Goal: Information Seeking & Learning: Check status

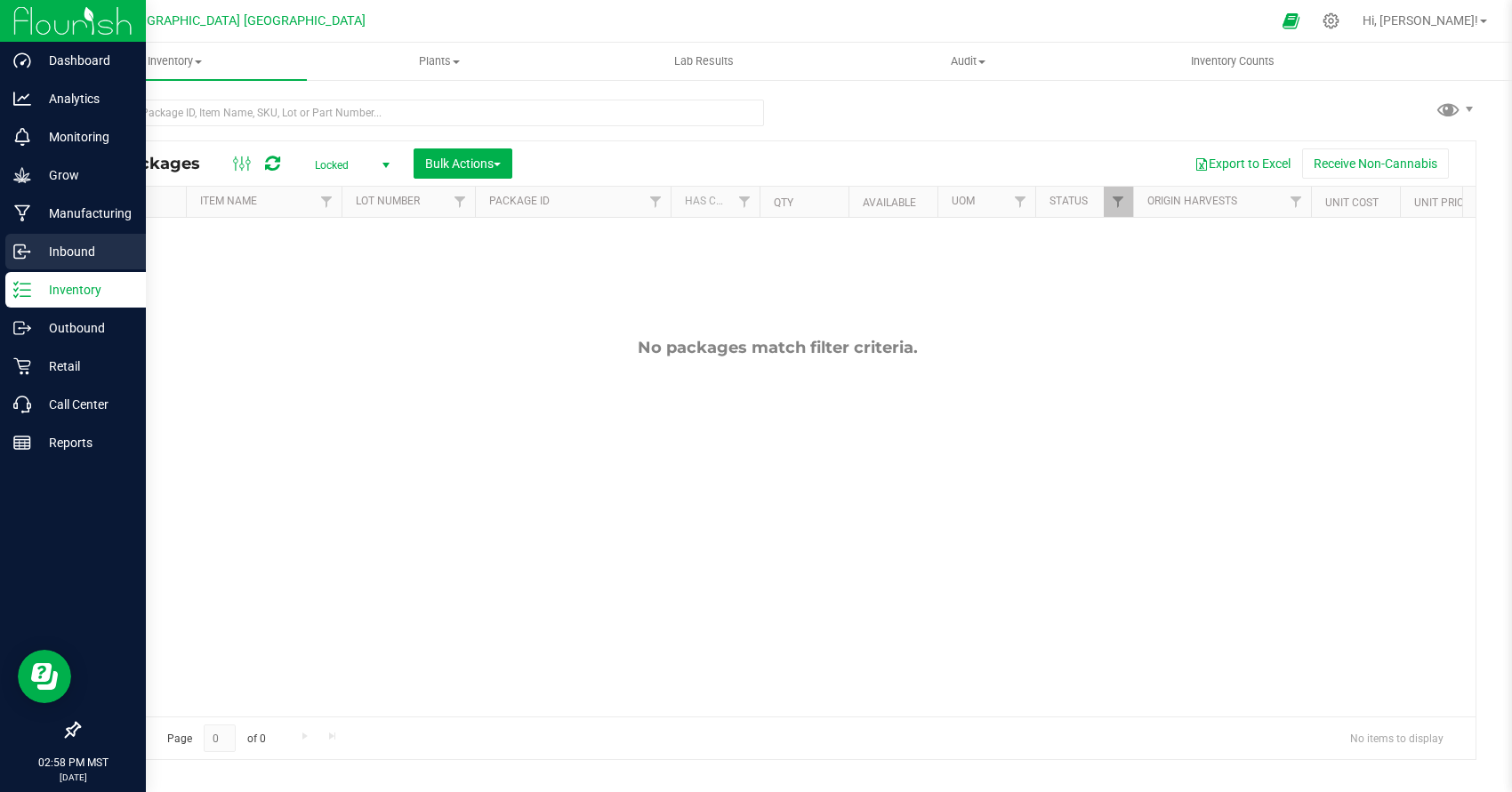
click at [115, 263] on div "Inbound" at bounding box center [75, 251] width 141 height 35
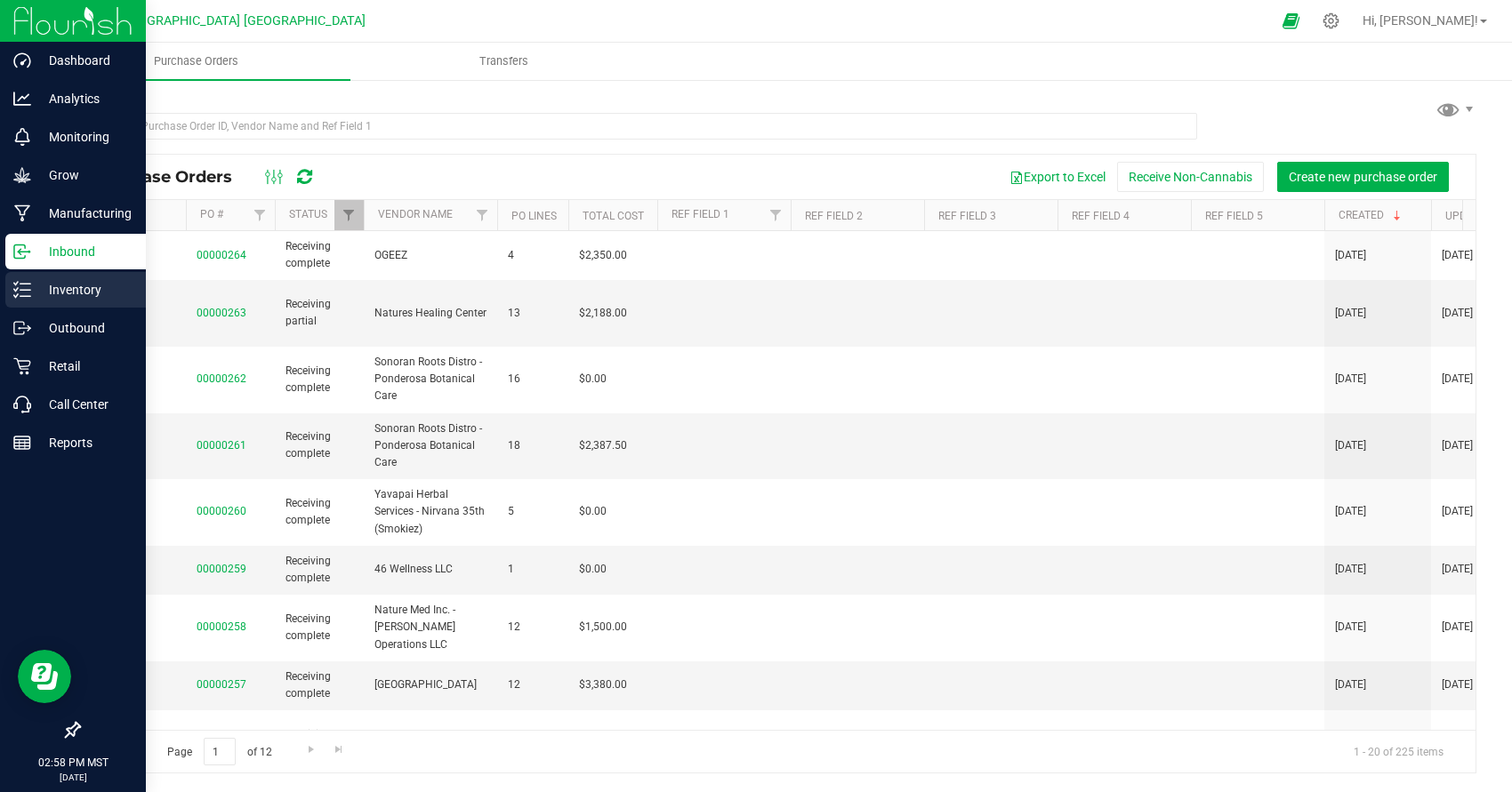
click at [125, 281] on p "Inventory" at bounding box center [84, 289] width 107 height 21
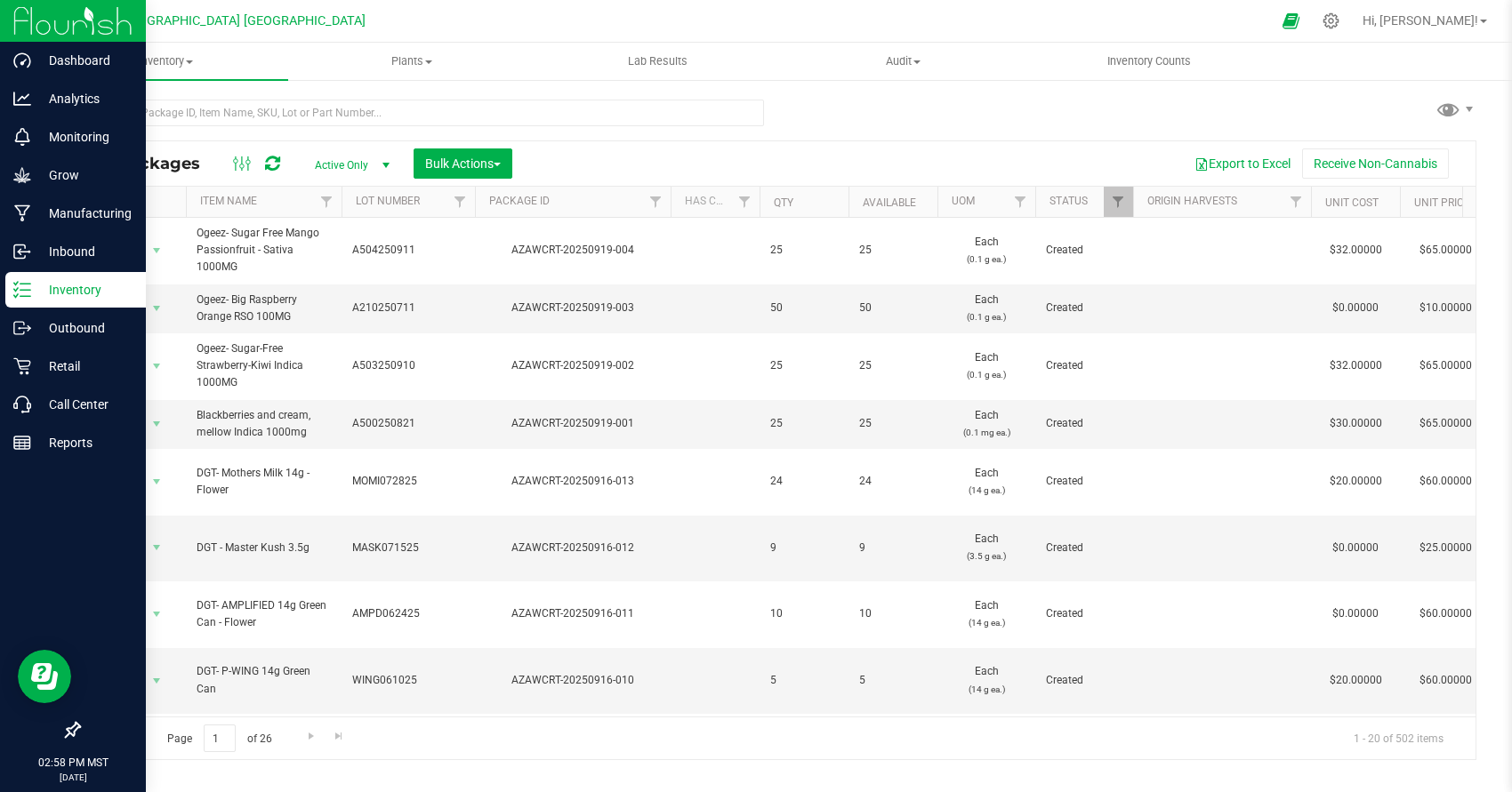
click at [124, 285] on p "Inventory" at bounding box center [84, 289] width 107 height 21
click at [125, 288] on p "Inventory" at bounding box center [84, 289] width 107 height 21
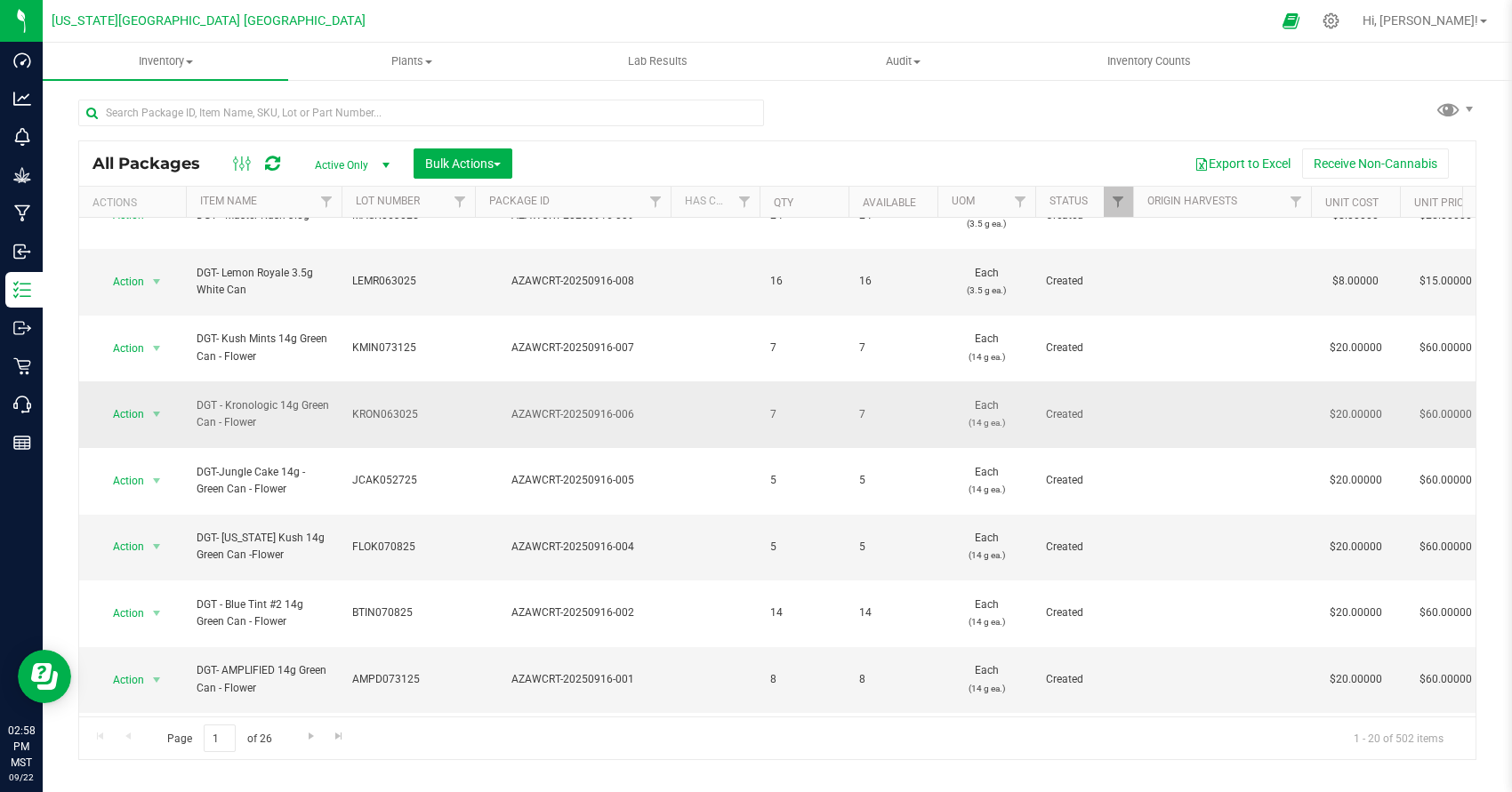
scroll to position [535, 0]
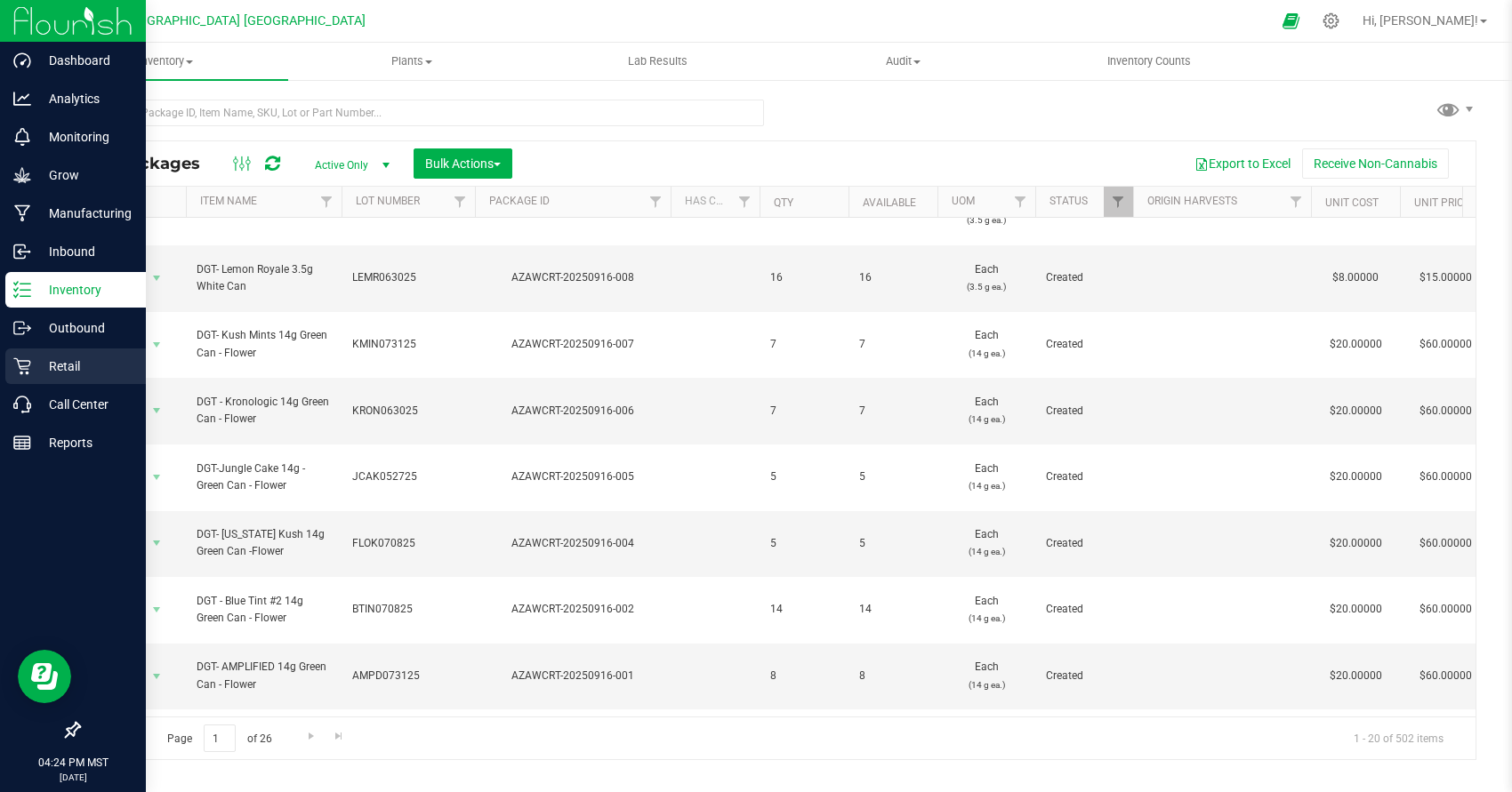
click at [36, 377] on div "Retail" at bounding box center [75, 367] width 141 height 35
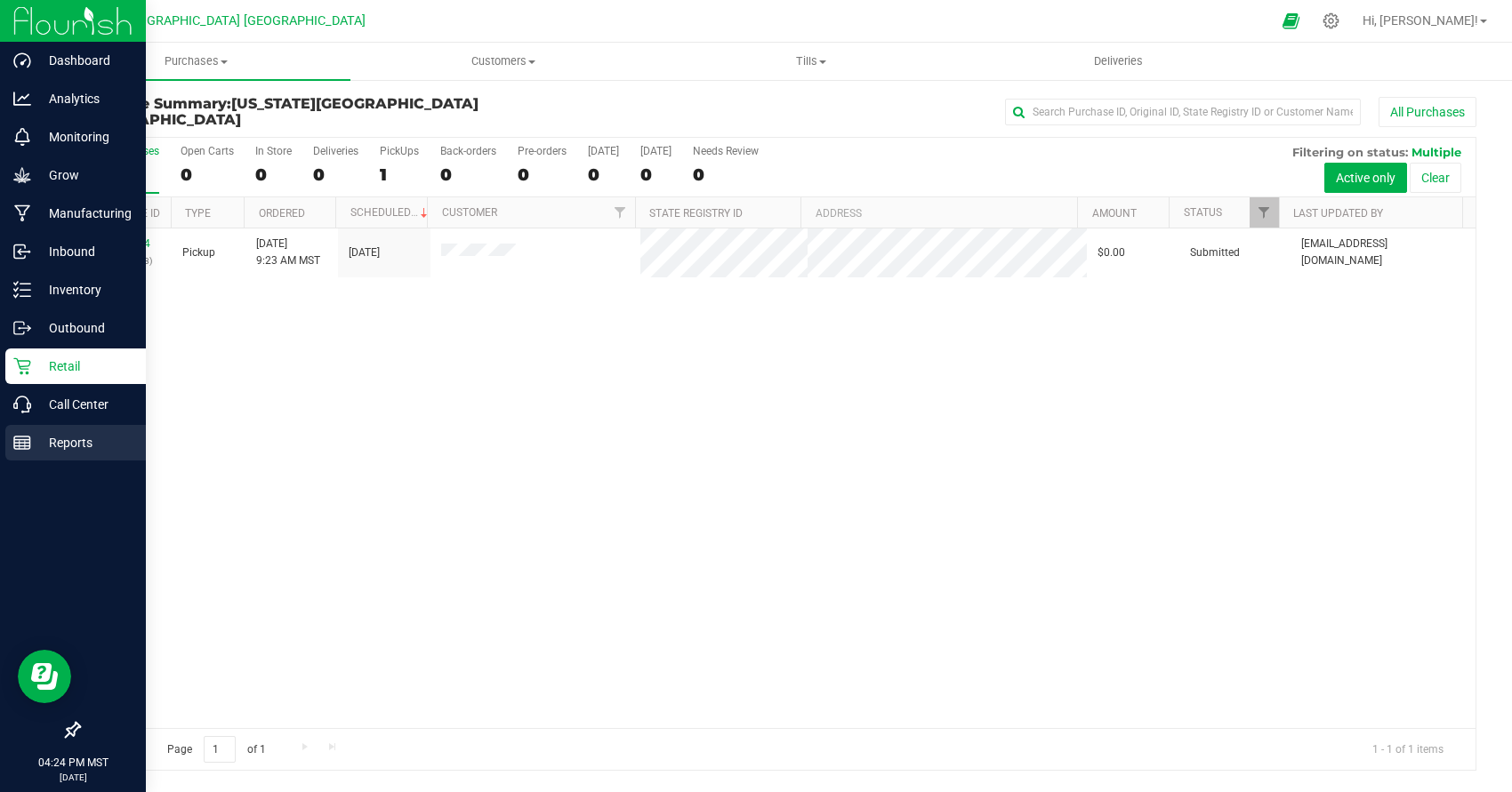
click at [5, 435] on link "Reports" at bounding box center [73, 444] width 146 height 38
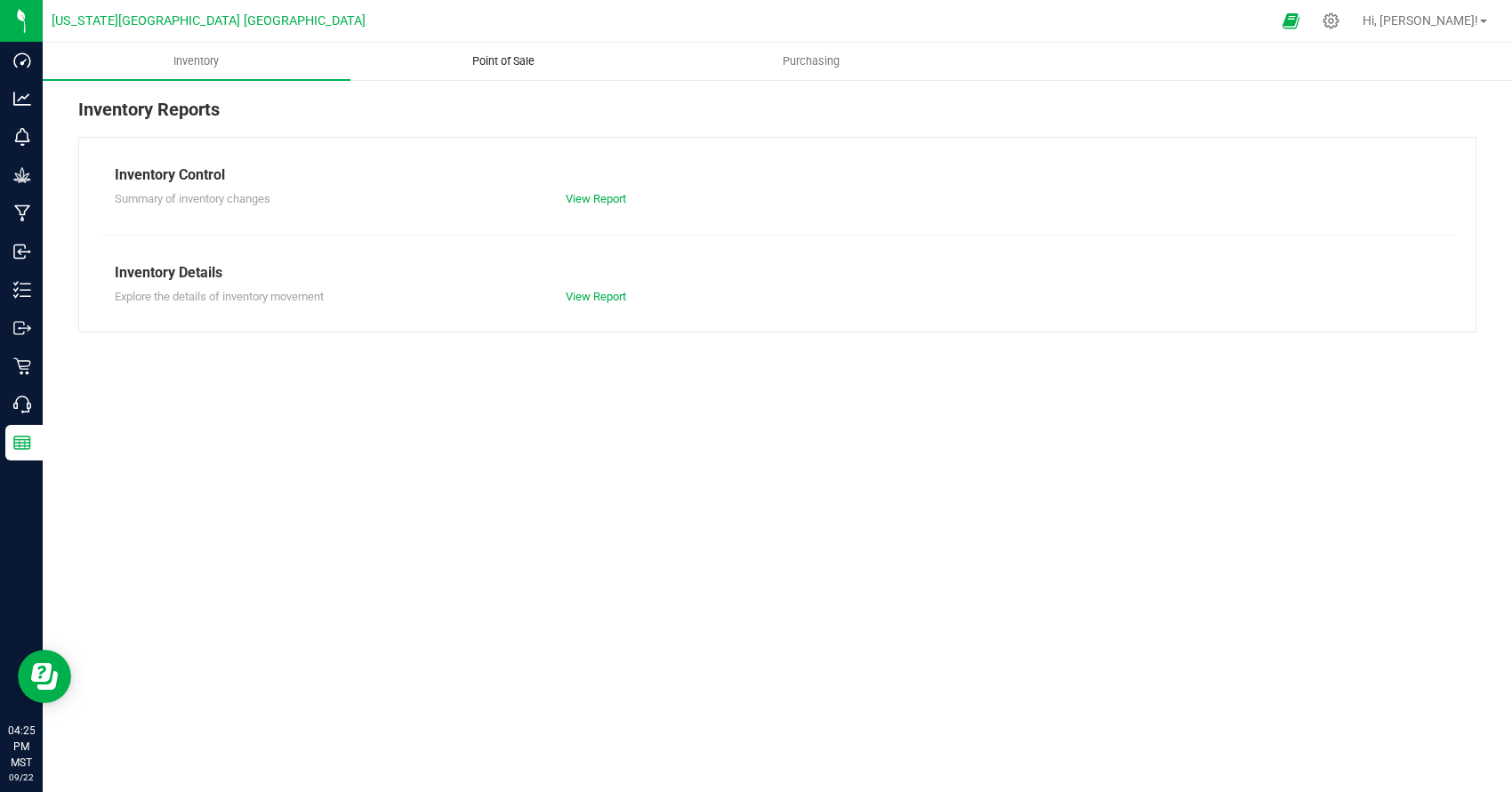
click at [467, 63] on span "Point of Sale" at bounding box center [504, 60] width 110 height 16
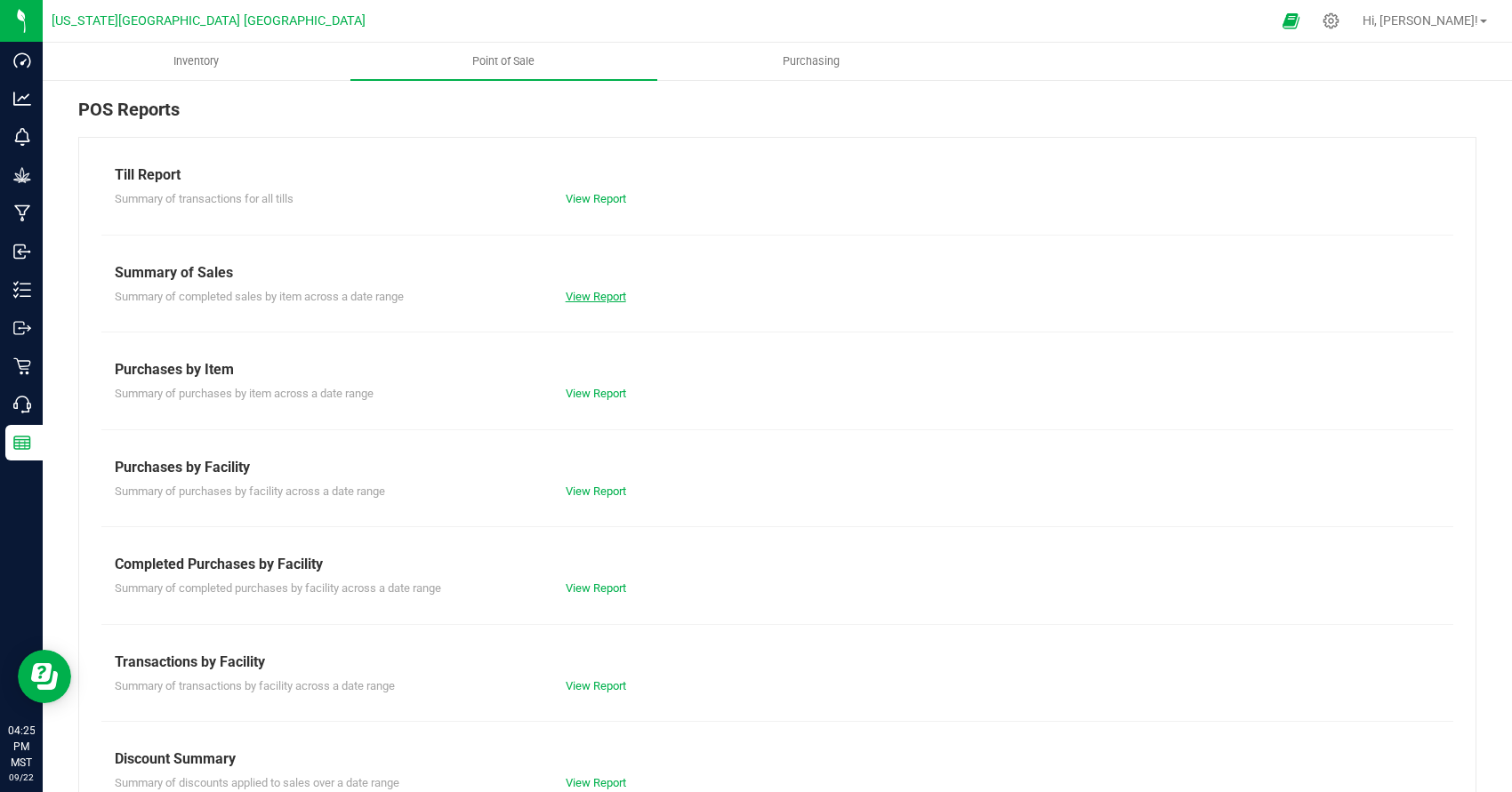
click at [592, 296] on link "View Report" at bounding box center [596, 297] width 61 height 13
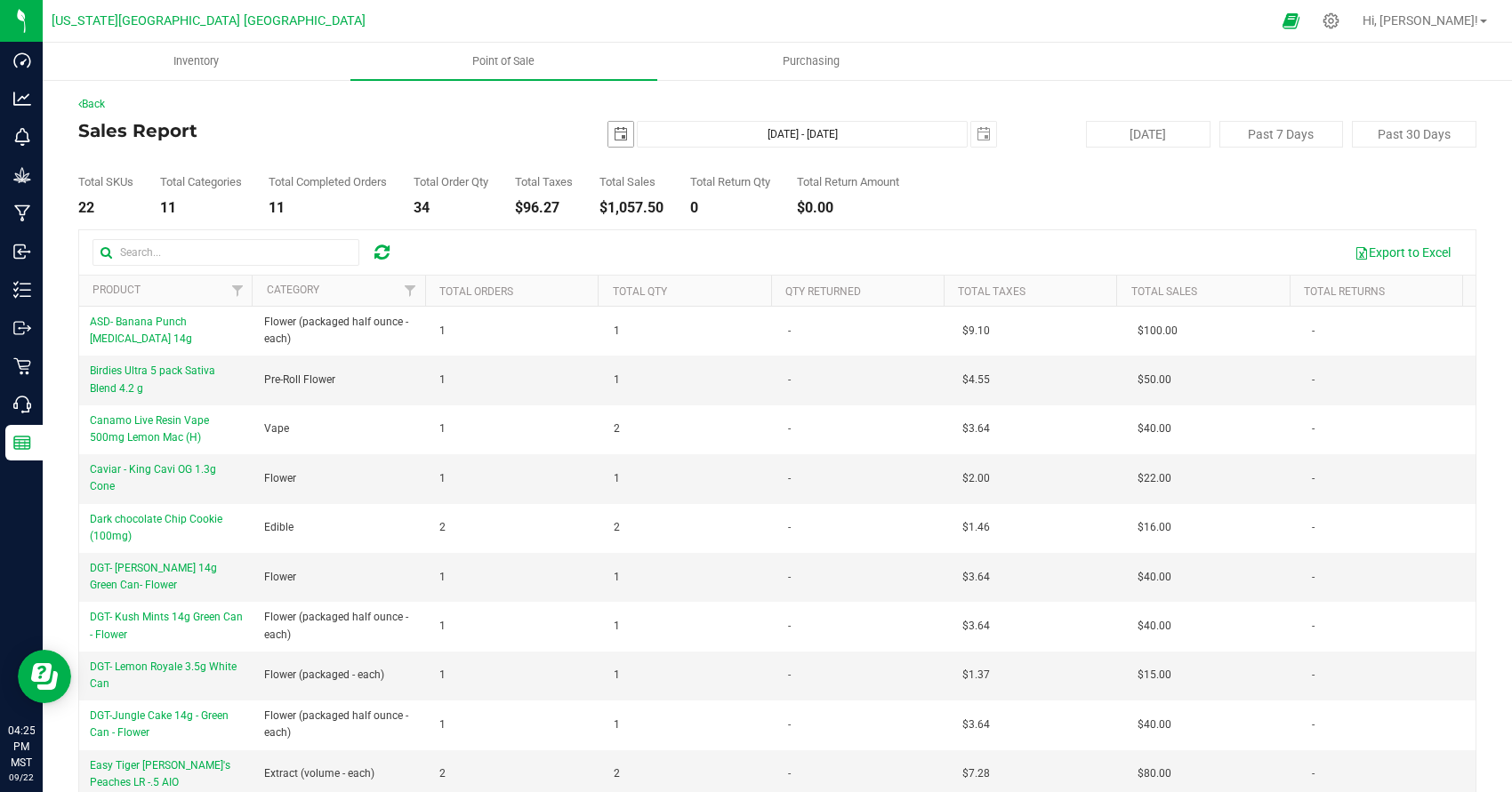
click at [609, 129] on span "select" at bounding box center [621, 134] width 25 height 25
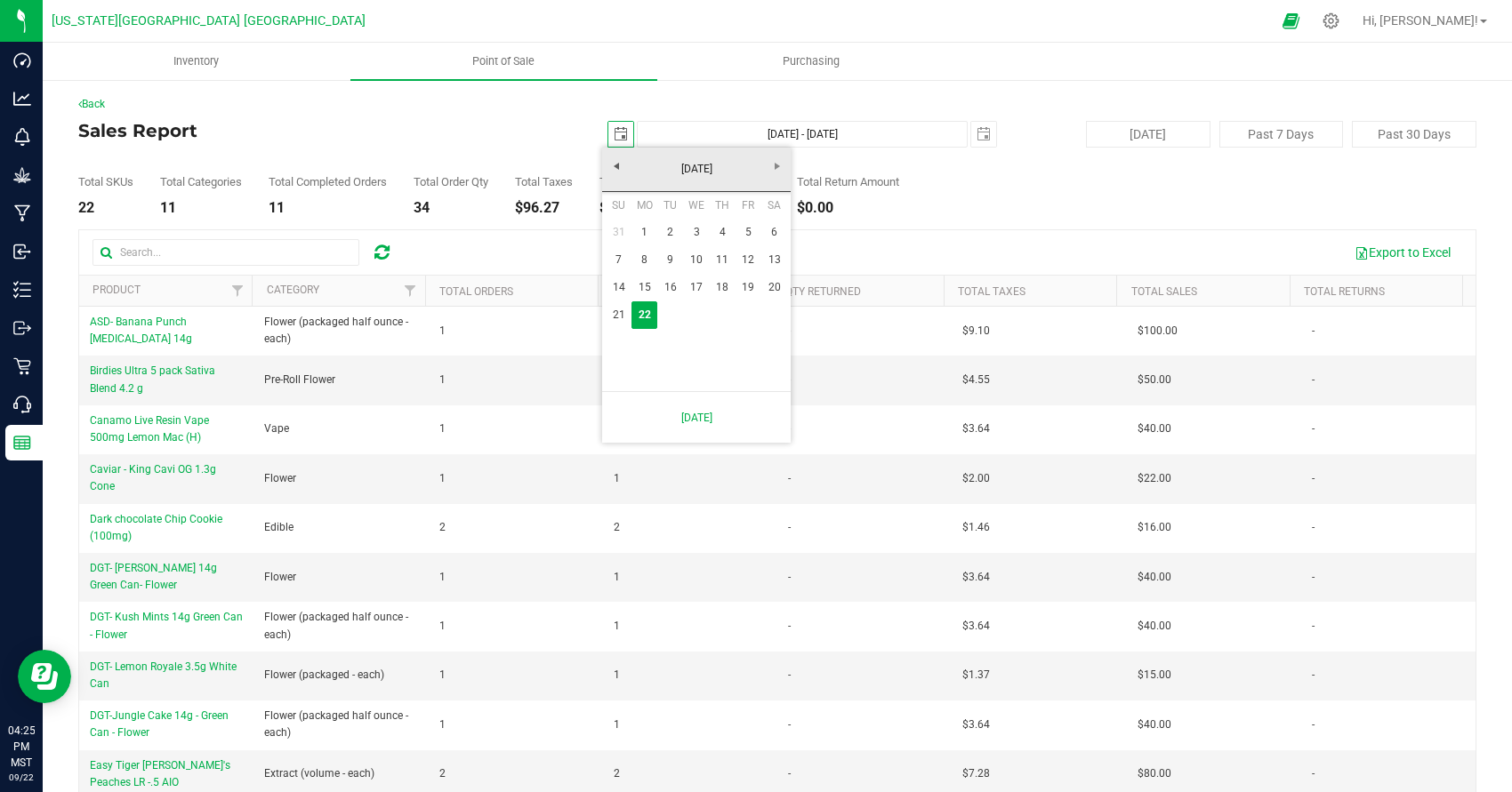
click at [783, 130] on input "Sep 22, 2025 - Sep 22, 2025" at bounding box center [802, 134] width 331 height 27
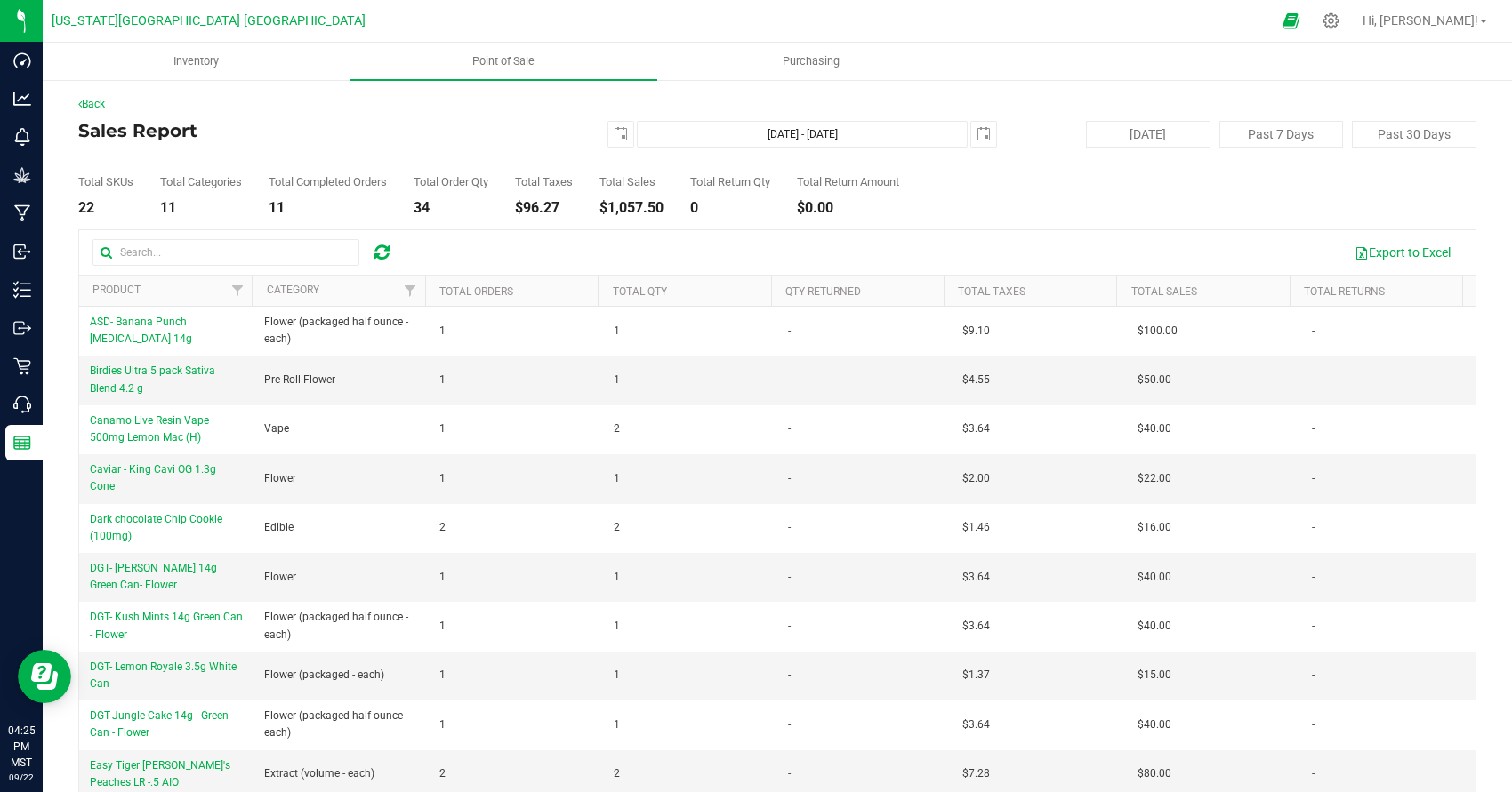
click at [781, 130] on input "Sep 22, 2025 - Sep 22, 2025" at bounding box center [802, 134] width 331 height 27
click at [782, 130] on input "Sep 22, 2025 - Sep 22, 2025" at bounding box center [802, 134] width 331 height 27
click at [587, 128] on div "2025-09-22 Sep 22, 2025 - Sep 22, 2025 2025-09-22" at bounding box center [770, 134] width 479 height 27
click at [619, 133] on span "select" at bounding box center [620, 134] width 14 height 14
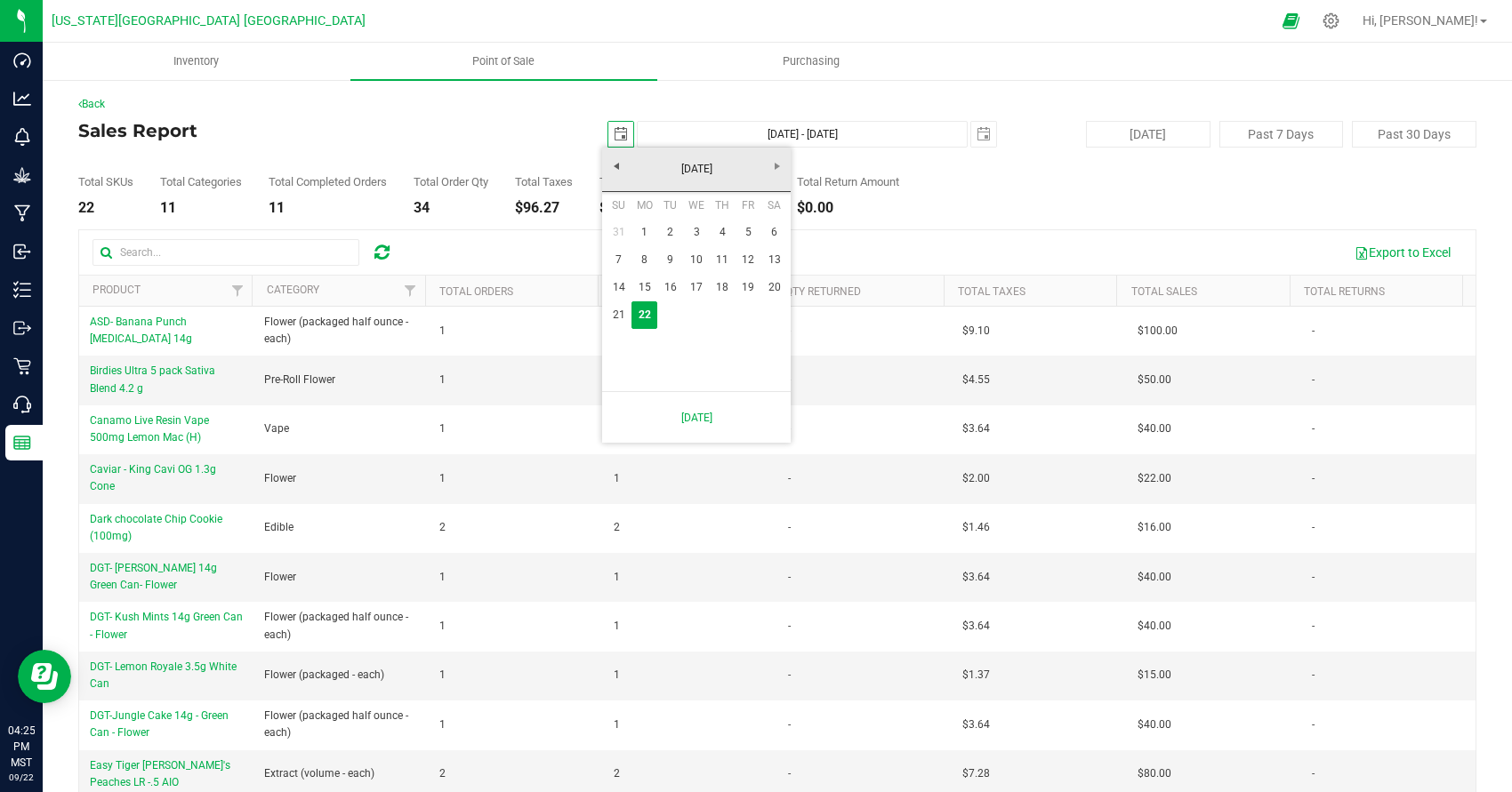
click at [621, 128] on span "select" at bounding box center [620, 134] width 14 height 14
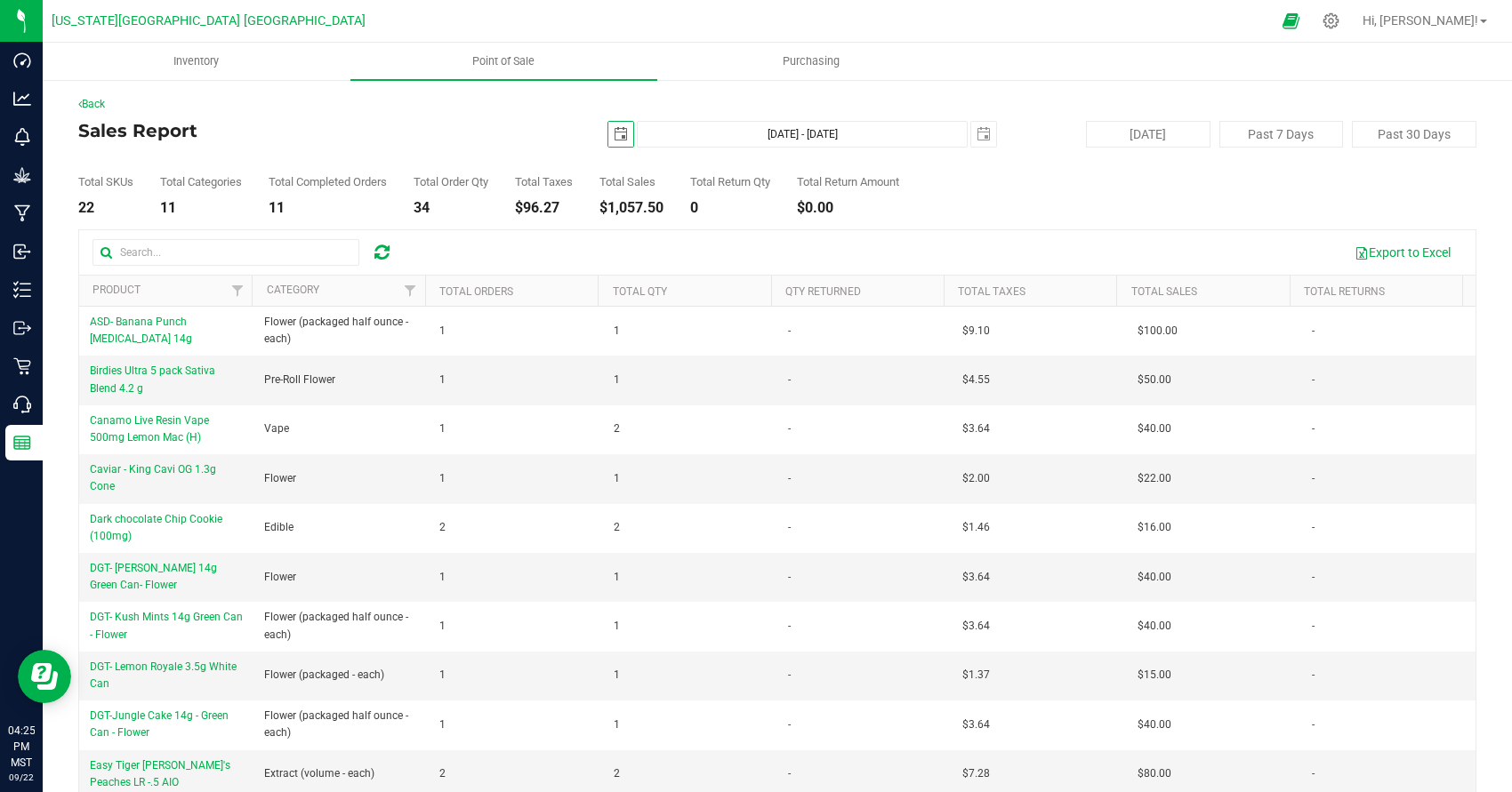
click at [621, 128] on span "select" at bounding box center [620, 134] width 14 height 14
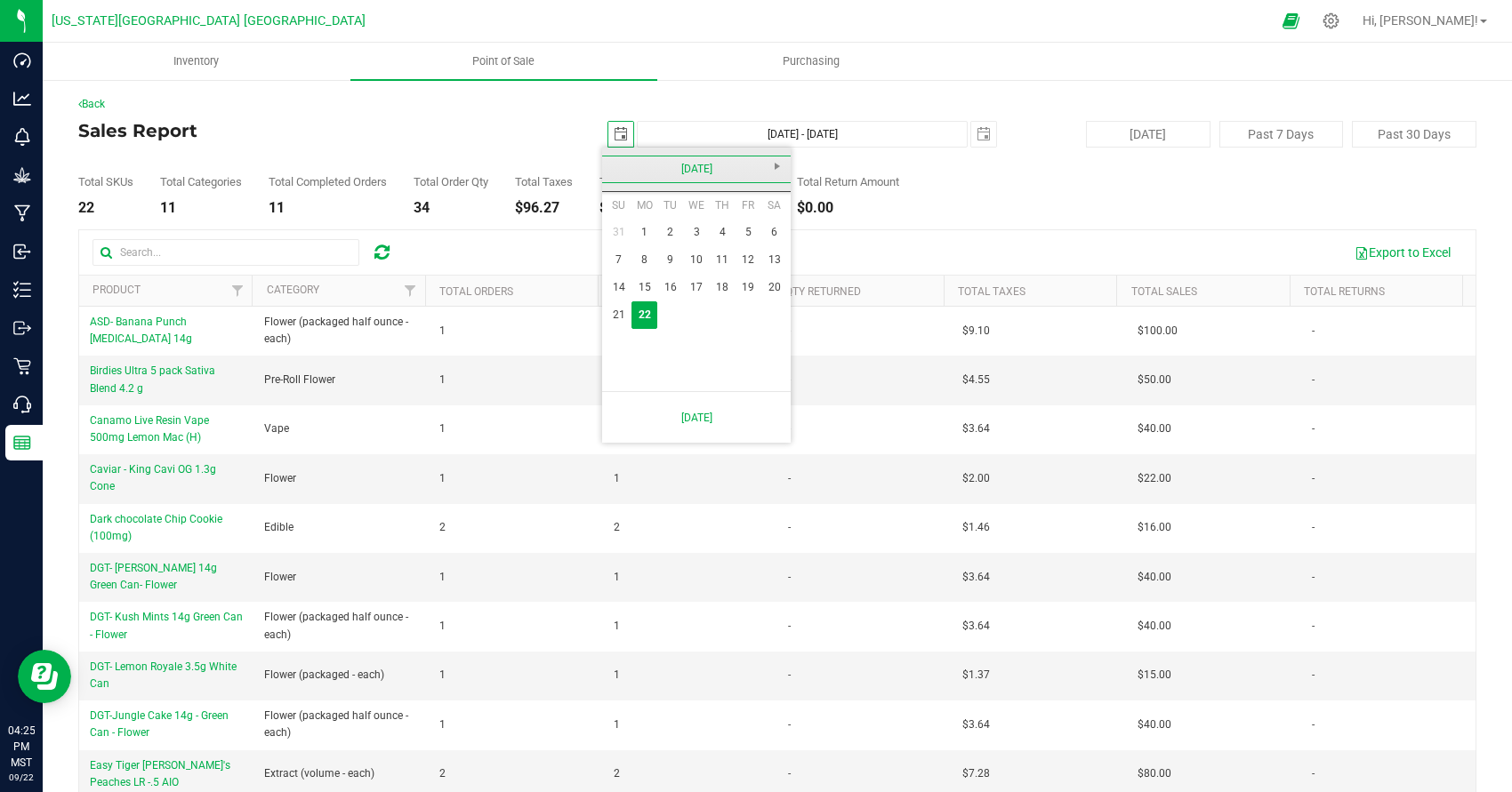
click at [717, 175] on link "September 2025" at bounding box center [696, 169] width 191 height 28
click at [635, 208] on link "Jan" at bounding box center [628, 217] width 46 height 46
drag, startPoint x: 687, startPoint y: 228, endPoint x: 686, endPoint y: 214, distance: 14.0
click at [686, 214] on table "Su Mo Tu We Th Fr Sa 29 30 31 1 2 3 4 5 6 7 8 9 10 11 12 13 14 15 16 17 18 19 2…" at bounding box center [696, 287] width 182 height 191
click at [703, 234] on link "1" at bounding box center [697, 233] width 26 height 28
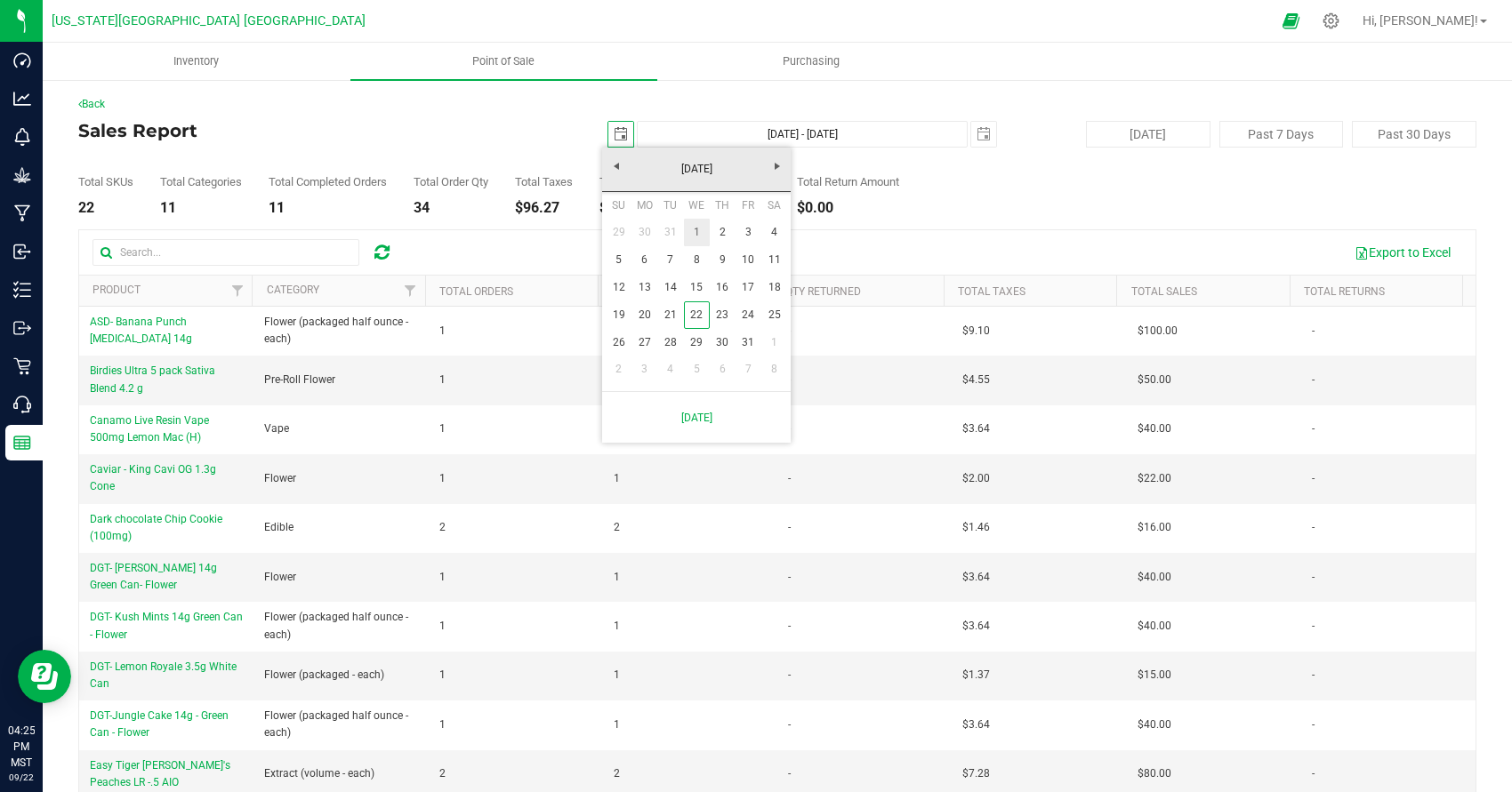
type input "2025-01-01"
type input "Jan 1, 2025 - Sep 22, 2025"
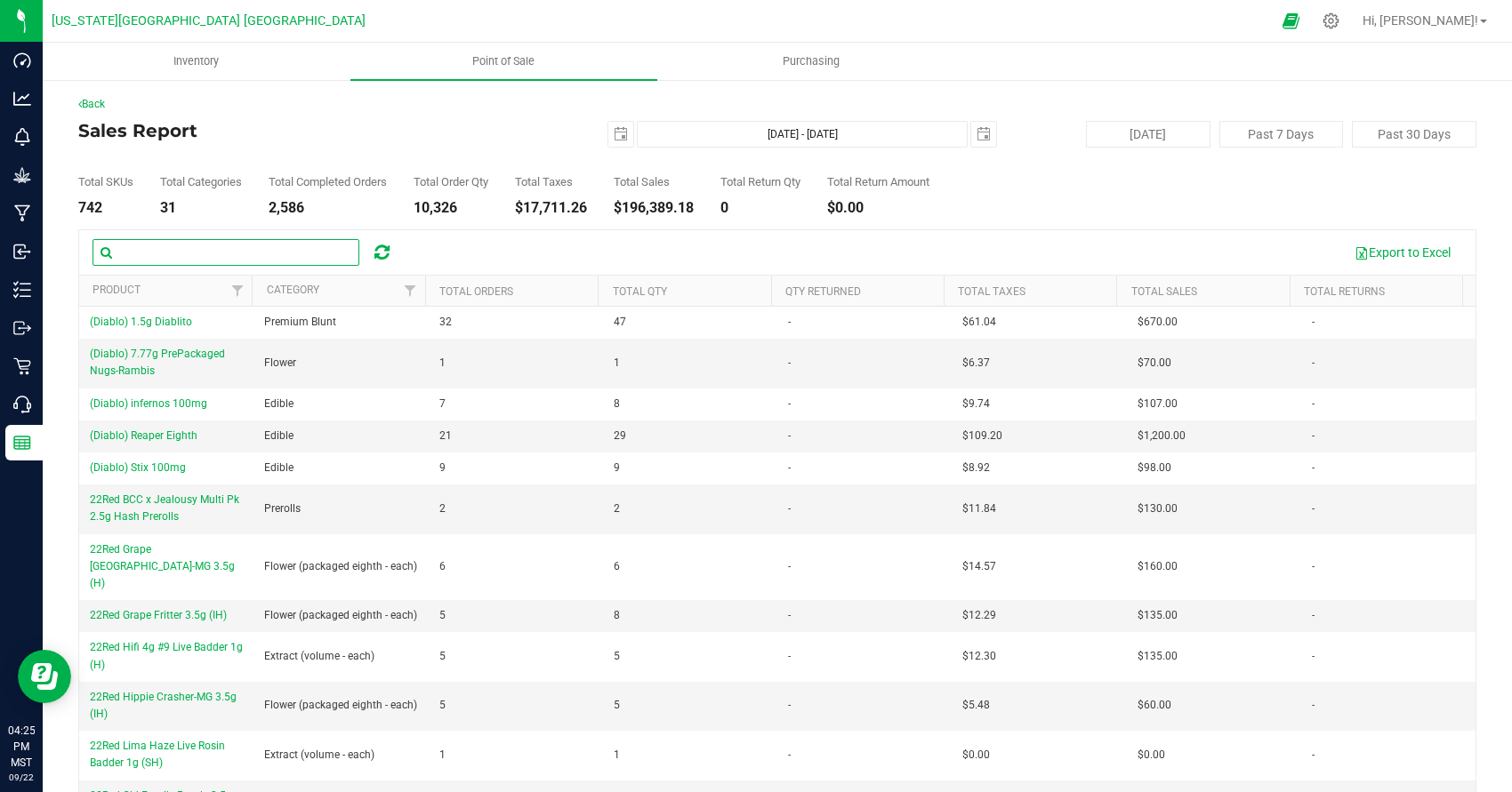
click at [212, 260] on input "text" at bounding box center [225, 252] width 267 height 27
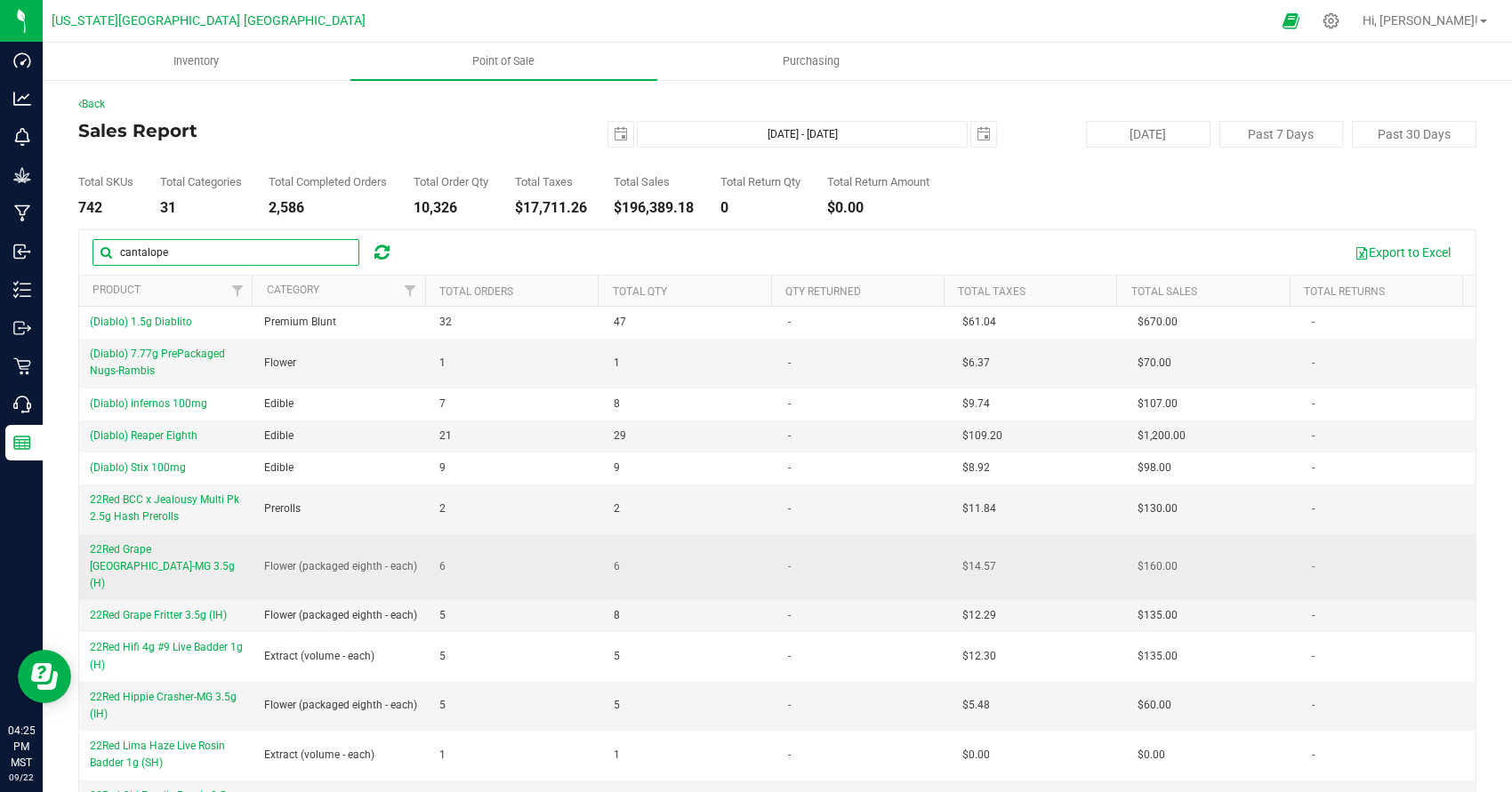
type input "cantalope"
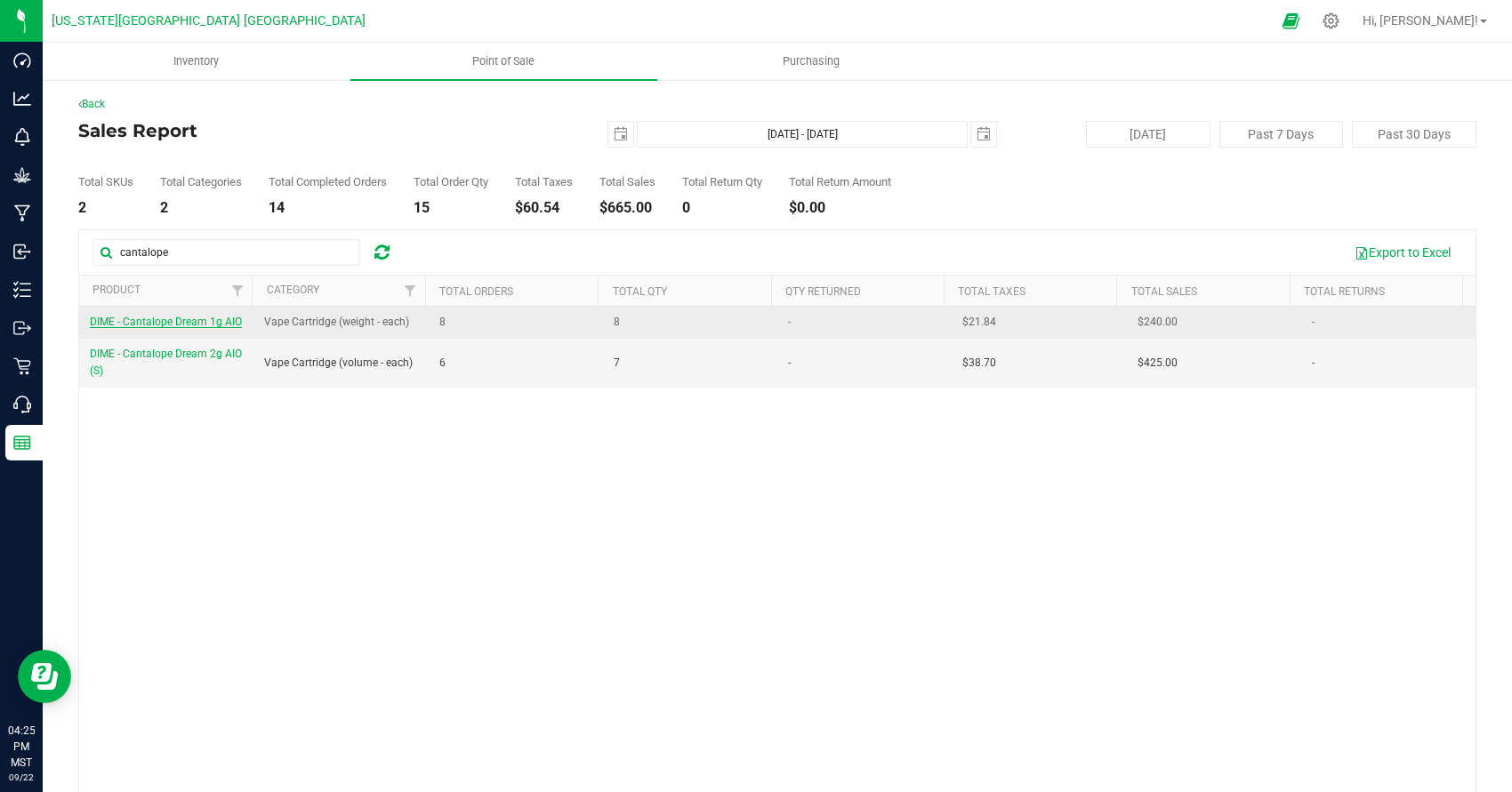
click at [140, 322] on span "DIME - Cantalope Dream 1g AIO" at bounding box center [166, 321] width 152 height 12
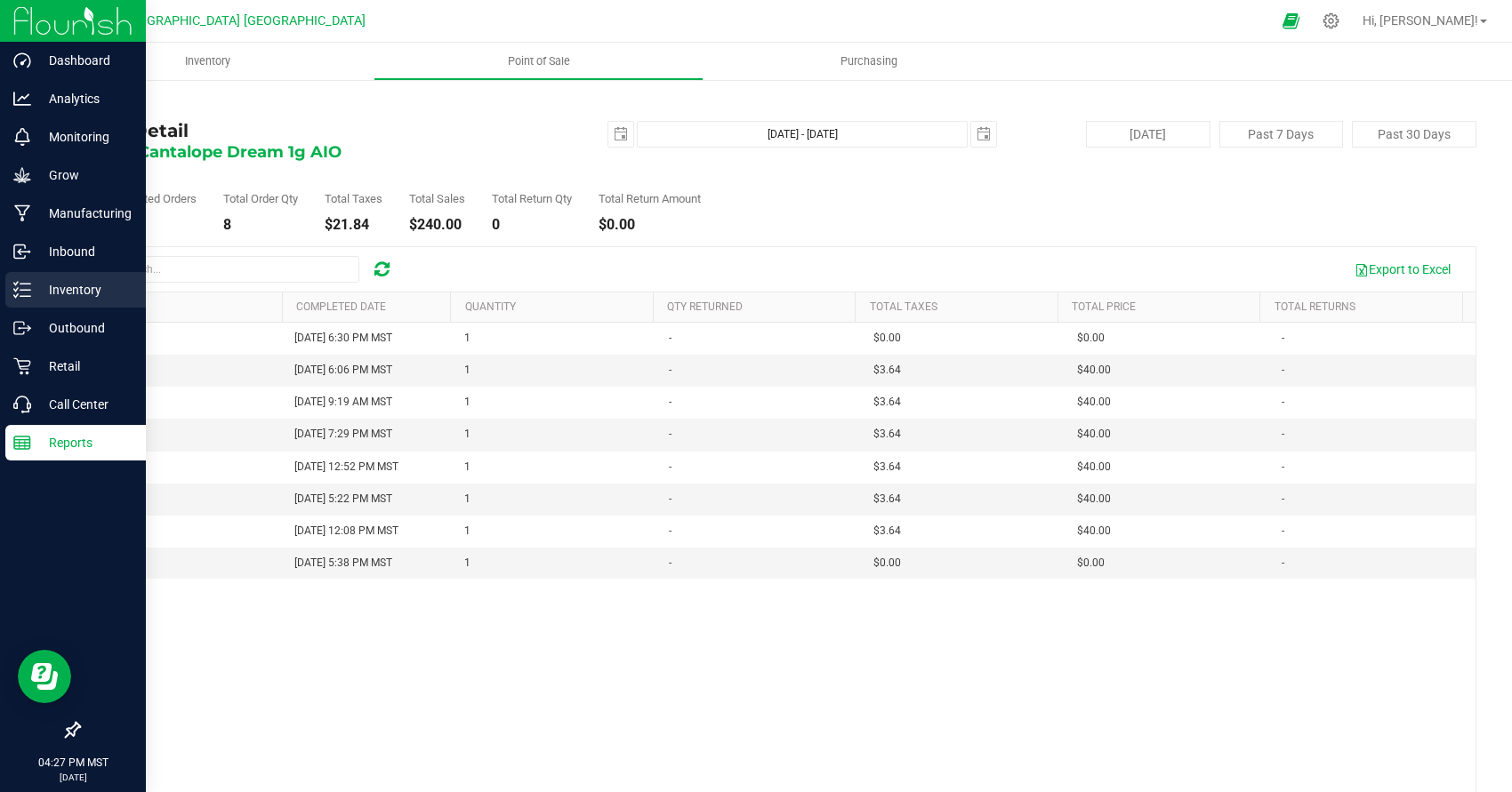
click at [4, 303] on link "Inventory" at bounding box center [73, 290] width 146 height 38
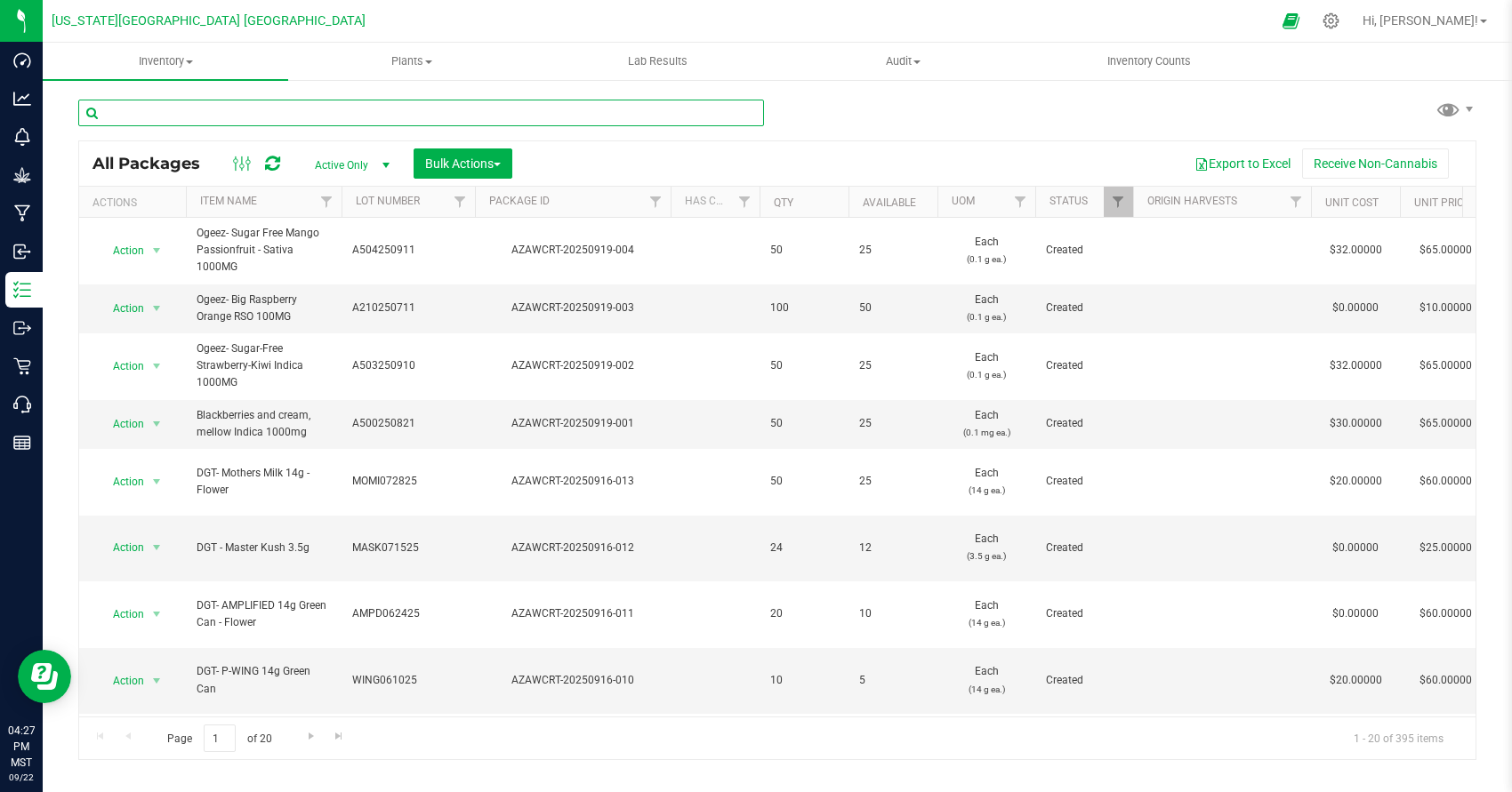
click at [312, 116] on input "text" at bounding box center [421, 113] width 686 height 27
type input "dime"
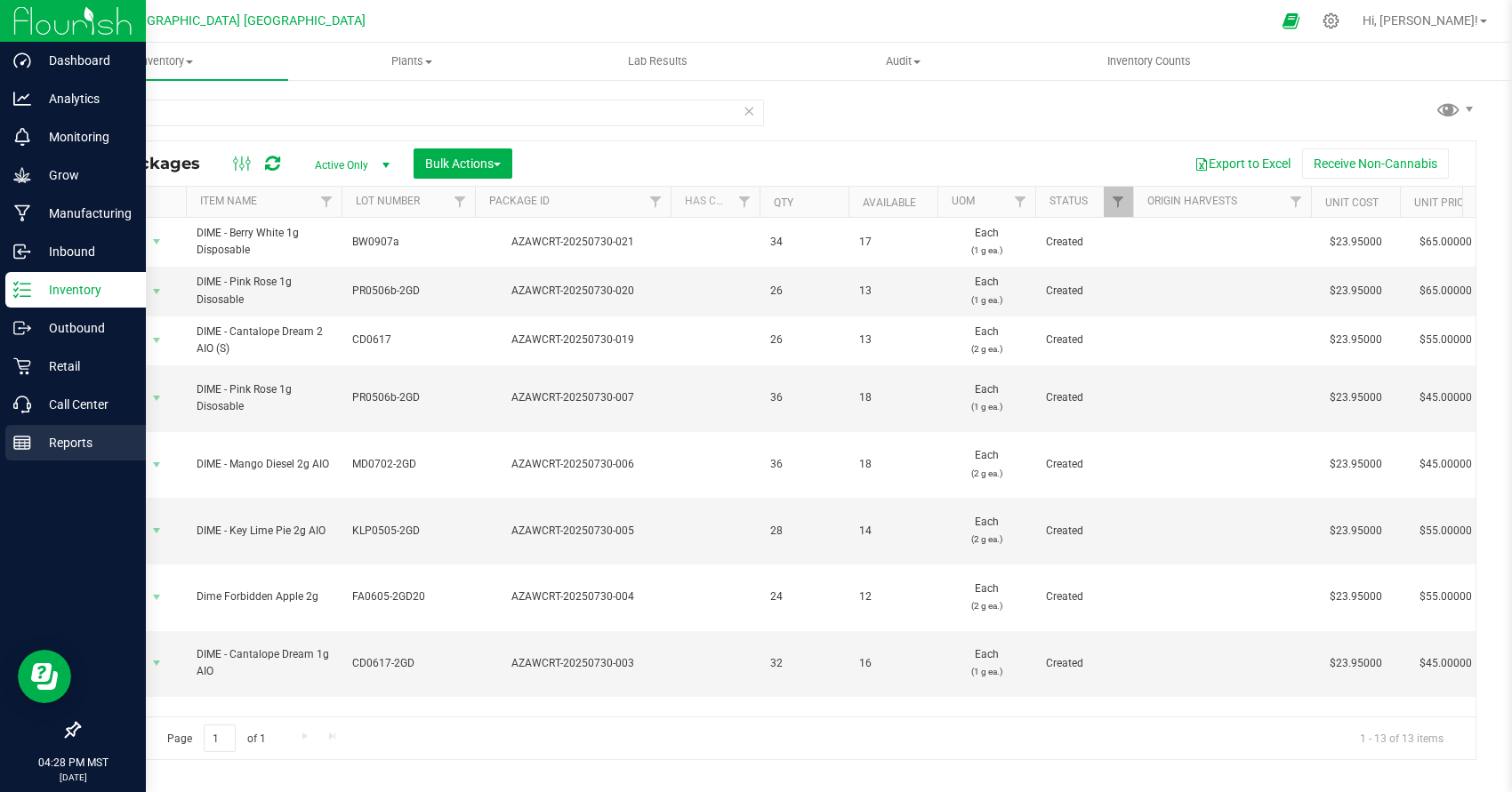
click at [41, 452] on p "Reports" at bounding box center [84, 442] width 107 height 21
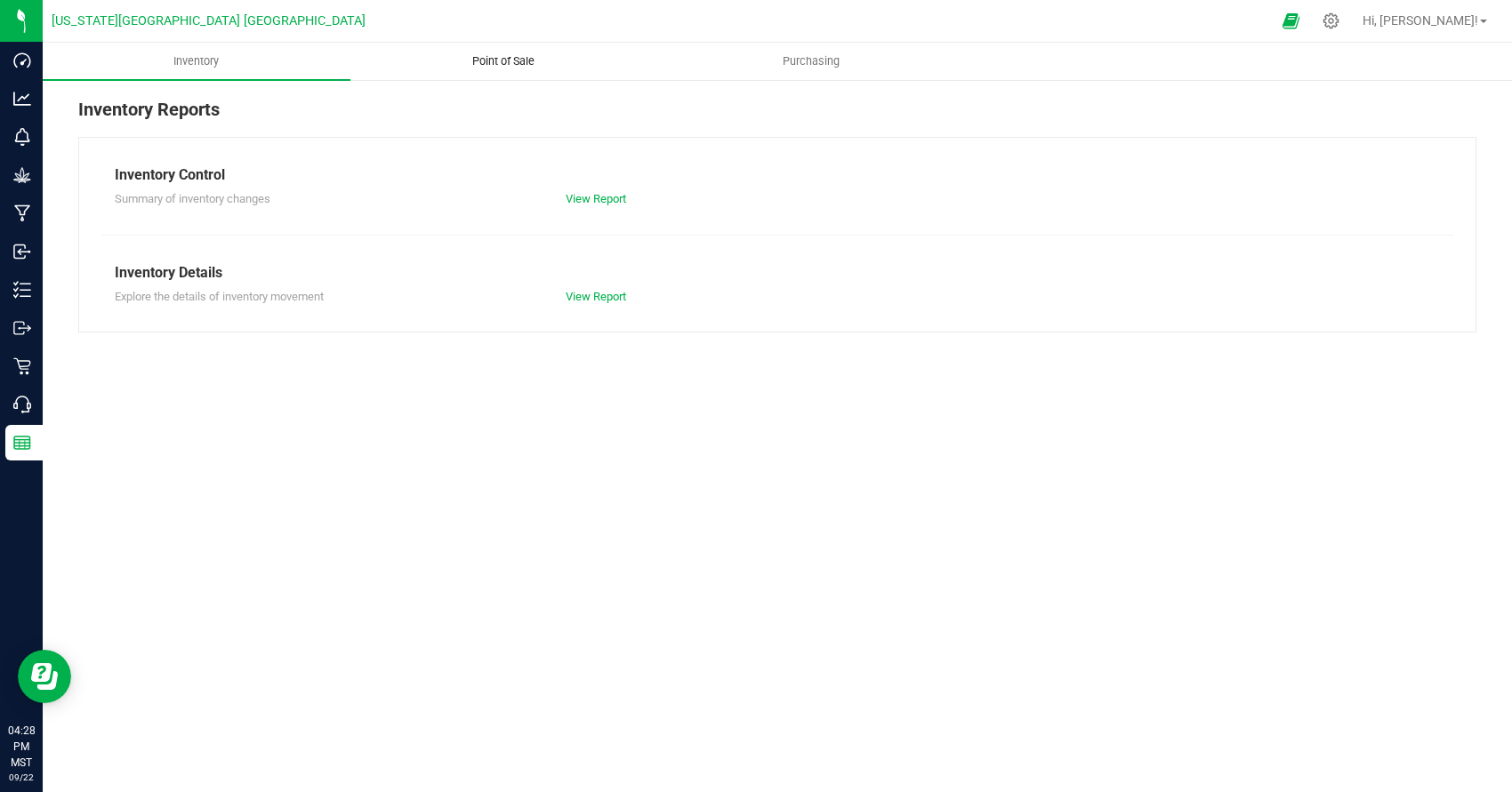
click at [550, 60] on span "Point of Sale" at bounding box center [504, 60] width 110 height 16
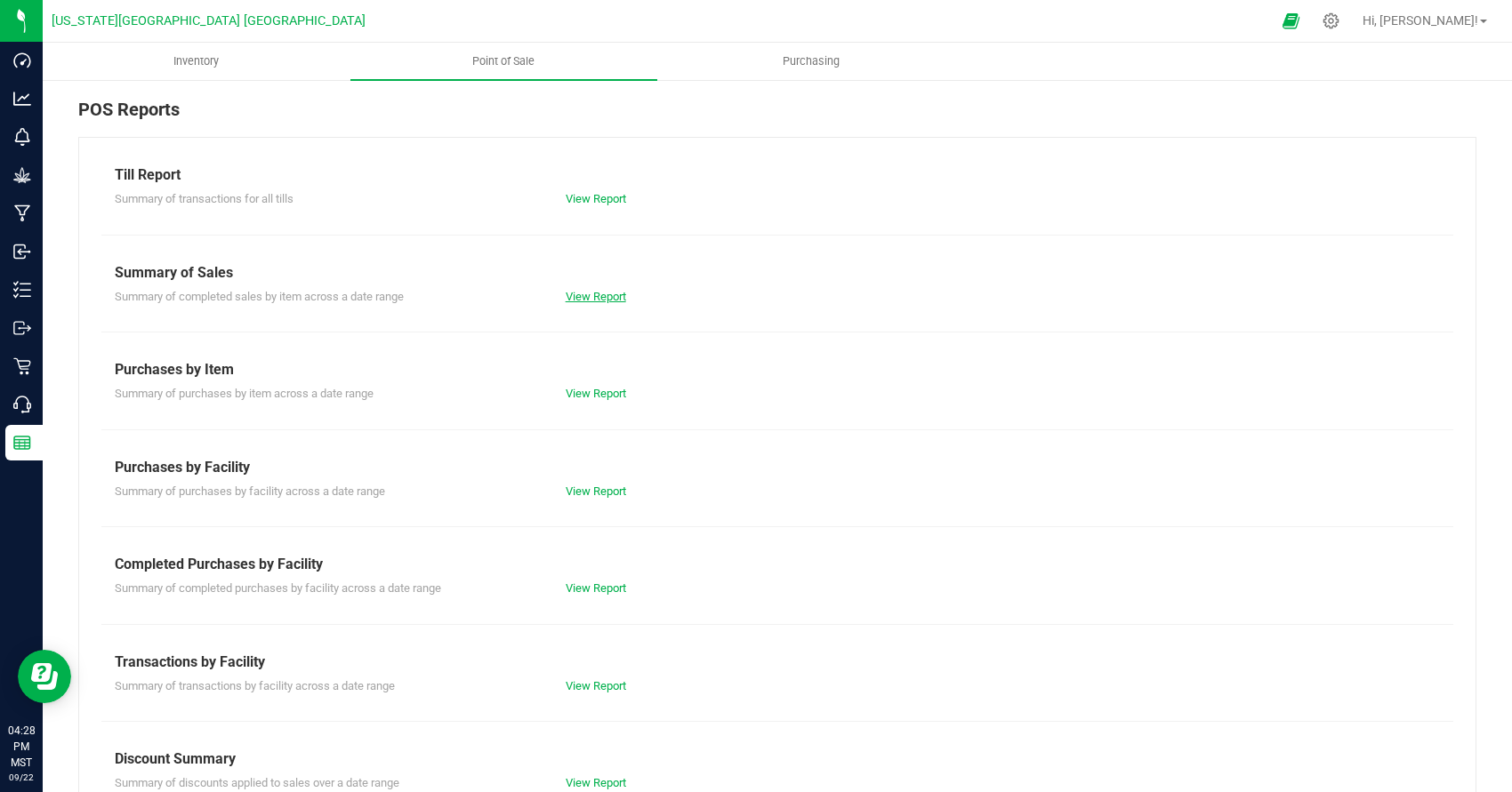
click at [589, 295] on link "View Report" at bounding box center [596, 297] width 61 height 13
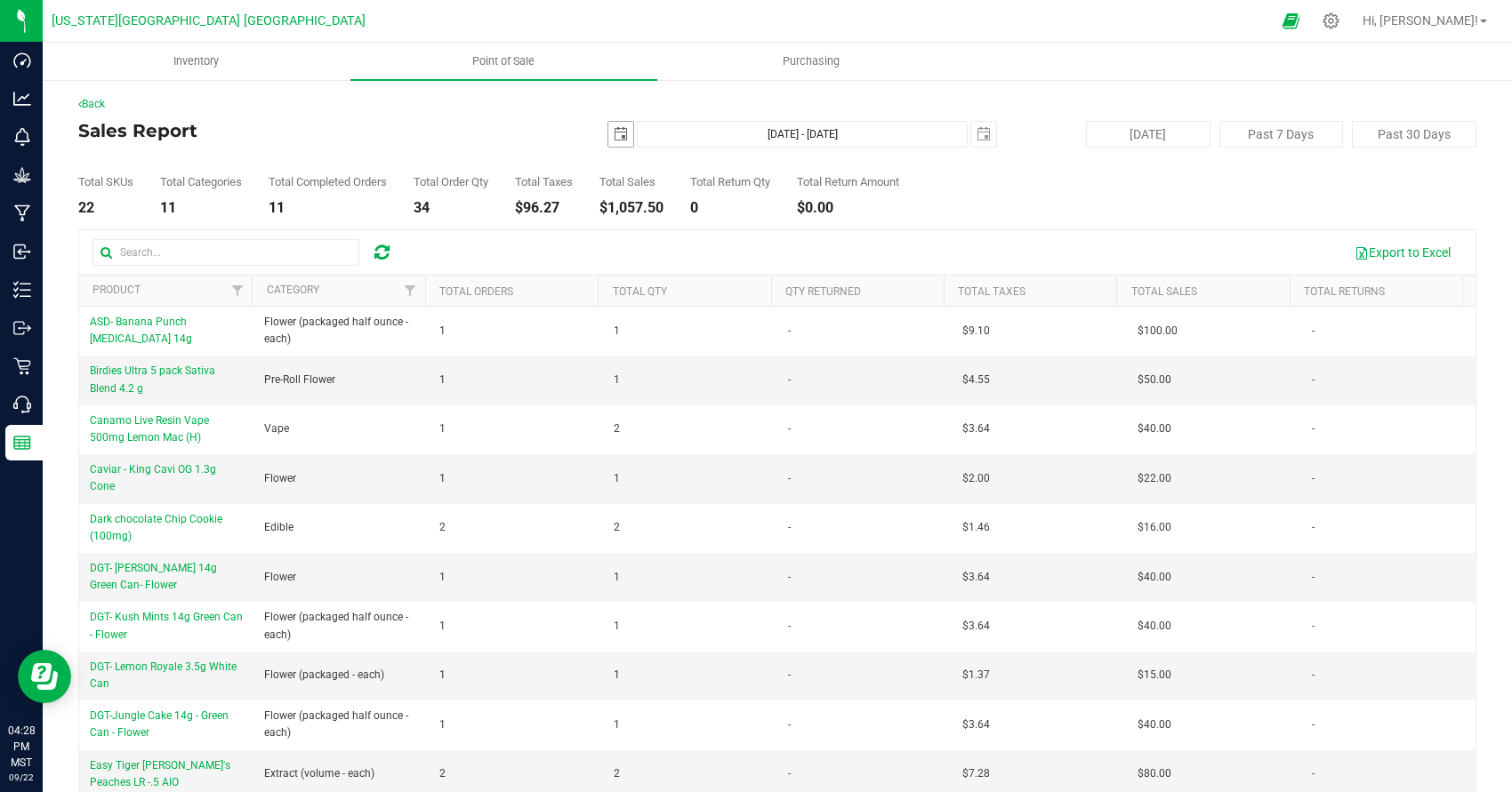
click at [621, 132] on span "select" at bounding box center [620, 134] width 14 height 14
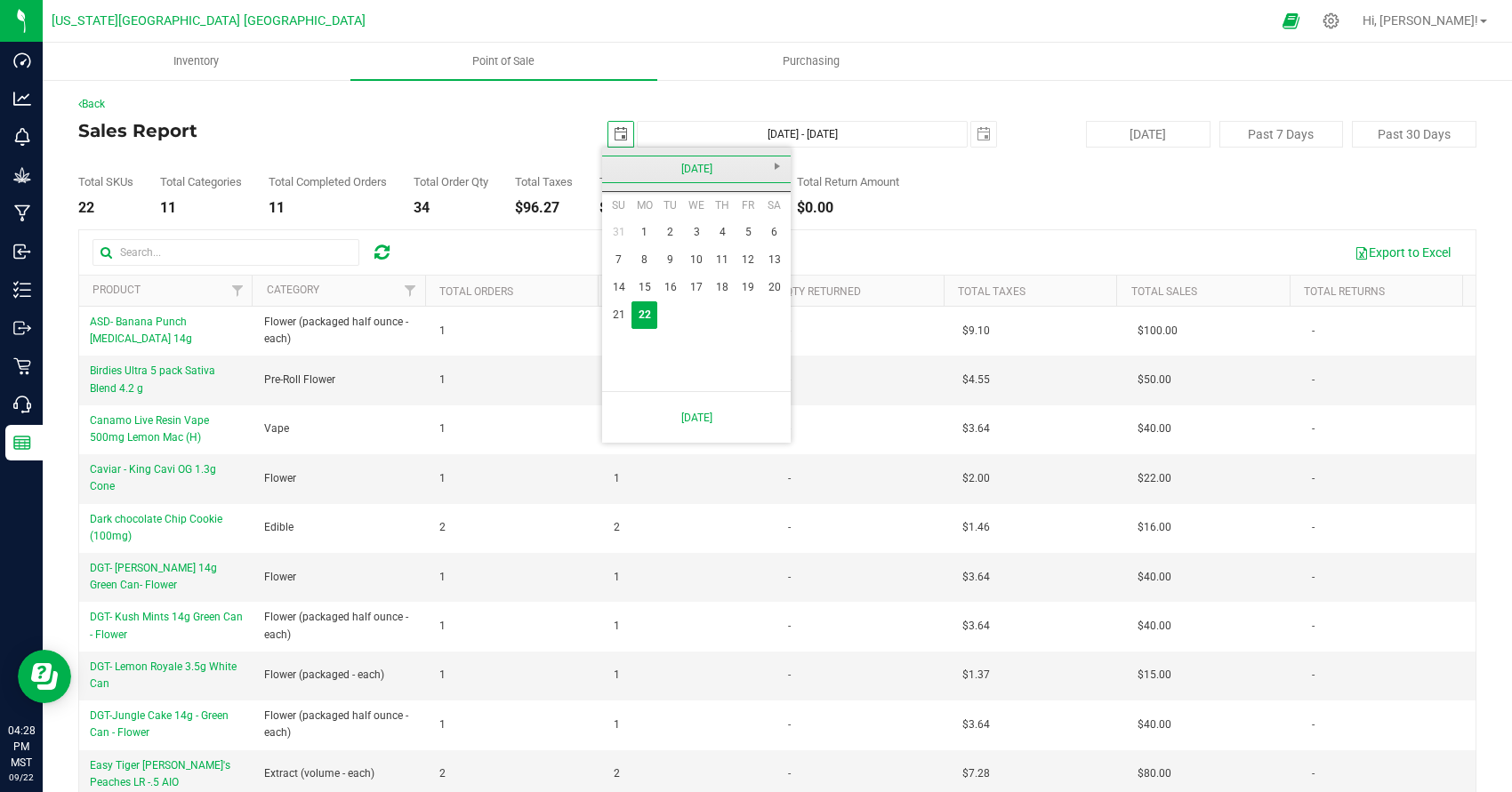
click at [613, 171] on link "September 2025" at bounding box center [696, 169] width 191 height 28
click at [628, 178] on link "2025" at bounding box center [696, 169] width 191 height 28
click at [662, 259] on link "2024" at bounding box center [673, 268] width 46 height 46
click at [628, 215] on link "Jan" at bounding box center [628, 217] width 46 height 46
click at [635, 232] on link "1" at bounding box center [644, 233] width 26 height 28
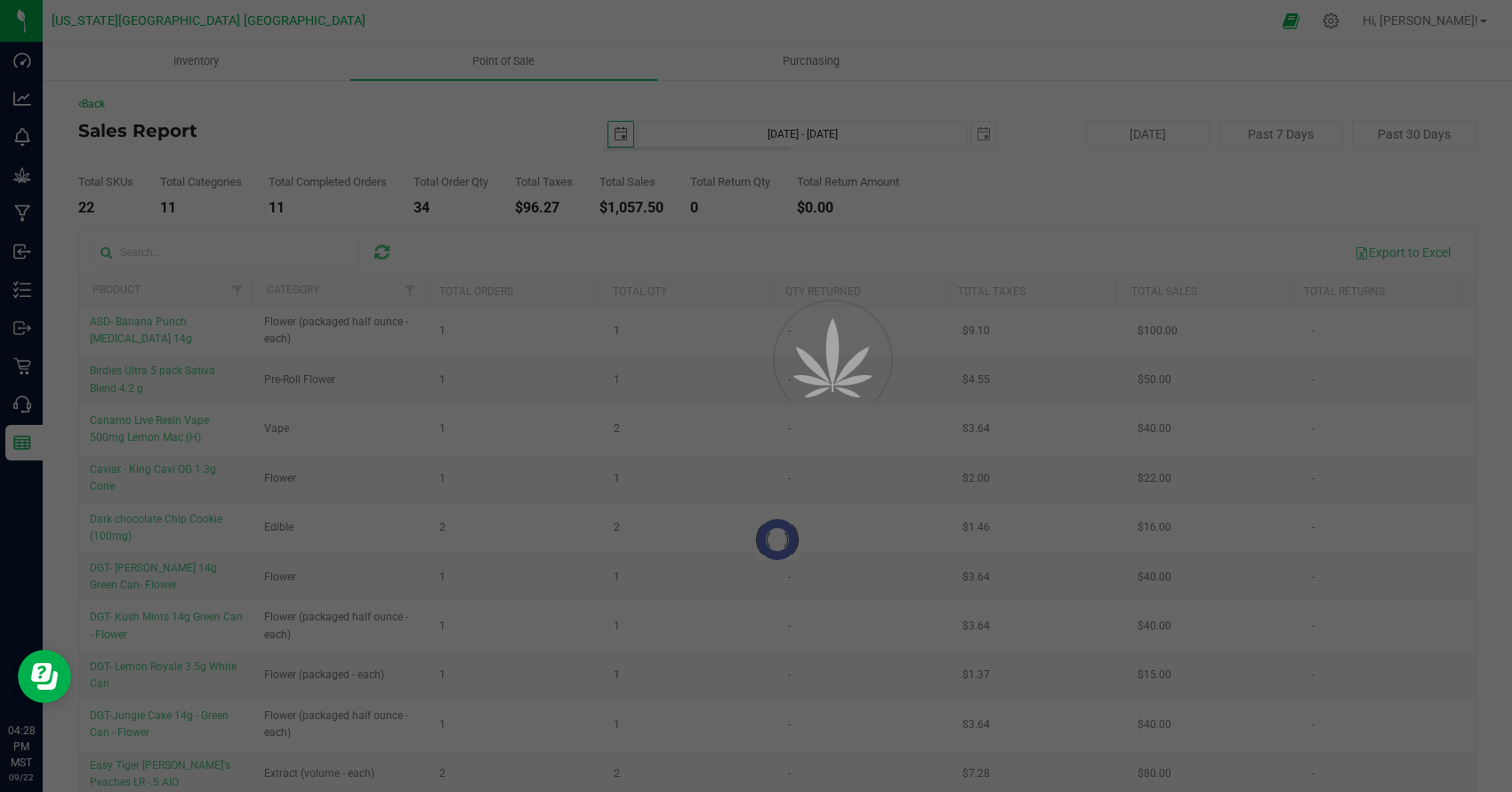
type input "2024-01-01"
type input "Jan 1, 2024 - Sep 22, 2025"
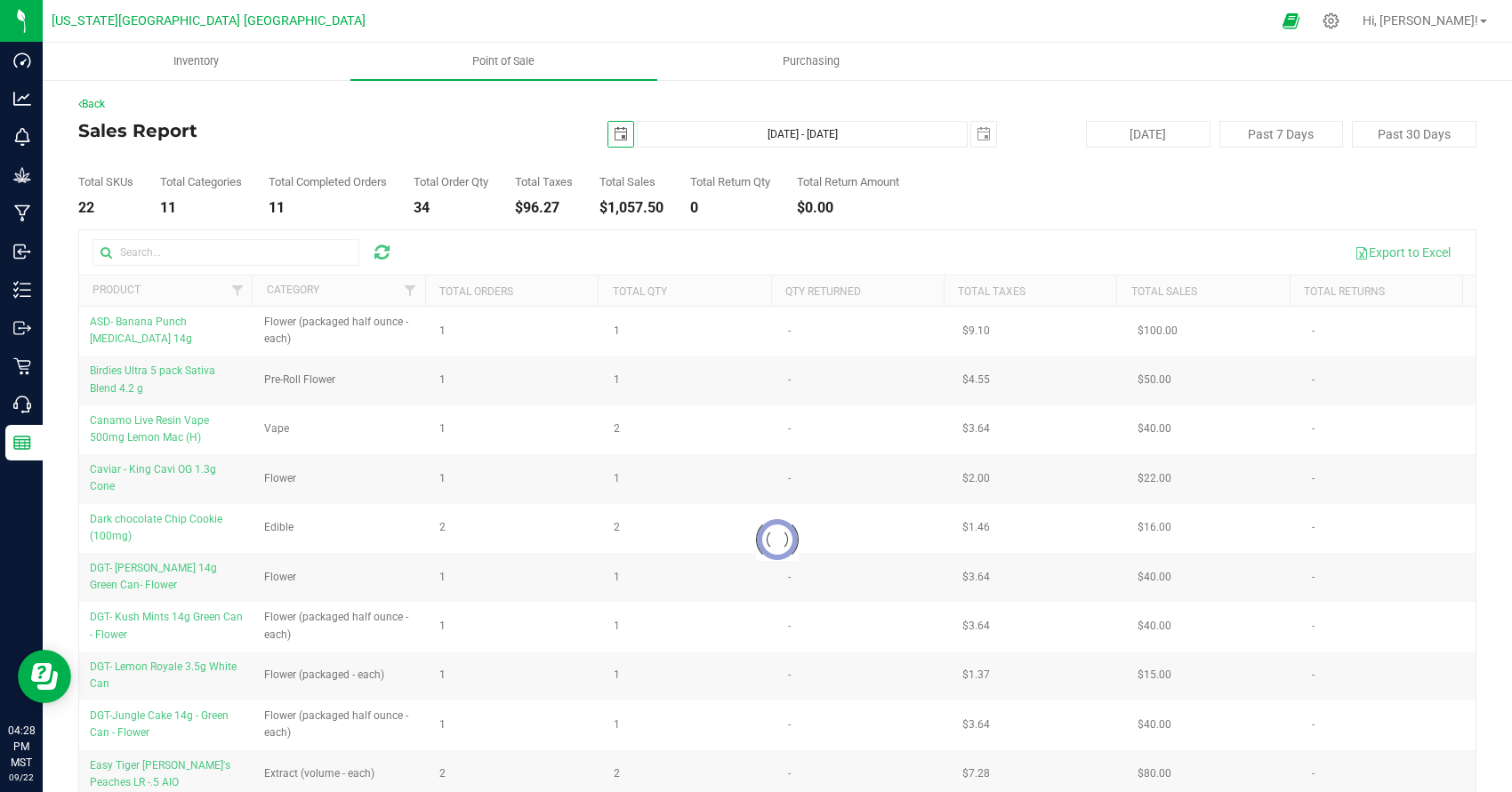
click at [208, 249] on div at bounding box center [777, 539] width 1397 height 618
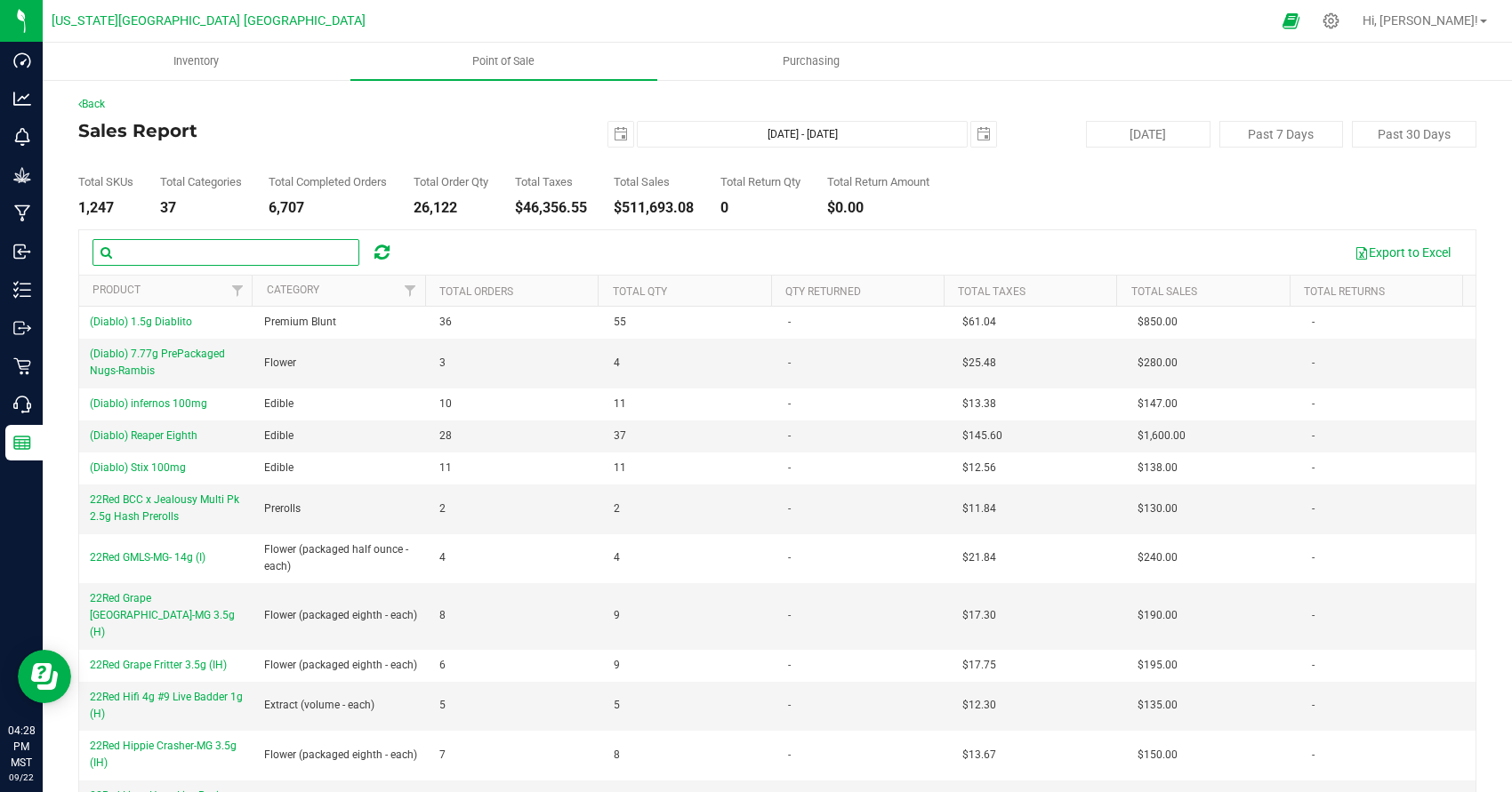
drag, startPoint x: 209, startPoint y: 249, endPoint x: 166, endPoint y: 232, distance: 46.2
click at [209, 249] on input "text" at bounding box center [225, 252] width 267 height 27
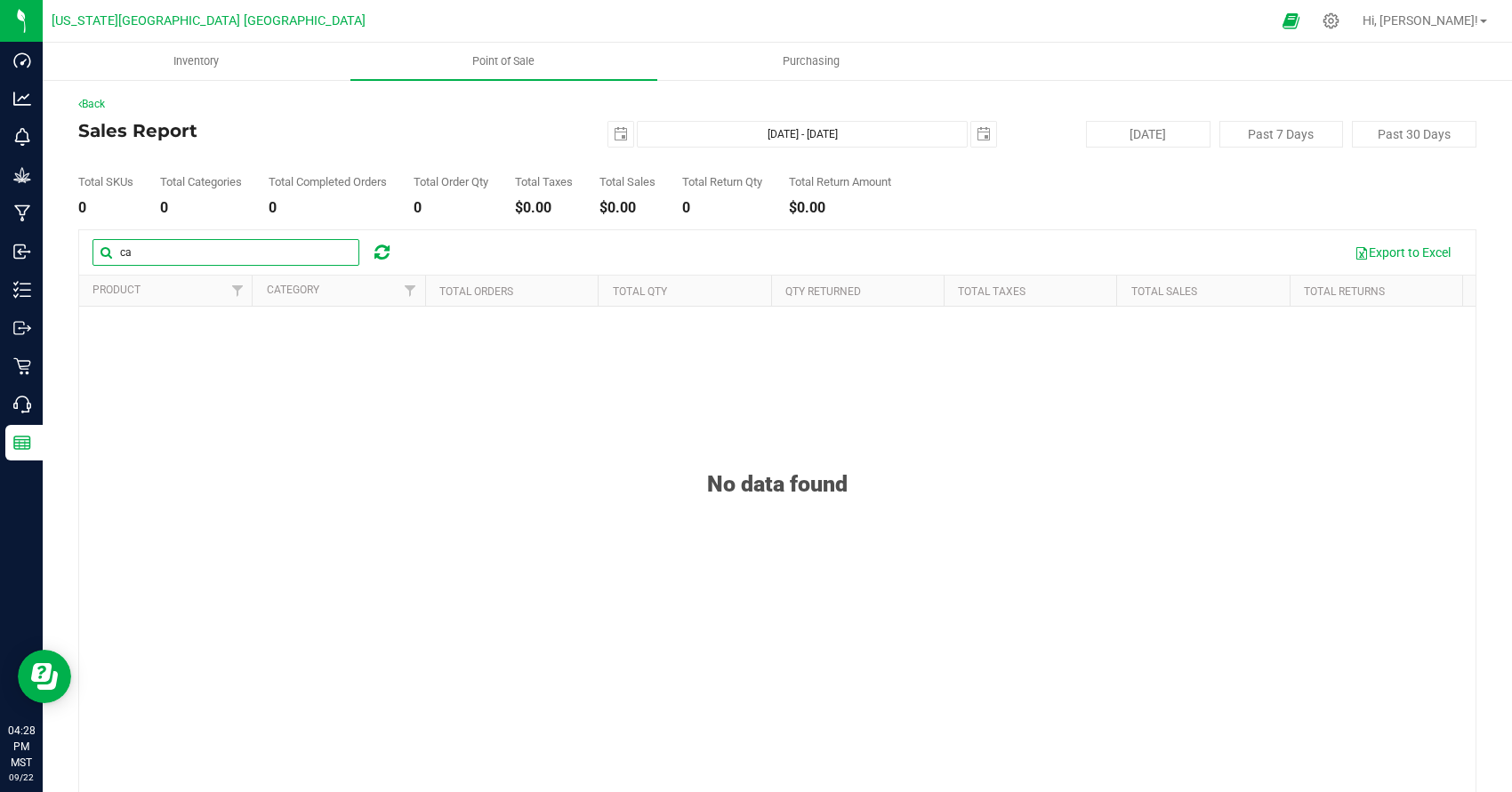
type input "c"
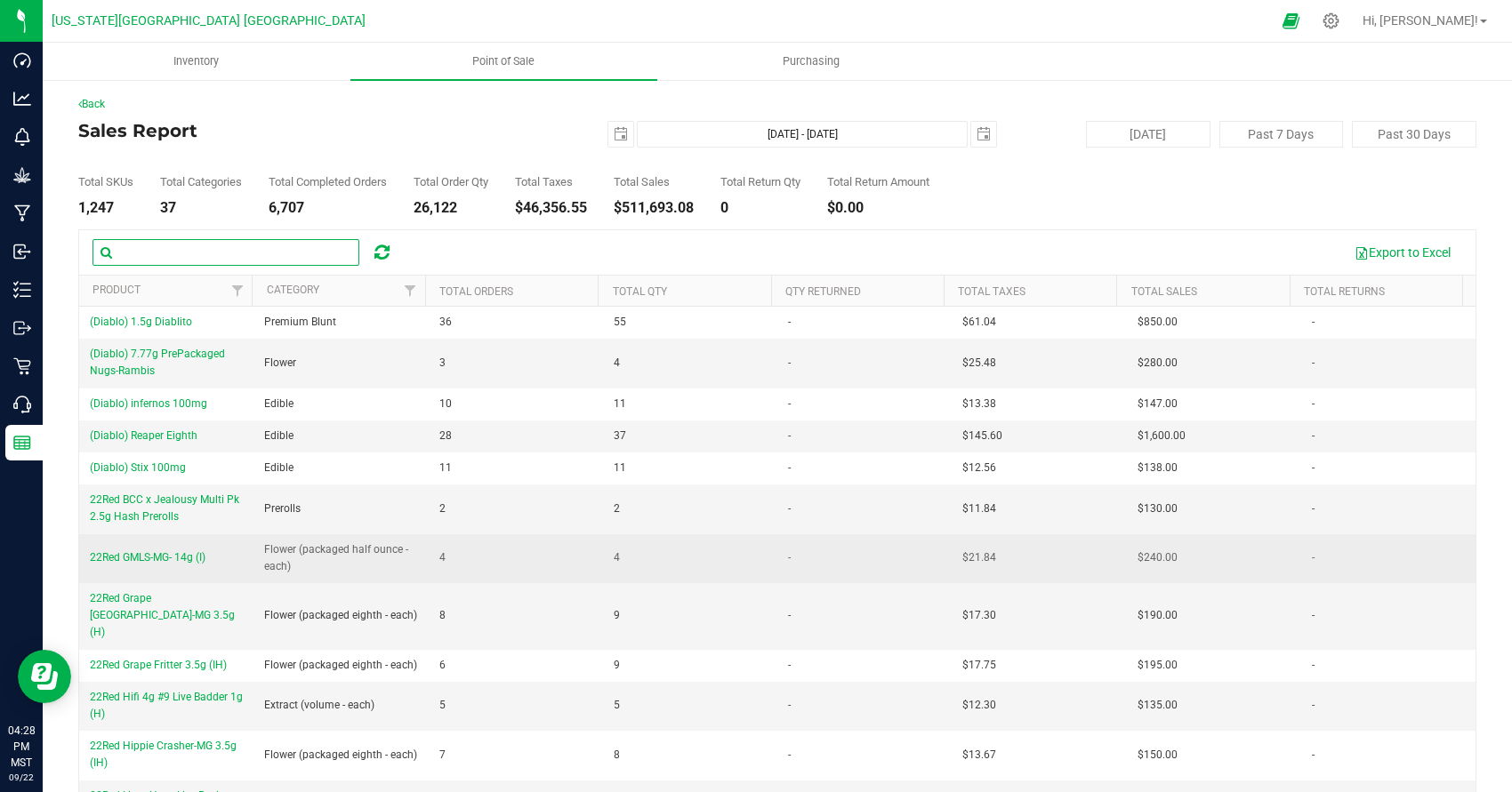
type input "a"
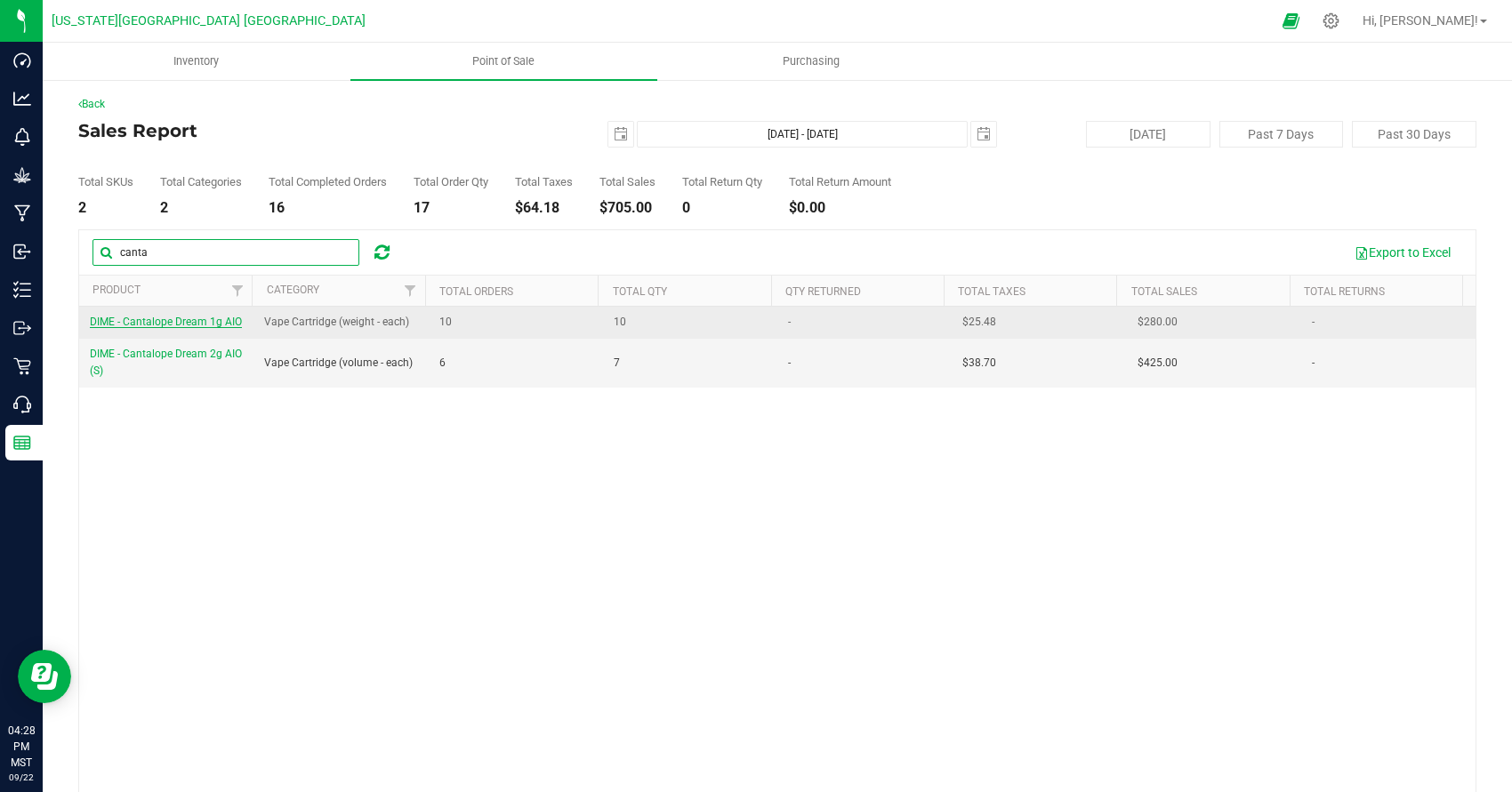
type input "canta"
click at [209, 328] on span "DIME - Cantalope Dream 1g AIO" at bounding box center [166, 321] width 152 height 12
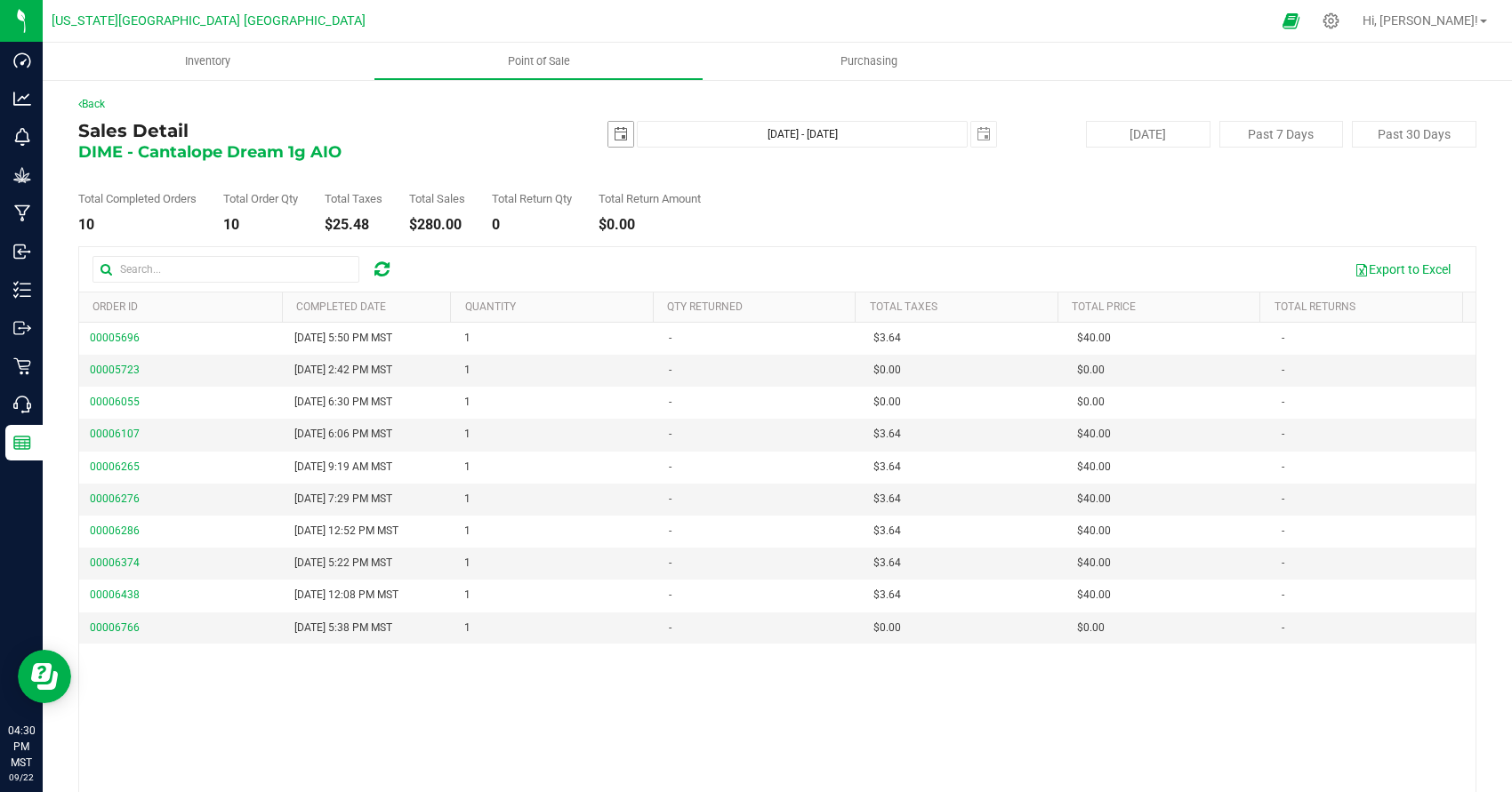
click at [621, 135] on span "select" at bounding box center [620, 134] width 14 height 14
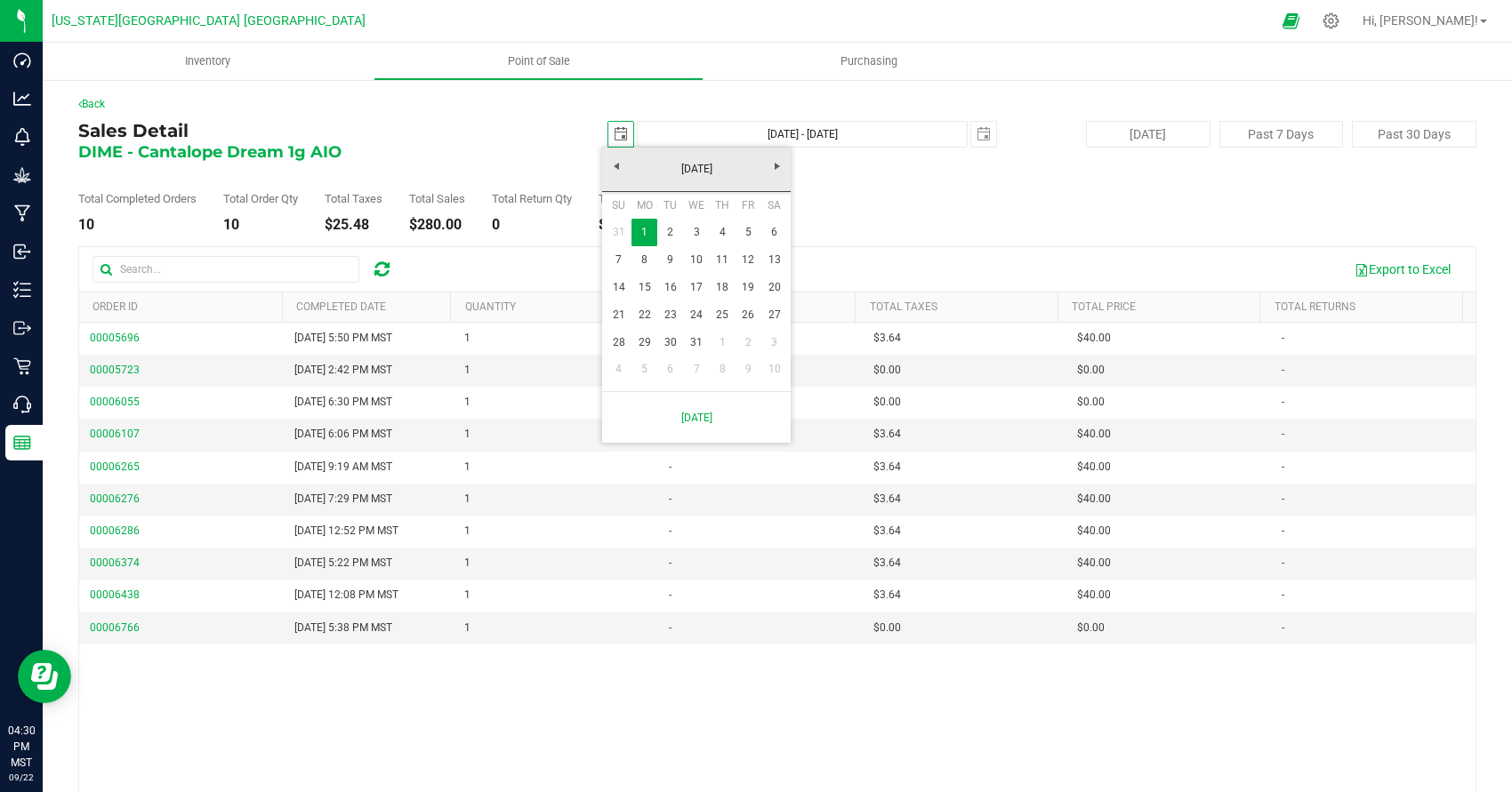
click at [621, 133] on span "select" at bounding box center [620, 134] width 14 height 14
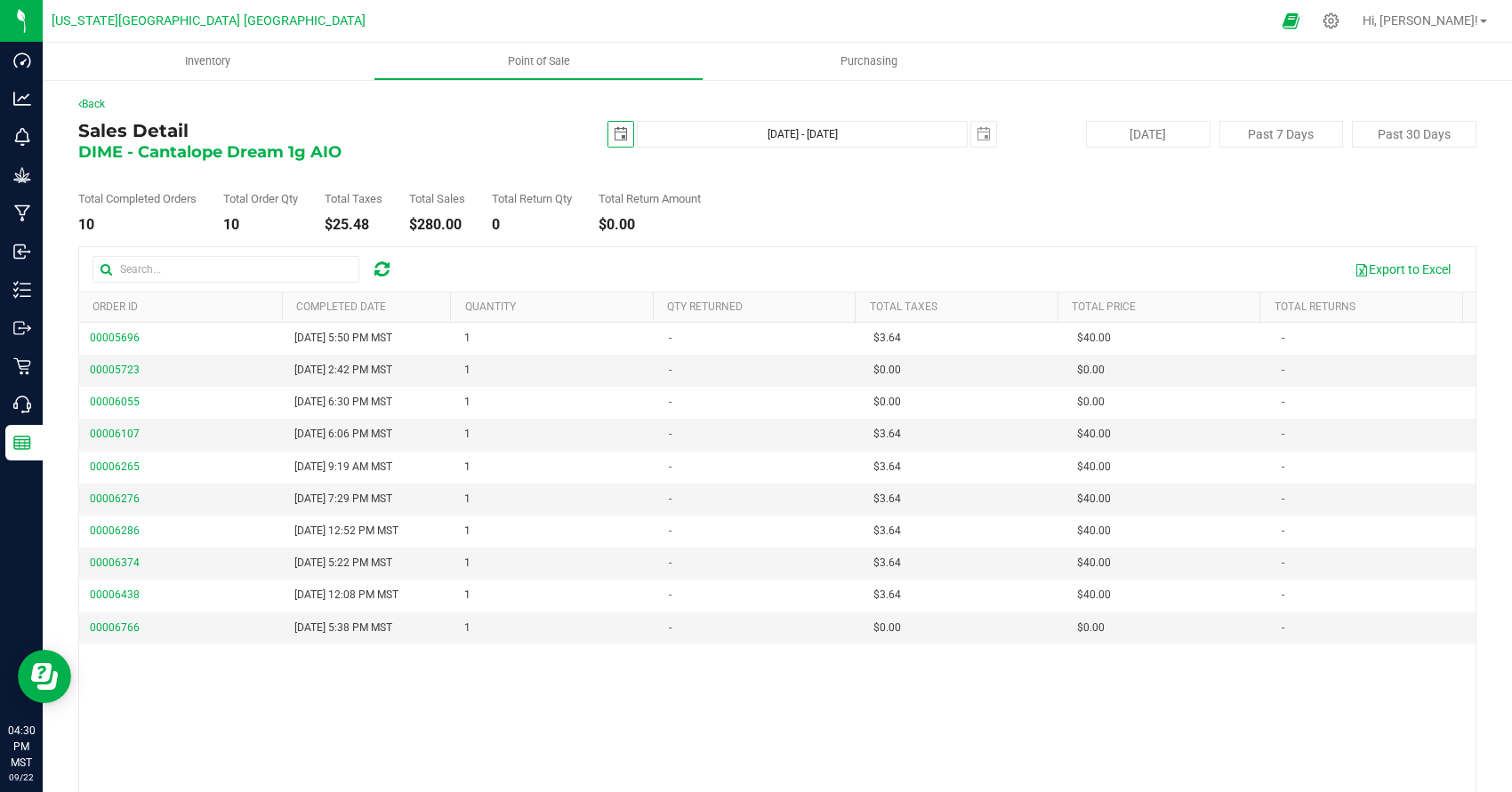
click at [621, 133] on span "select" at bounding box center [620, 134] width 14 height 14
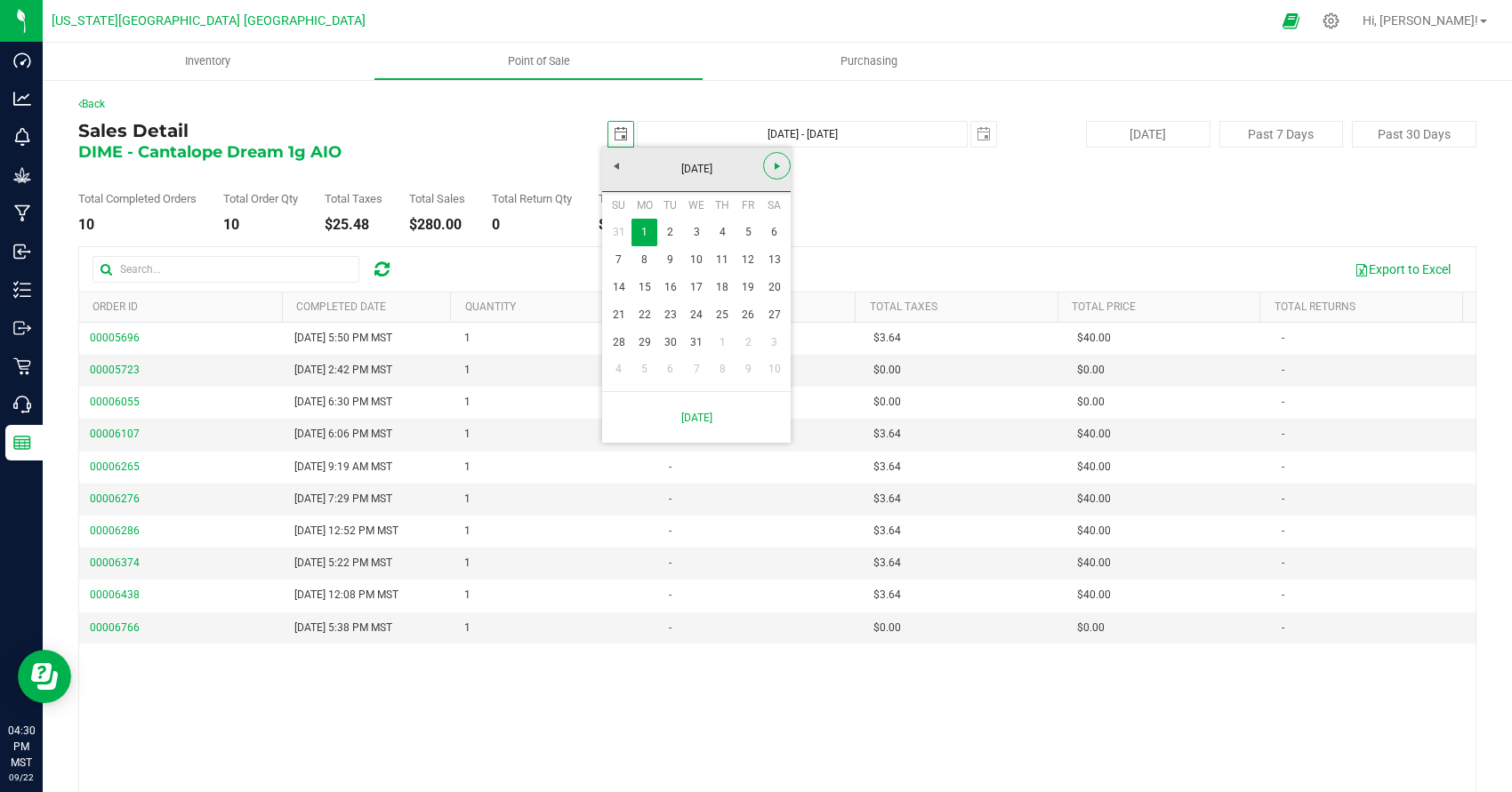
click at [776, 165] on span "Next" at bounding box center [777, 166] width 14 height 14
click at [776, 166] on span "Next" at bounding box center [777, 166] width 14 height 14
click at [776, 164] on span "Next" at bounding box center [777, 166] width 14 height 14
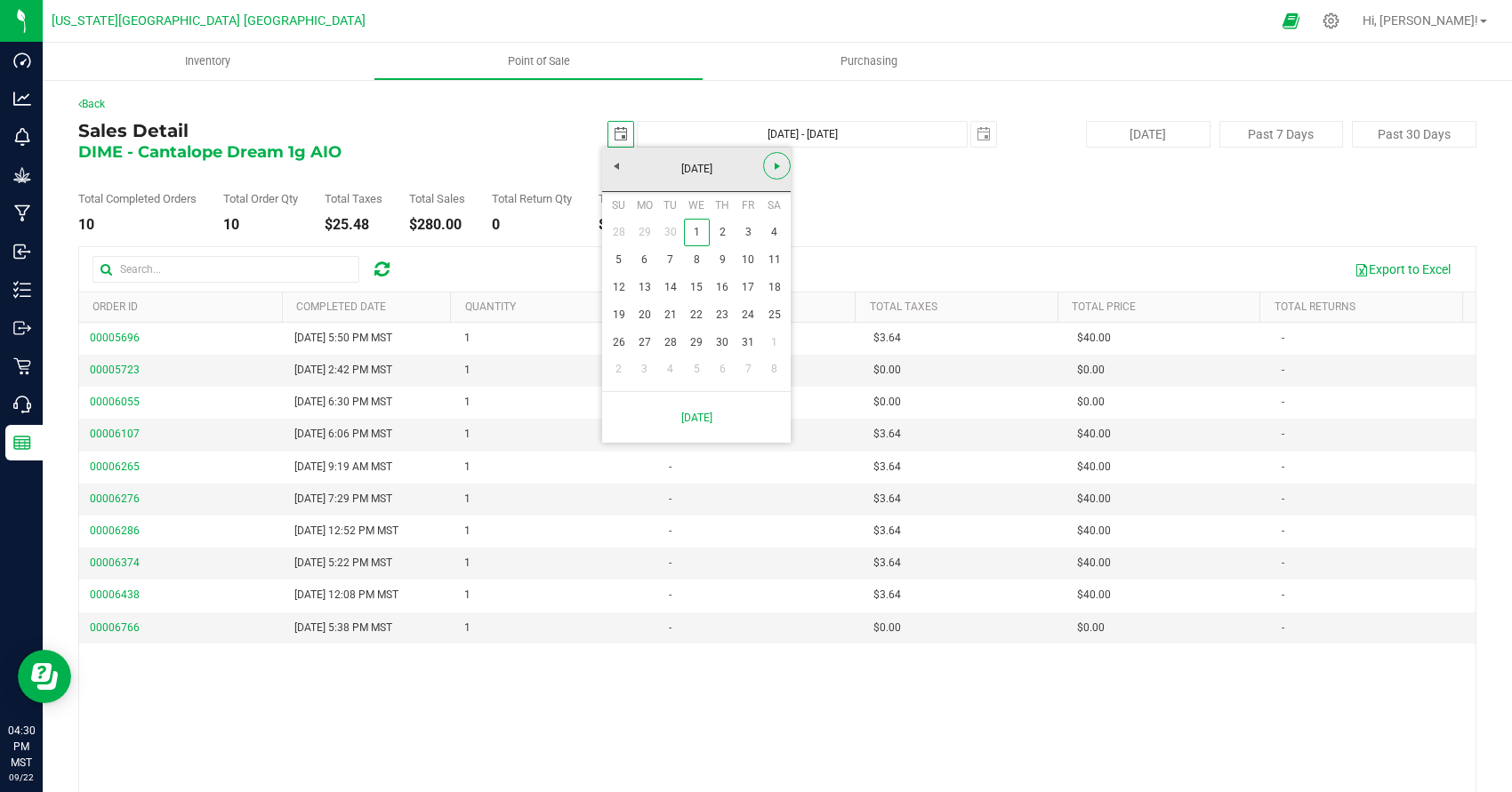
click at [776, 164] on span "Next" at bounding box center [777, 166] width 14 height 14
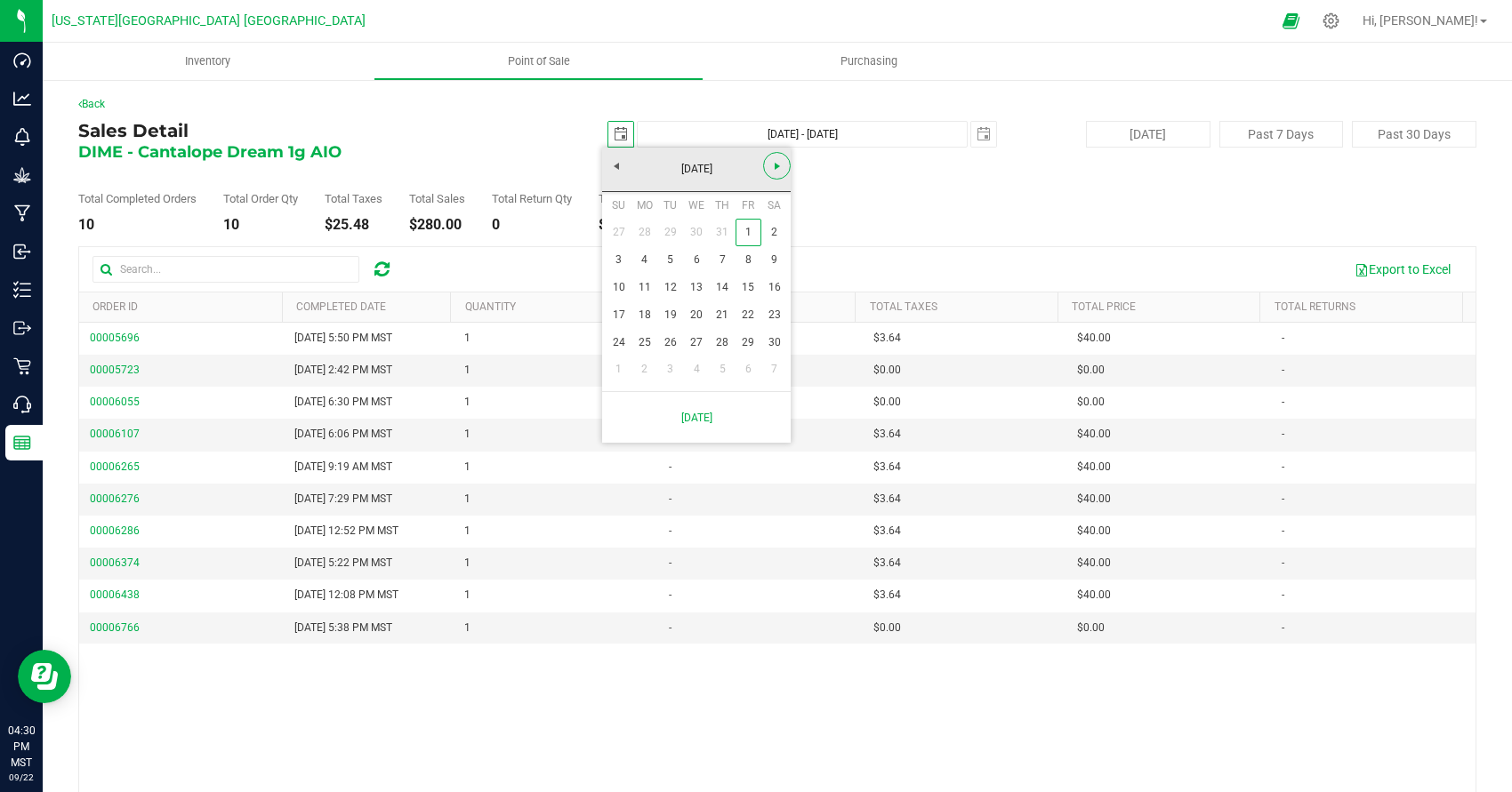
click at [776, 164] on span "Next" at bounding box center [777, 166] width 14 height 14
click at [776, 164] on span "Next" at bounding box center [777, 166] width 14 height 14
click at [776, 169] on span "Next" at bounding box center [777, 166] width 14 height 14
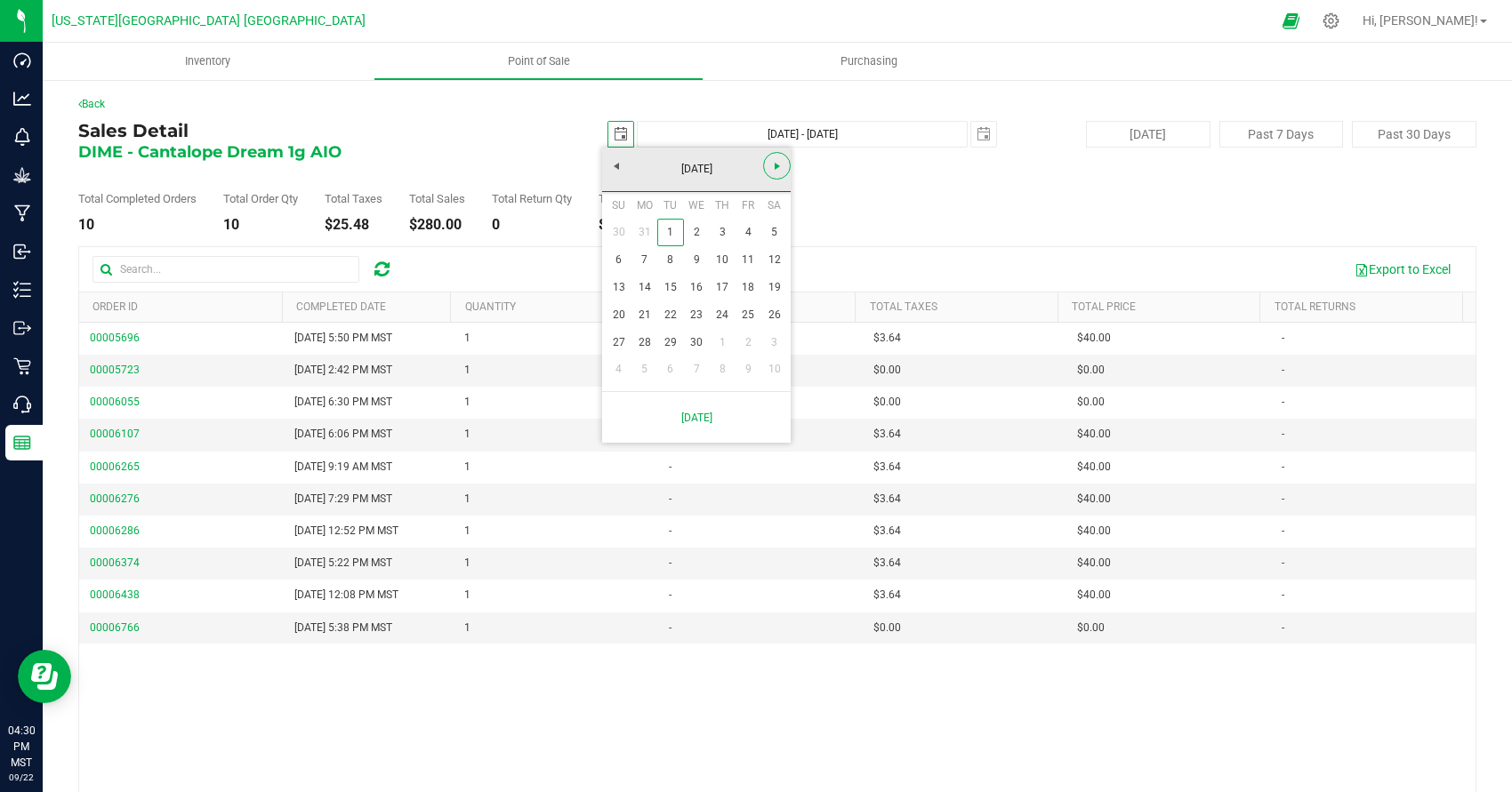
click at [776, 169] on span "Next" at bounding box center [777, 166] width 14 height 14
click at [773, 168] on span "Next" at bounding box center [777, 166] width 14 height 14
click at [650, 257] on link "7" at bounding box center [644, 261] width 26 height 28
type input "2025-07-07"
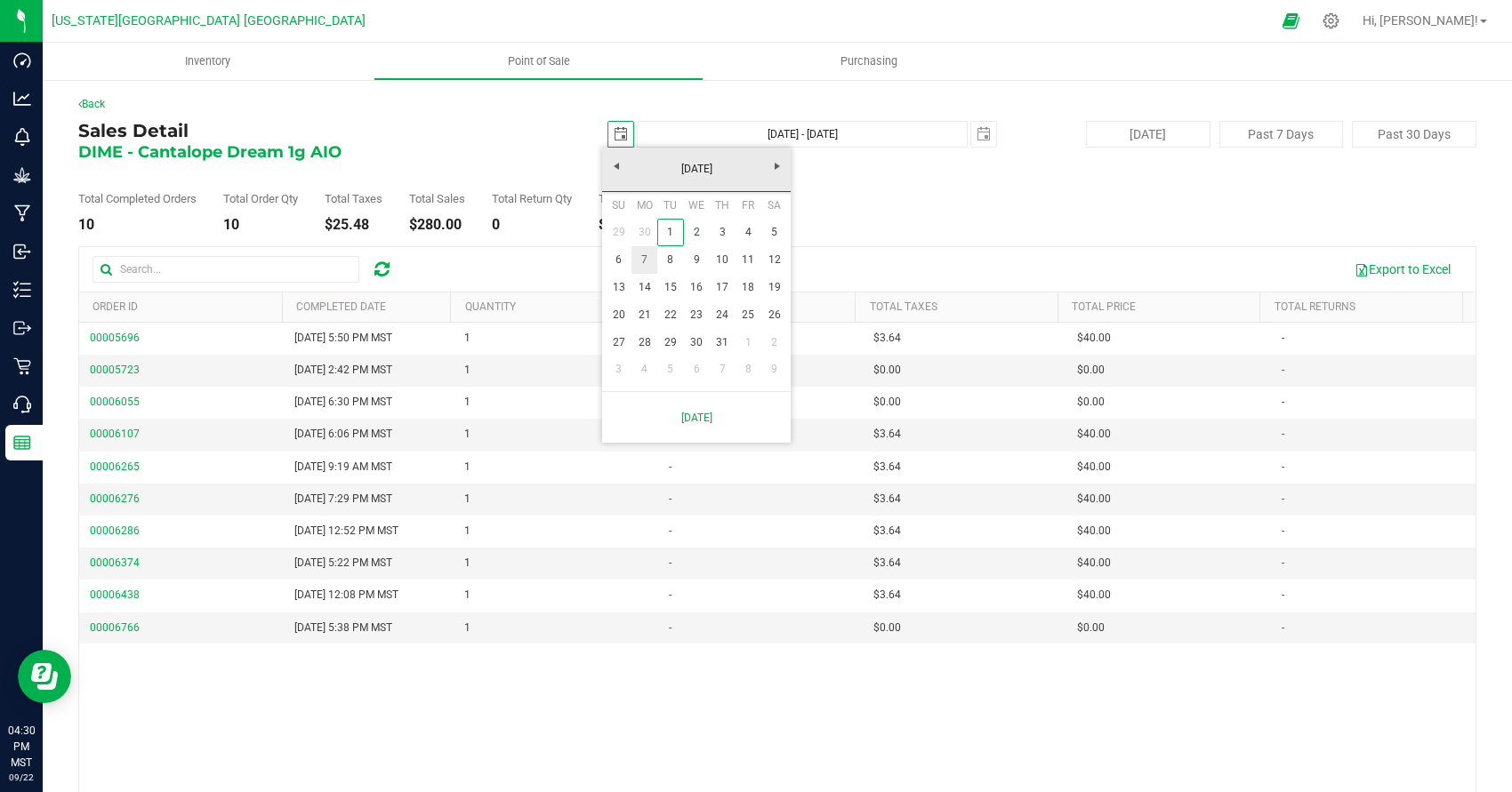
type input "Jul 7, 2025 - Sep 22, 2025"
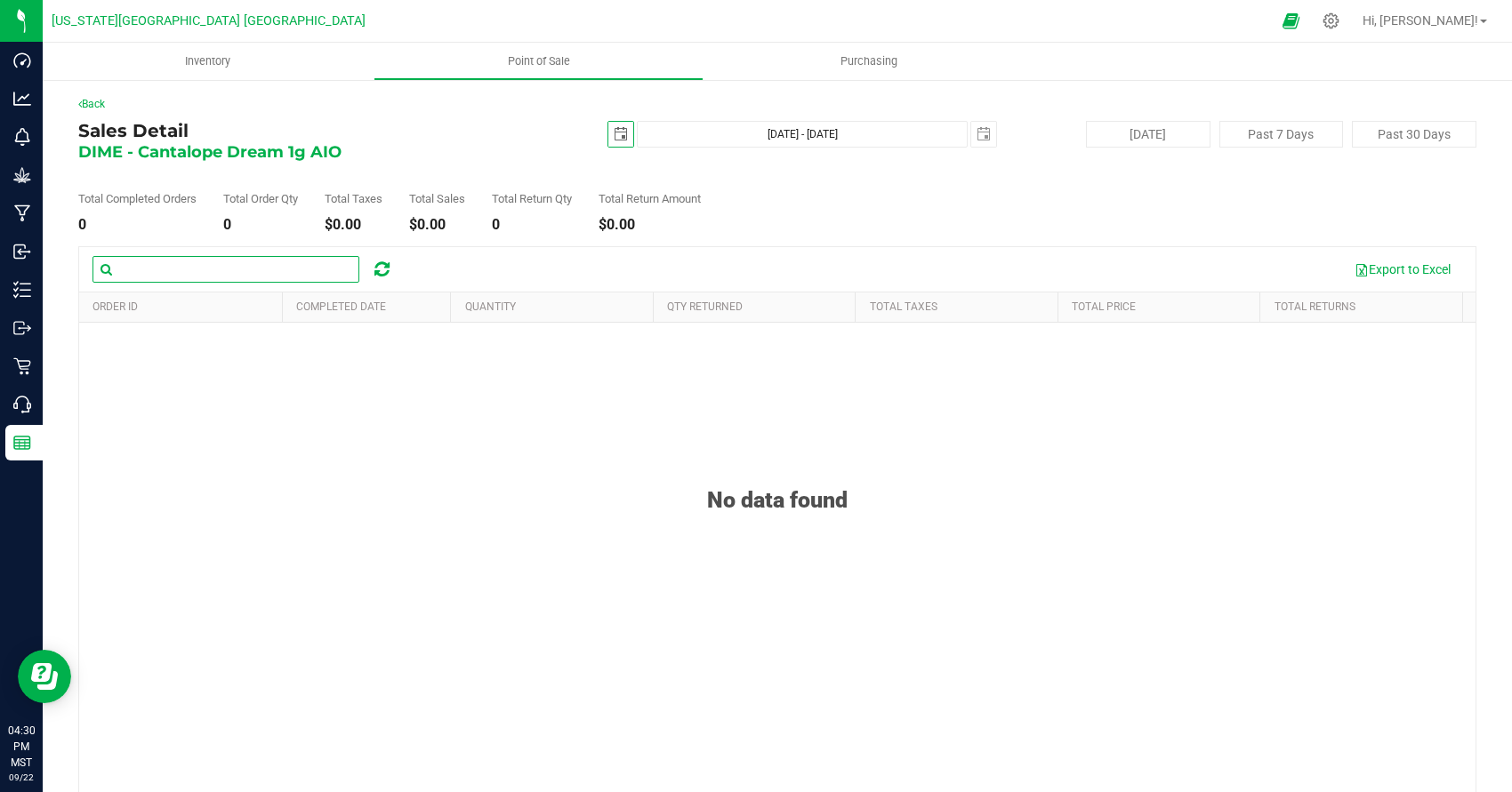
click at [210, 267] on input "text" at bounding box center [225, 269] width 267 height 27
type input "c"
click at [100, 106] on link "Back" at bounding box center [91, 103] width 27 height 12
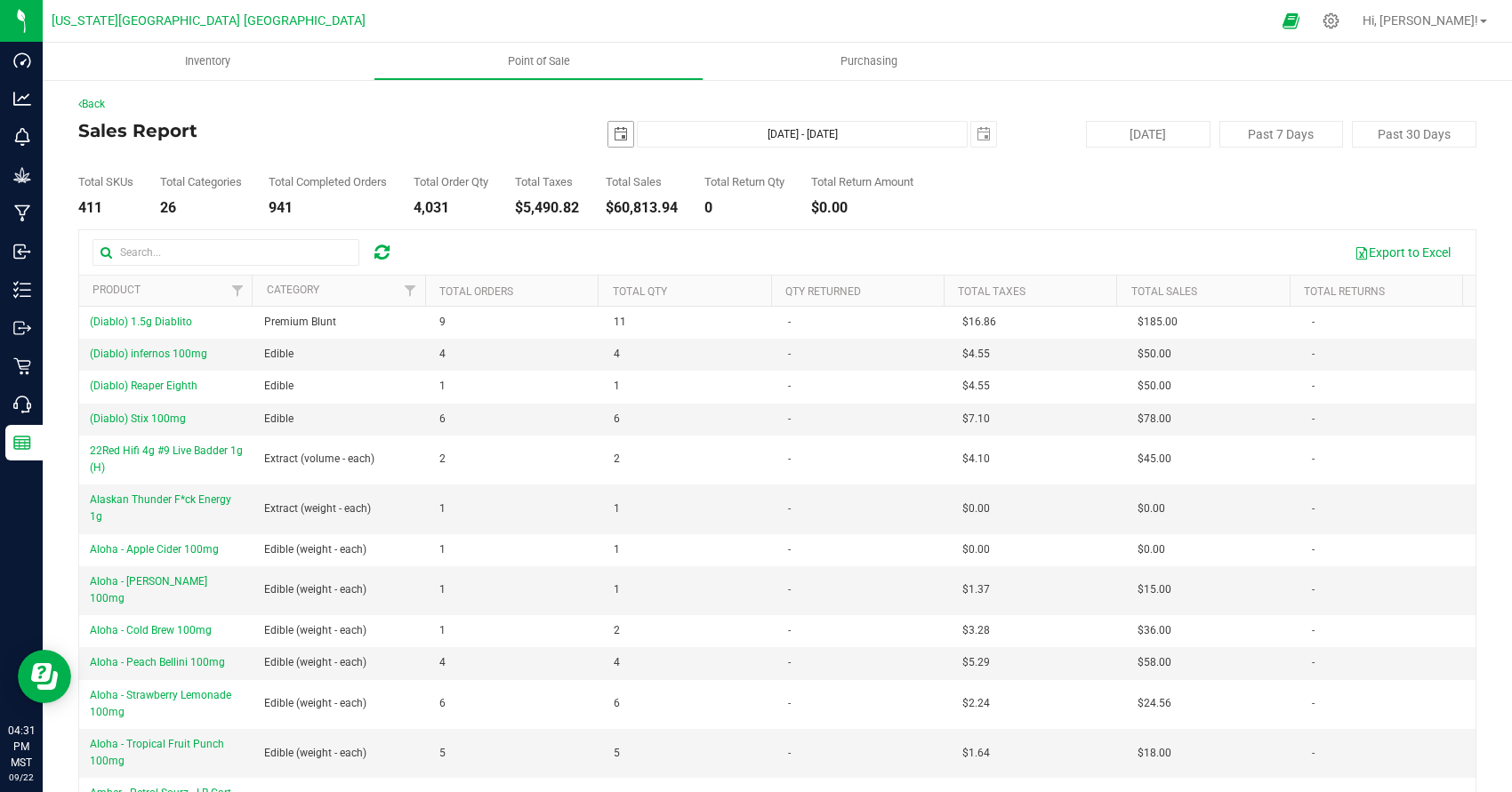
click at [621, 134] on span "select" at bounding box center [620, 134] width 14 height 14
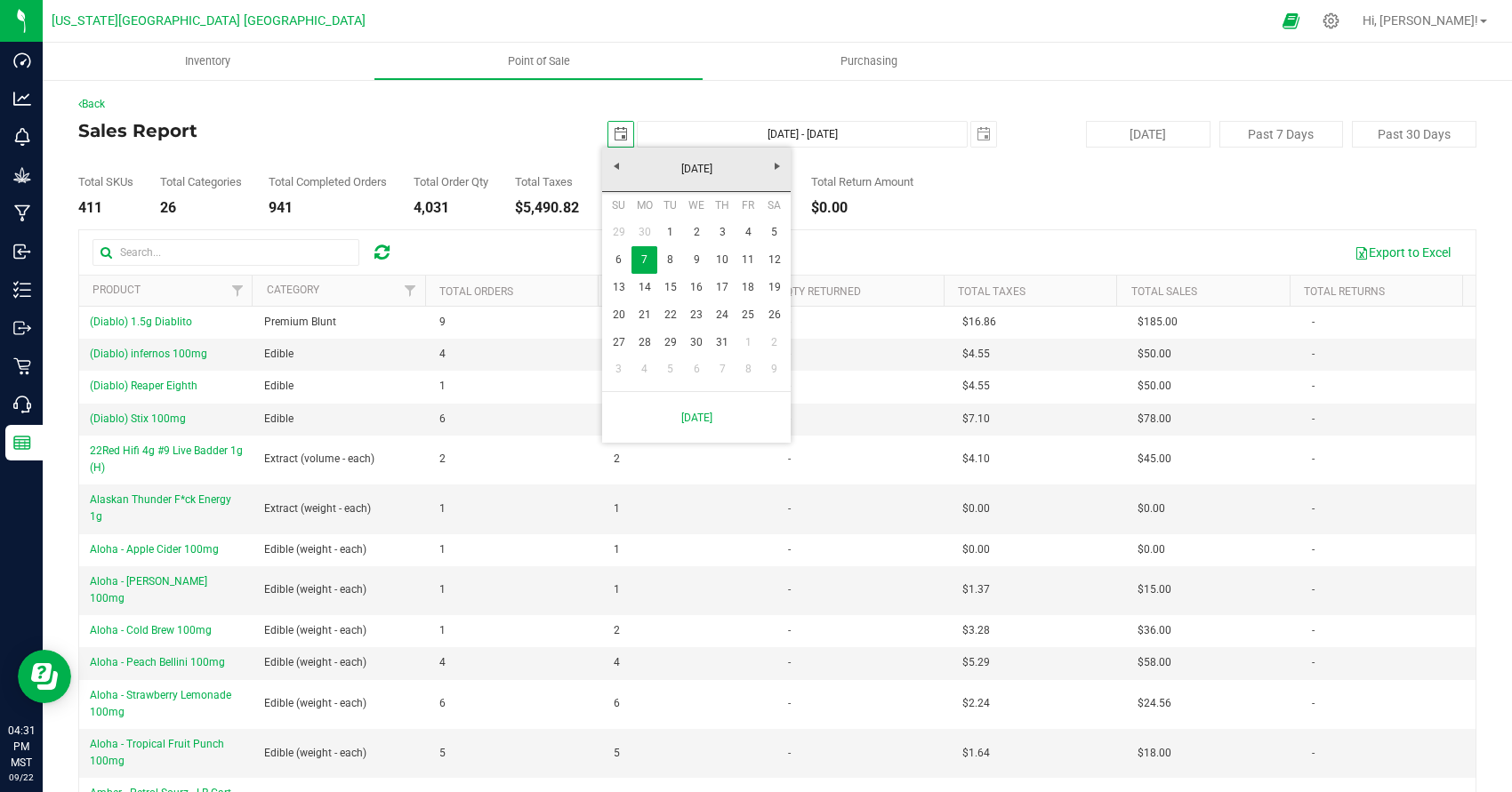
click at [621, 134] on span "select" at bounding box center [620, 134] width 14 height 14
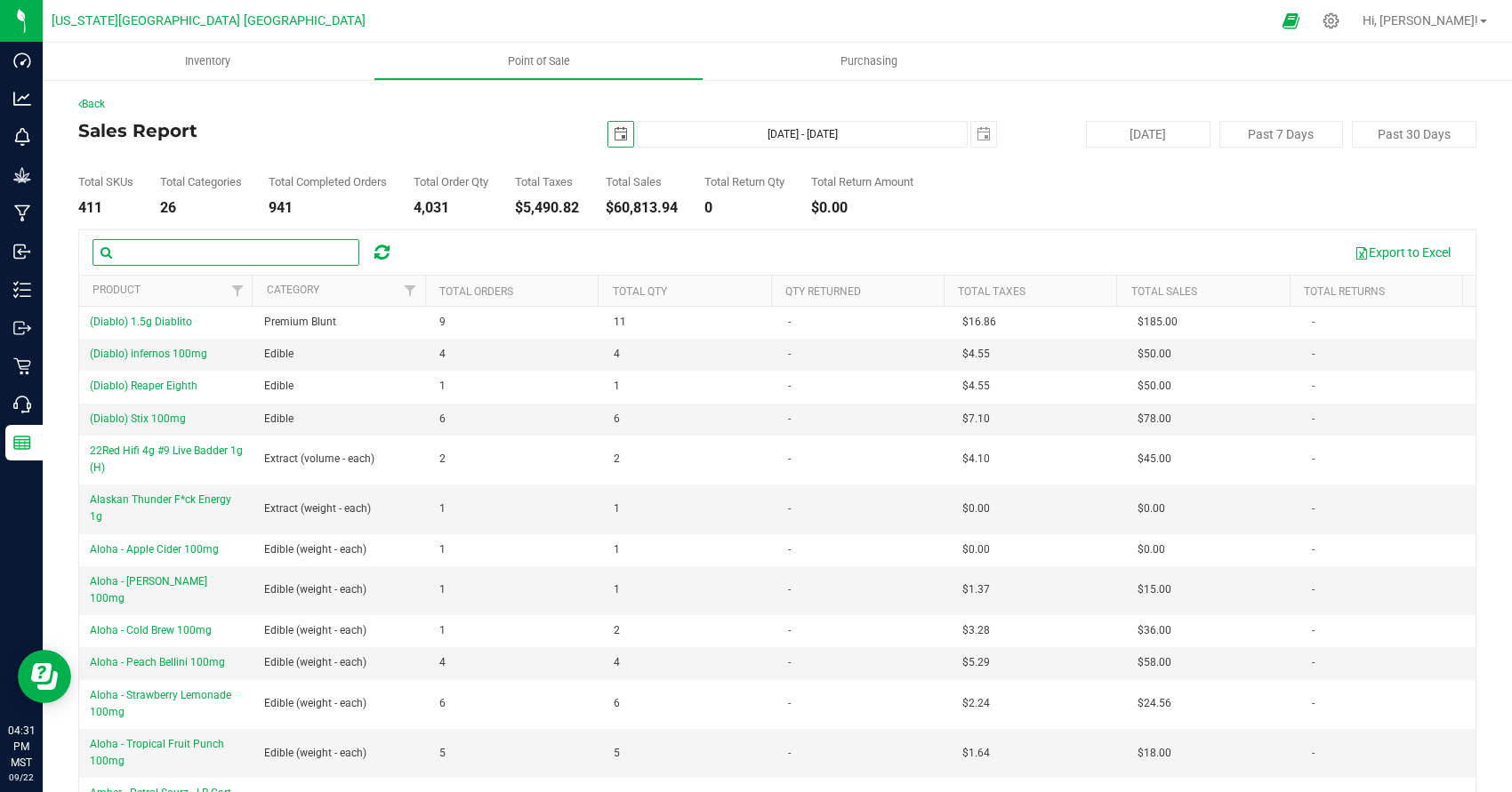
click at [209, 256] on input "text" at bounding box center [225, 252] width 267 height 27
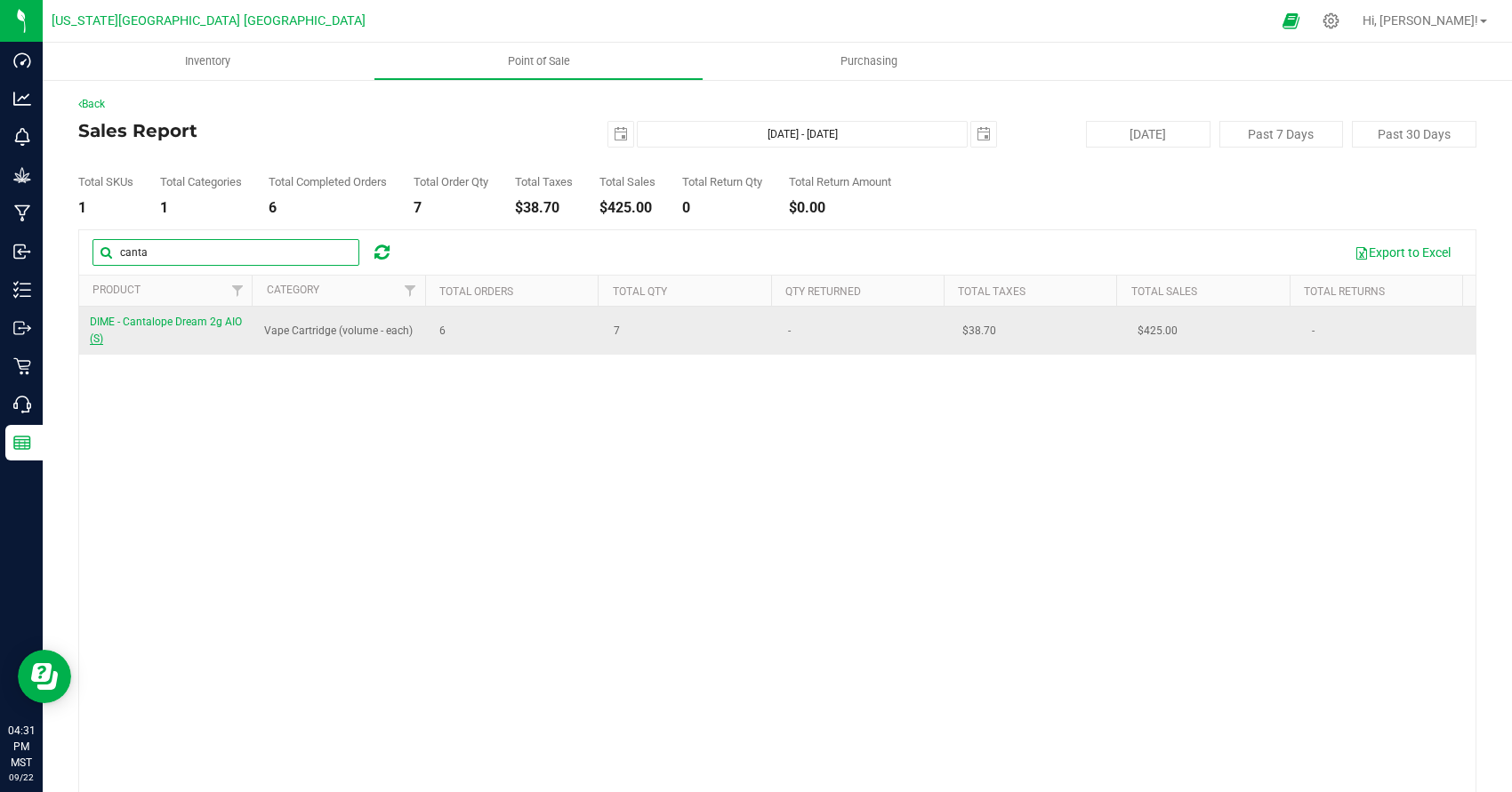
type input "canta"
click at [186, 327] on span "DIME - Cantalope Dream 2g AIO (S)" at bounding box center [166, 330] width 152 height 30
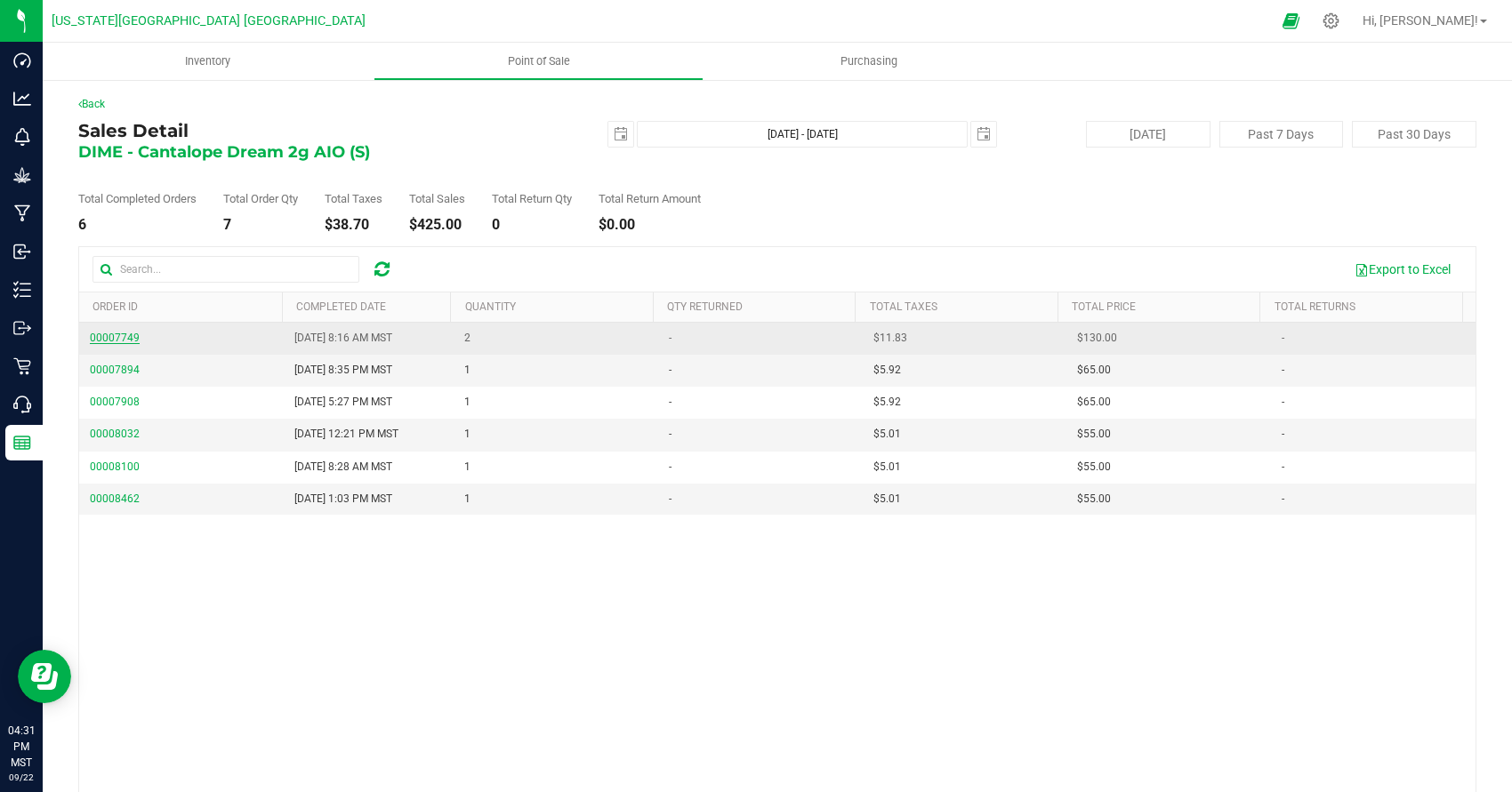
click at [110, 342] on span "00007749" at bounding box center [115, 337] width 50 height 12
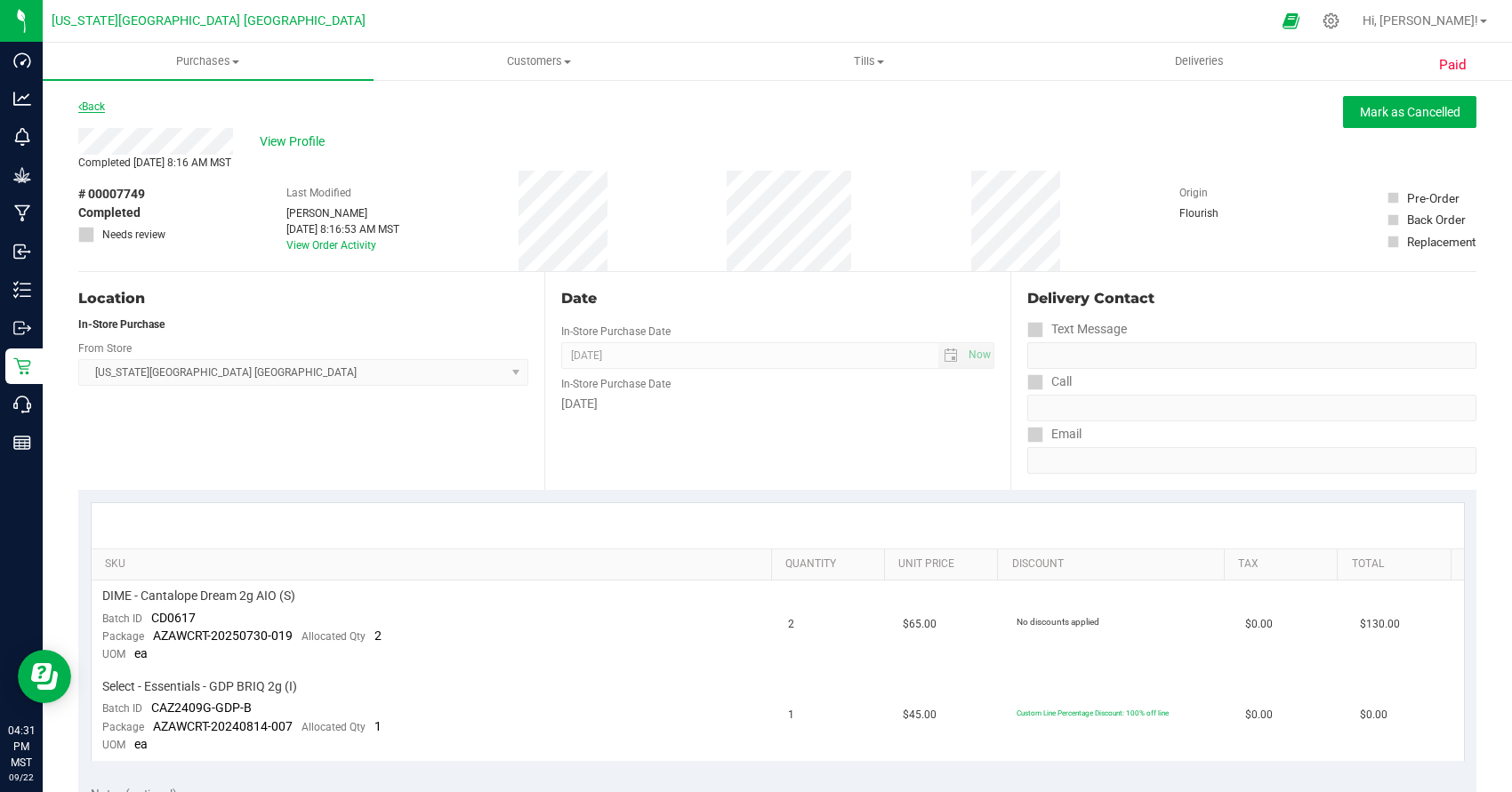
click at [98, 107] on link "Back" at bounding box center [91, 106] width 27 height 12
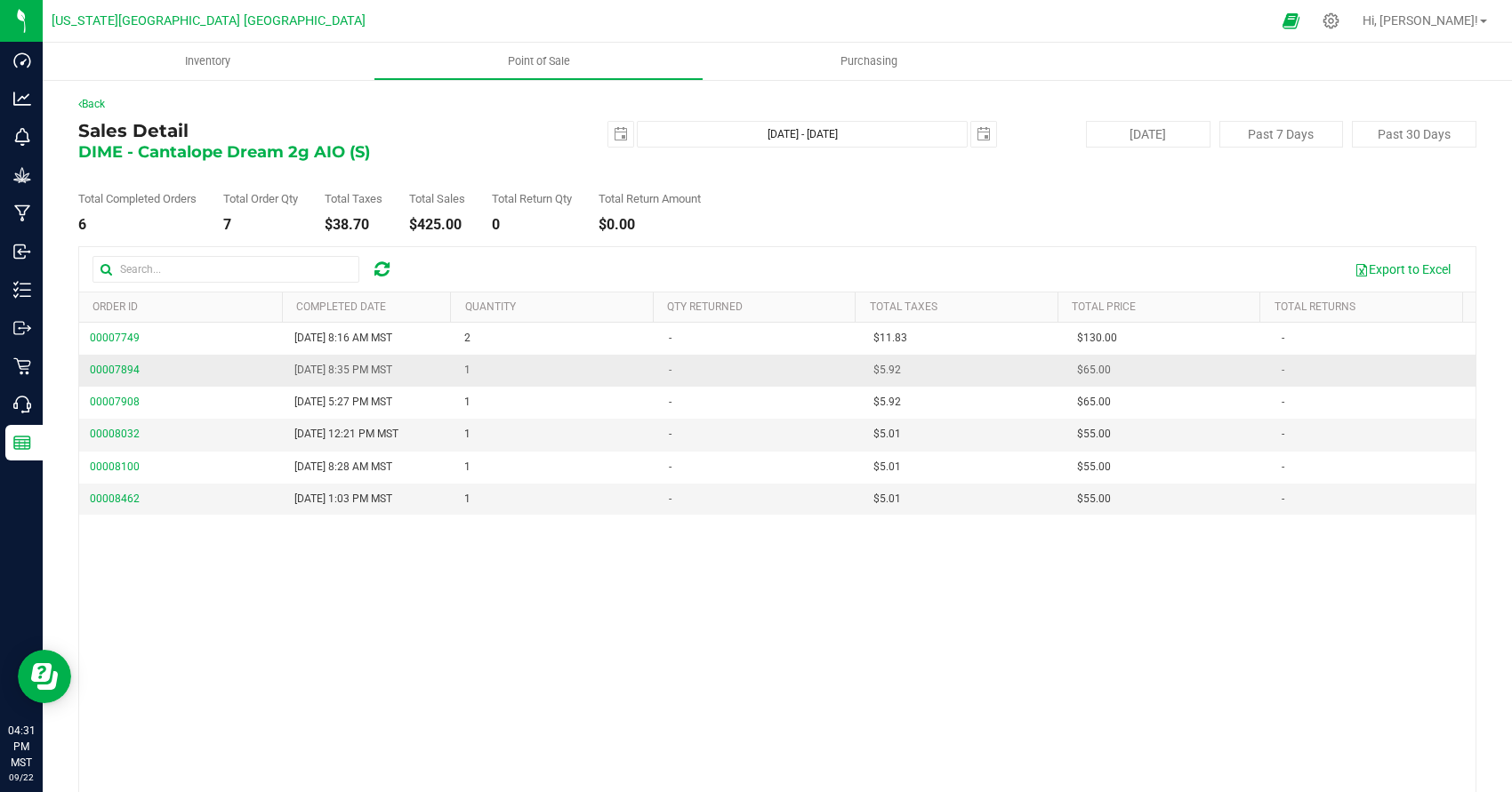
click at [117, 377] on span "00007894" at bounding box center [115, 370] width 50 height 17
click at [116, 373] on span "00007894" at bounding box center [115, 369] width 50 height 12
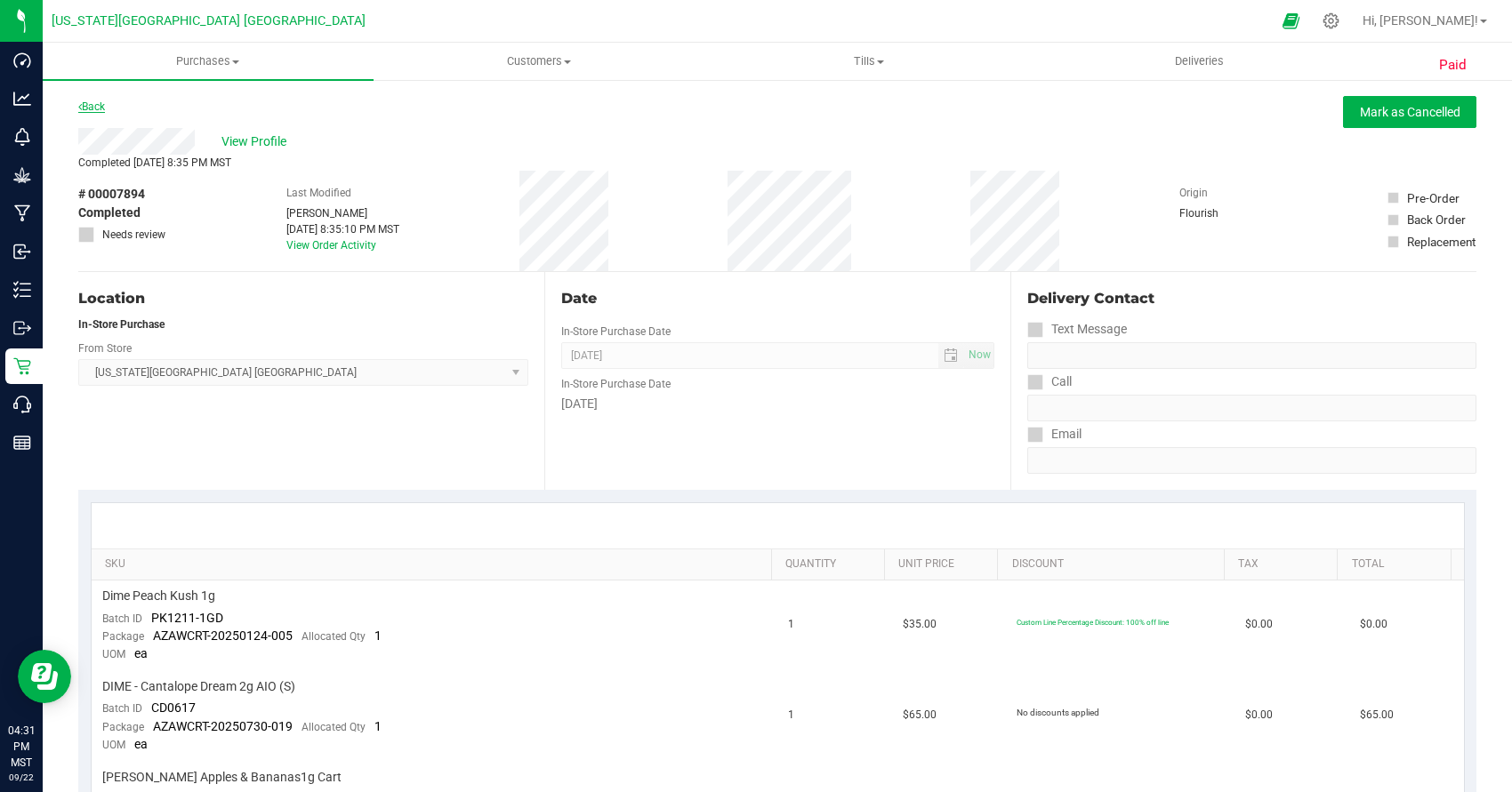
click at [93, 103] on link "Back" at bounding box center [91, 106] width 27 height 12
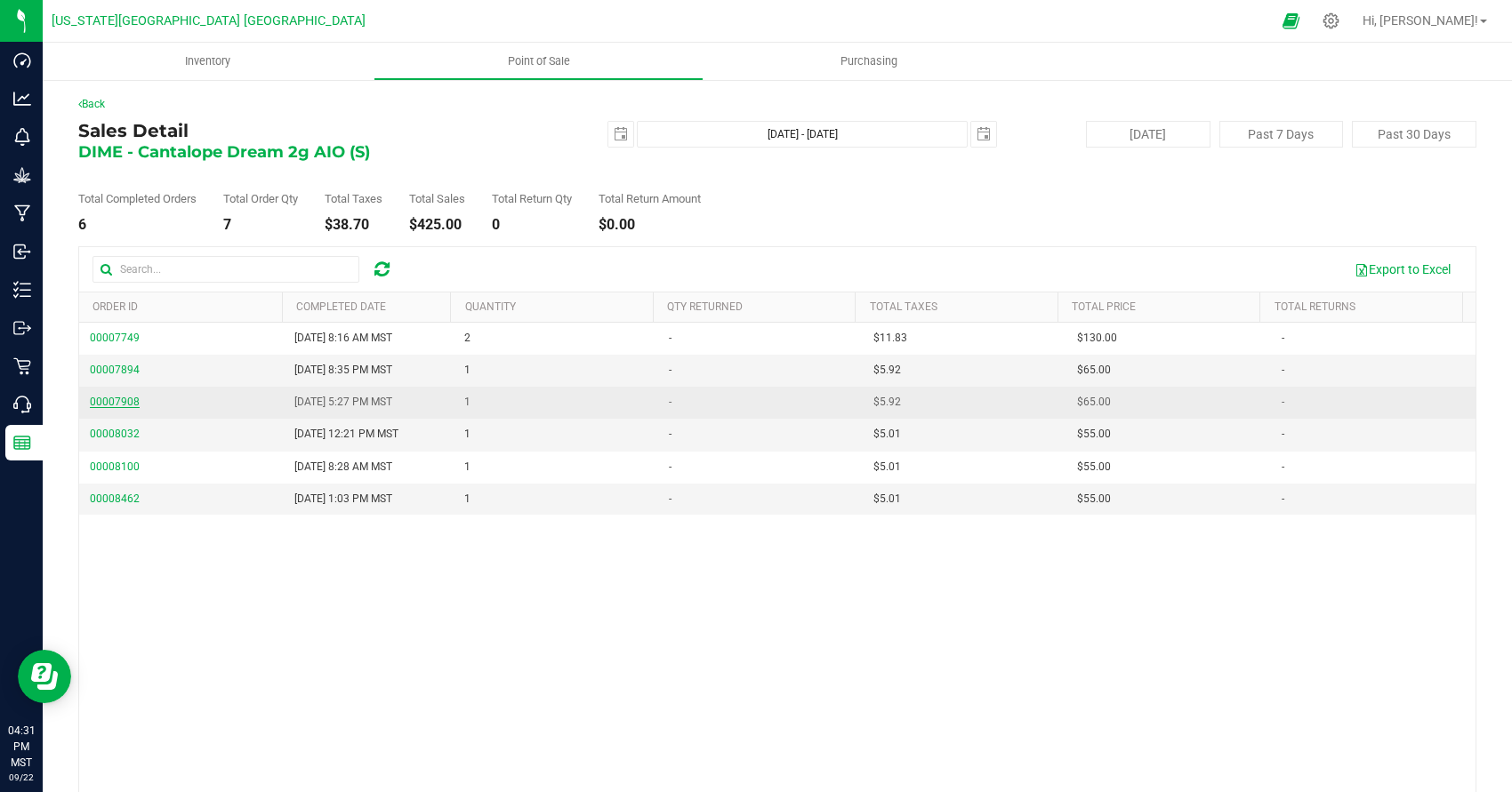
click at [120, 405] on span "00007908" at bounding box center [115, 401] width 50 height 12
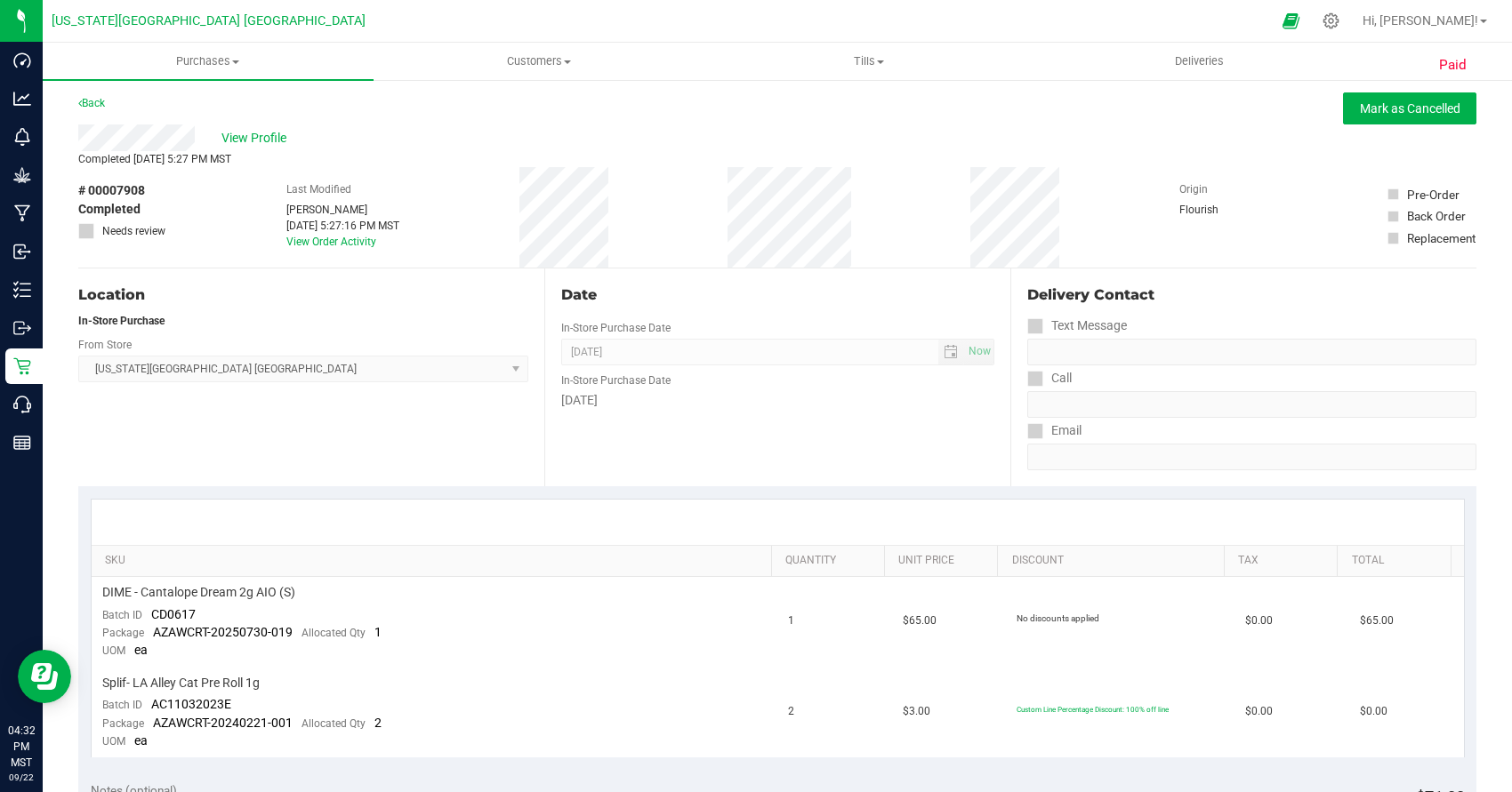
scroll to position [7, 0]
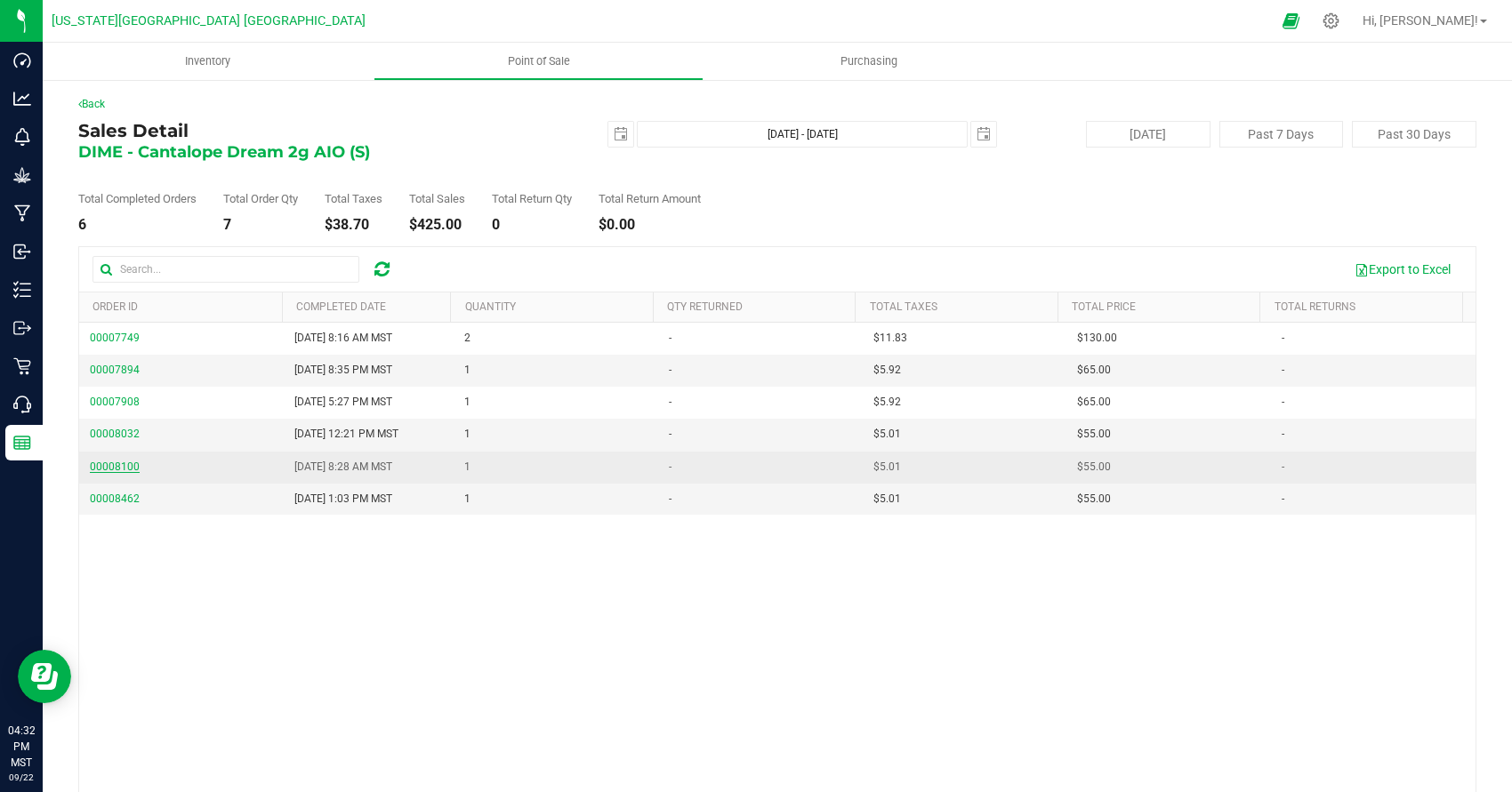
click at [103, 464] on span "00008100" at bounding box center [115, 466] width 50 height 12
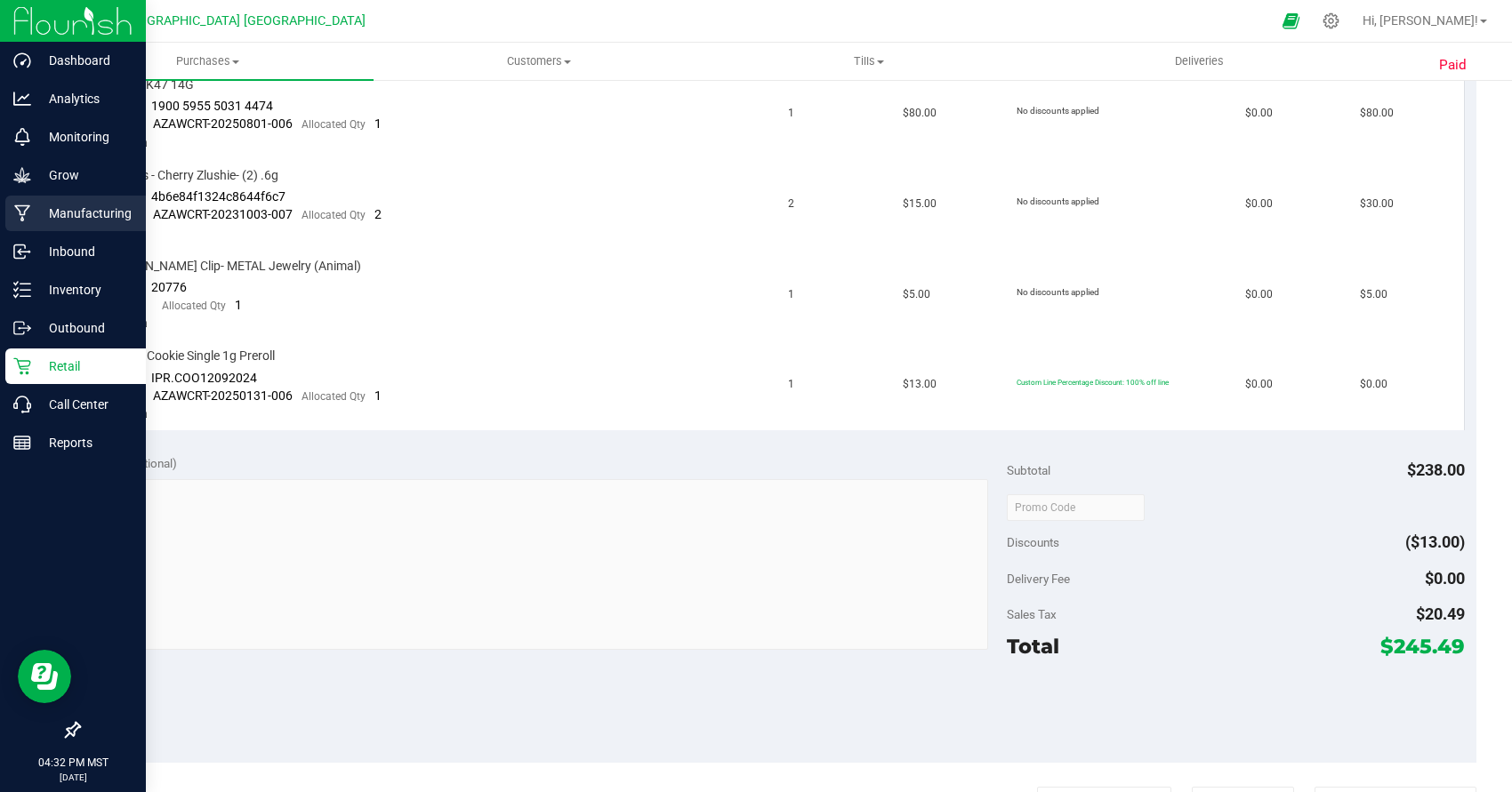
scroll to position [696, 0]
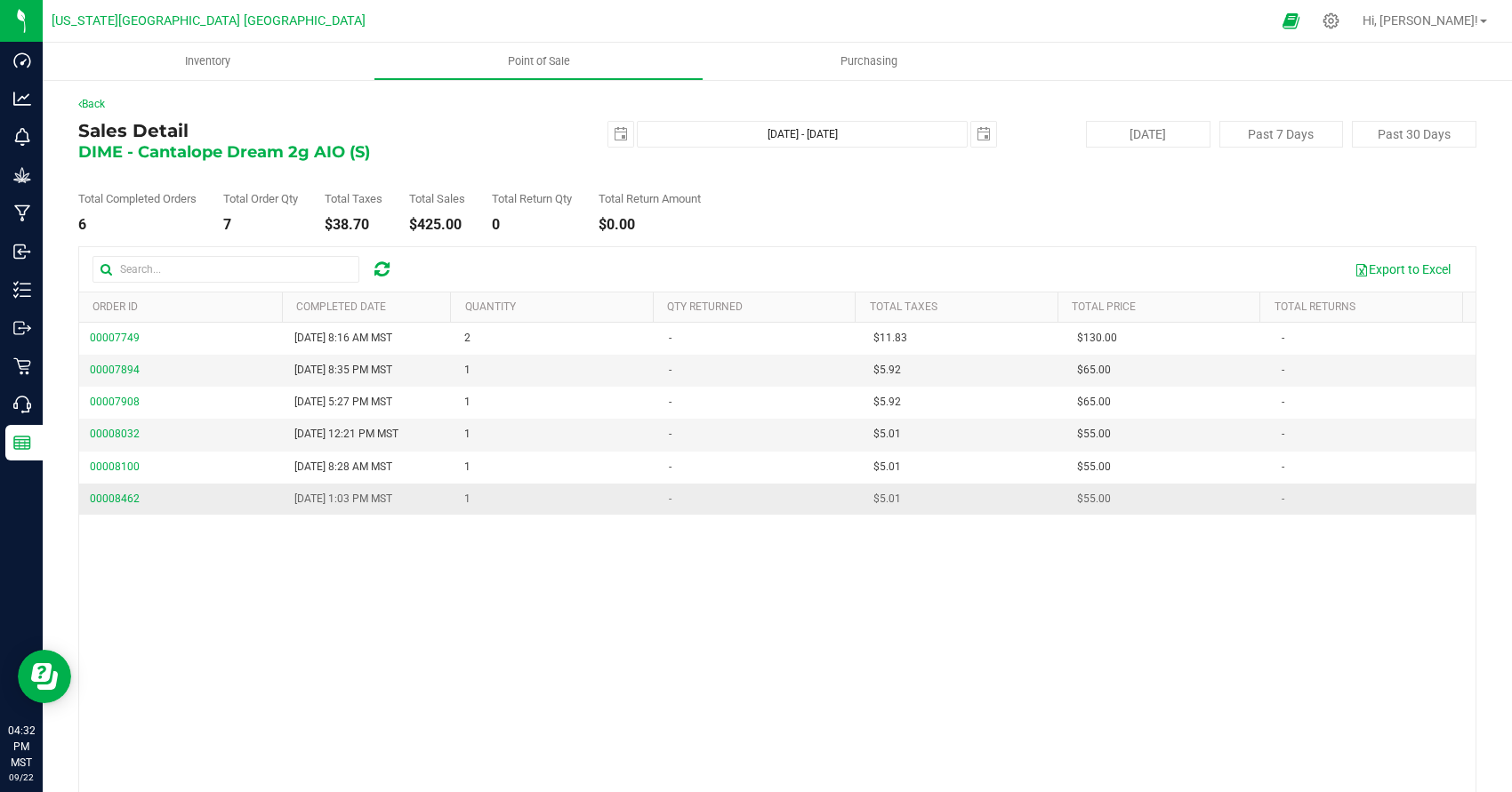
scroll to position [4, 0]
click at [128, 494] on span "00008462" at bounding box center [115, 495] width 50 height 12
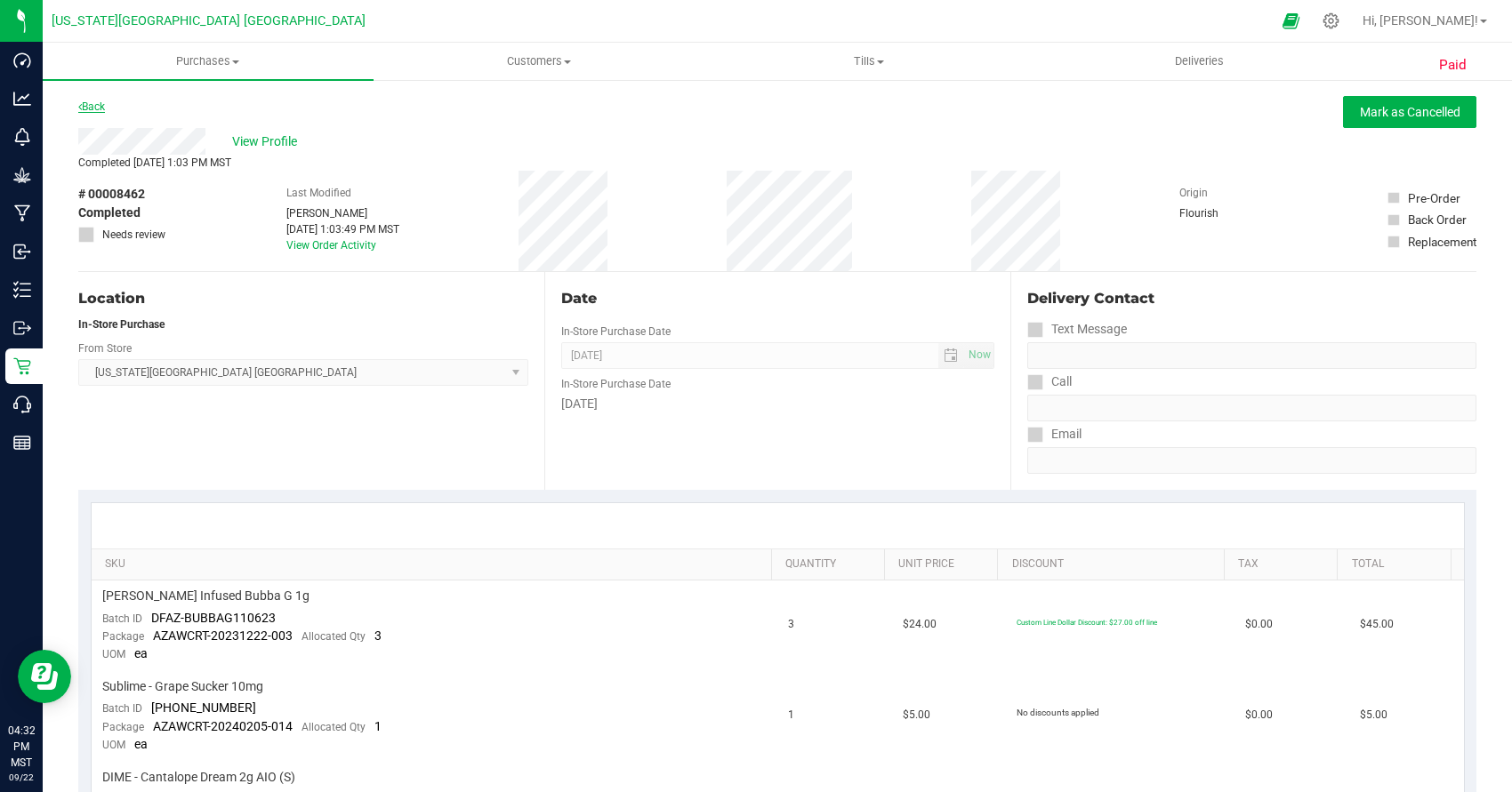
click at [96, 102] on link "Back" at bounding box center [91, 106] width 27 height 12
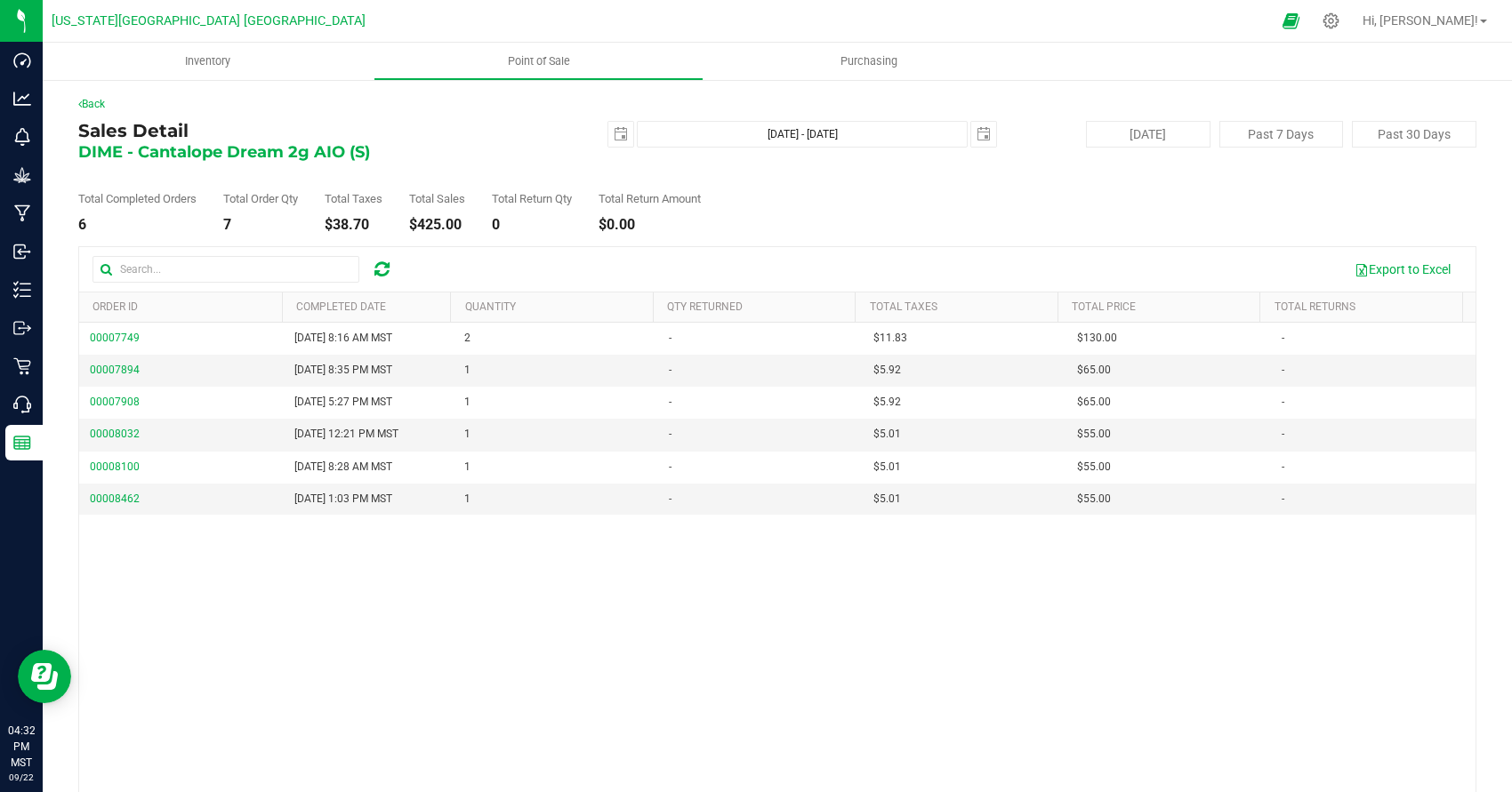
click at [394, 268] on div at bounding box center [383, 269] width 28 height 21
click at [391, 266] on div at bounding box center [383, 269] width 28 height 21
click at [385, 265] on icon at bounding box center [382, 269] width 15 height 18
click at [1420, 264] on button "Export to Excel" at bounding box center [1403, 269] width 119 height 30
click at [1360, 270] on button "Export to Excel" at bounding box center [1403, 269] width 119 height 30
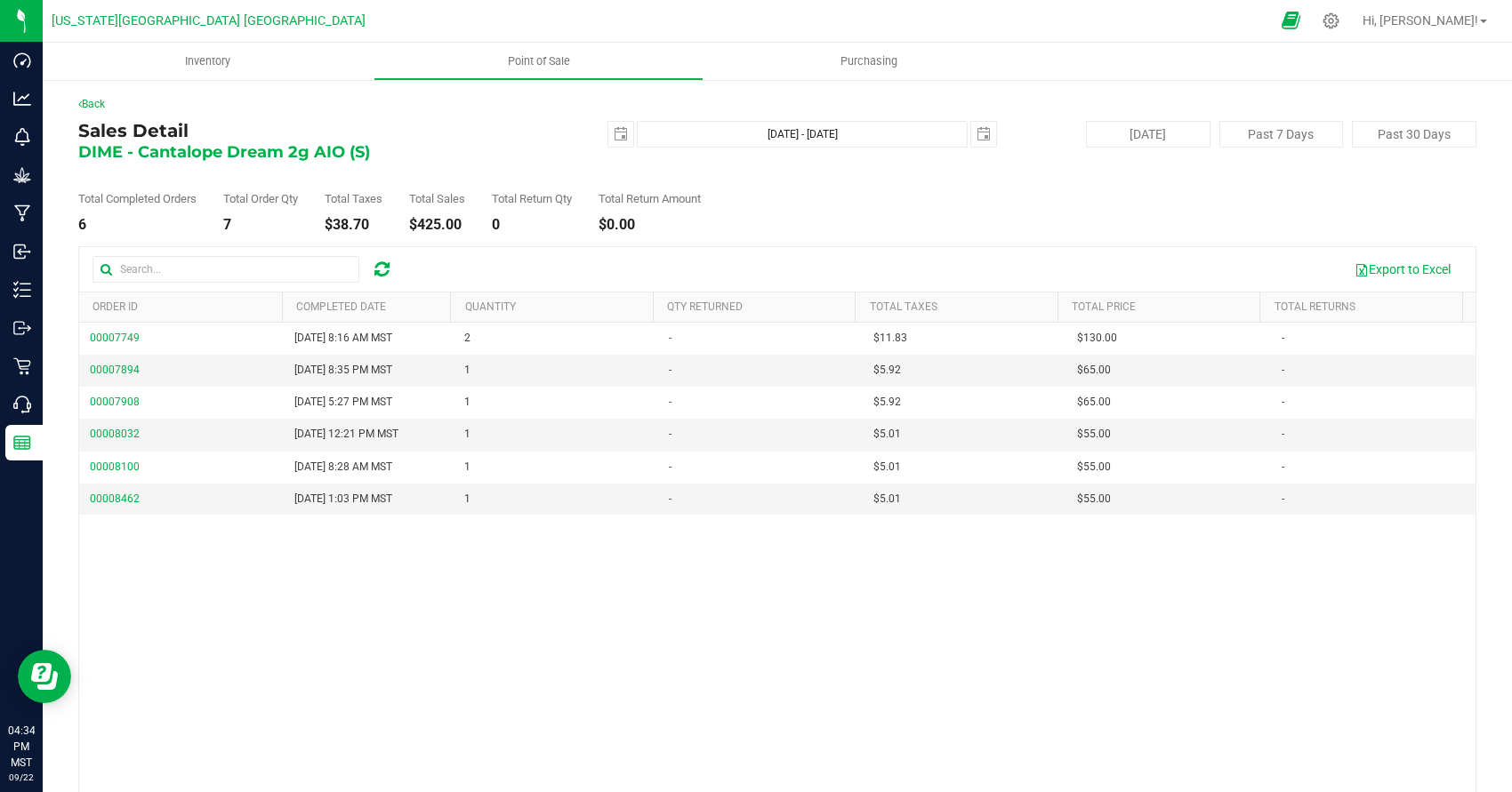
click at [1301, 17] on icon at bounding box center [1291, 20] width 19 height 20
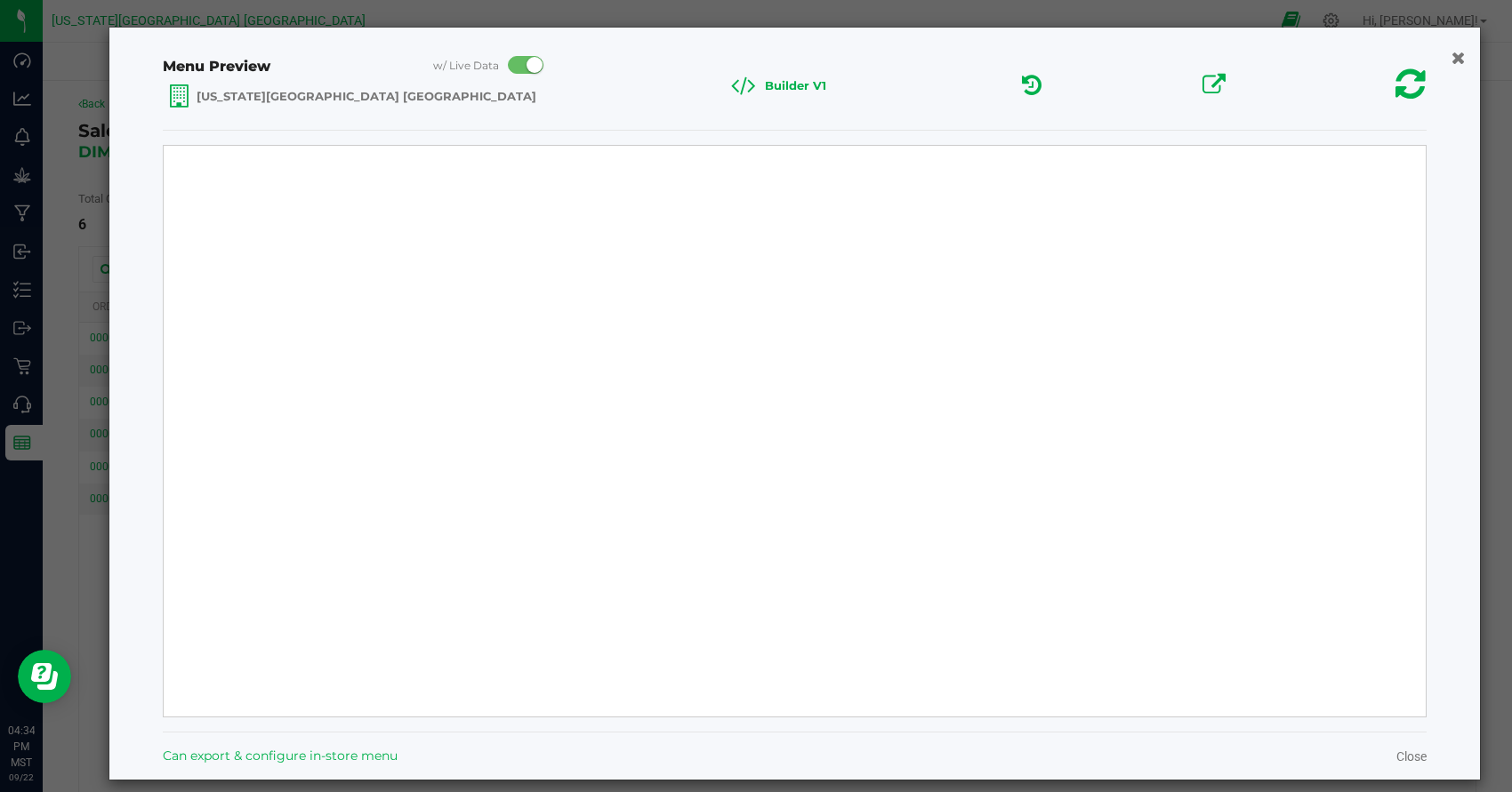
select select "Source Sans Pro"
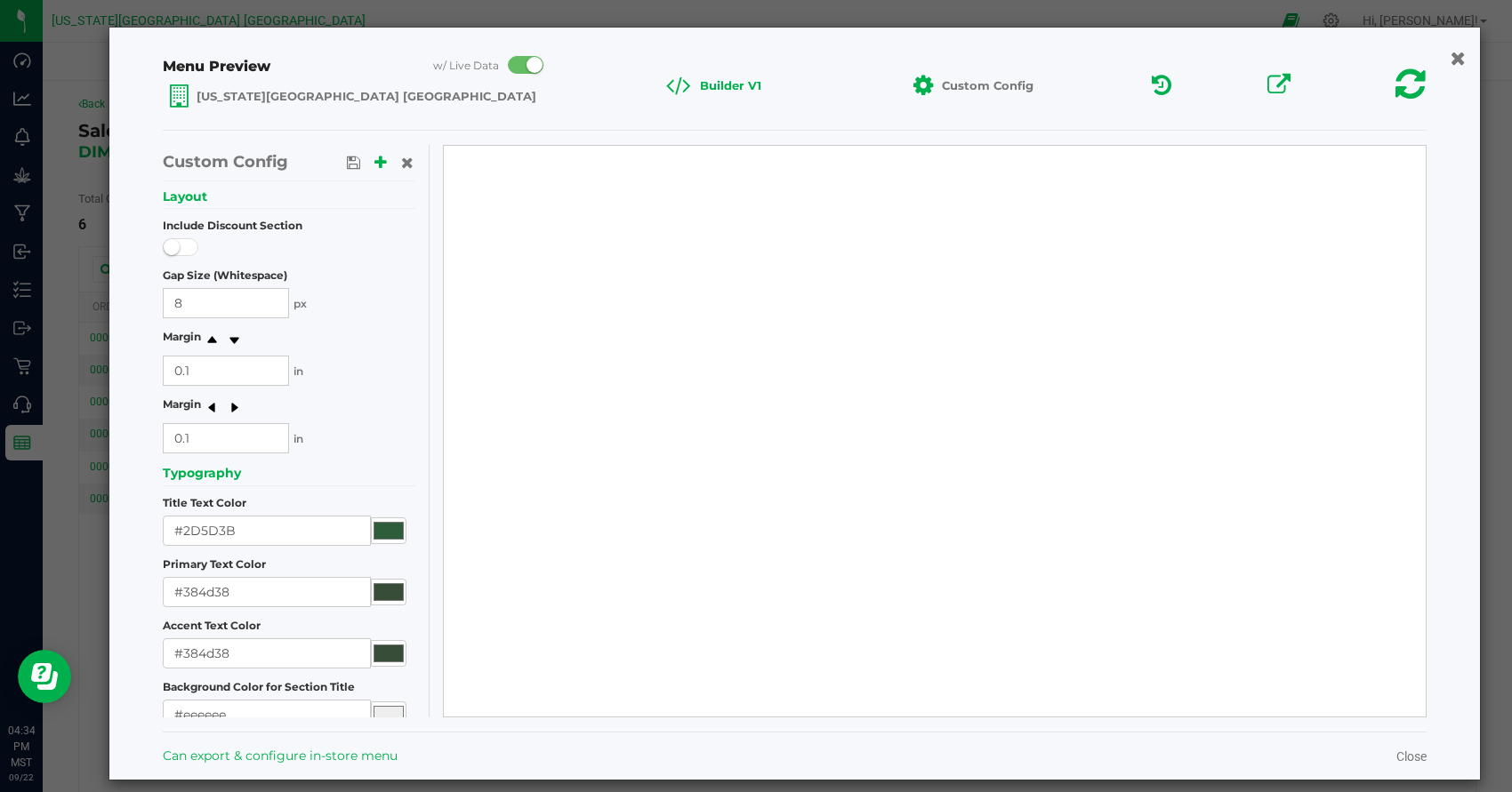
click at [1451, 59] on icon "button" at bounding box center [1458, 58] width 15 height 19
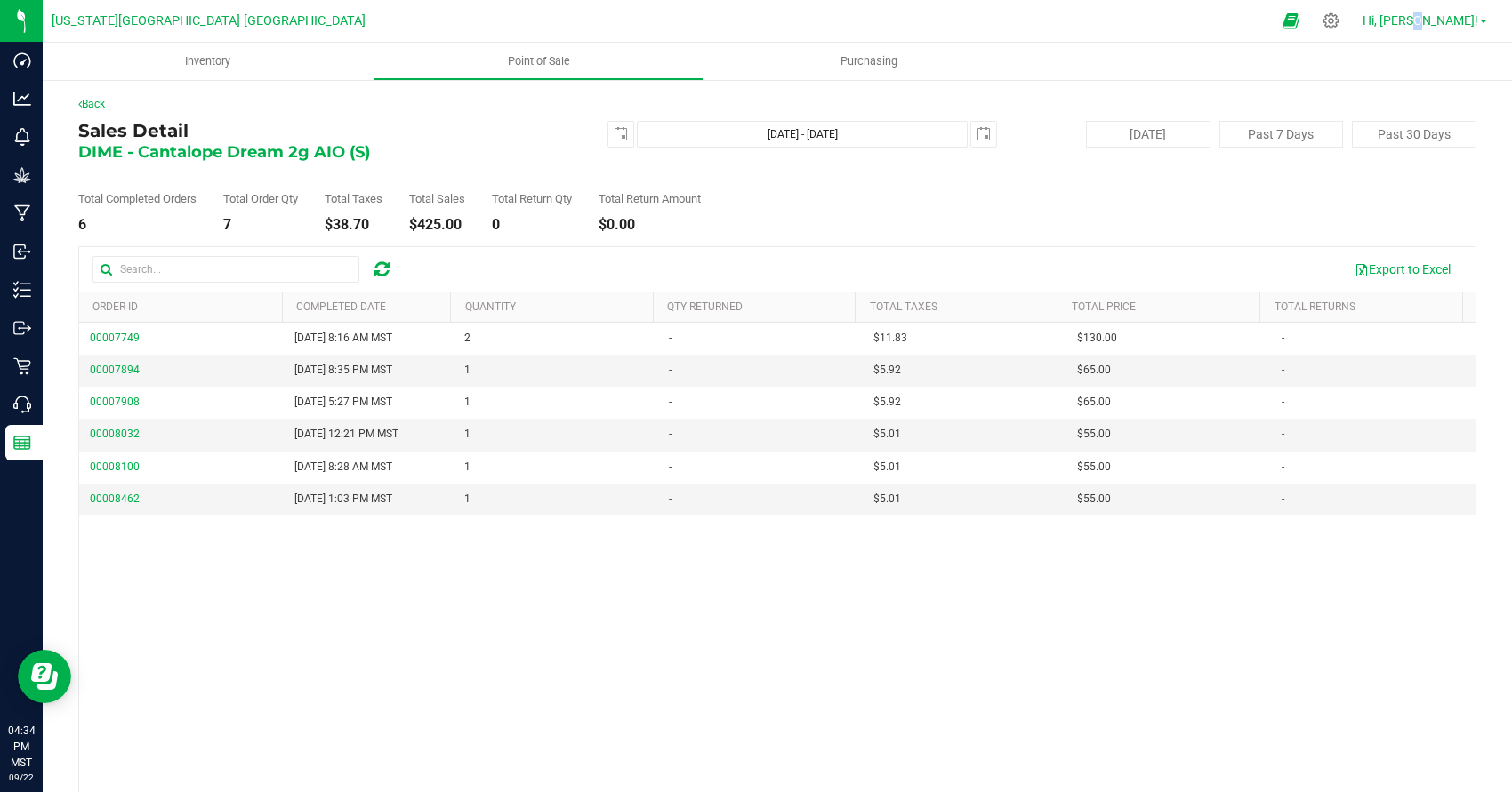
click at [1451, 12] on link "Hi, [PERSON_NAME]!" at bounding box center [1424, 20] width 139 height 19
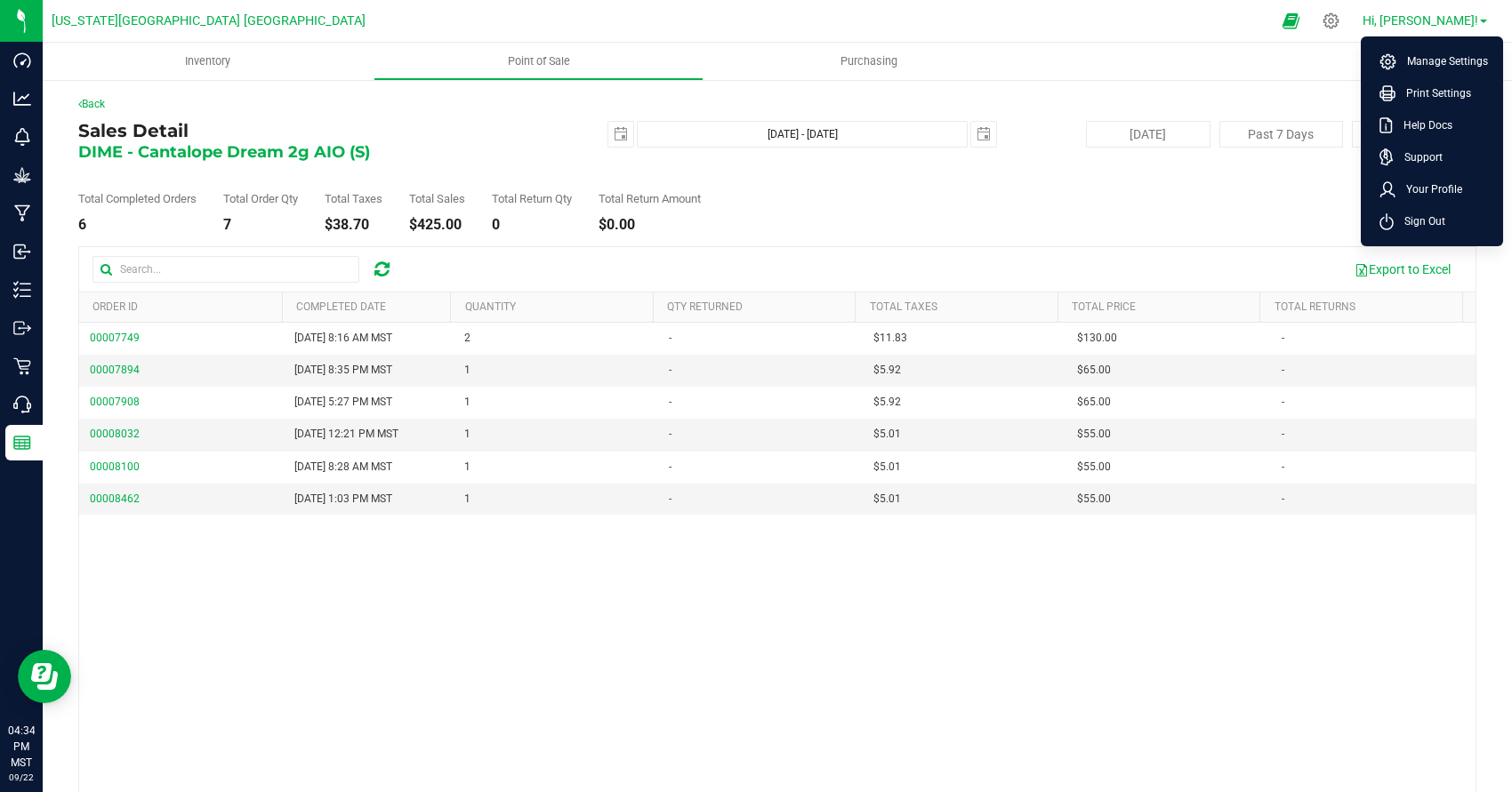
click at [1451, 11] on link "Hi, [PERSON_NAME]!" at bounding box center [1424, 20] width 139 height 19
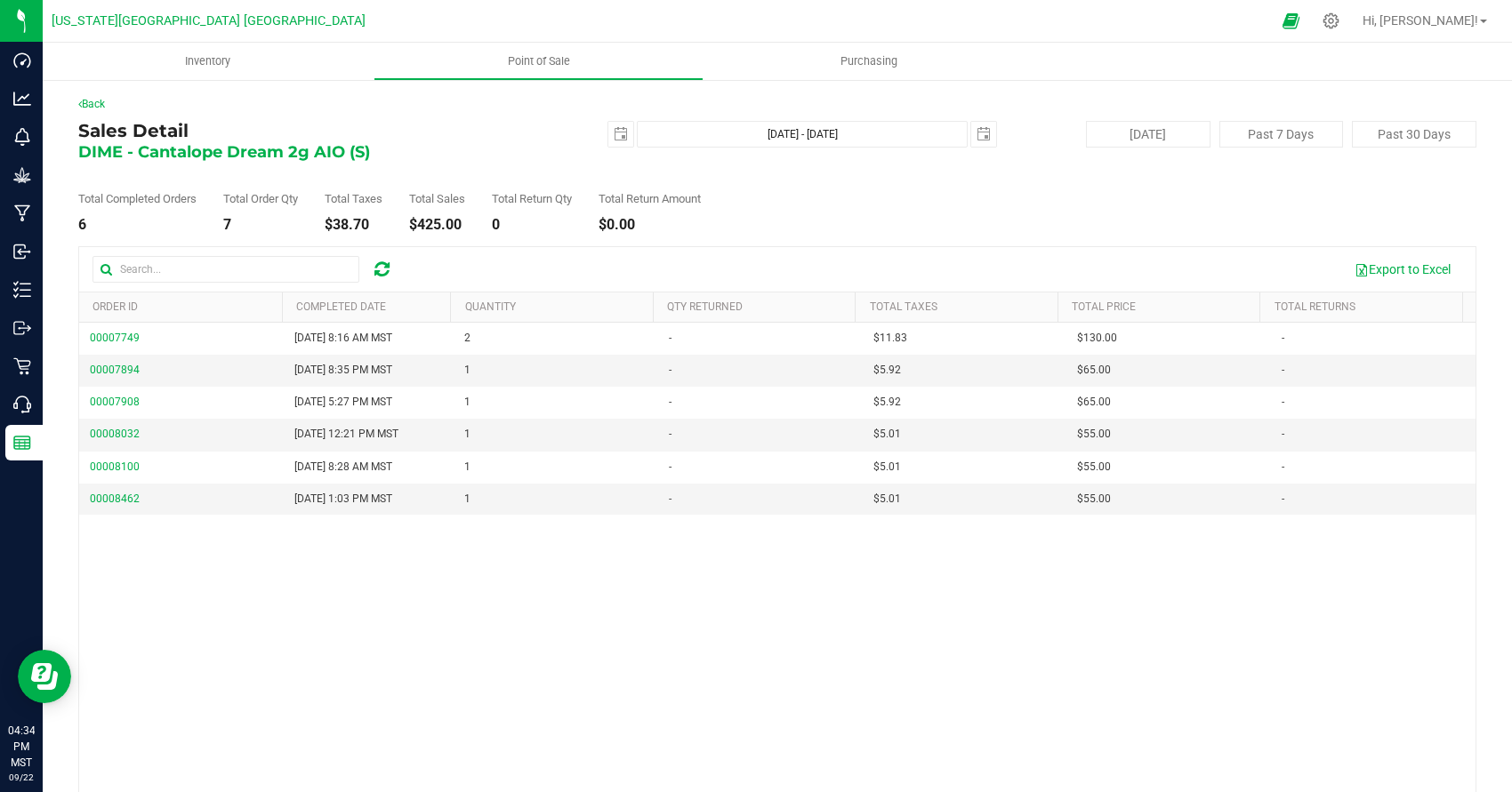
click at [290, 159] on span "DIME - Cantalope Dream 2g AIO (S)" at bounding box center [223, 152] width 291 height 20
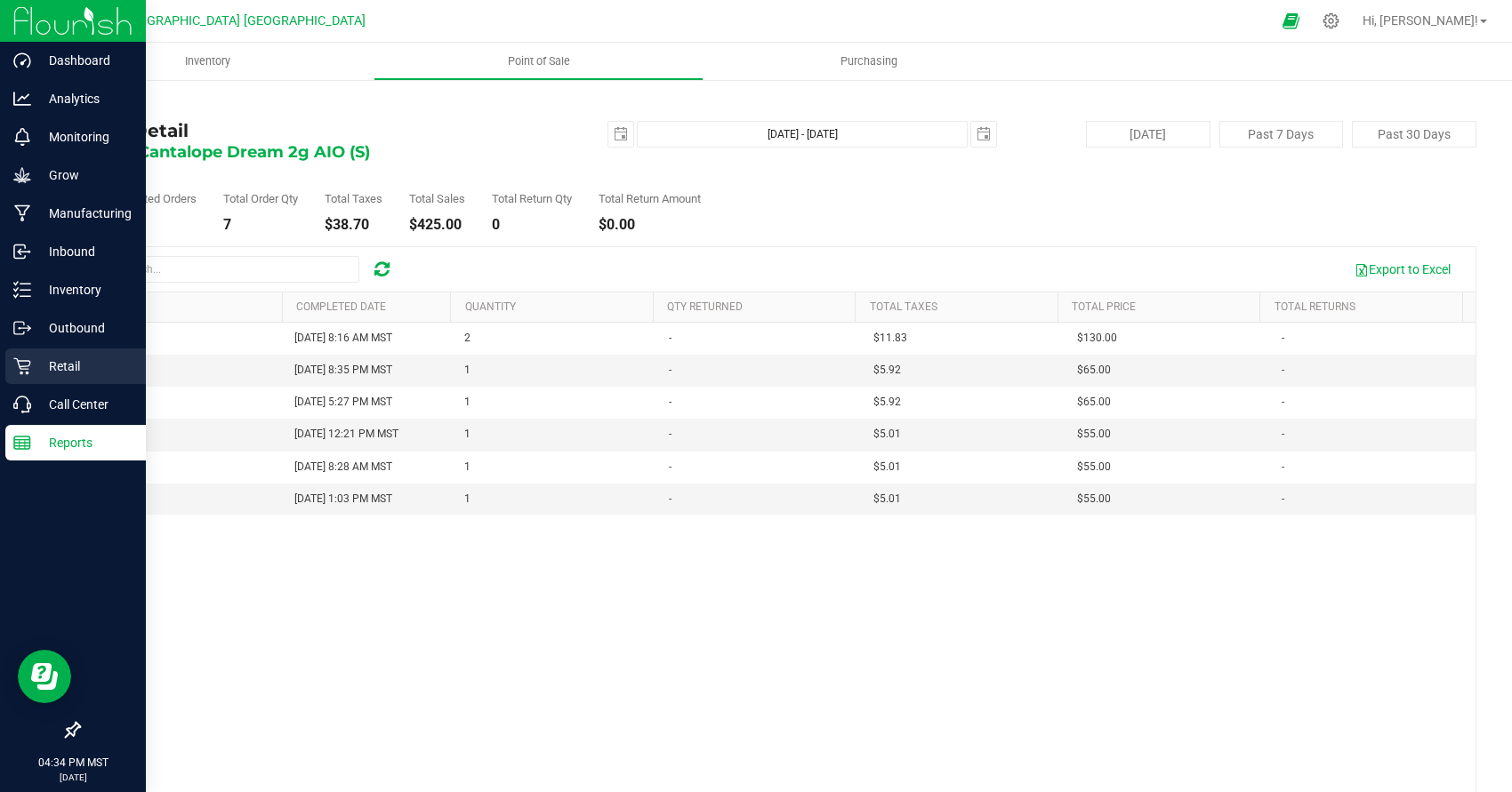
click at [81, 367] on p "Retail" at bounding box center [84, 366] width 107 height 21
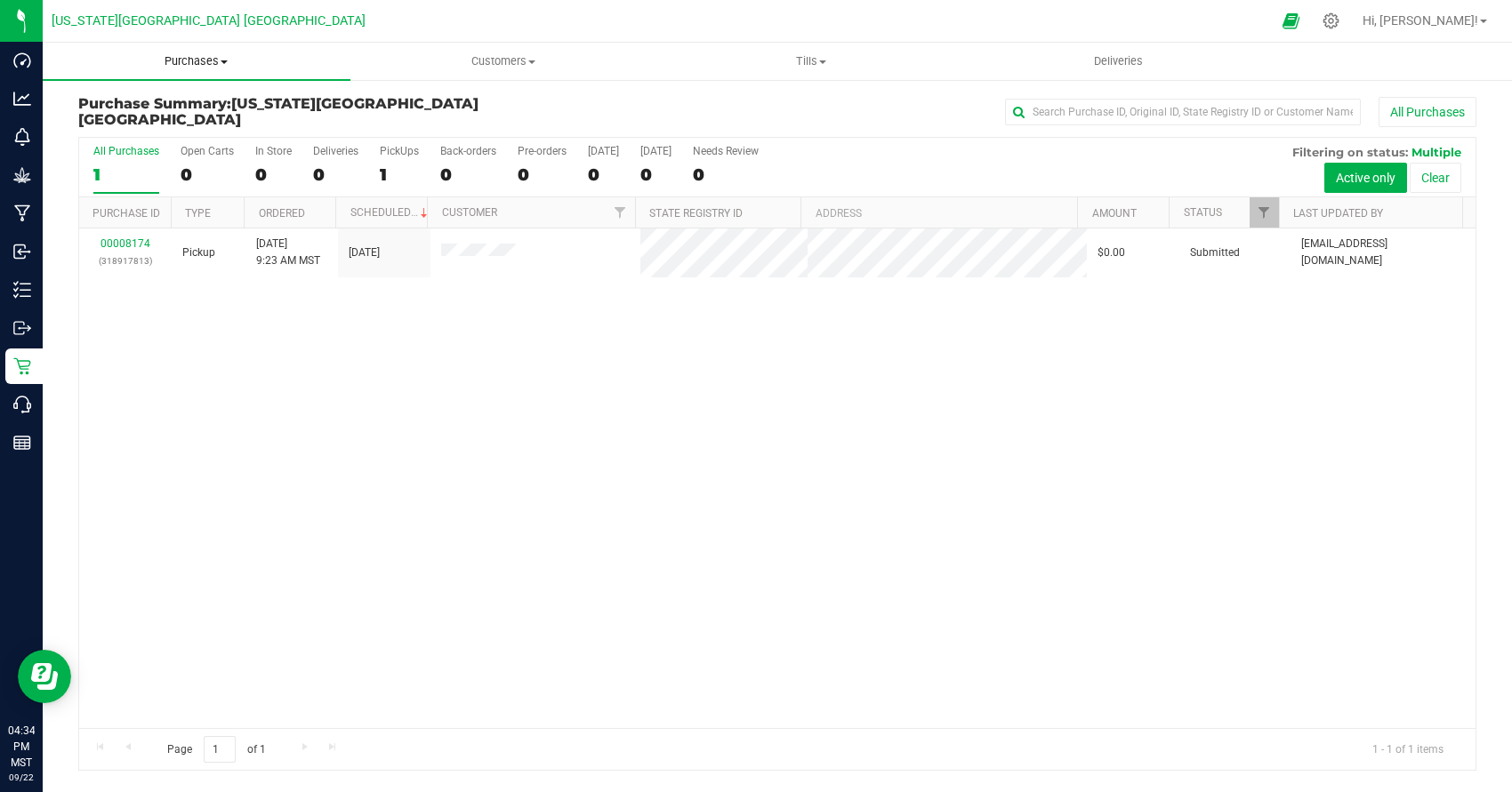
click at [196, 63] on span "Purchases" at bounding box center [196, 60] width 308 height 16
click at [148, 111] on span "Summary of purchases" at bounding box center [134, 107] width 182 height 15
click at [1134, 113] on input "text" at bounding box center [1183, 112] width 356 height 27
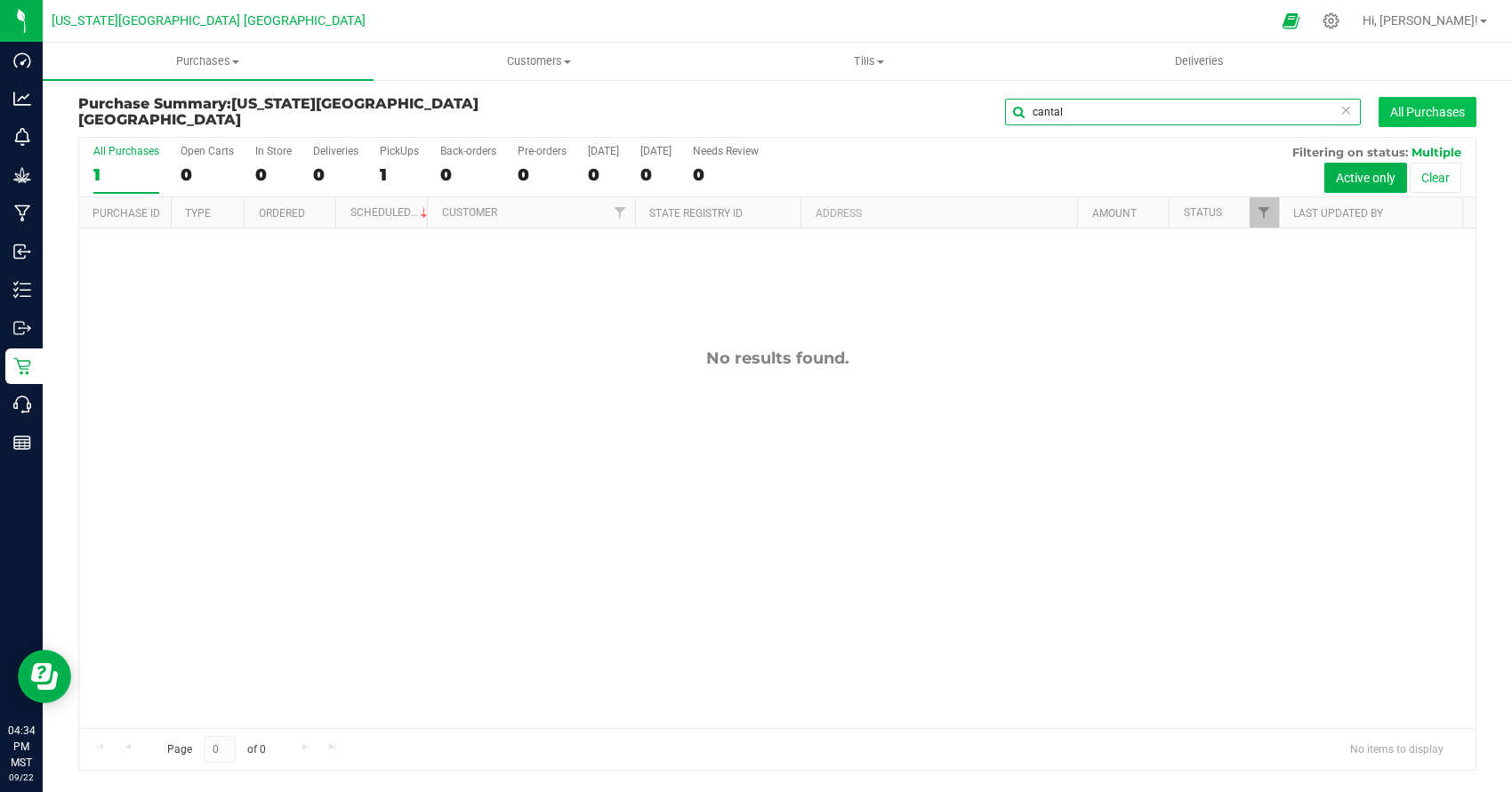
type input "cantal"
click at [1404, 113] on button "All Purchases" at bounding box center [1427, 112] width 98 height 30
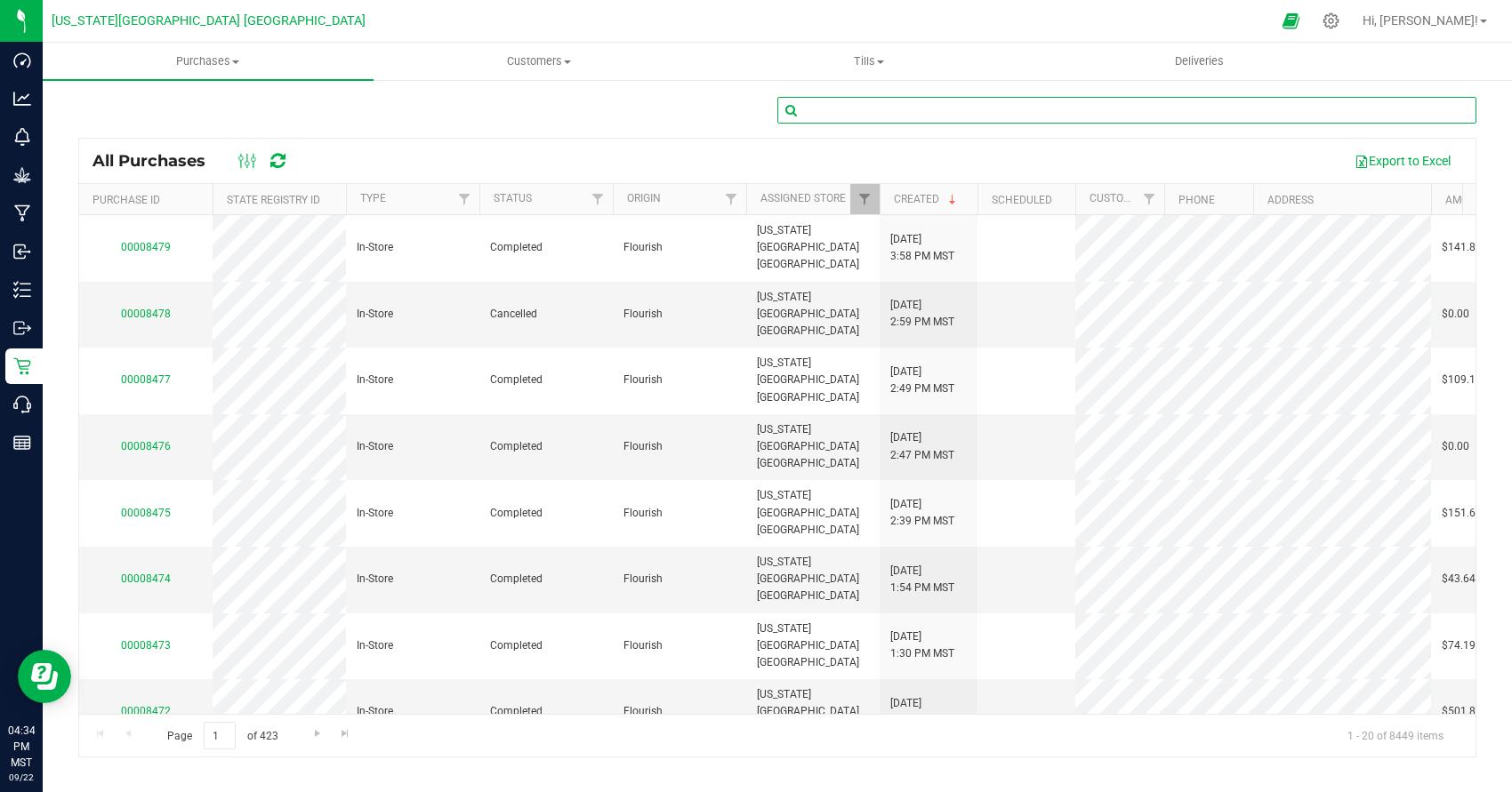
click at [1087, 113] on input "text" at bounding box center [1127, 110] width 699 height 27
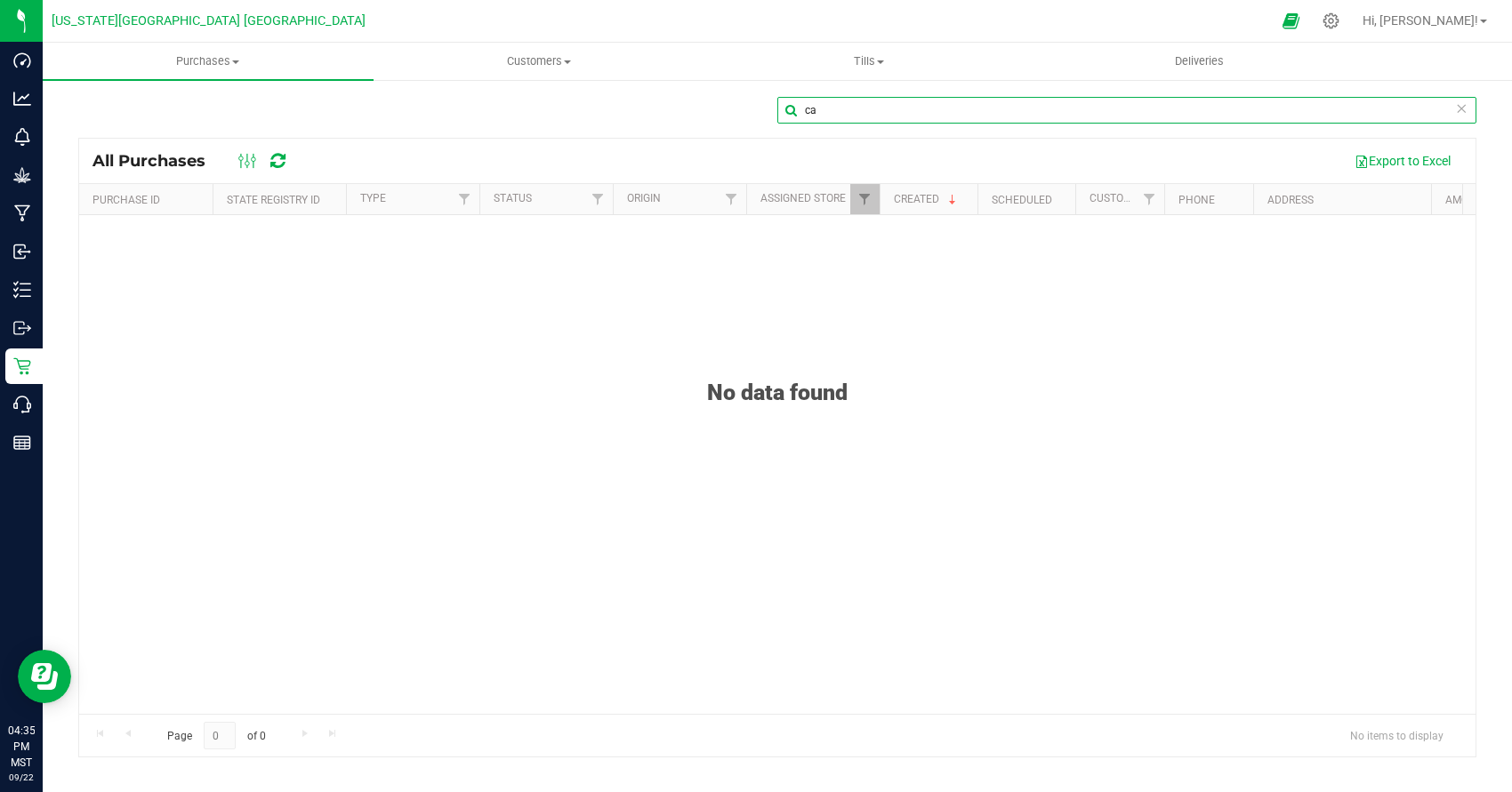
type input "c"
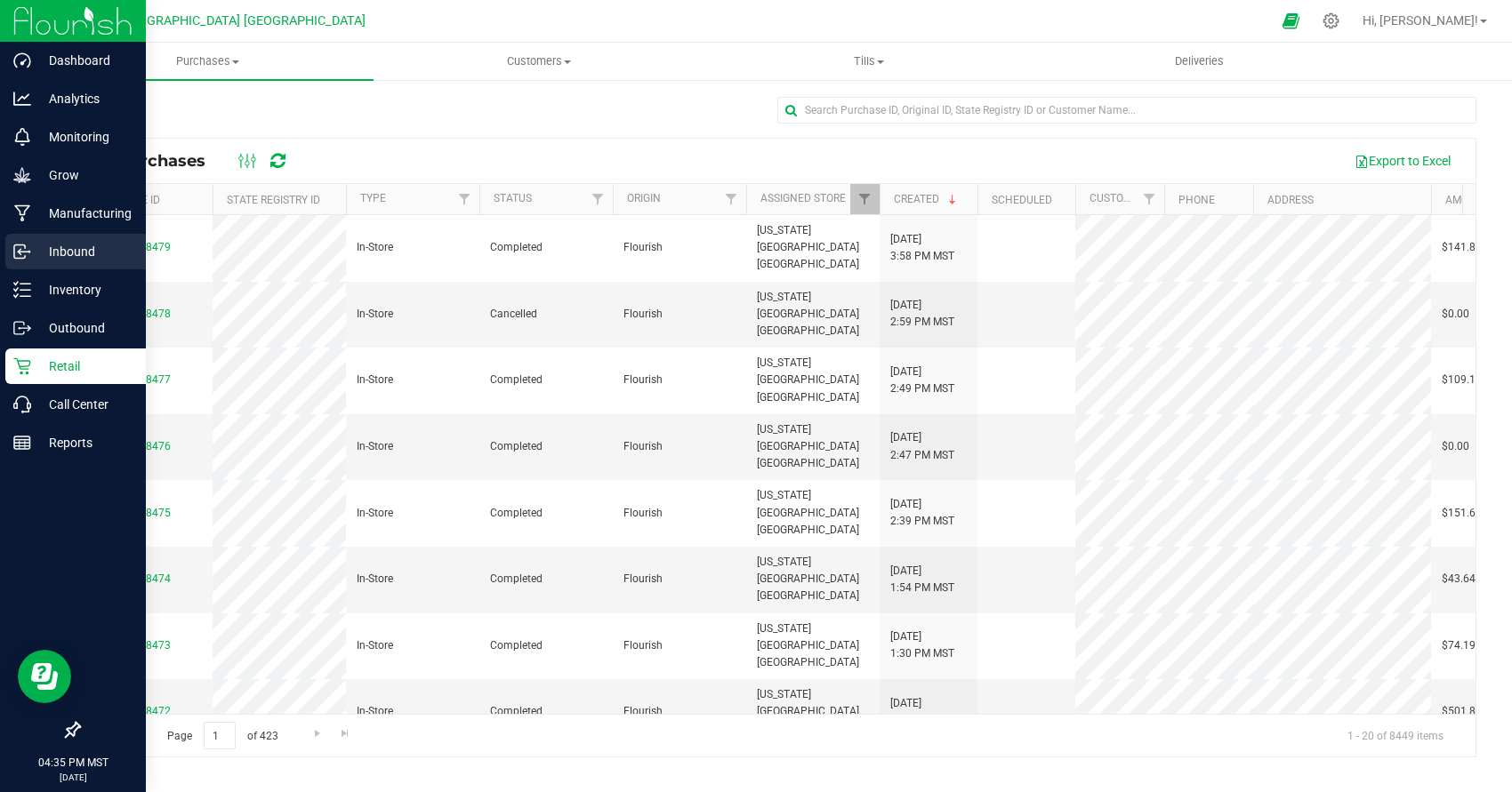
click at [41, 256] on p "Inbound" at bounding box center [84, 251] width 107 height 21
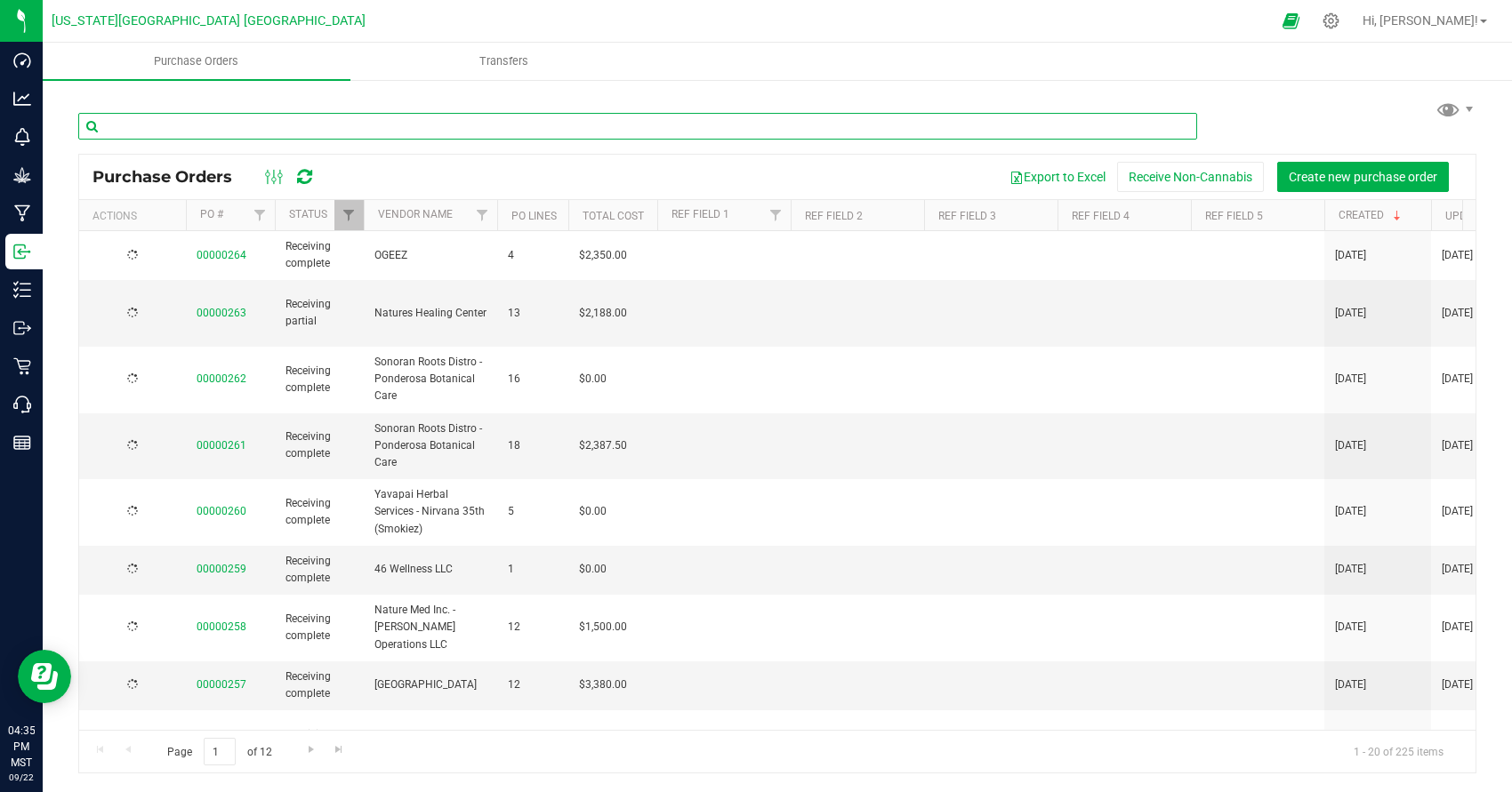
click at [517, 128] on input "text" at bounding box center [638, 126] width 1119 height 27
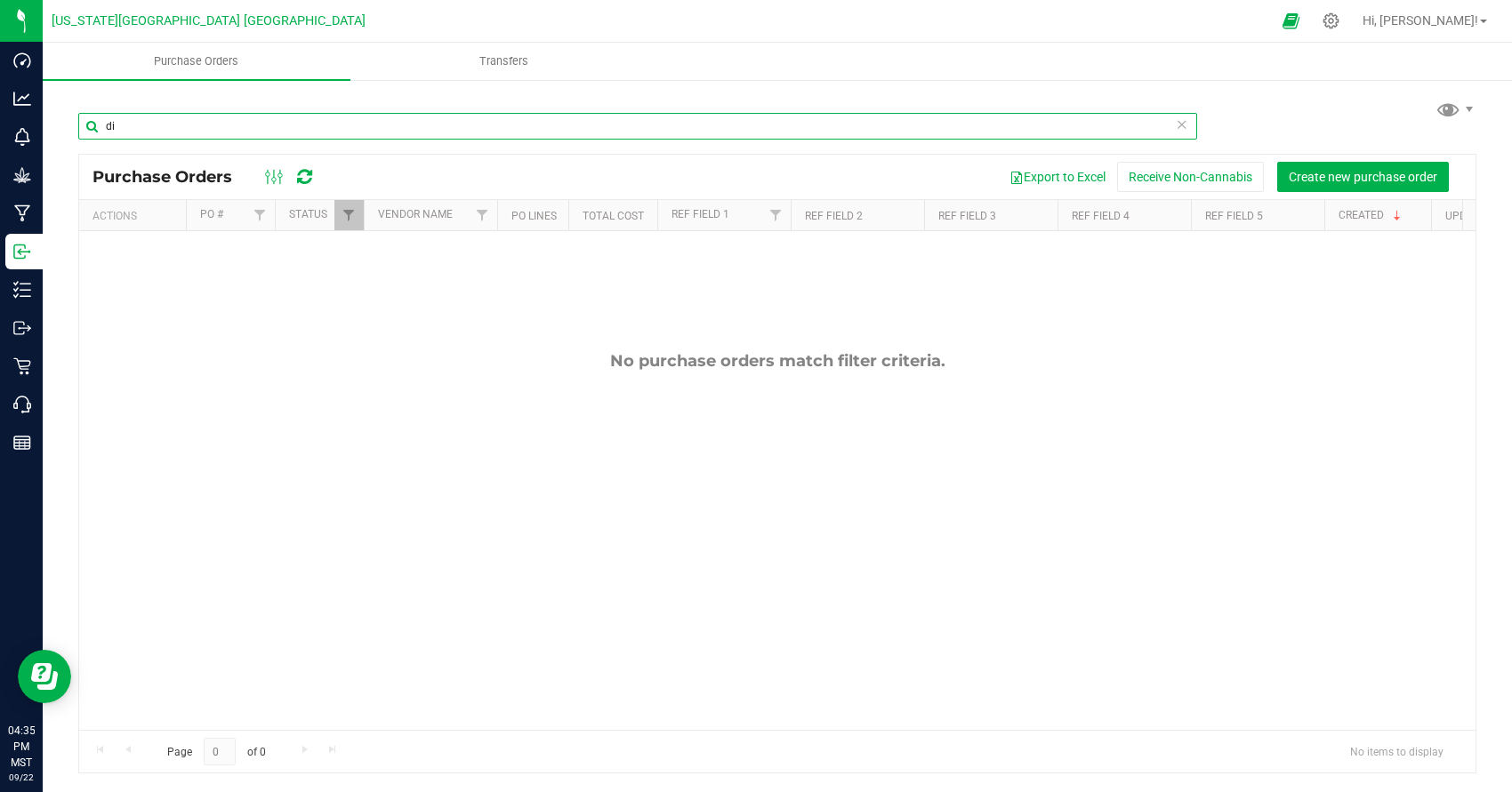
type input "d"
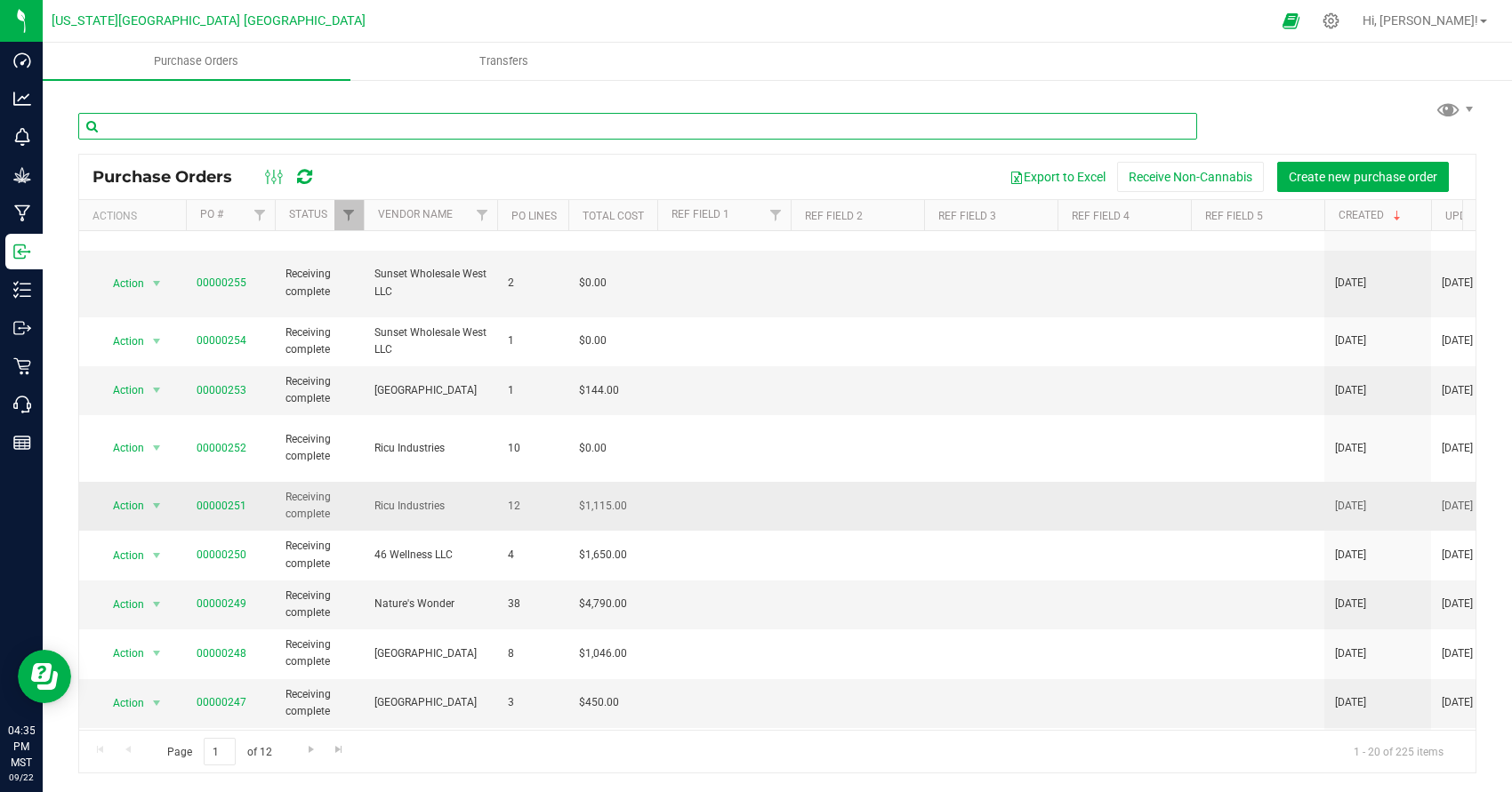
scroll to position [543, 0]
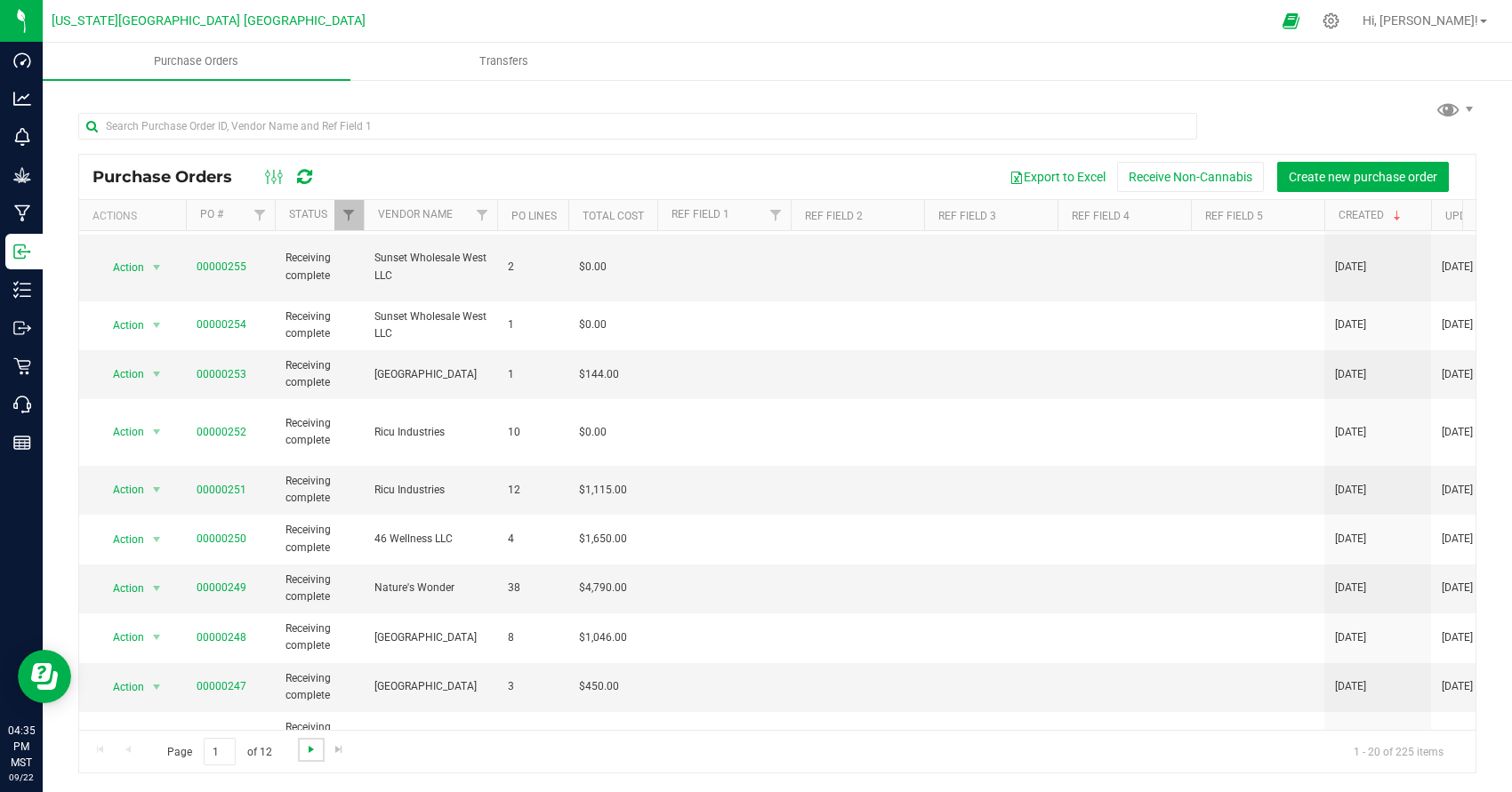
click at [311, 747] on span "Go to the next page" at bounding box center [311, 749] width 14 height 14
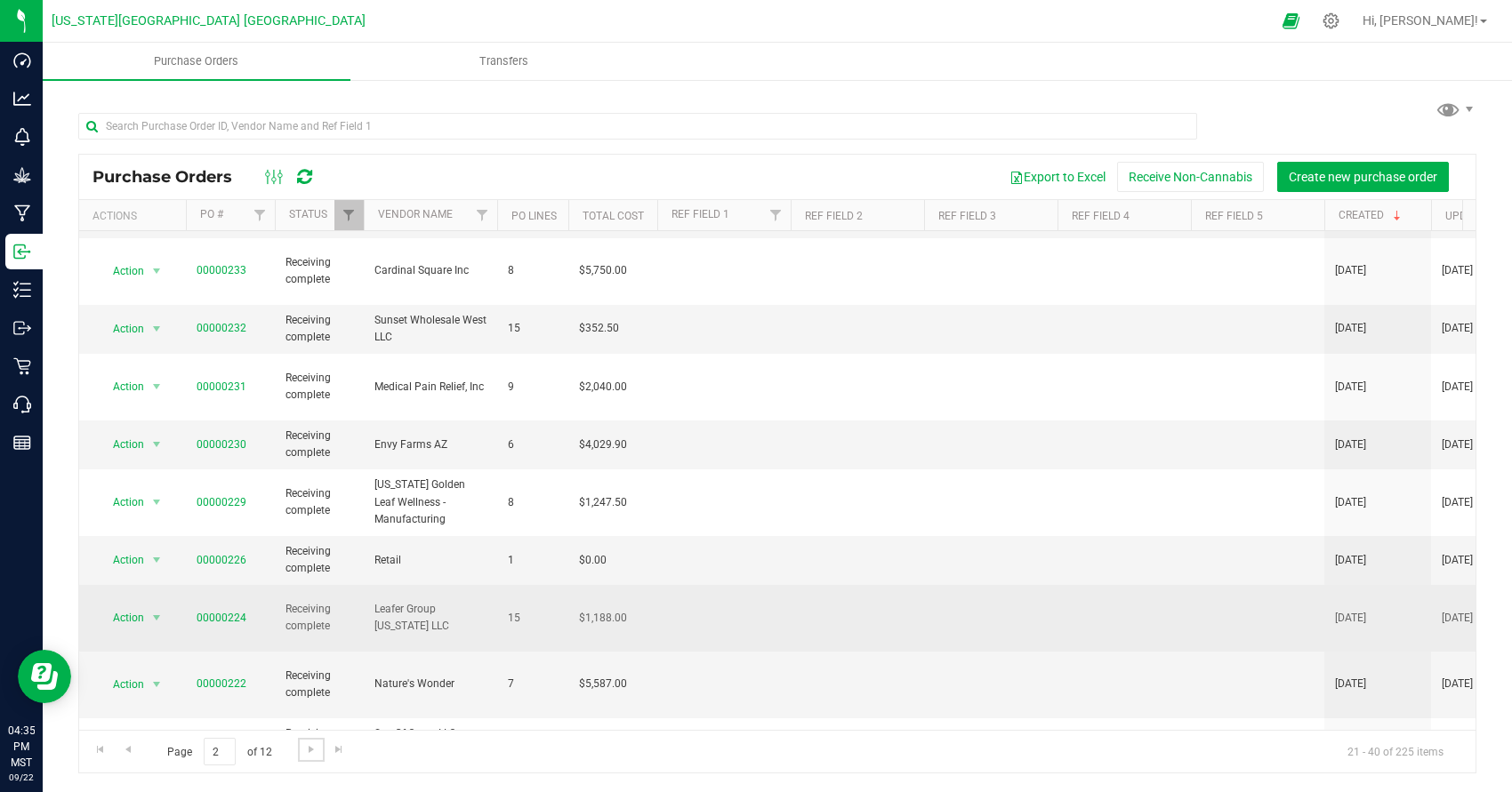
scroll to position [509, 0]
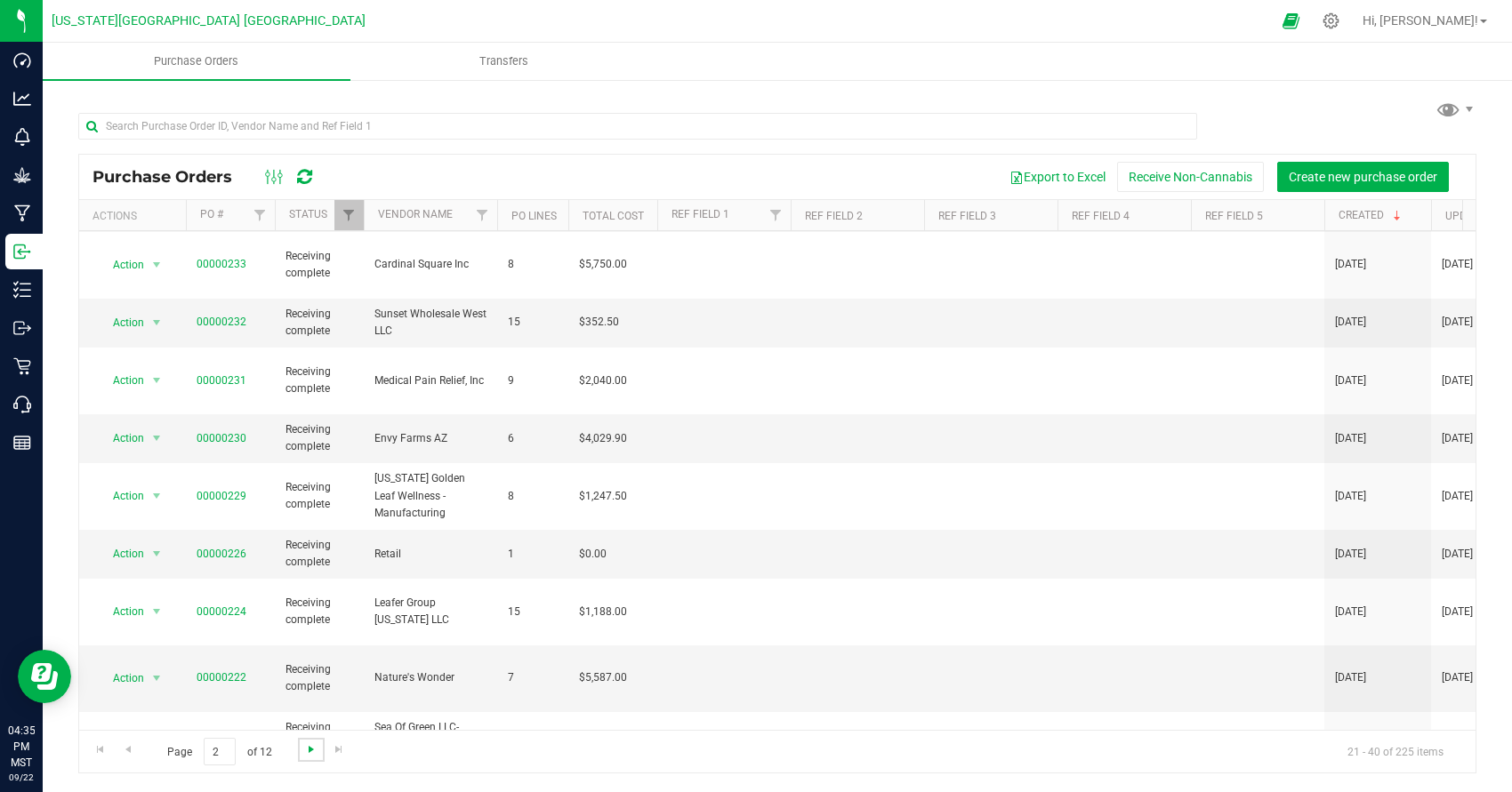
click at [310, 746] on span "Go to the next page" at bounding box center [311, 749] width 14 height 14
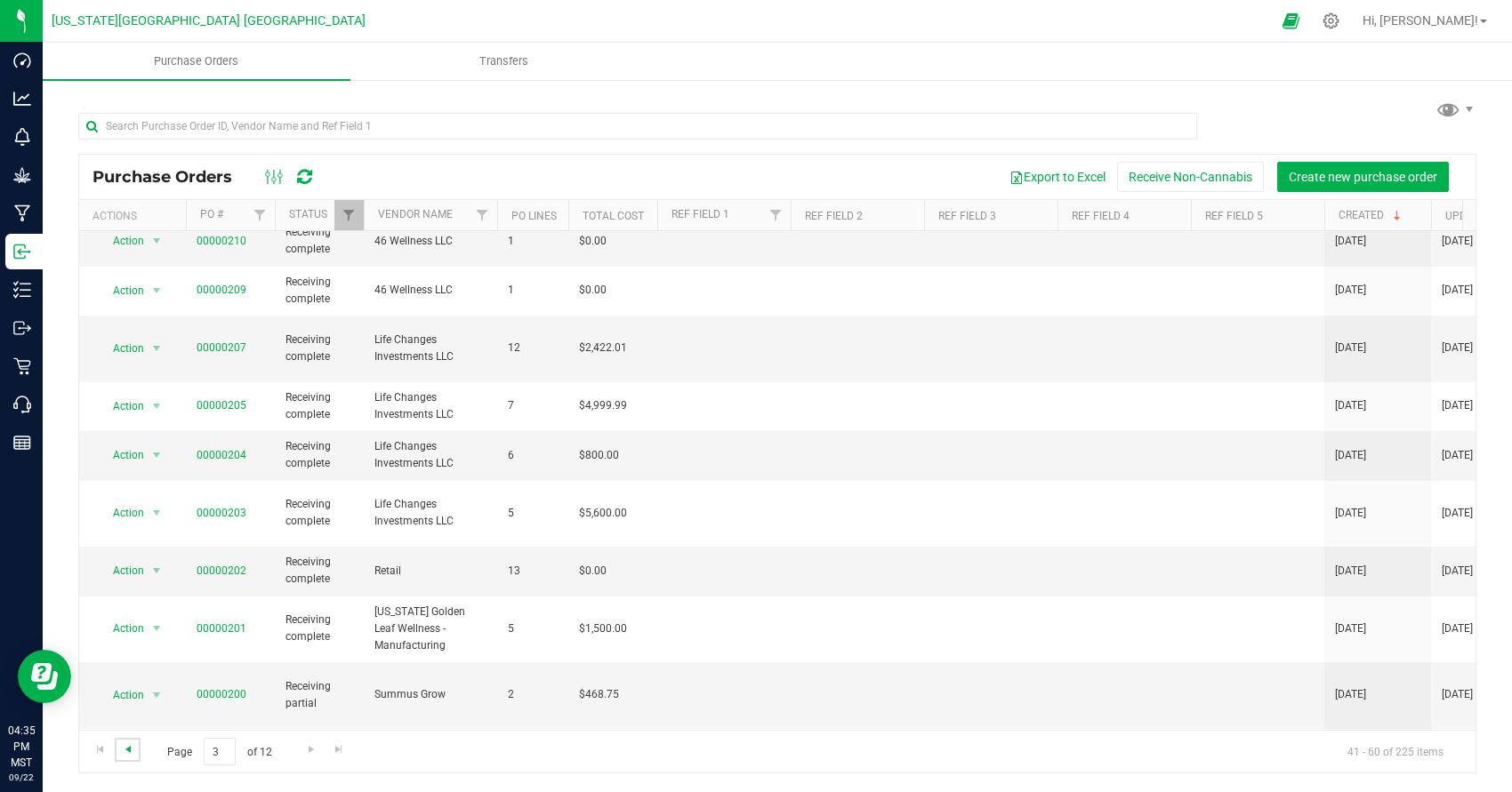
click at [129, 748] on span "Go to the previous page" at bounding box center [128, 749] width 14 height 14
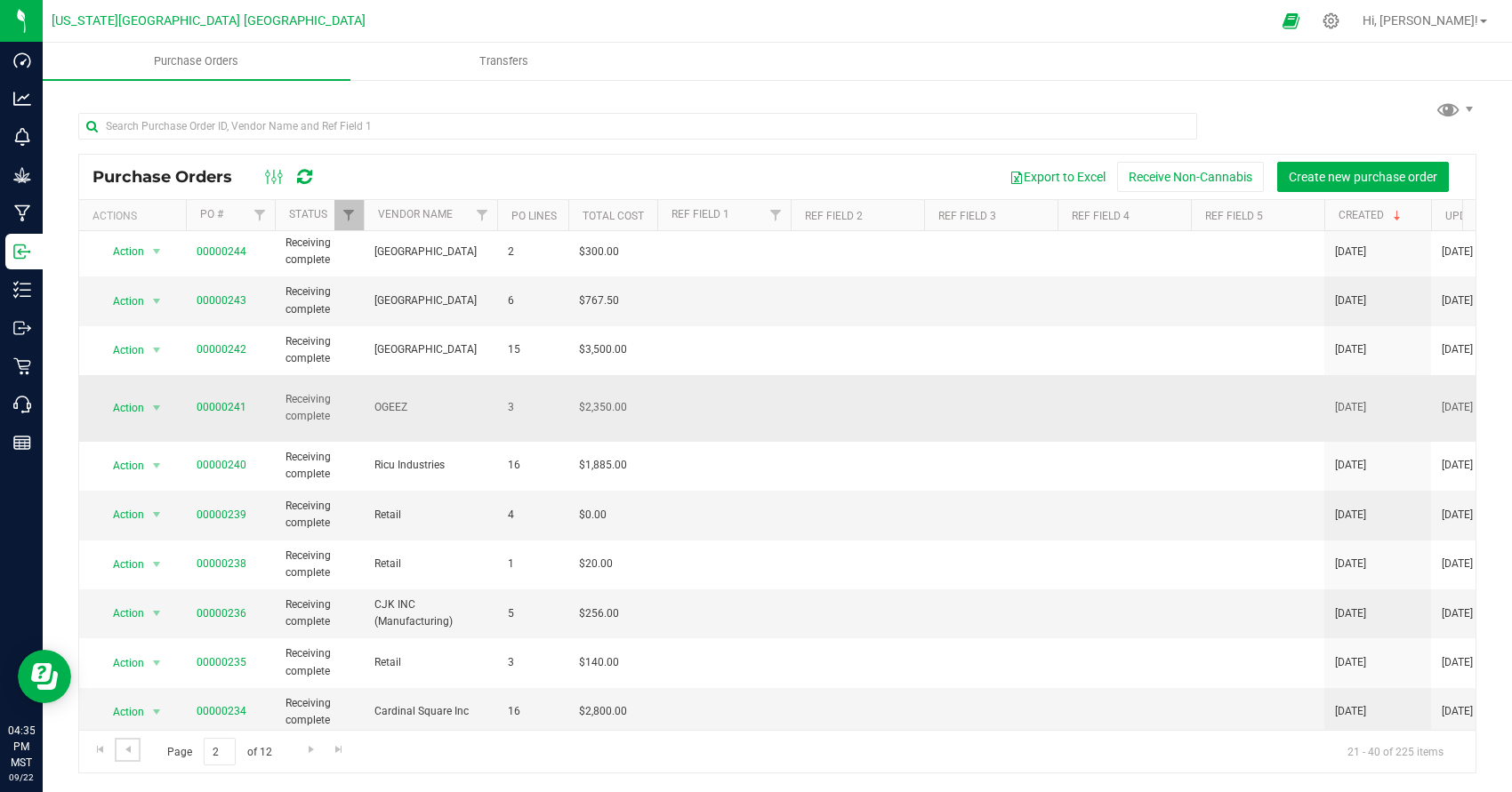
scroll to position [0, 0]
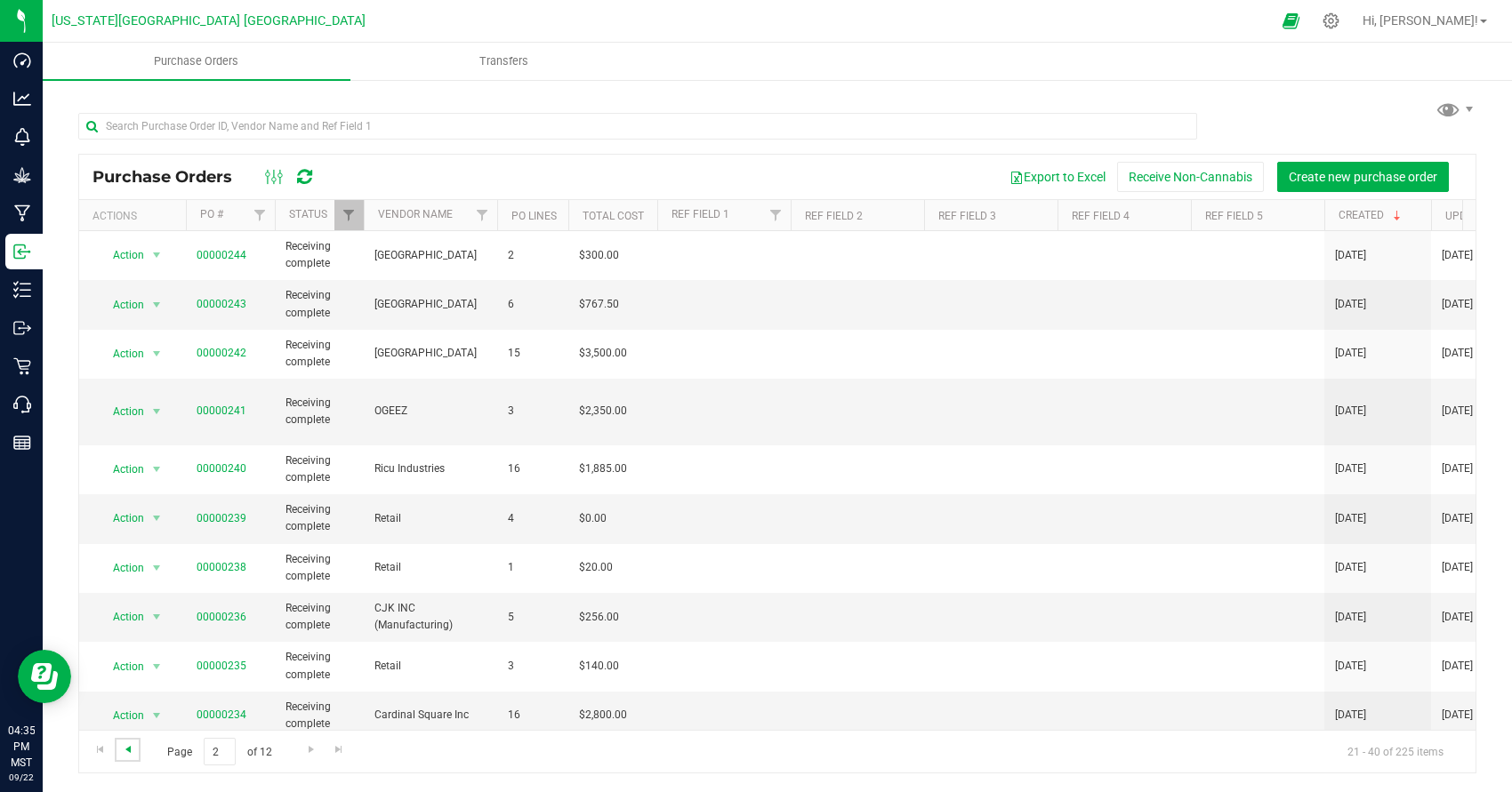
click at [125, 751] on span "Go to the previous page" at bounding box center [128, 749] width 14 height 14
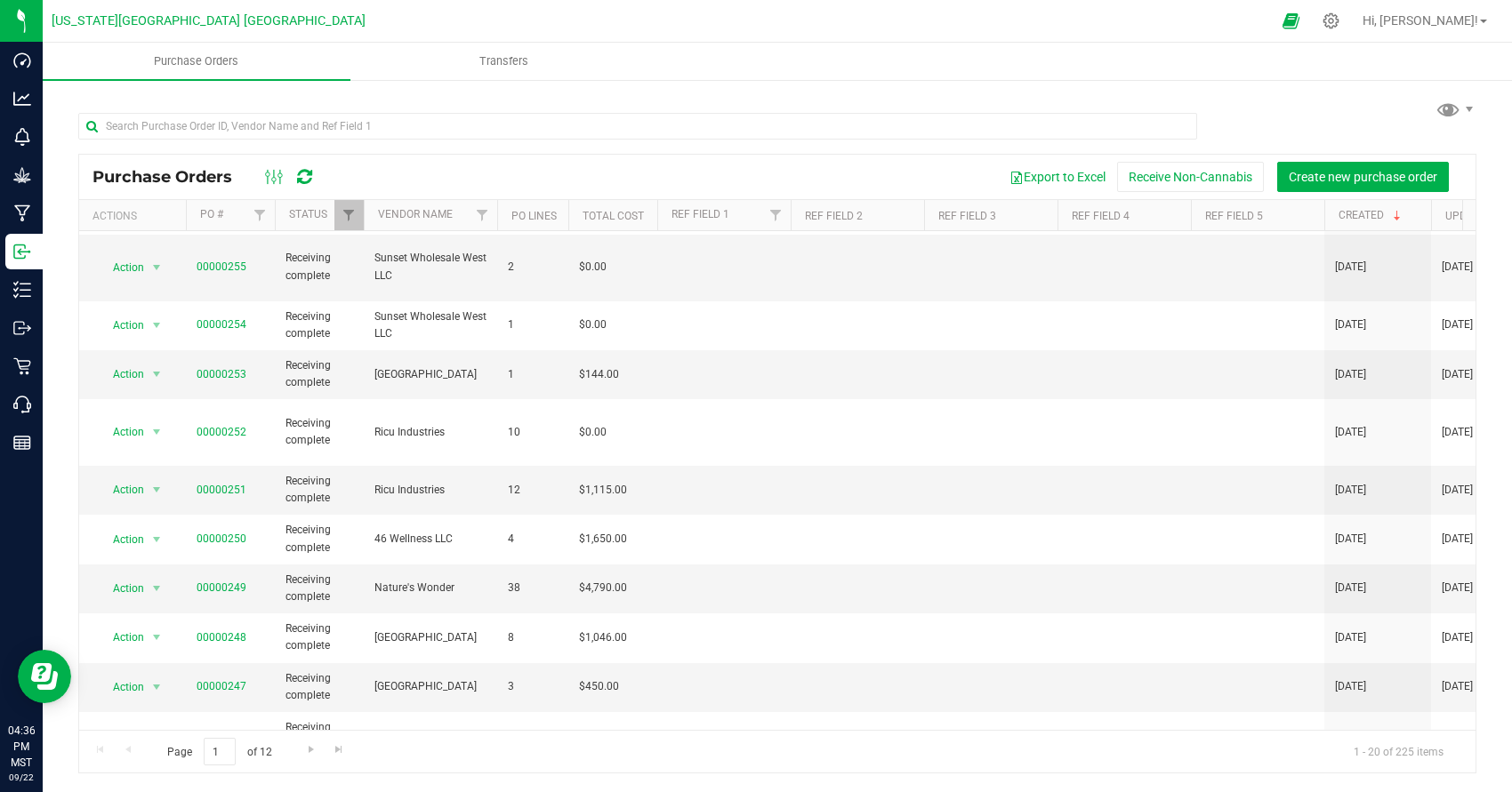
click at [204, 788] on link "00000245" at bounding box center [222, 794] width 50 height 12
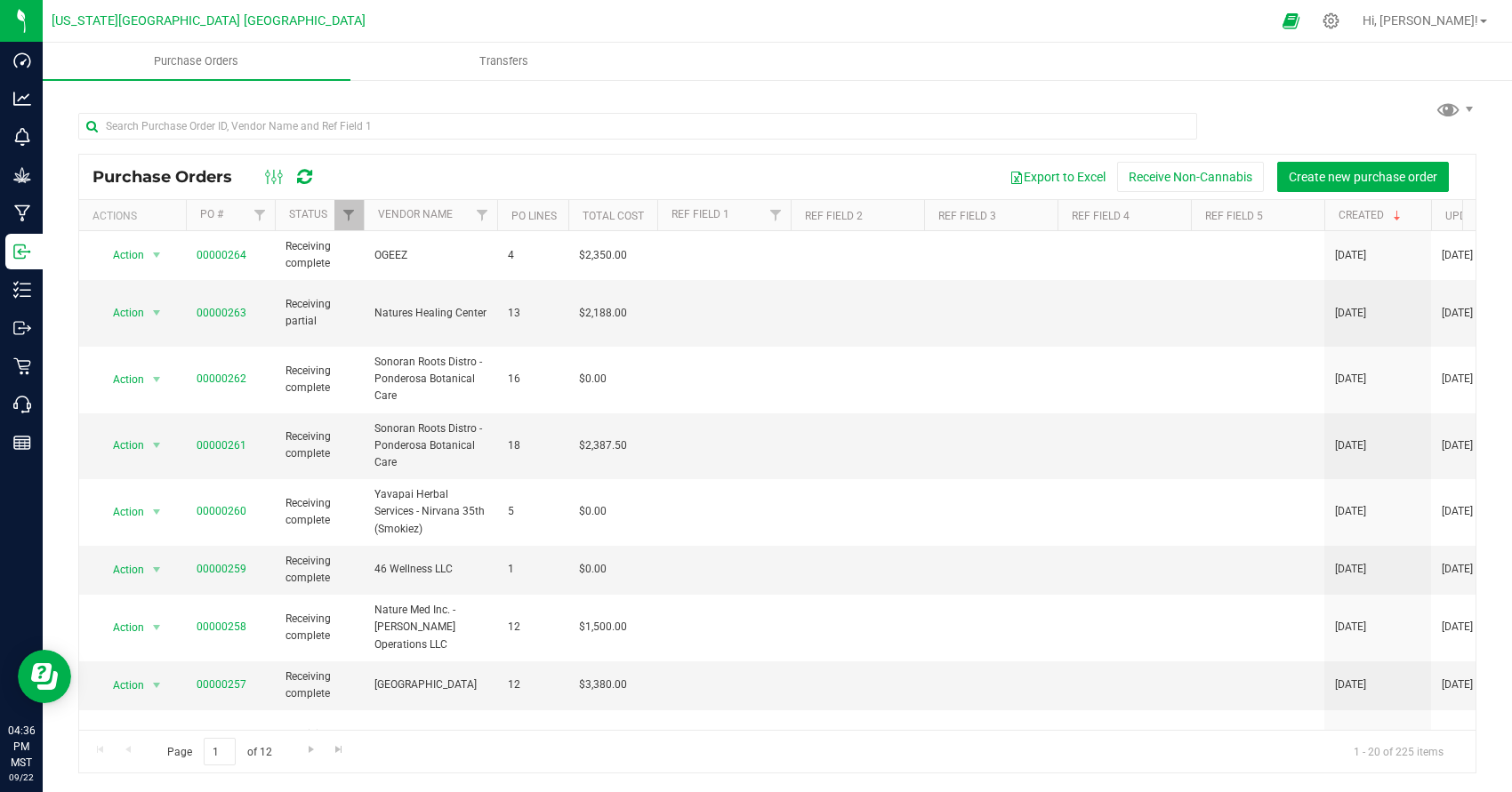
click at [126, 747] on div "Page 1 of 12 1 - 20 of 225 items" at bounding box center [777, 752] width 1397 height 43
click at [129, 752] on div "Page 1 of 12 1 - 20 of 225 items" at bounding box center [777, 752] width 1397 height 43
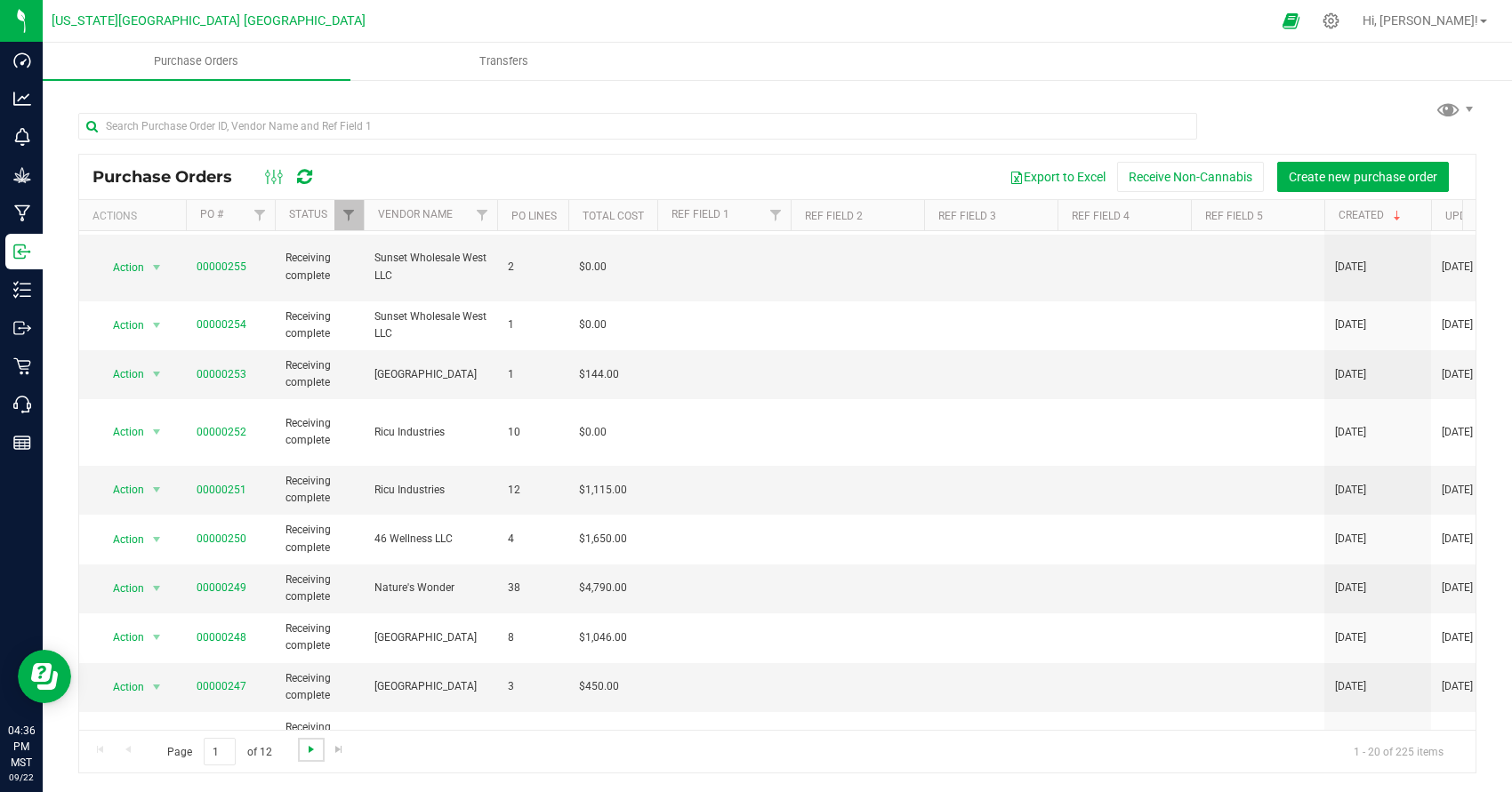
click at [306, 753] on span "Go to the next page" at bounding box center [311, 749] width 14 height 14
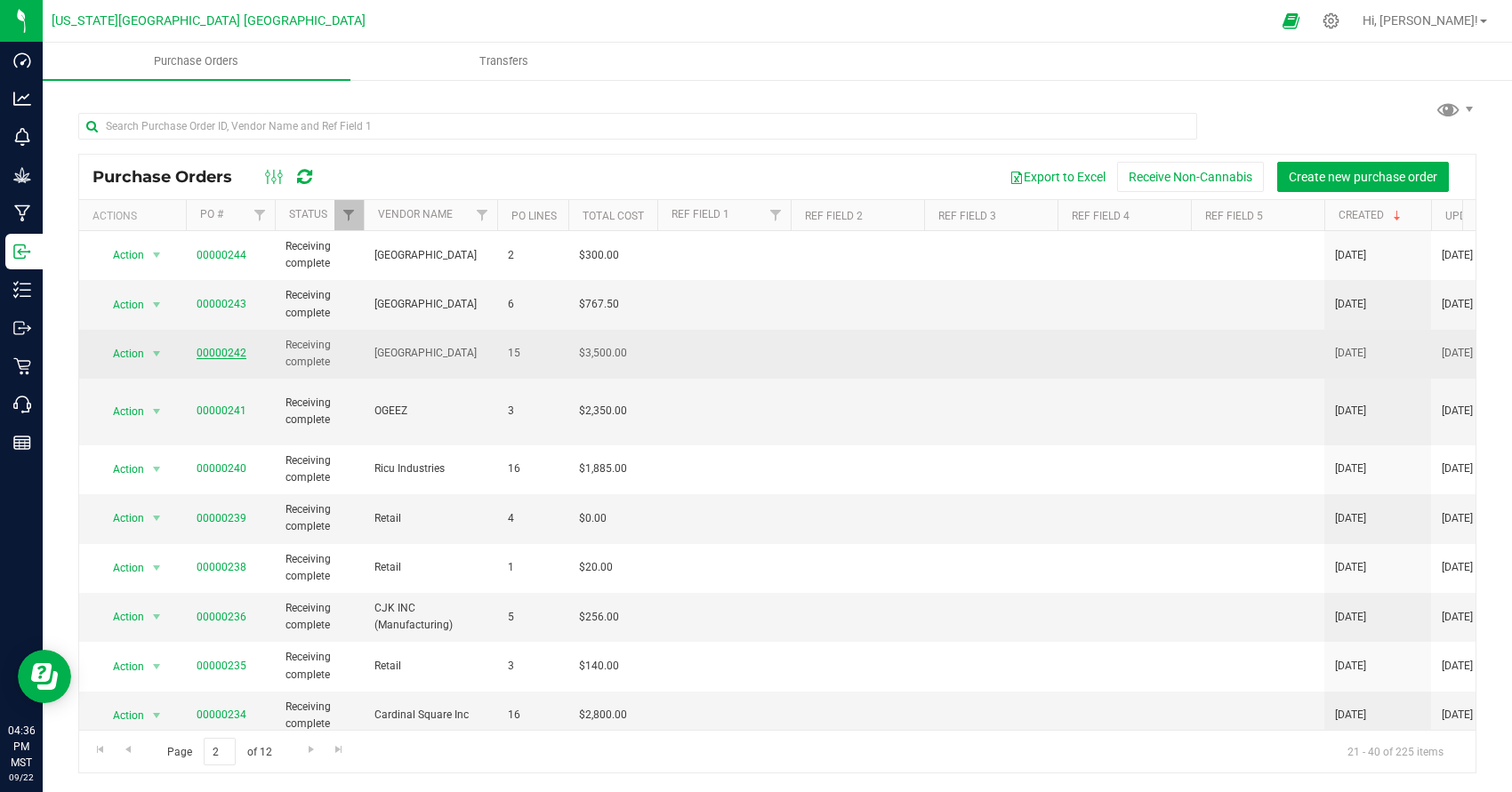
click at [224, 354] on link "00000242" at bounding box center [222, 353] width 50 height 12
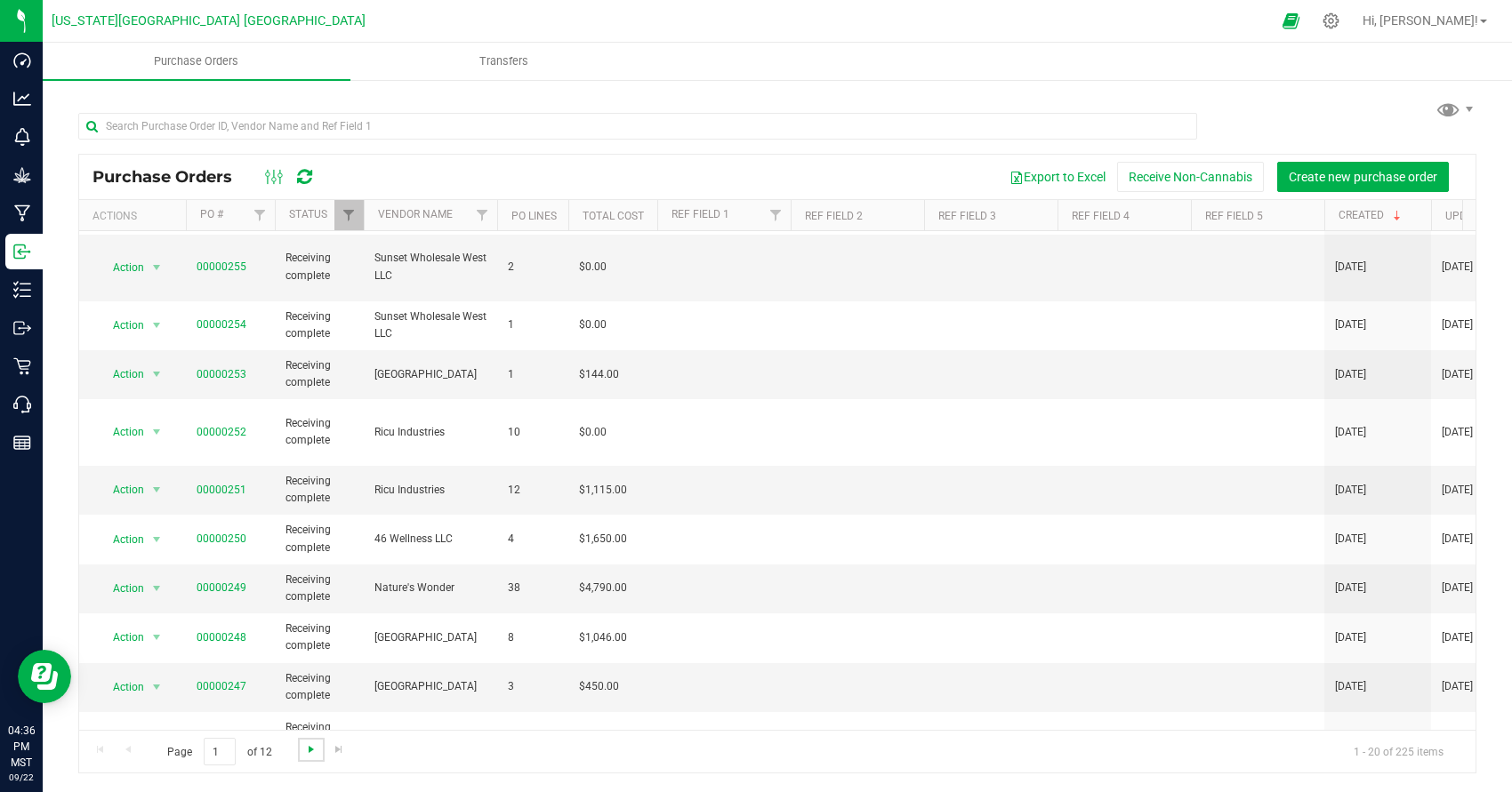
click at [309, 752] on span "Go to the next page" at bounding box center [311, 749] width 14 height 14
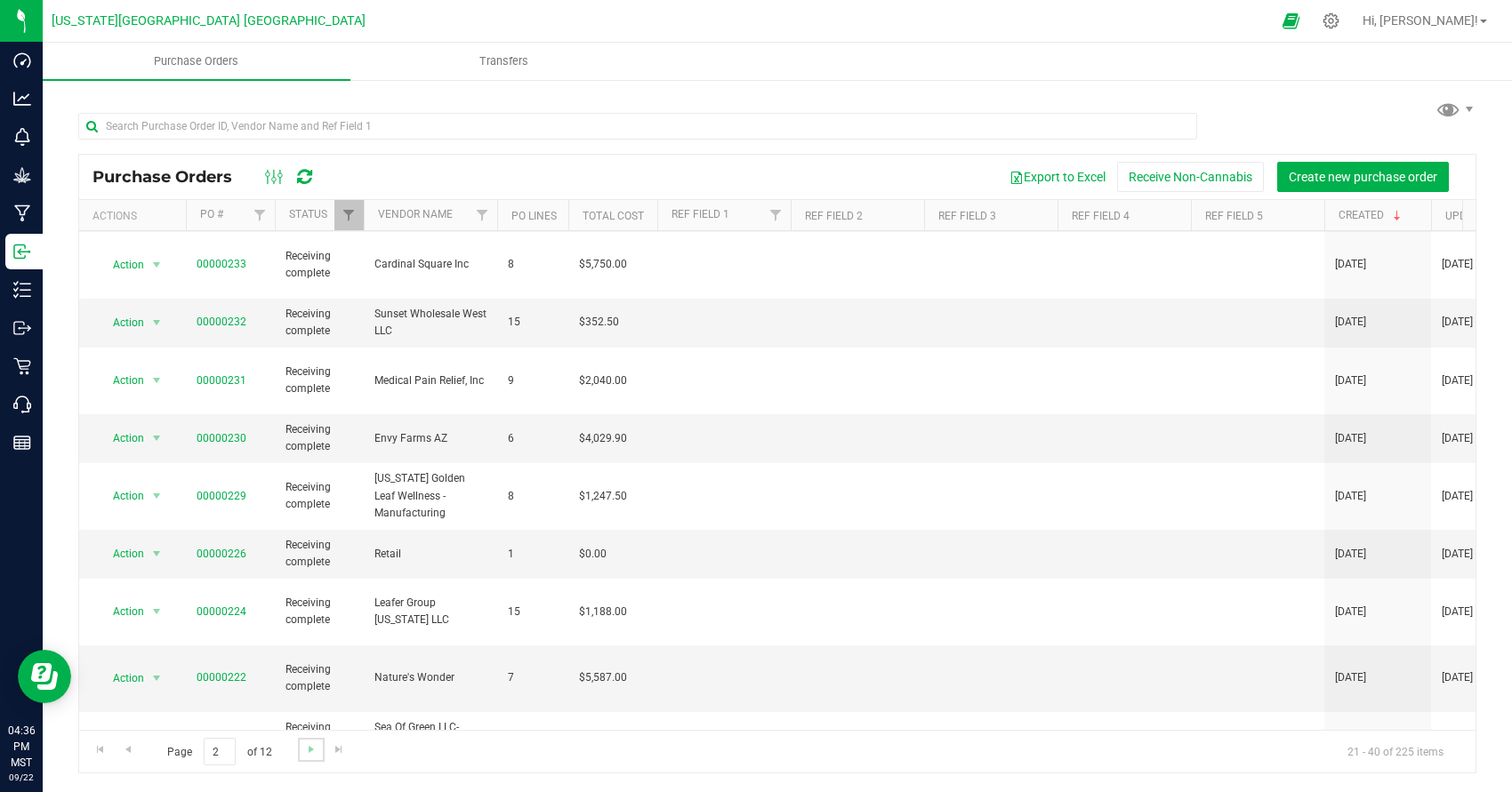
click at [300, 752] on link "Go to the next page" at bounding box center [311, 750] width 26 height 24
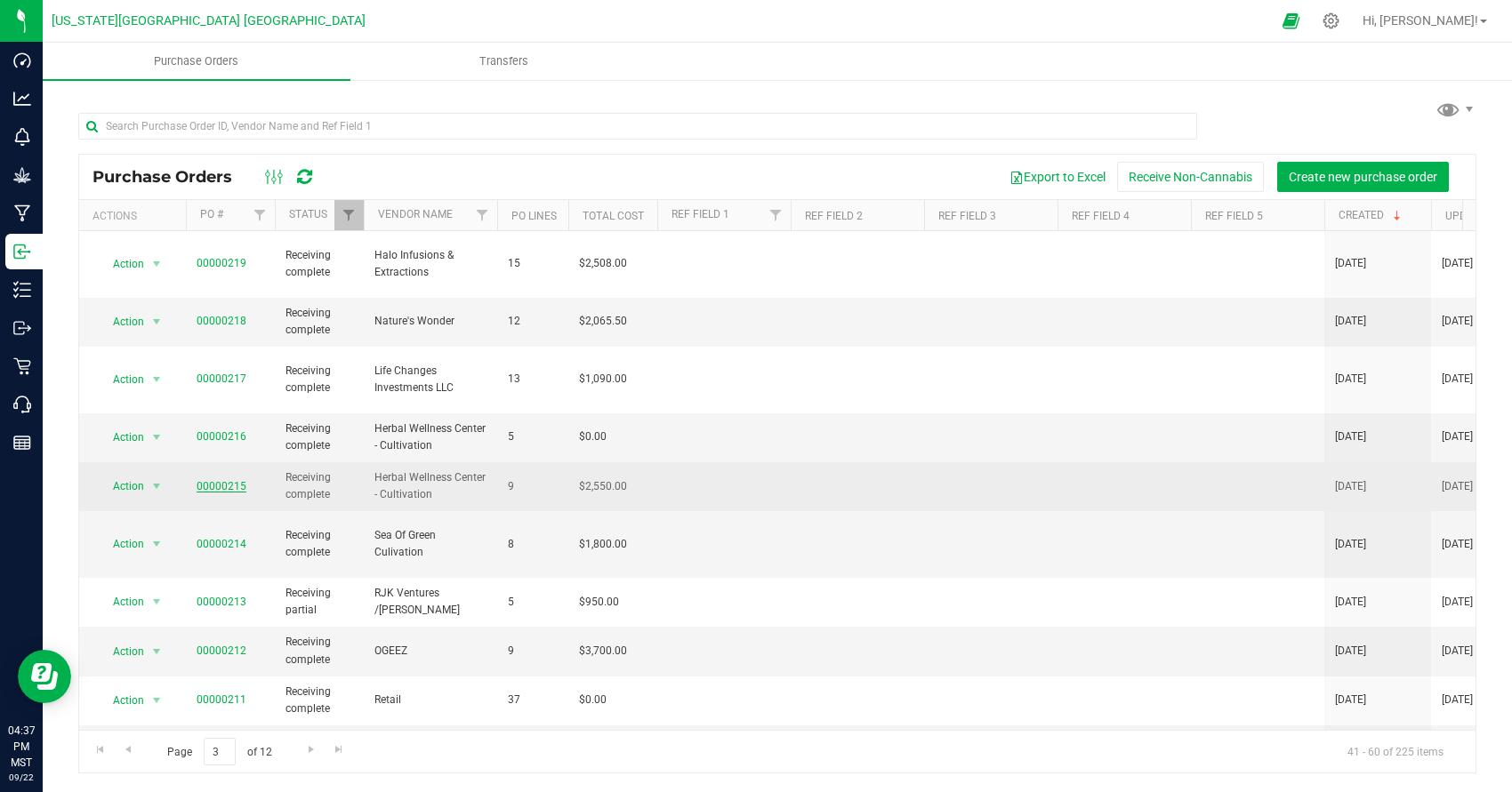
click at [229, 480] on link "00000215" at bounding box center [222, 486] width 50 height 12
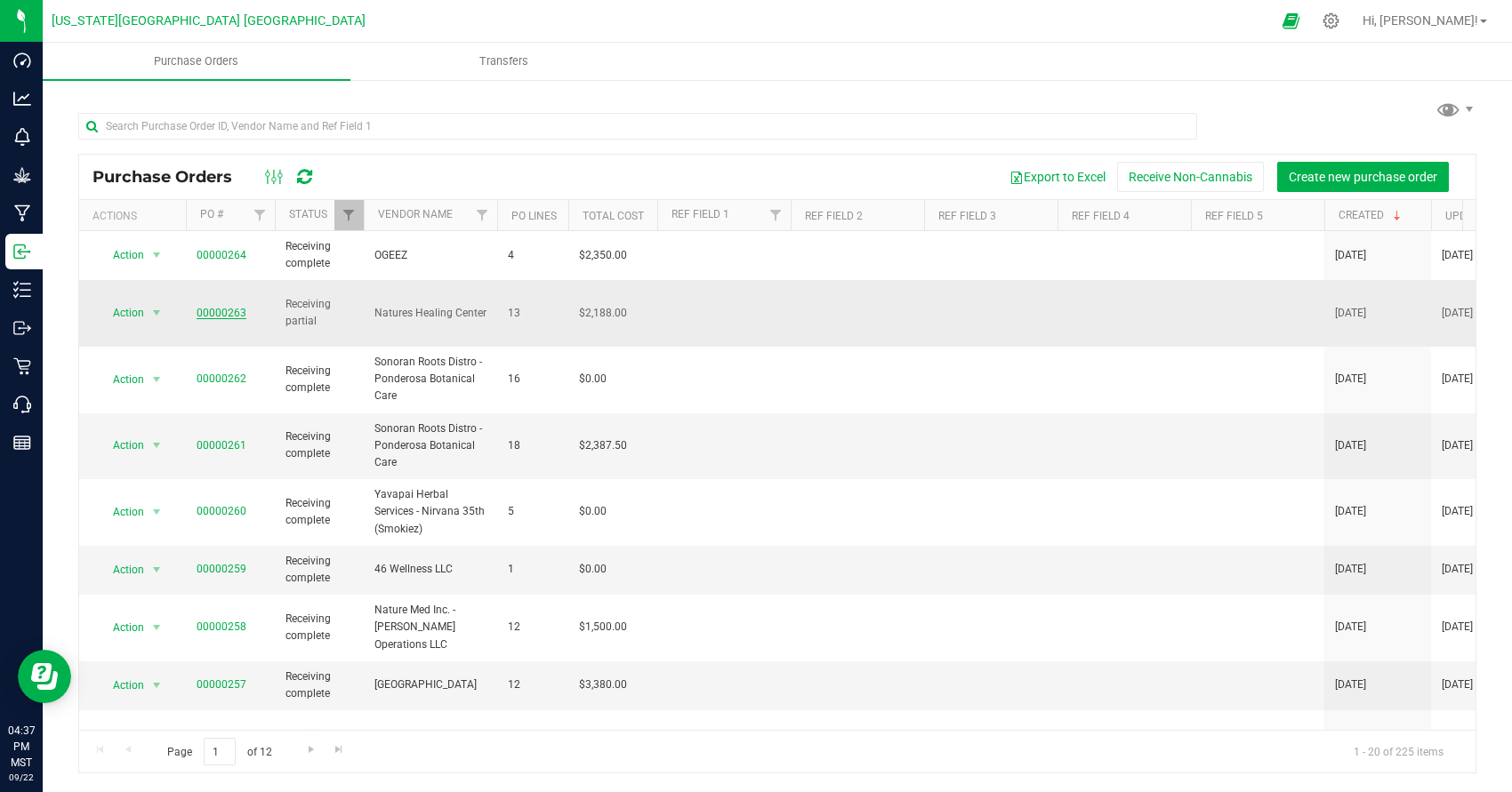
click at [221, 307] on link "00000263" at bounding box center [222, 313] width 50 height 12
click at [313, 748] on span "Go to the next page" at bounding box center [311, 749] width 14 height 14
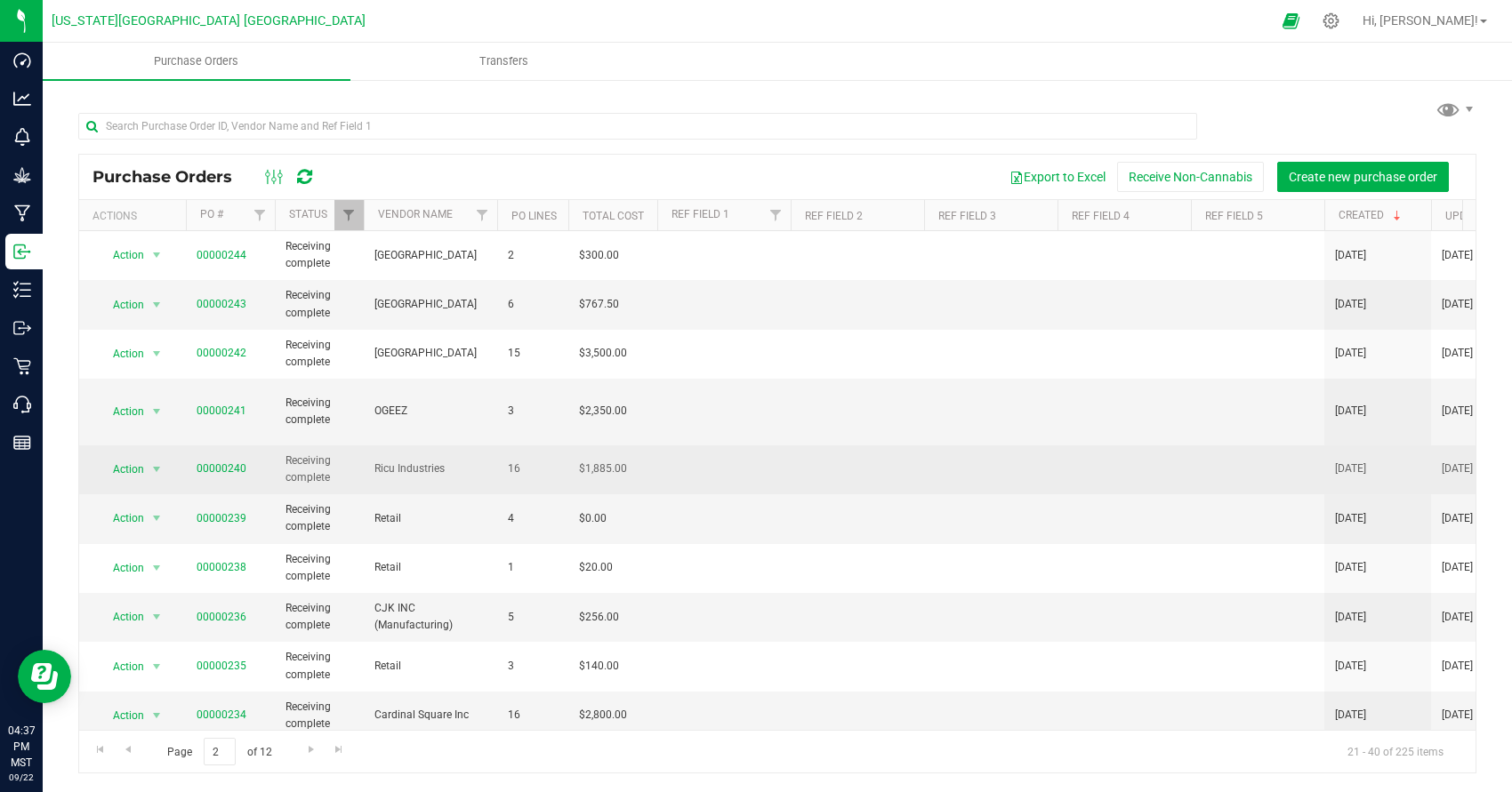
click at [412, 461] on span "Ricu Industries" at bounding box center [430, 469] width 112 height 17
click at [232, 463] on link "00000240" at bounding box center [222, 468] width 50 height 12
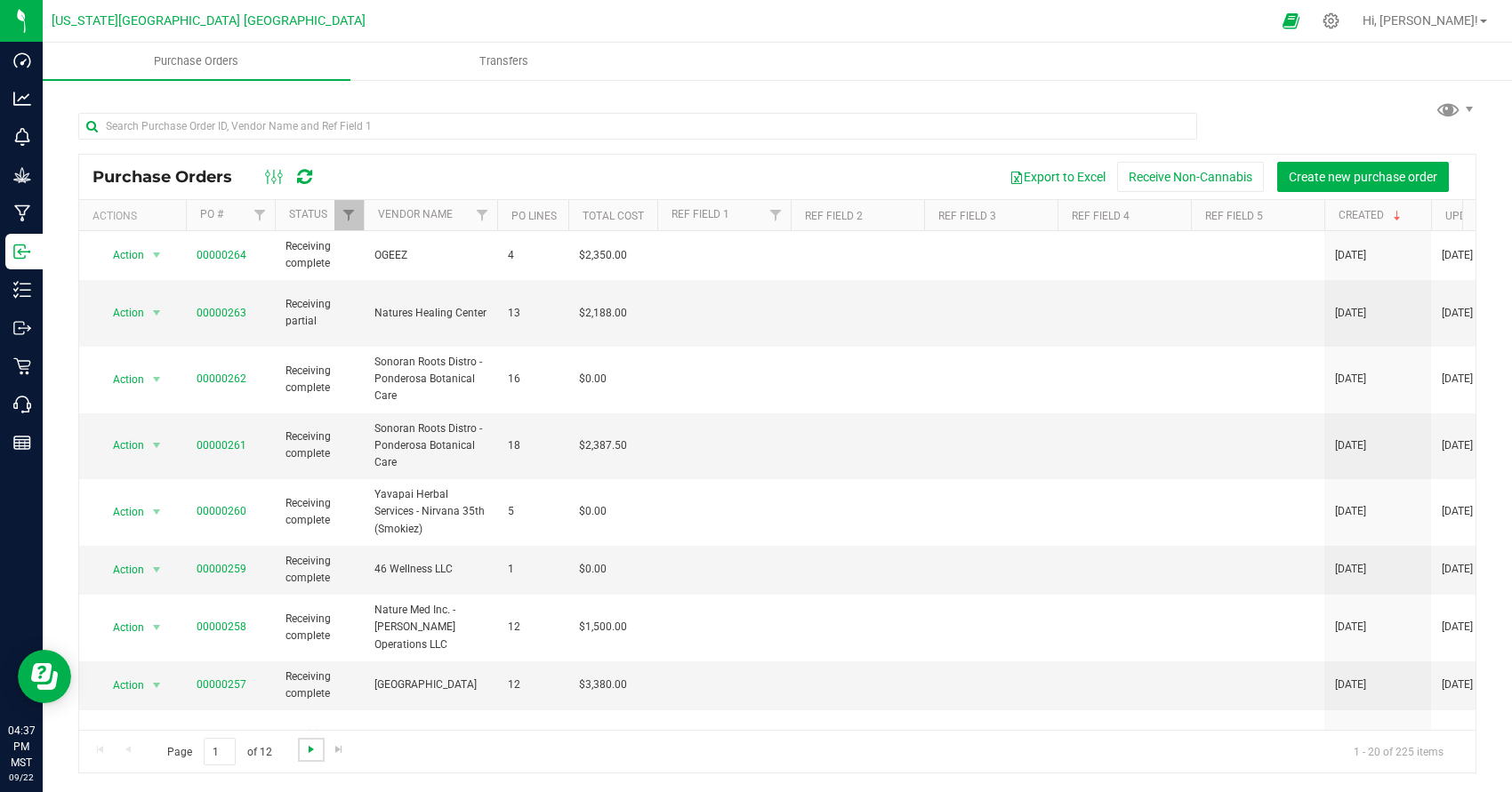
click at [312, 749] on span "Go to the next page" at bounding box center [311, 749] width 14 height 14
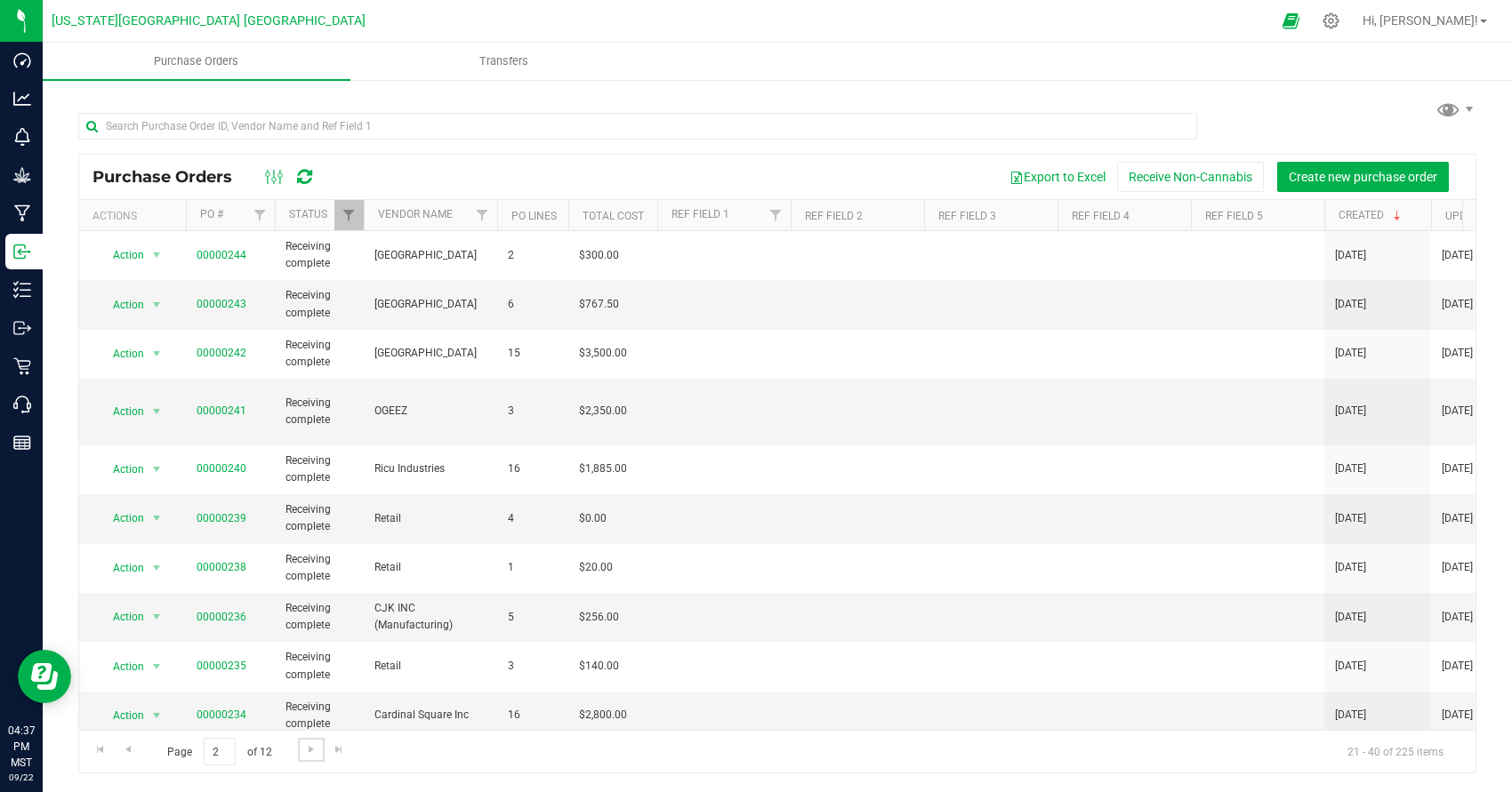
scroll to position [509, 0]
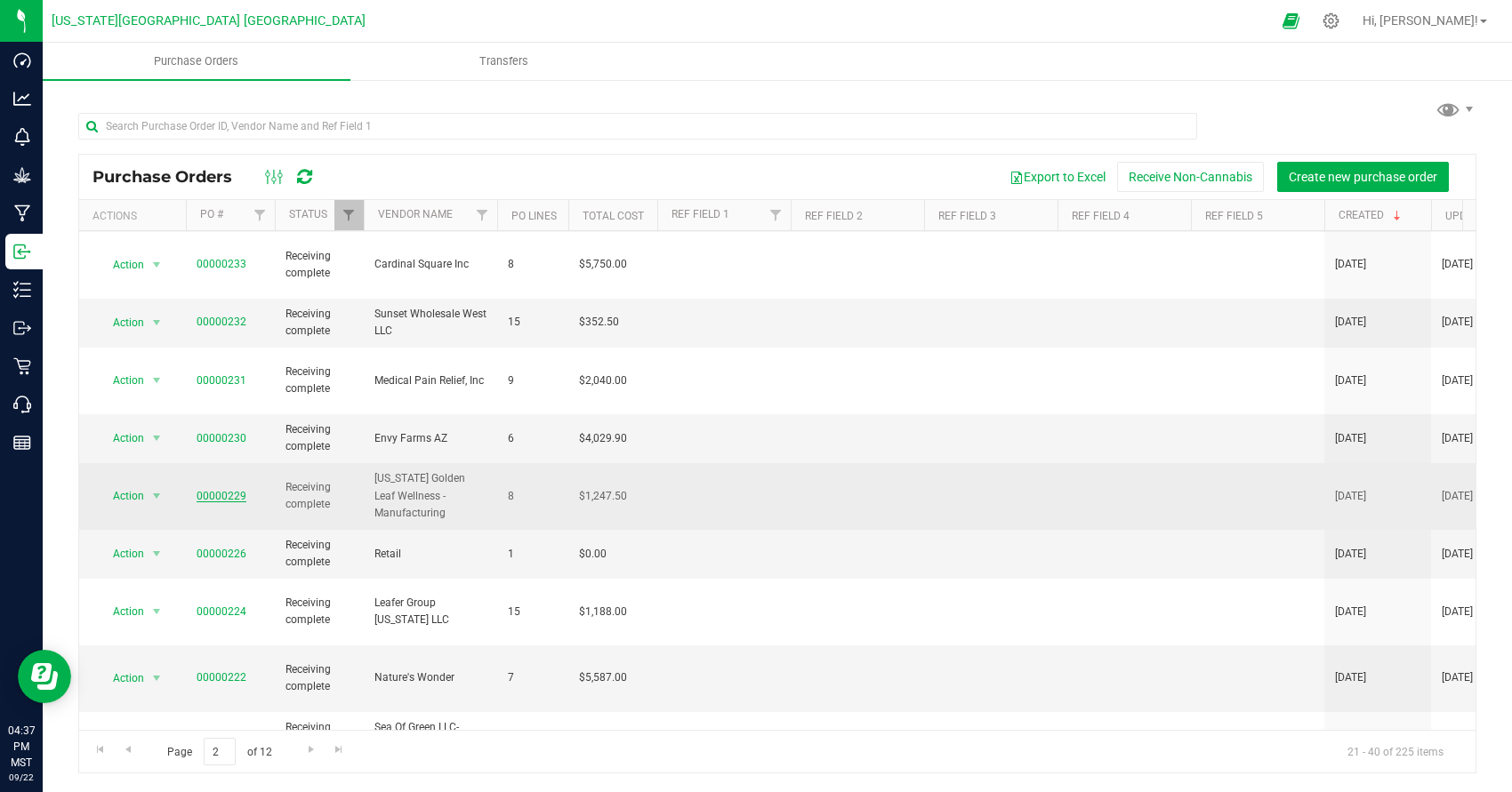
click at [203, 490] on link "00000229" at bounding box center [222, 496] width 50 height 12
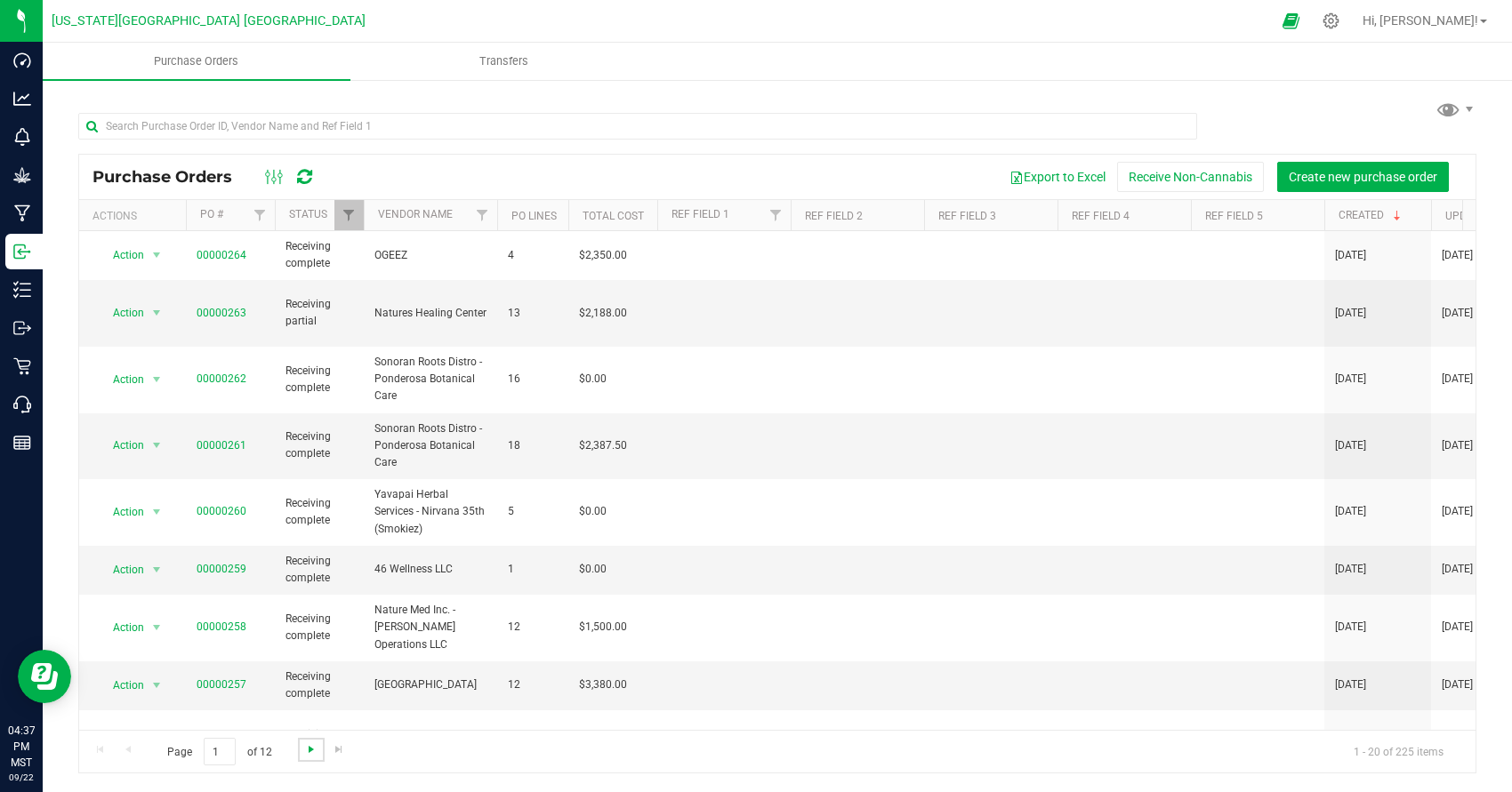
click at [312, 743] on span "Go to the next page" at bounding box center [311, 749] width 14 height 14
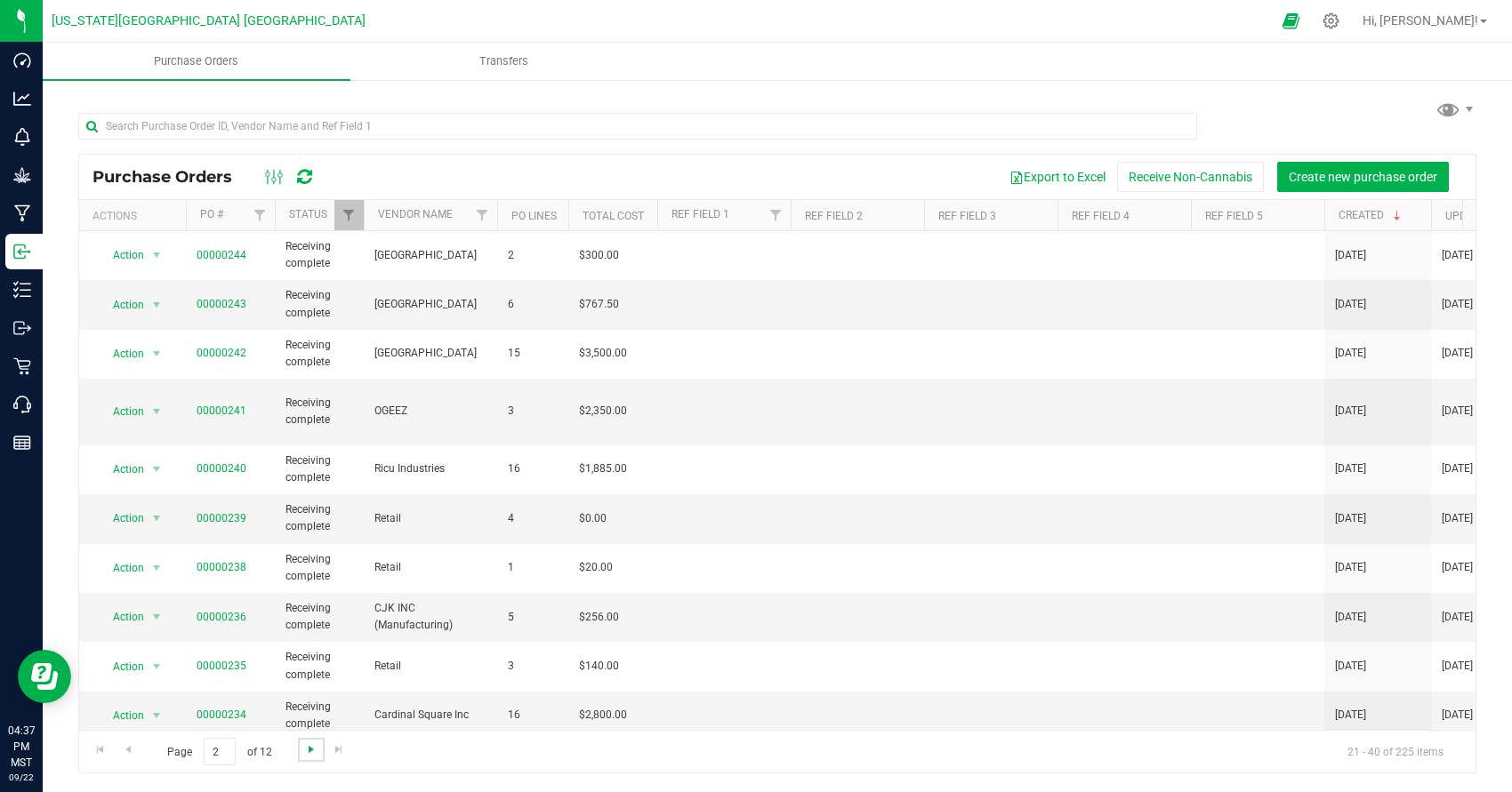
click at [312, 743] on span "Go to the next page" at bounding box center [311, 749] width 14 height 14
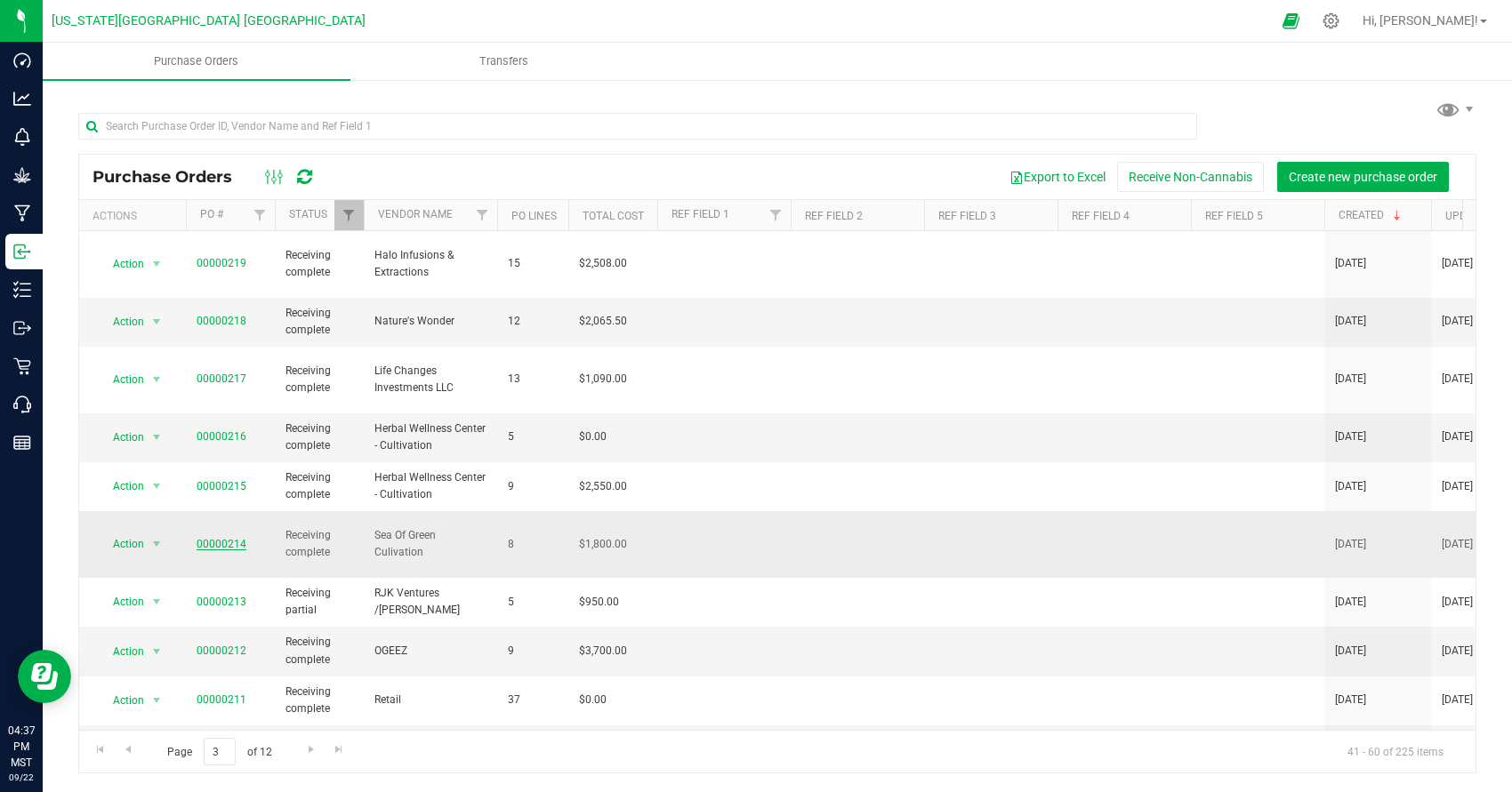
click at [228, 538] on link "00000214" at bounding box center [222, 544] width 50 height 12
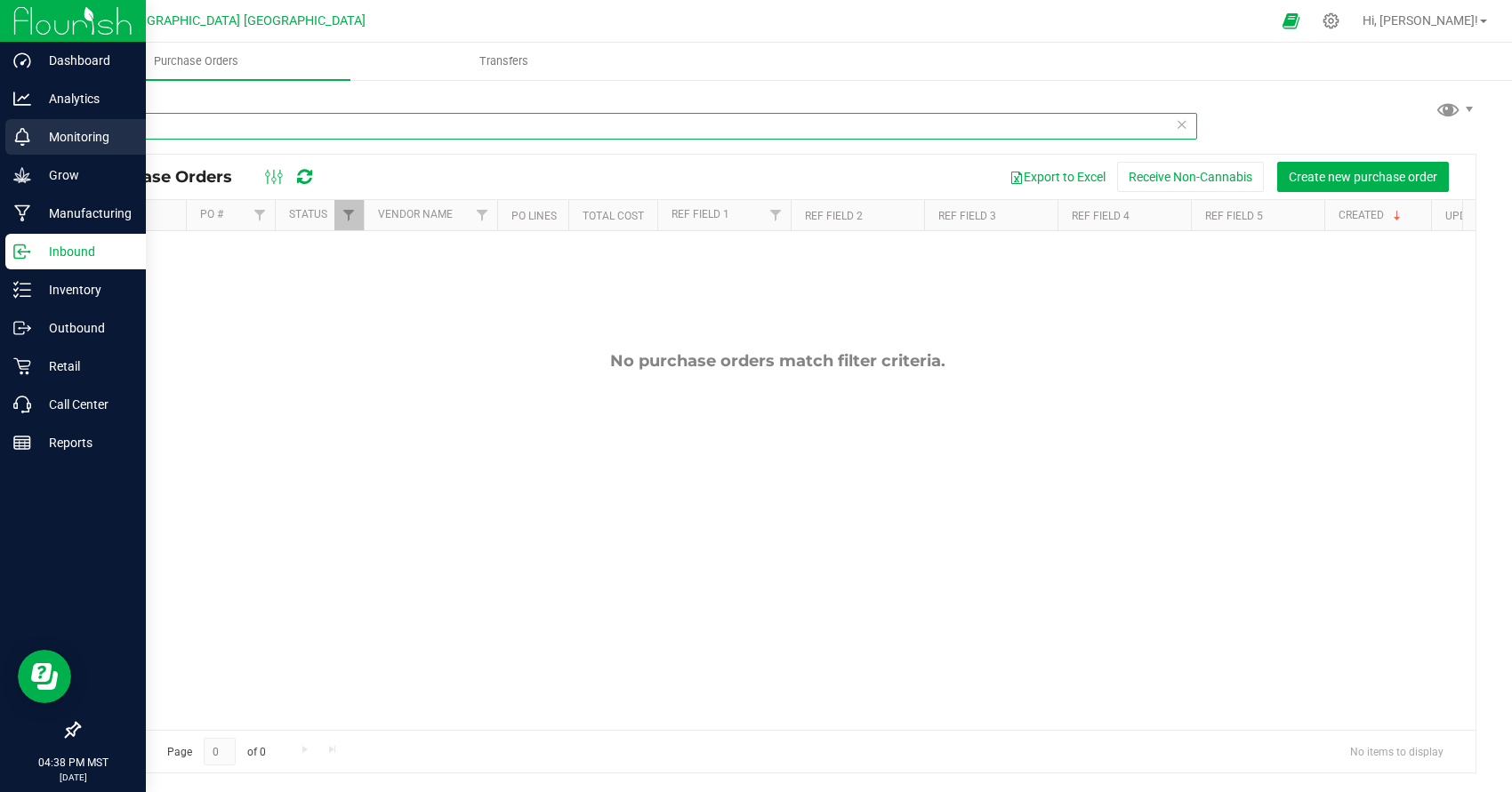
drag, startPoint x: 142, startPoint y: 124, endPoint x: 0, endPoint y: 128, distance: 142.1
click at [0, 128] on div "Dashboard Analytics Monitoring Grow Manufacturing Inbound Inventory Outbound Re…" at bounding box center [756, 396] width 1512 height 792
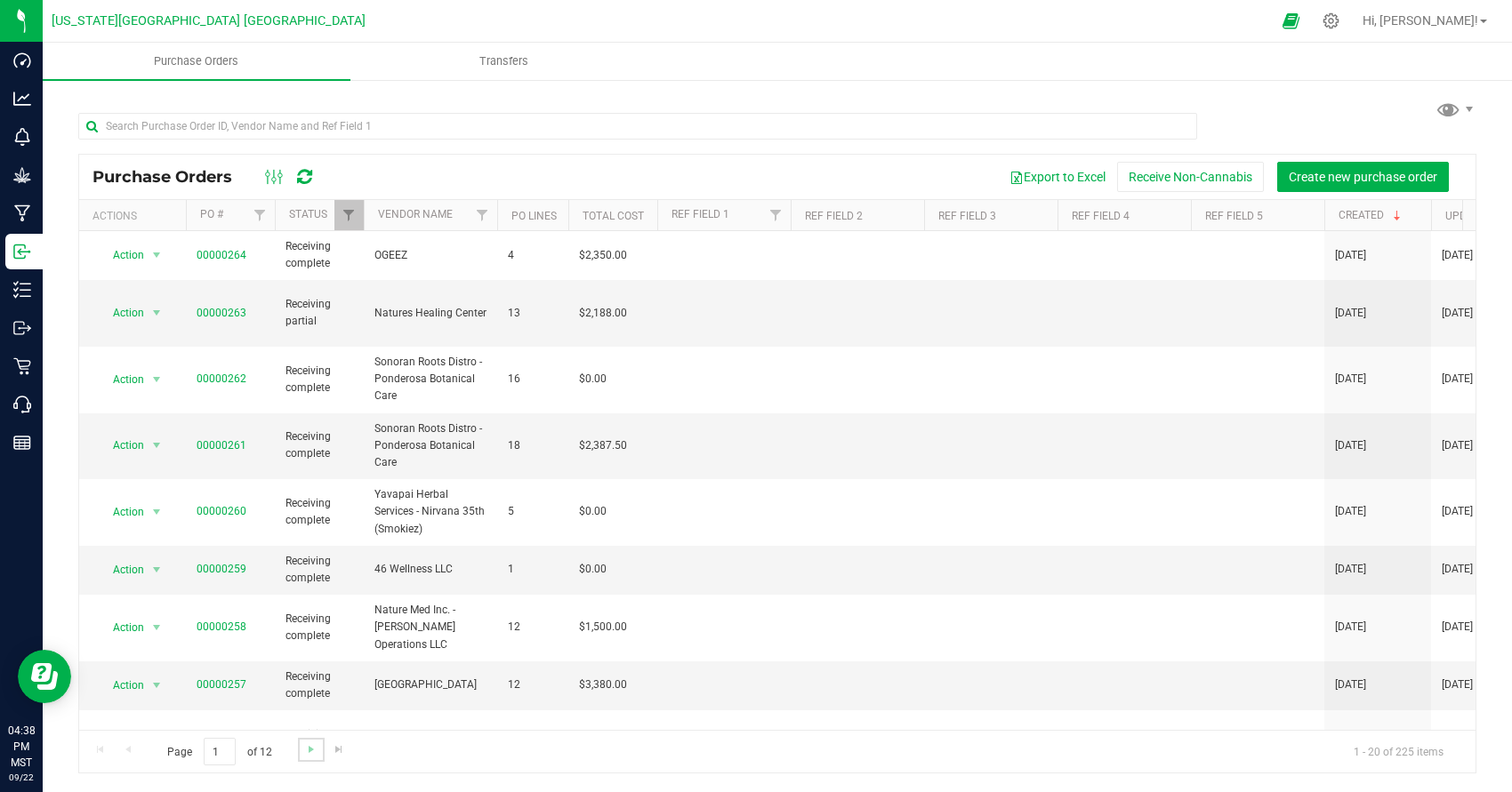
drag, startPoint x: 317, startPoint y: 748, endPoint x: 302, endPoint y: 748, distance: 15.0
click at [302, 748] on link "Go to the next page" at bounding box center [311, 750] width 26 height 24
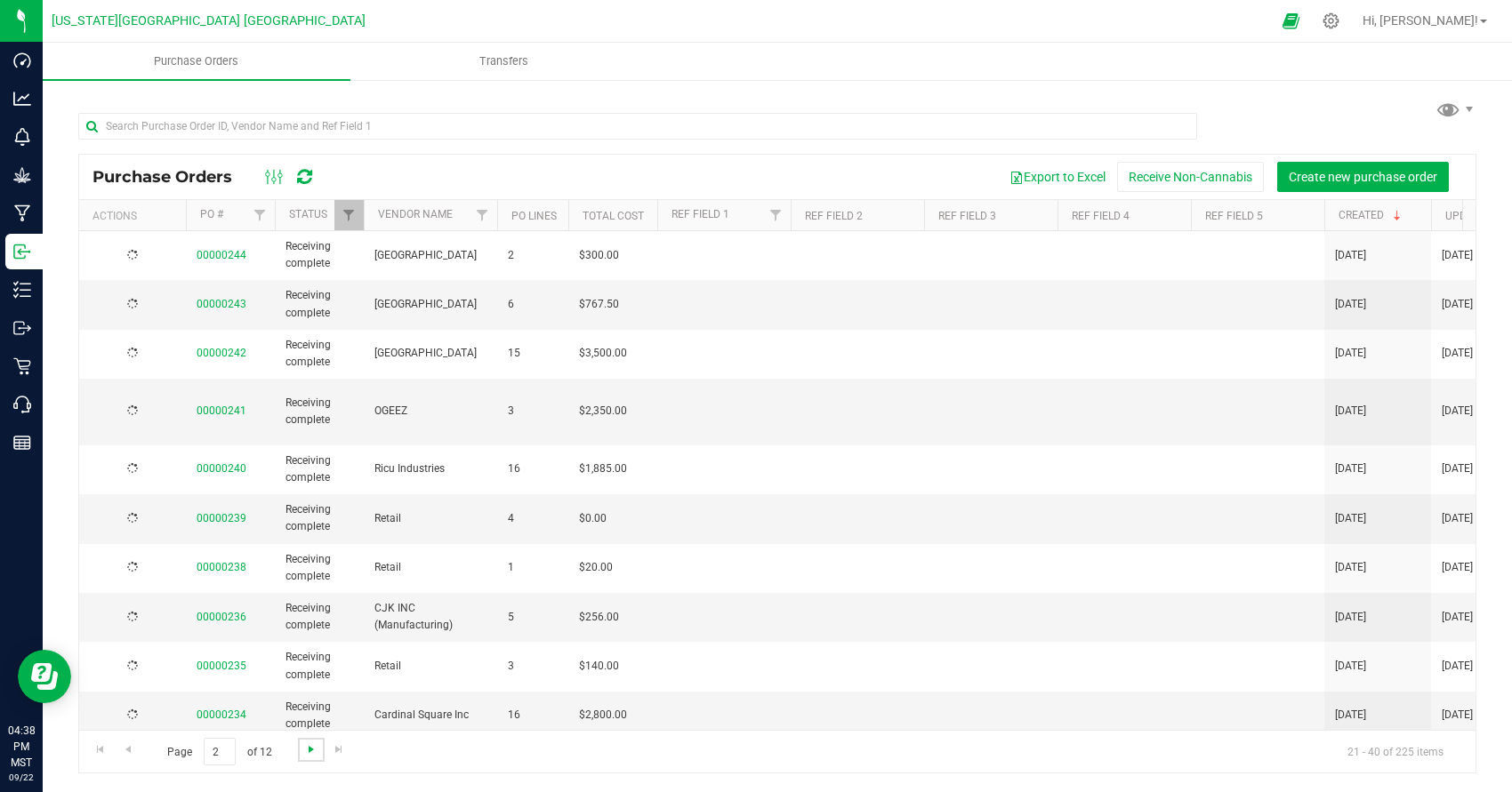
click at [303, 748] on link "Go to the next page" at bounding box center [311, 750] width 26 height 24
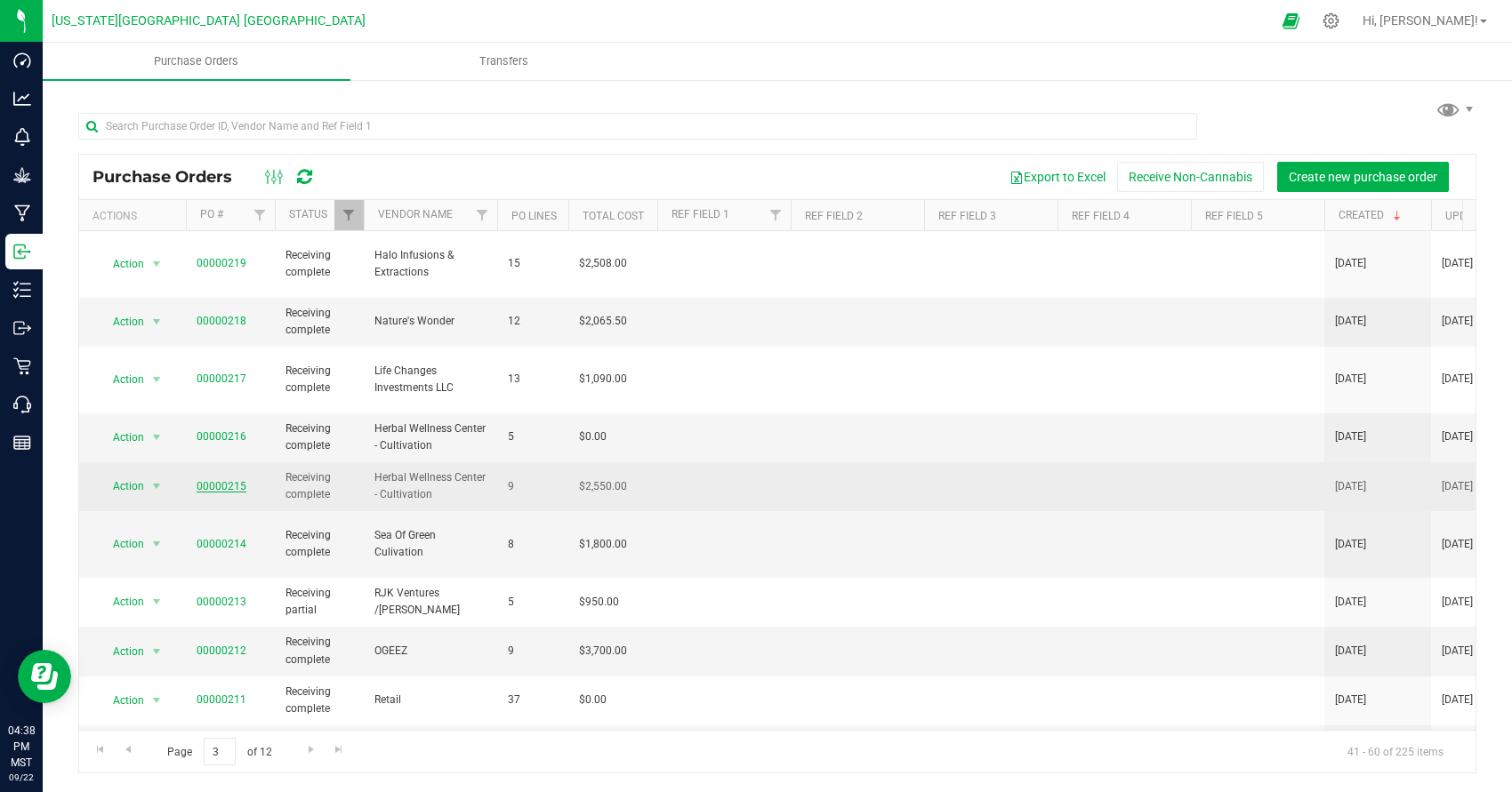
click at [240, 480] on link "00000215" at bounding box center [222, 486] width 50 height 12
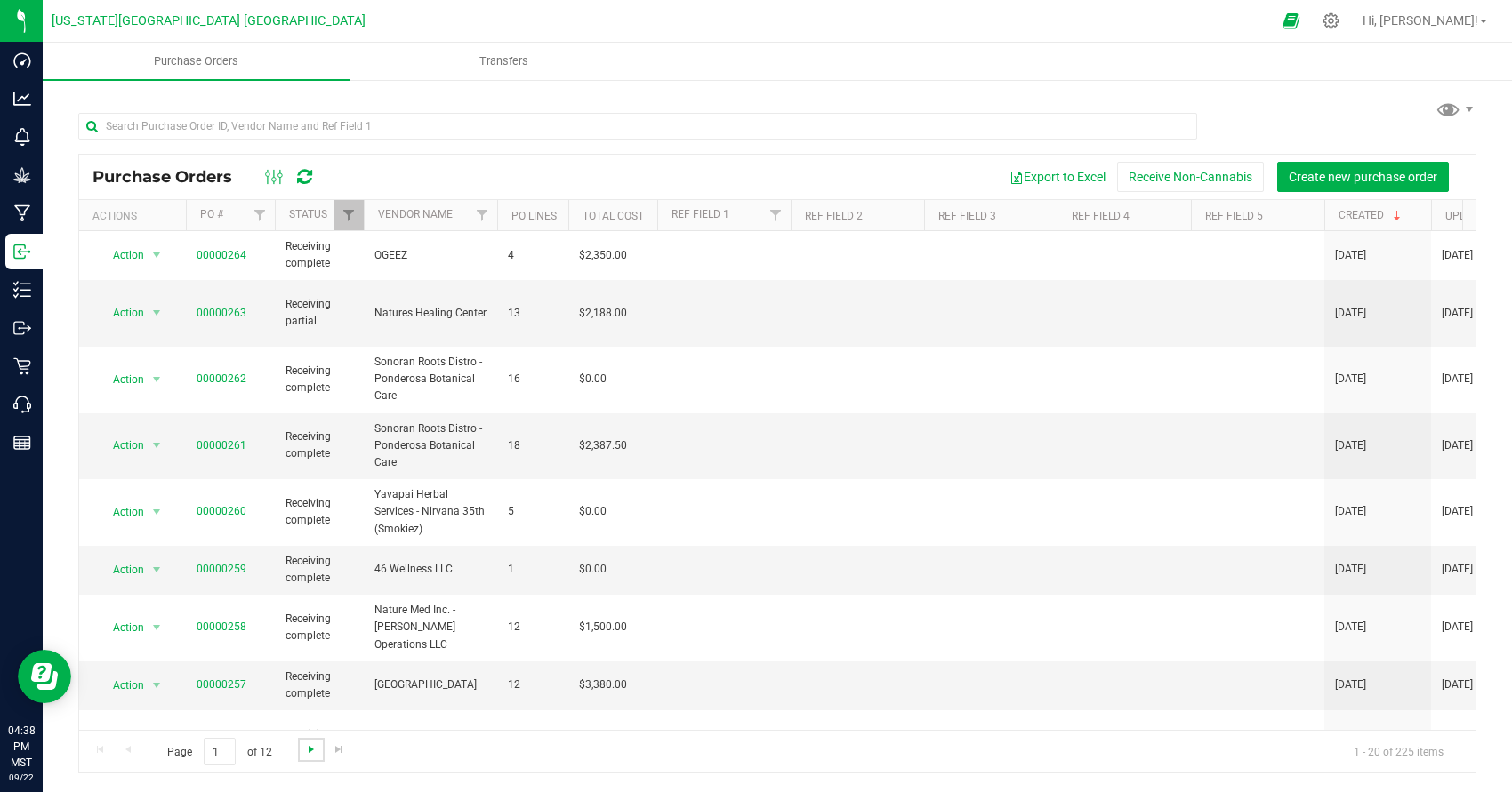
click at [311, 751] on span "Go to the next page" at bounding box center [311, 749] width 14 height 14
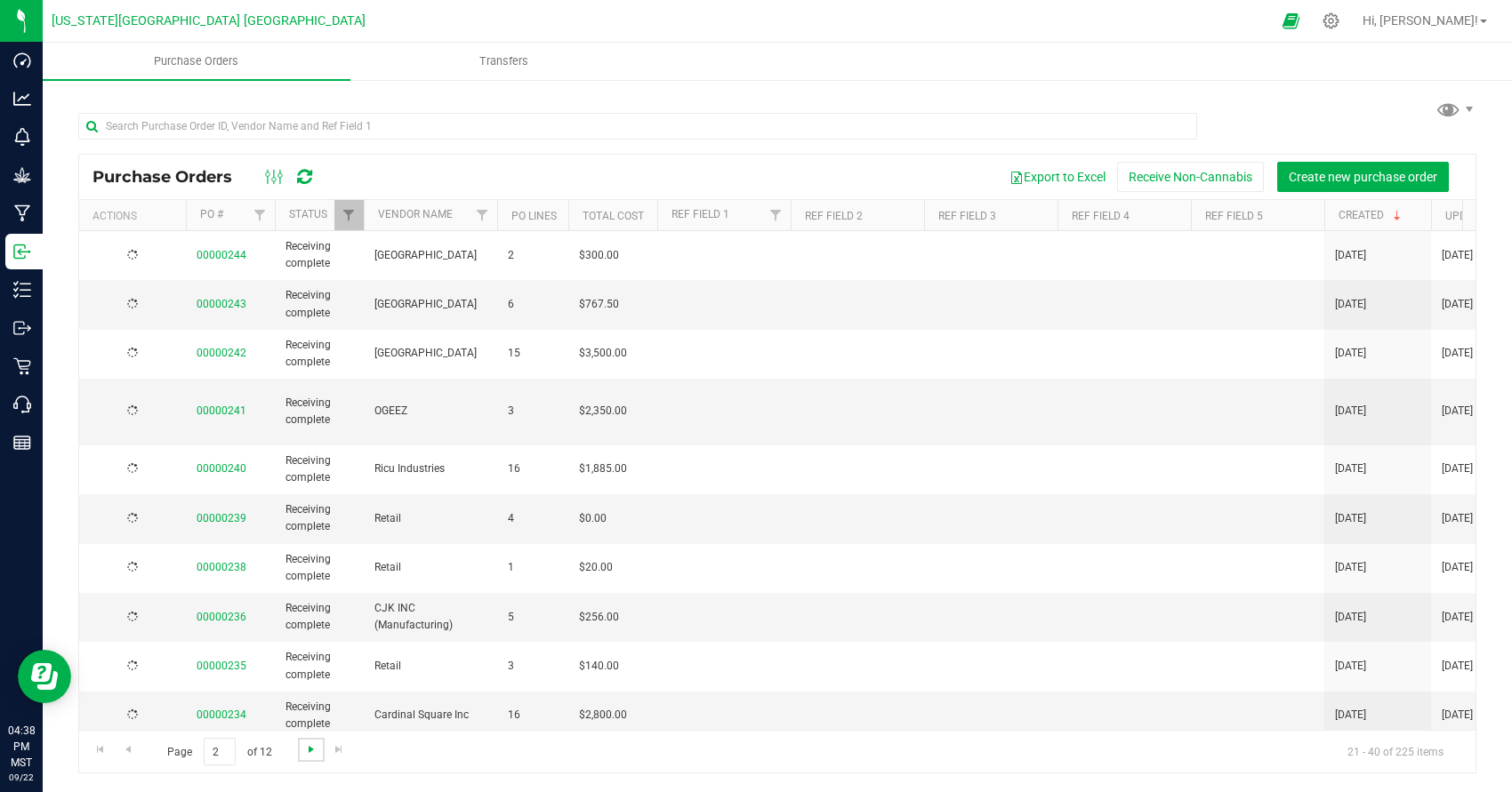
click at [311, 751] on span "Go to the next page" at bounding box center [311, 749] width 14 height 14
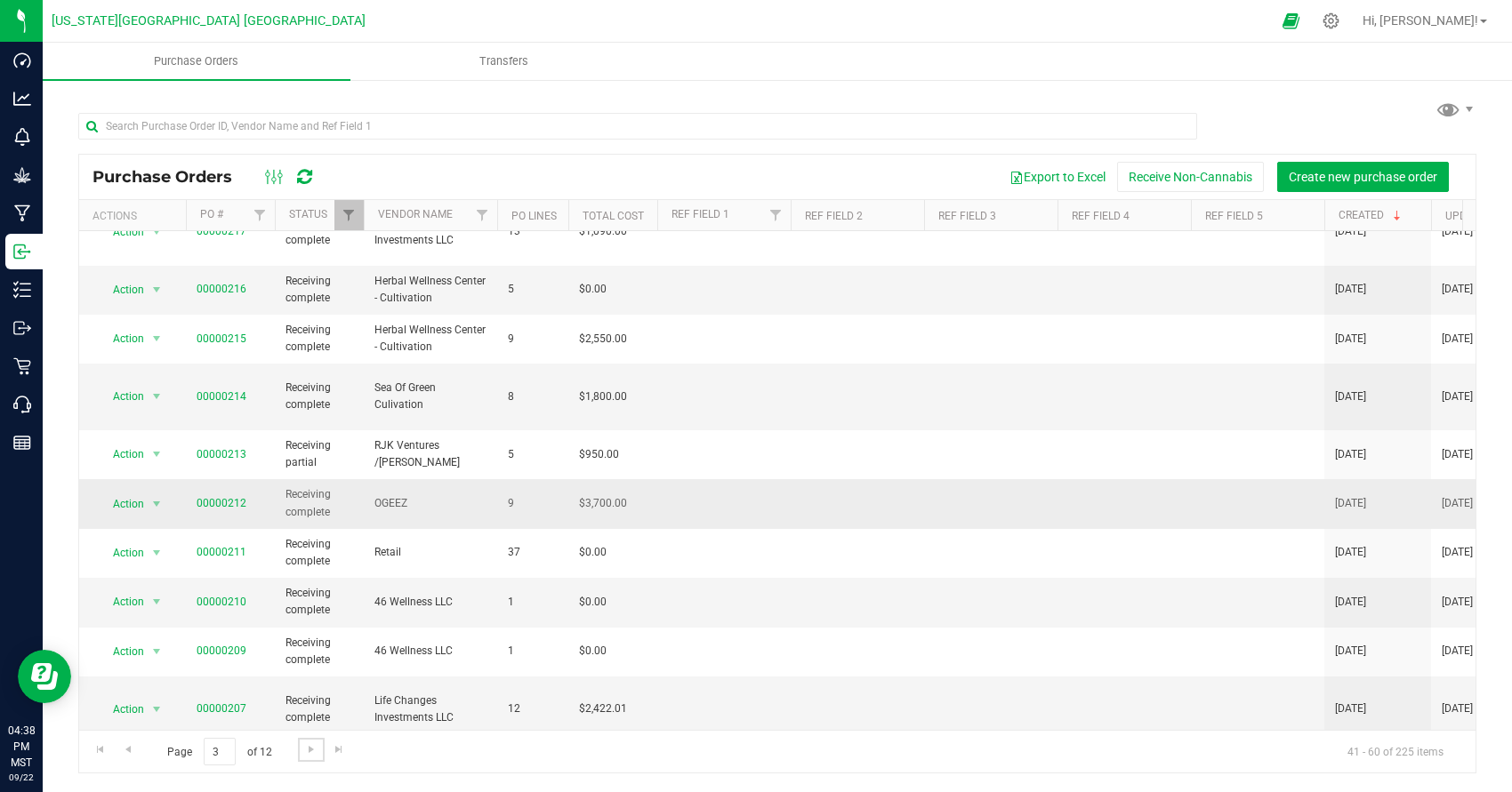
scroll to position [423, 0]
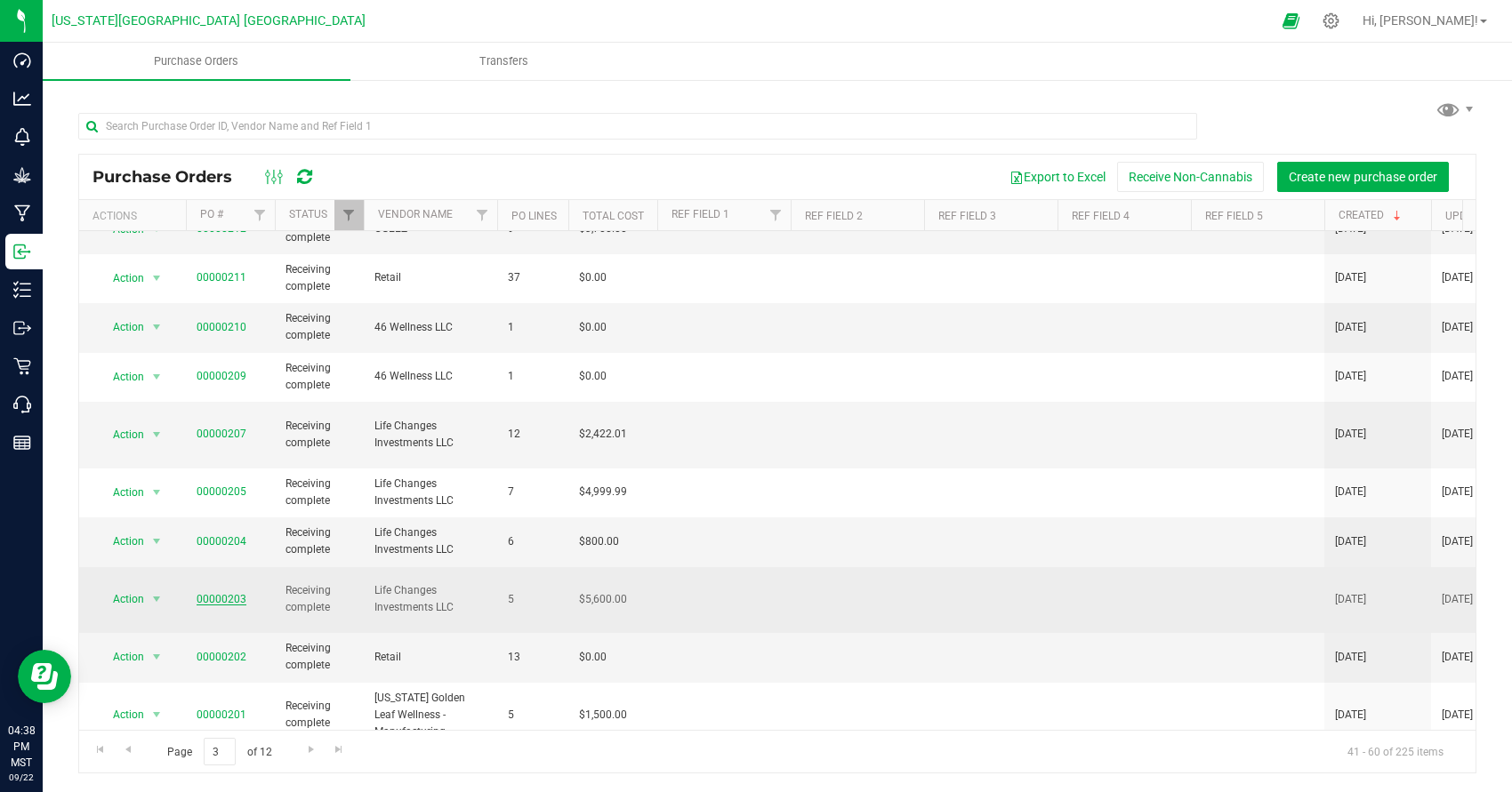
click at [233, 593] on link "00000203" at bounding box center [222, 598] width 50 height 12
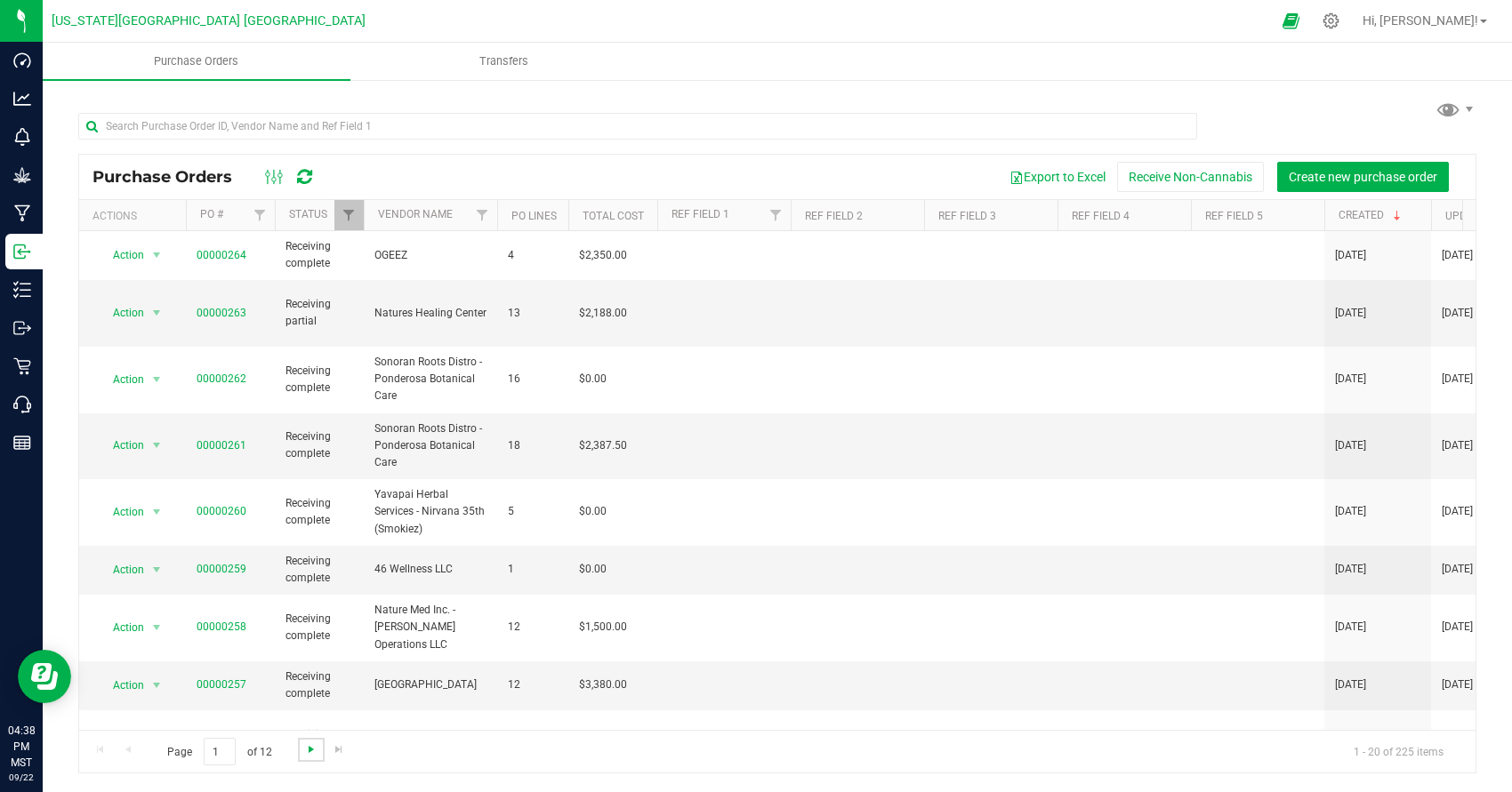
click at [304, 753] on span "Go to the next page" at bounding box center [311, 749] width 14 height 14
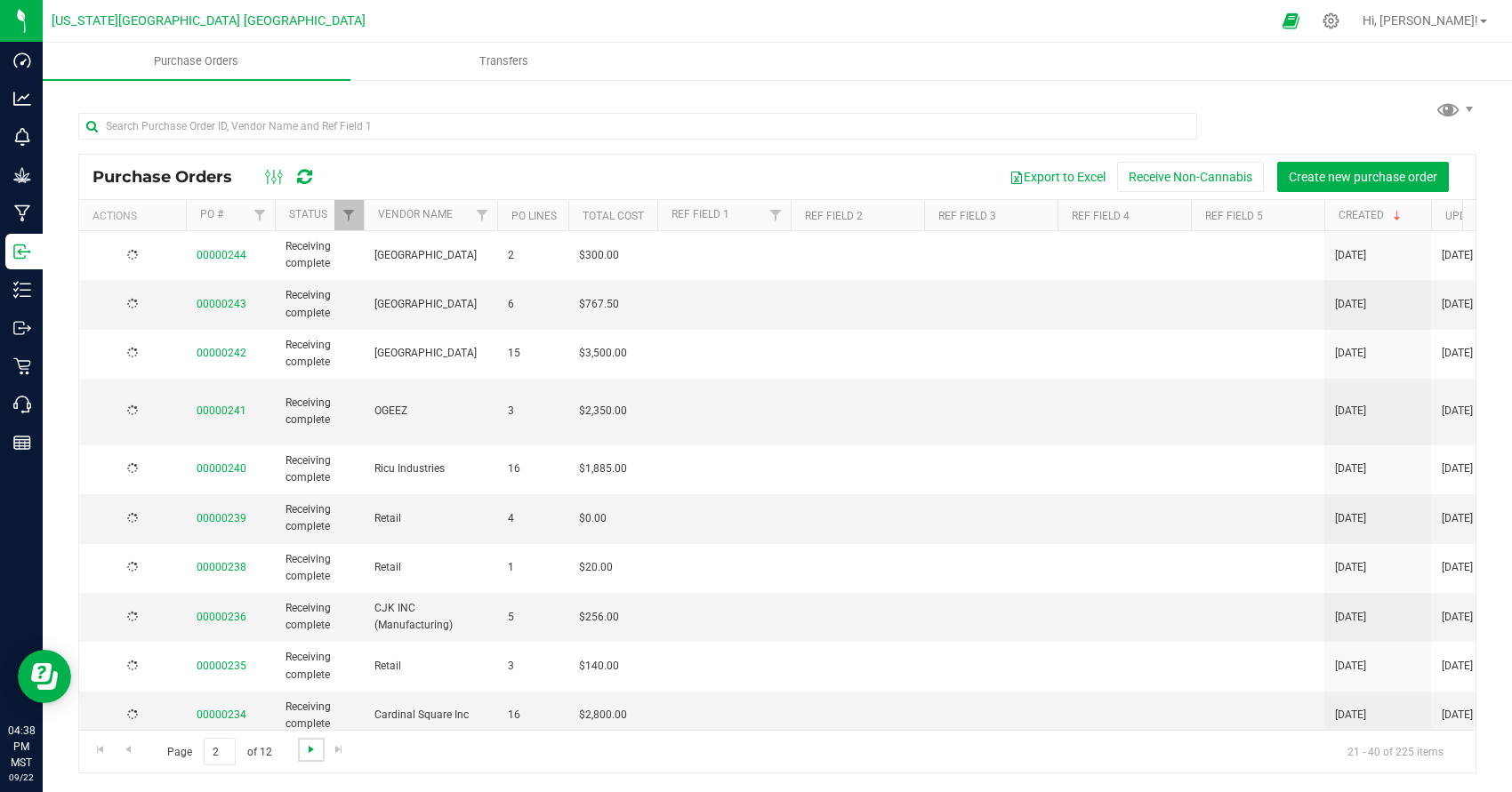
click at [304, 753] on span "Go to the next page" at bounding box center [311, 749] width 14 height 14
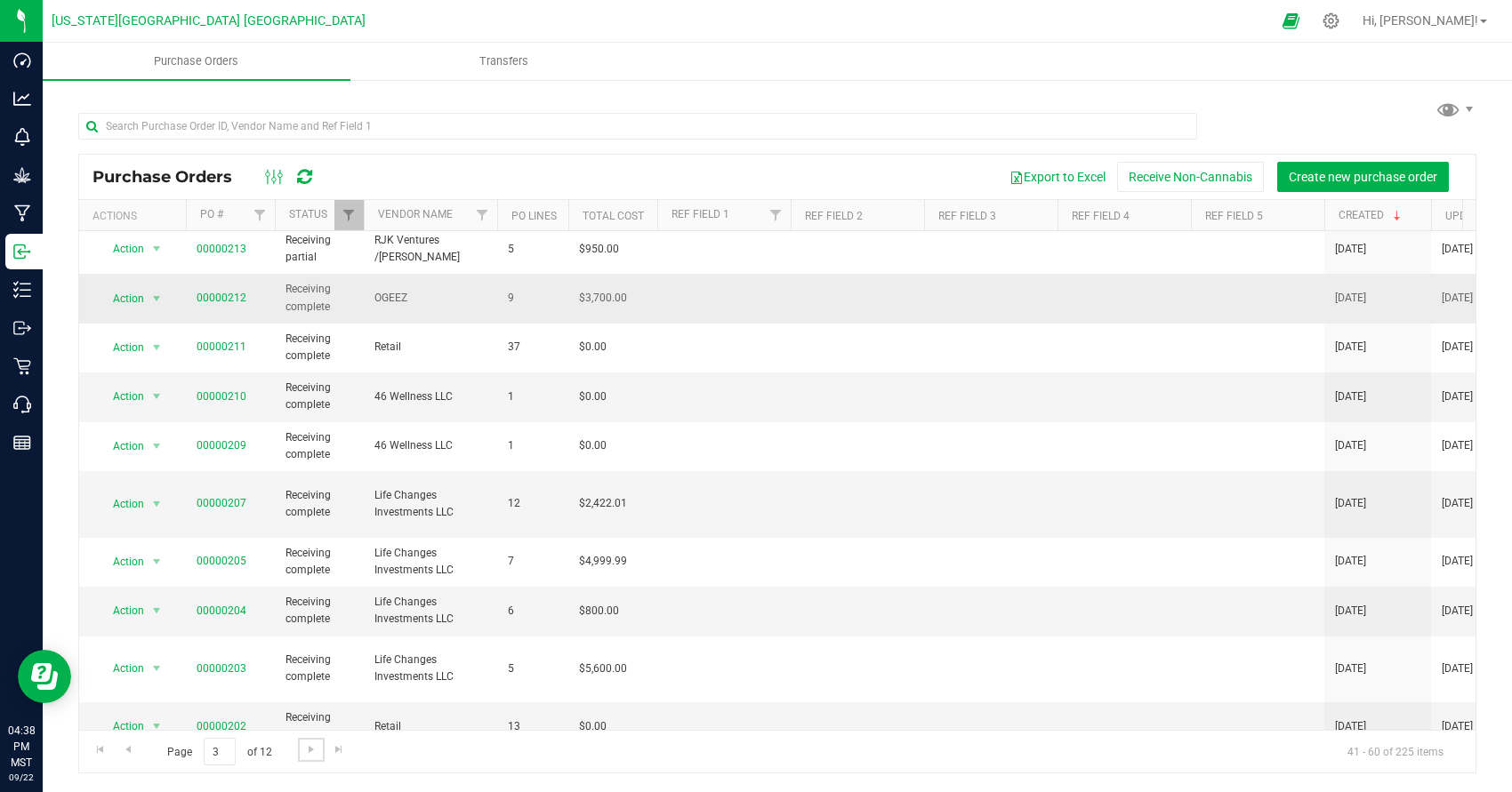
scroll to position [509, 0]
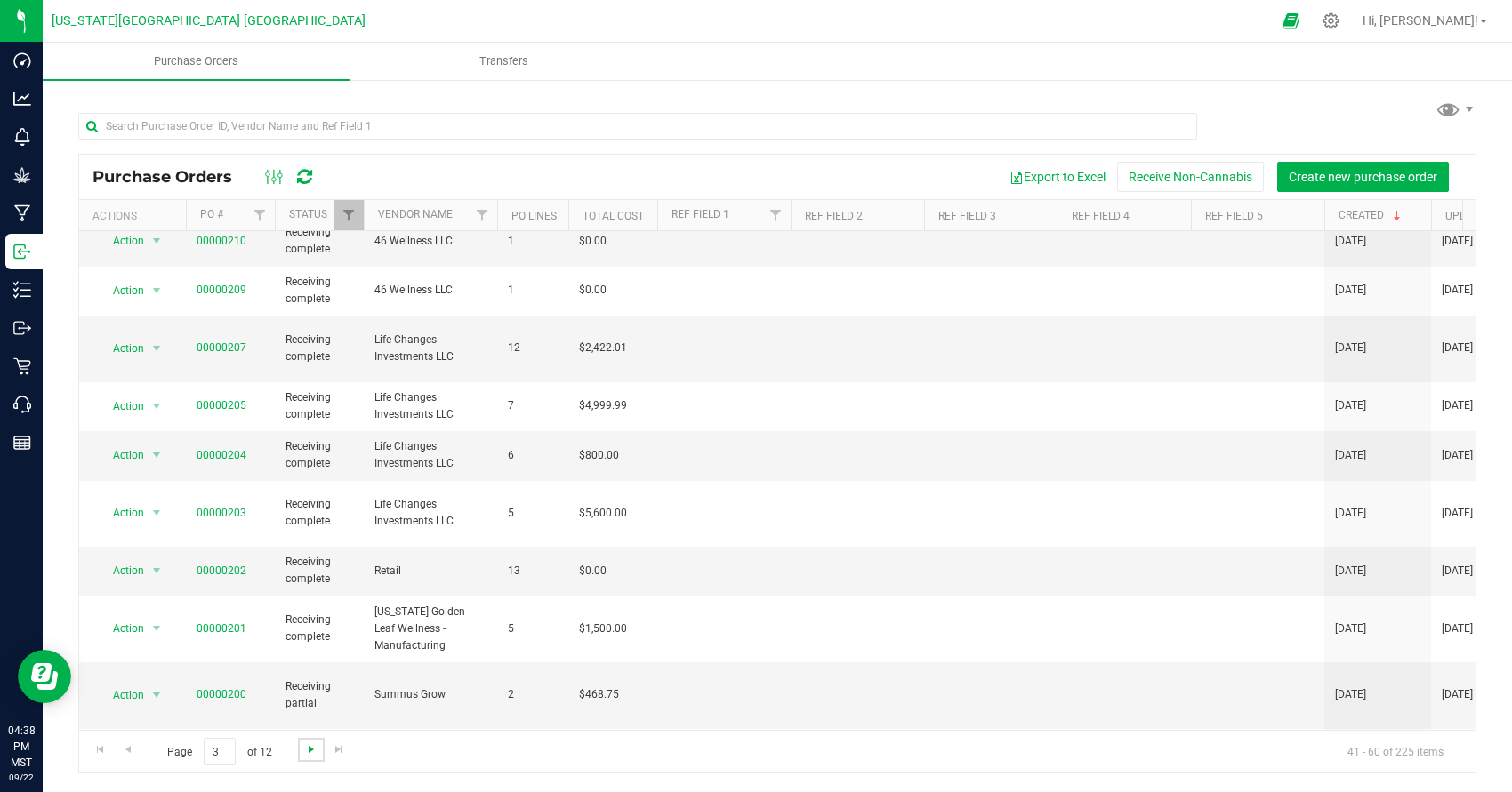
click at [313, 752] on span "Go to the next page" at bounding box center [311, 749] width 14 height 14
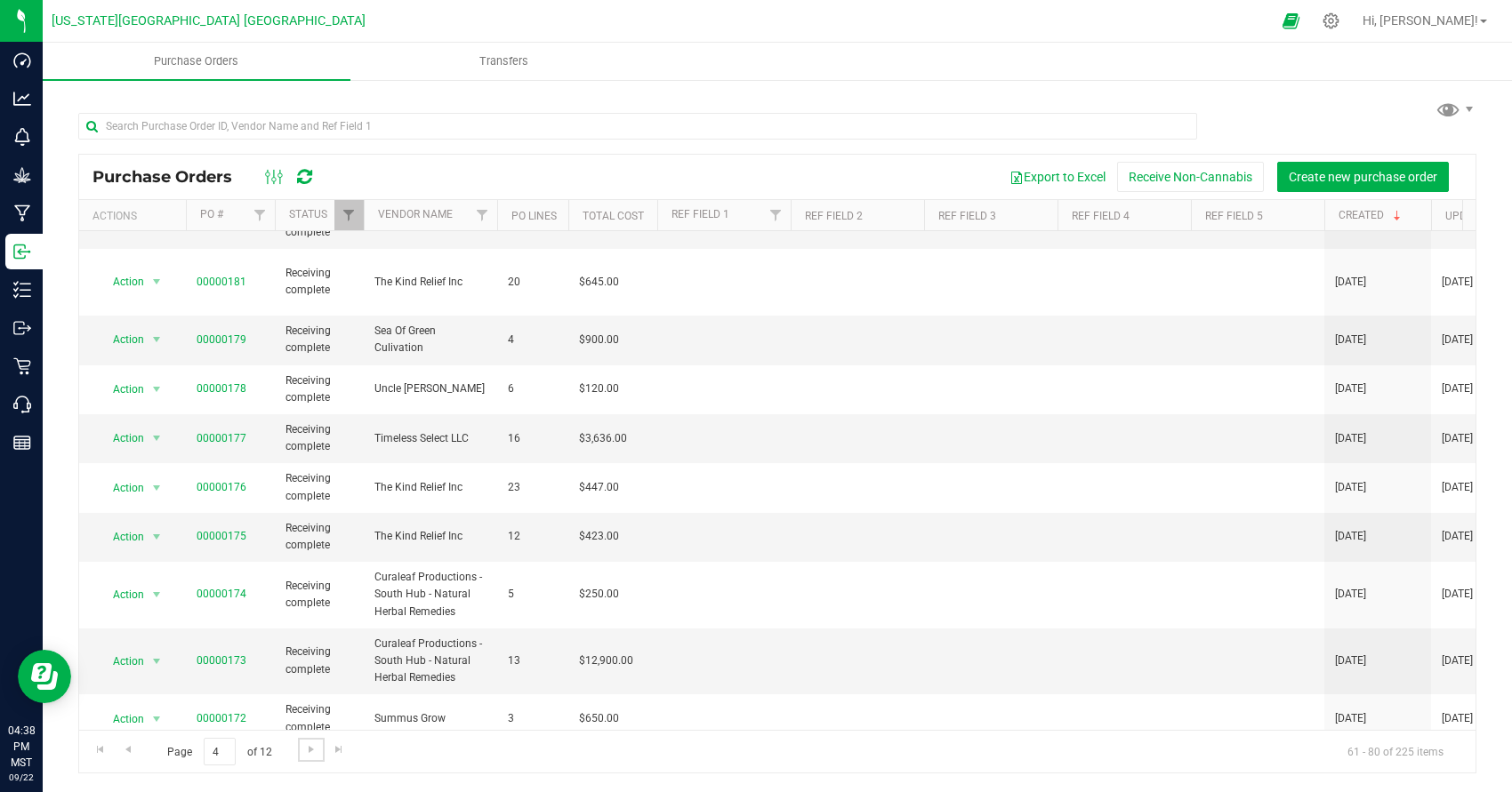
scroll to position [0, 0]
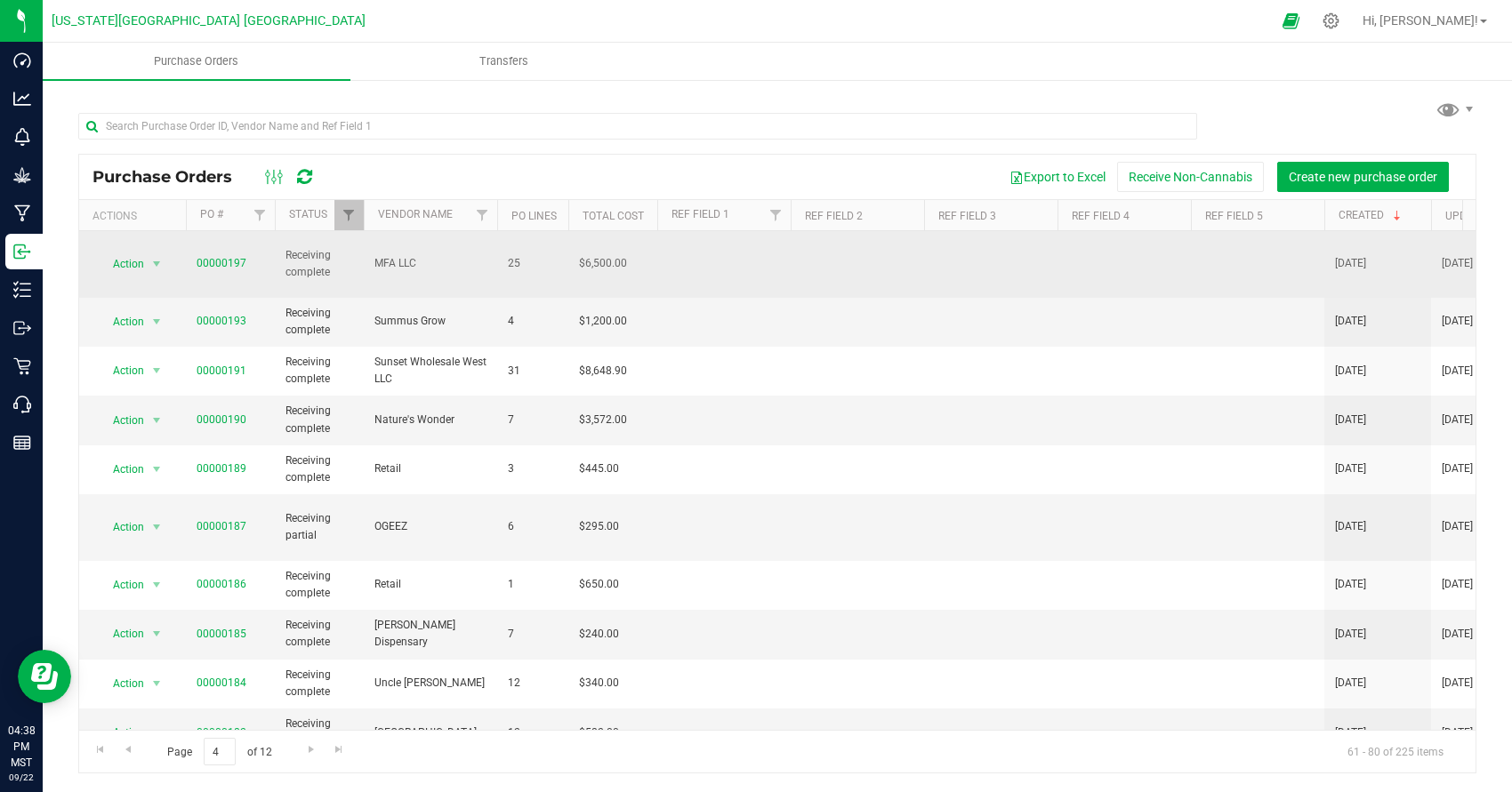
click at [223, 263] on span "00000197" at bounding box center [222, 263] width 50 height 17
click at [221, 260] on link "00000197" at bounding box center [222, 262] width 50 height 12
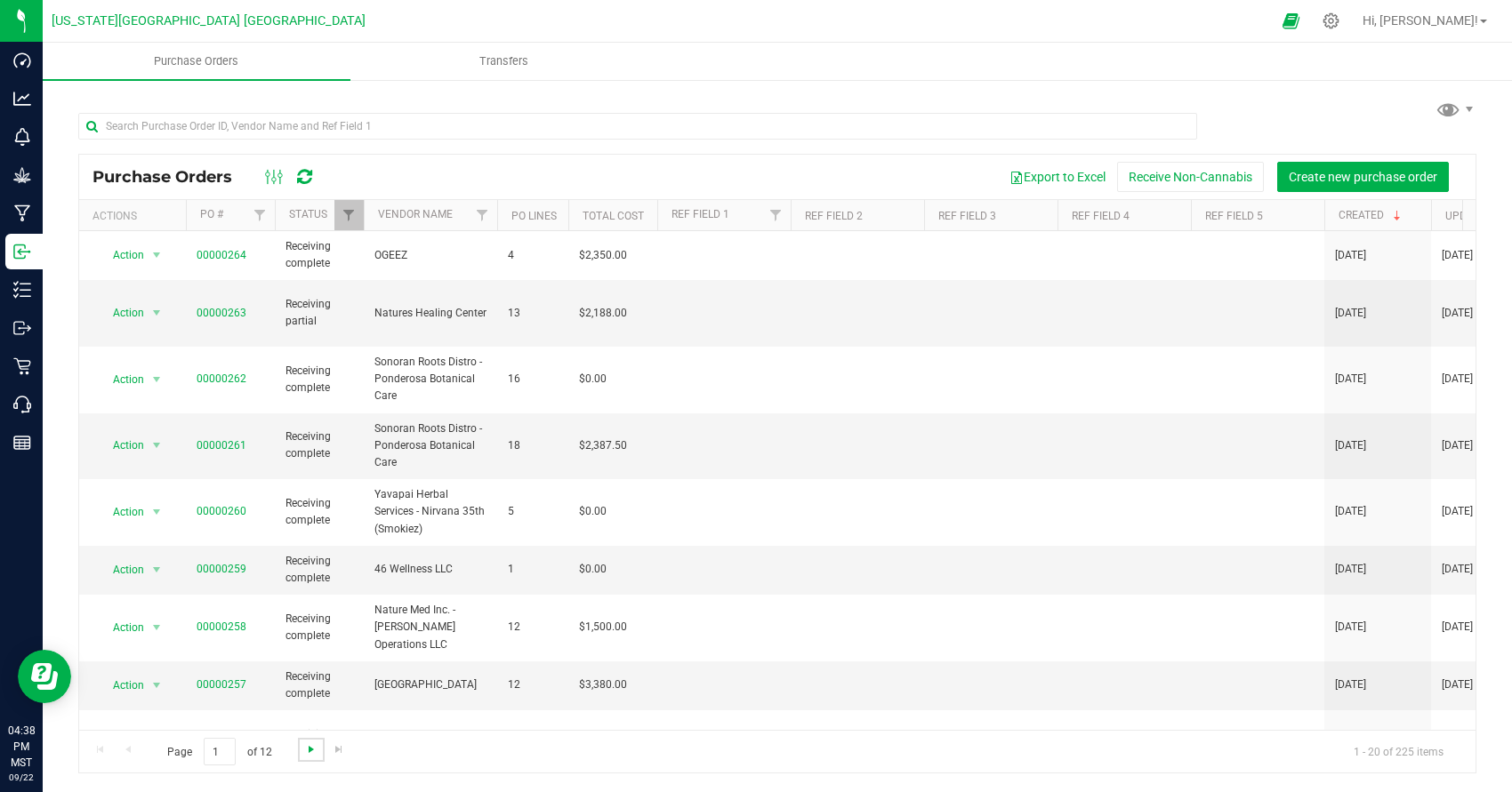
click at [308, 743] on span "Go to the next page" at bounding box center [311, 749] width 14 height 14
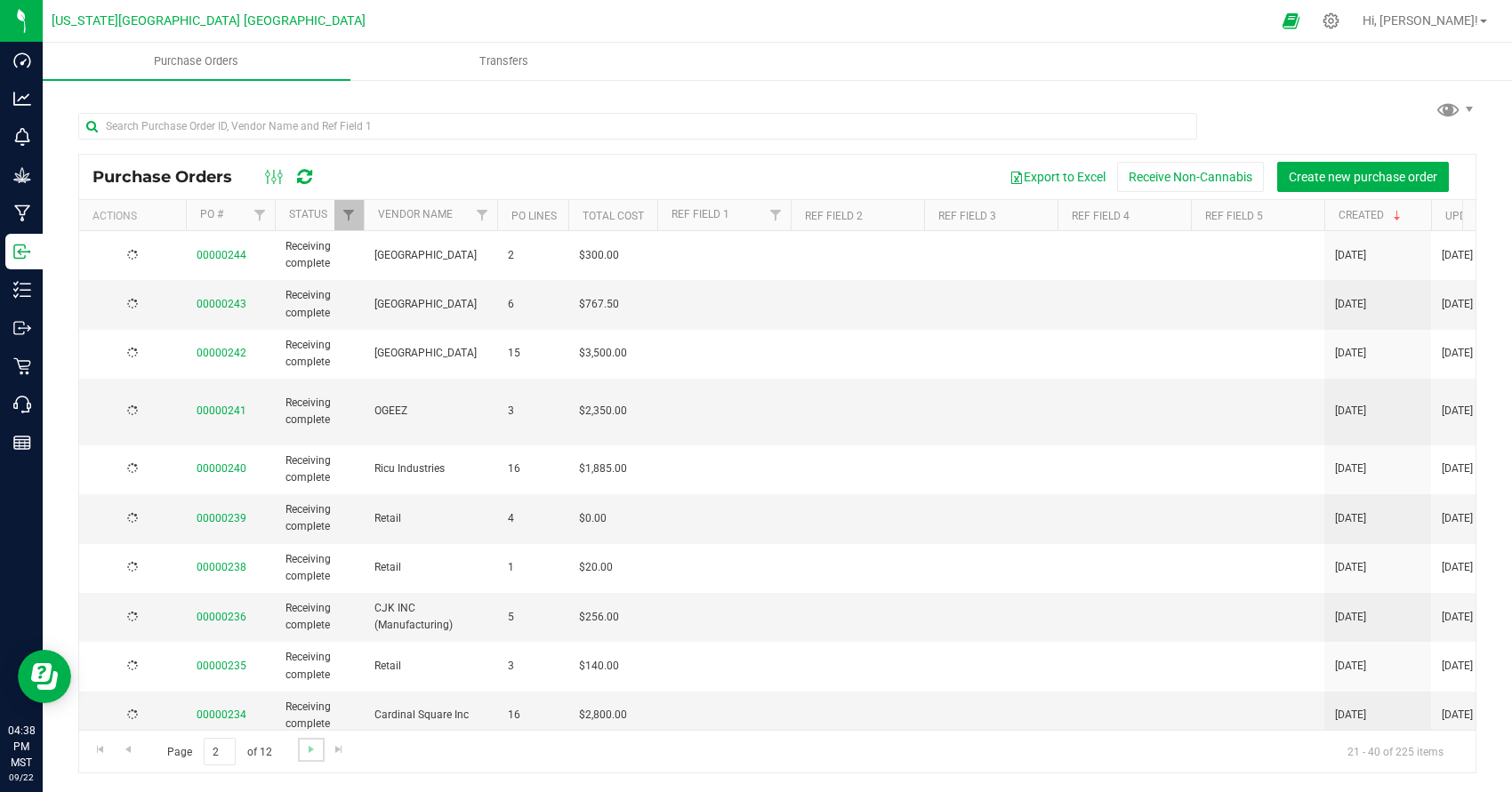
click at [311, 759] on link "Go to the next page" at bounding box center [311, 750] width 26 height 24
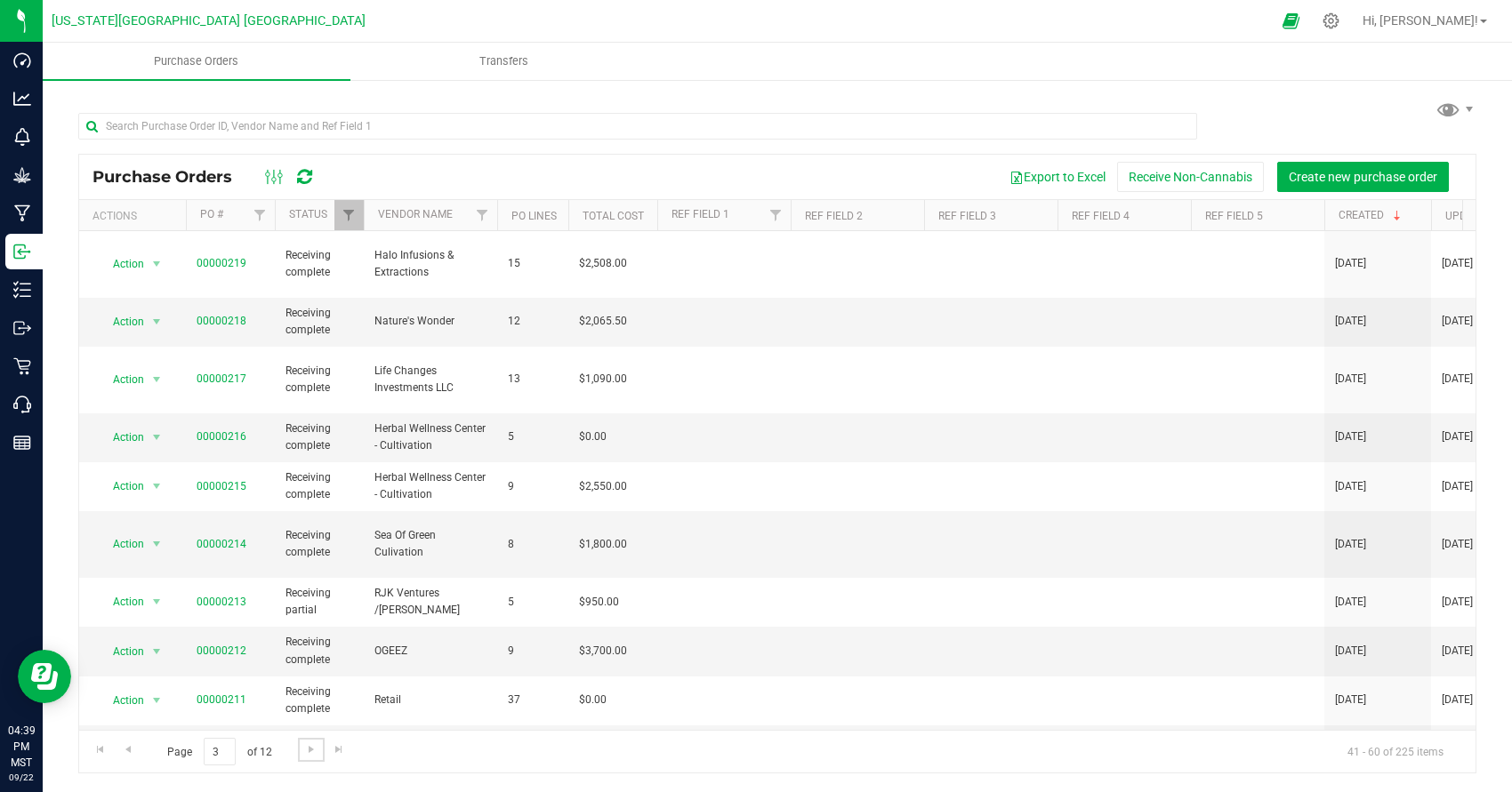
scroll to position [509, 0]
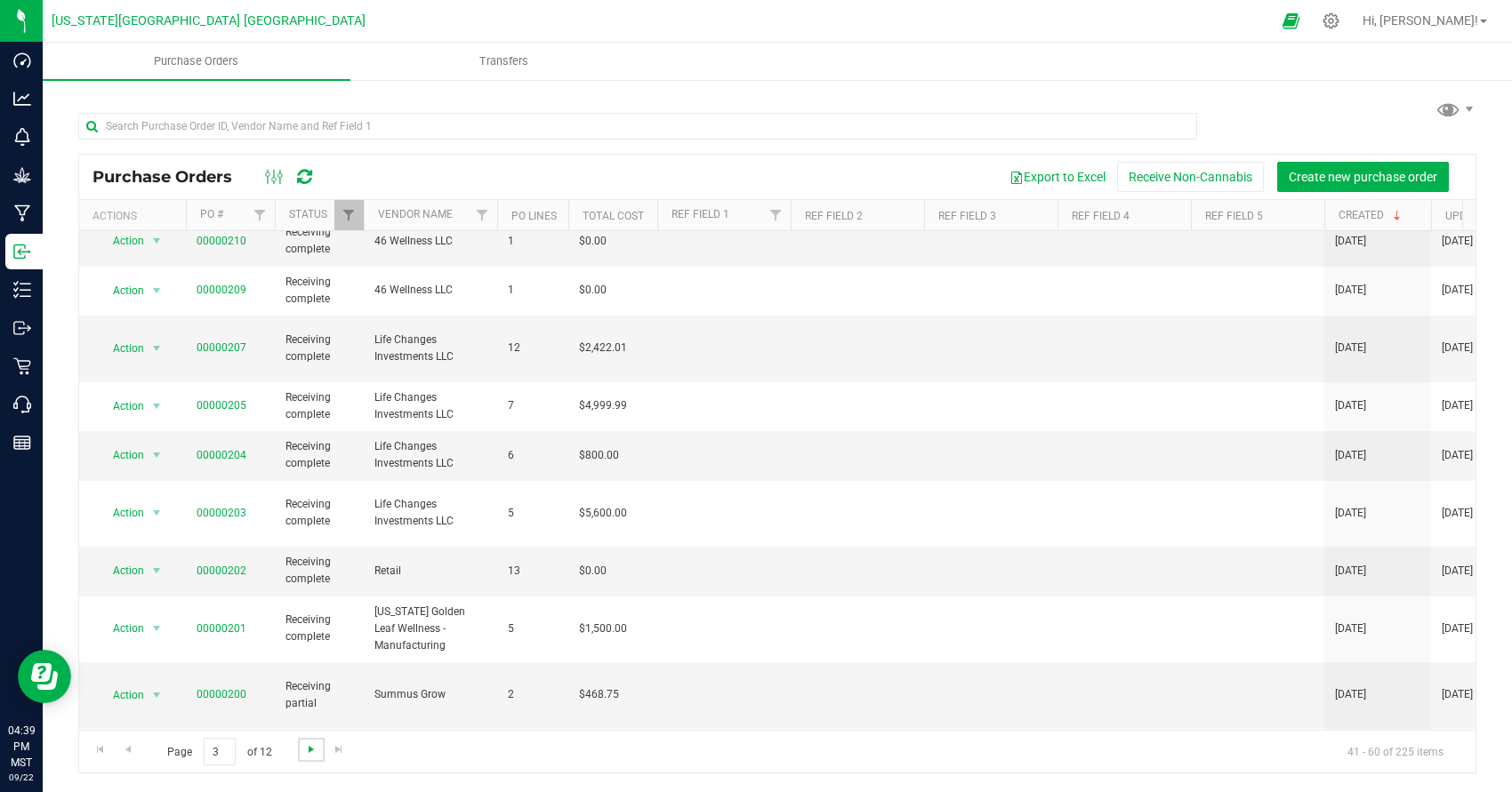
click at [304, 749] on span "Go to the next page" at bounding box center [311, 749] width 14 height 14
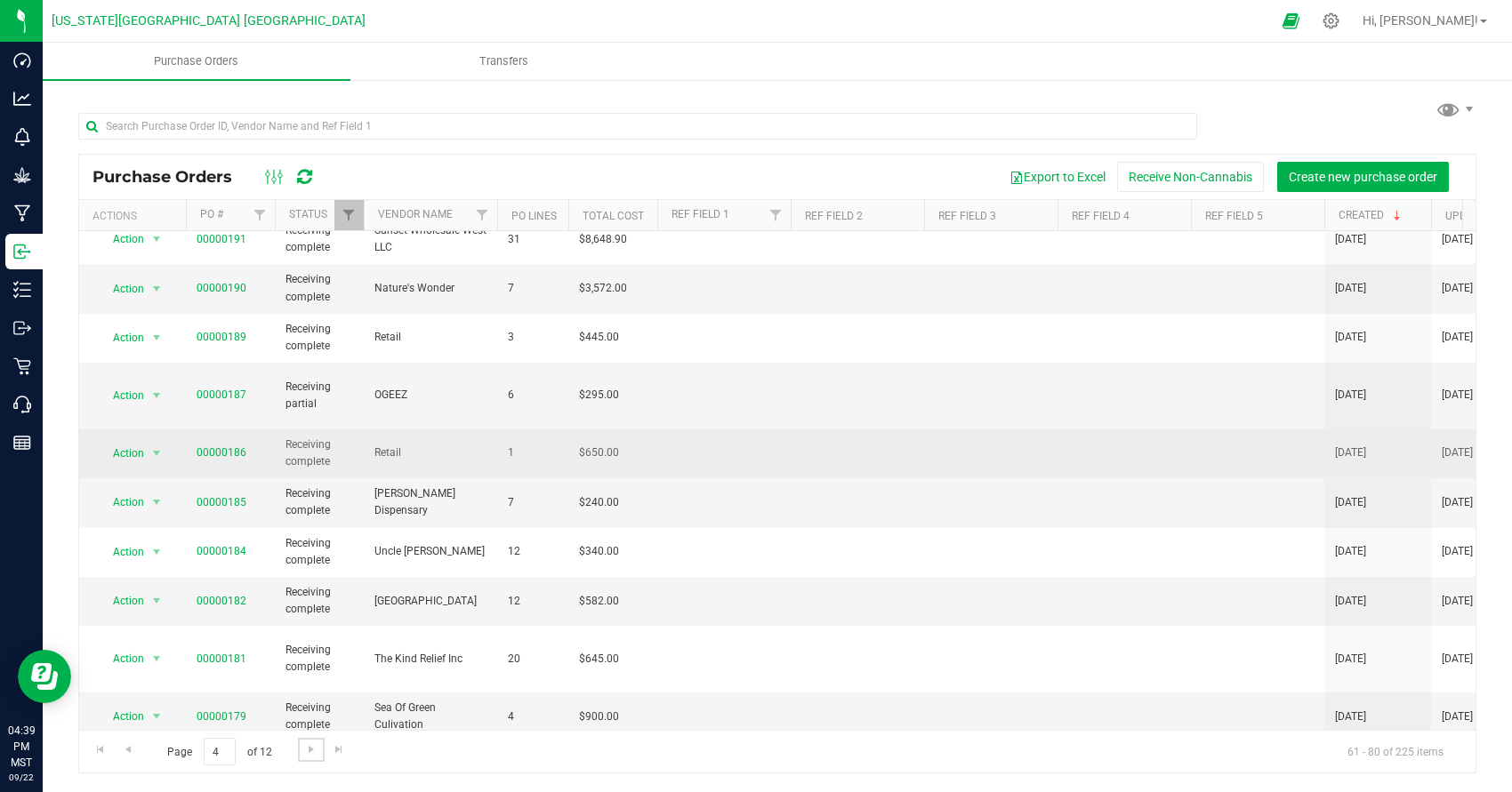
scroll to position [526, 0]
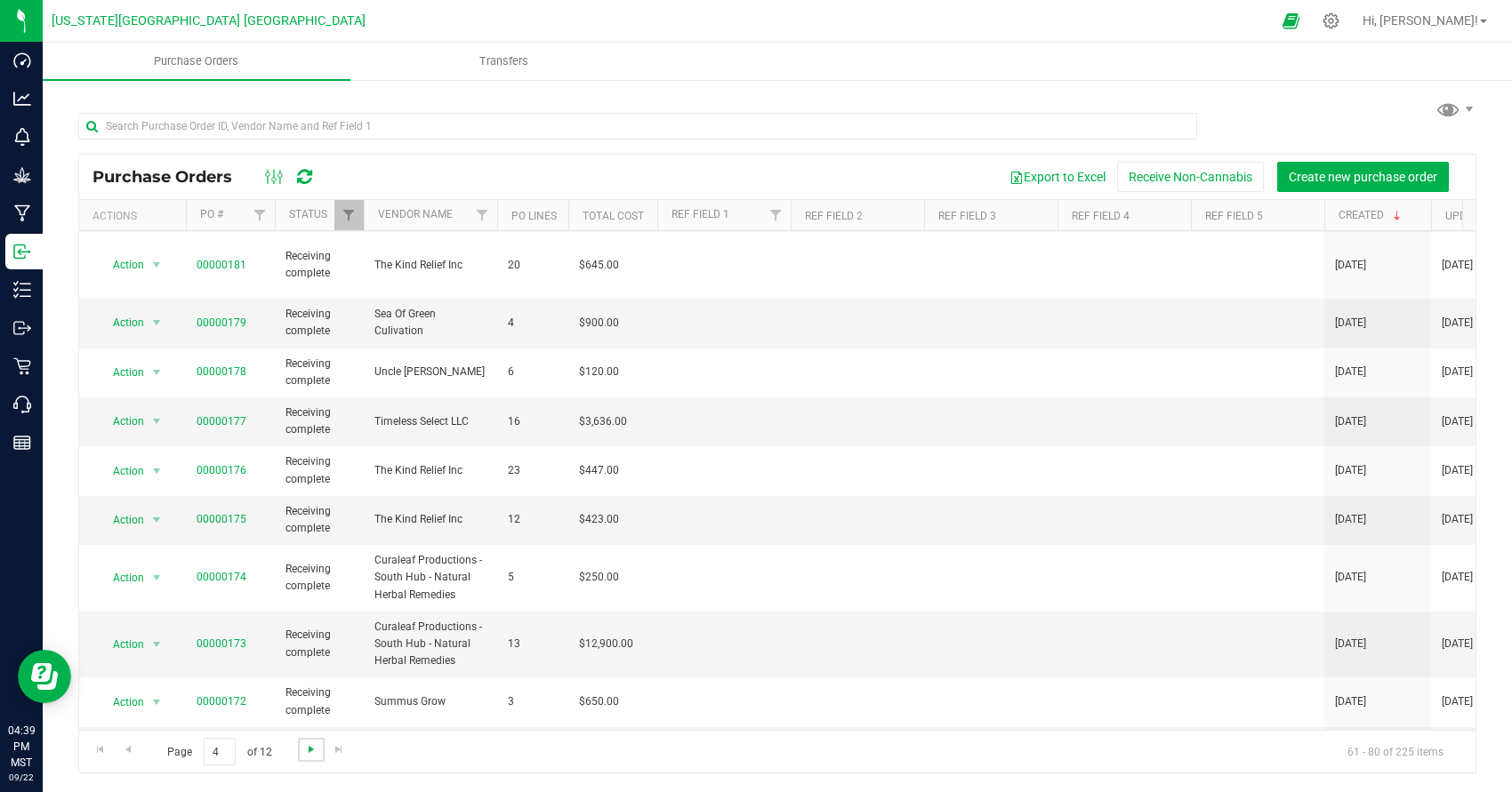
click at [304, 751] on span "Go to the next page" at bounding box center [311, 749] width 14 height 14
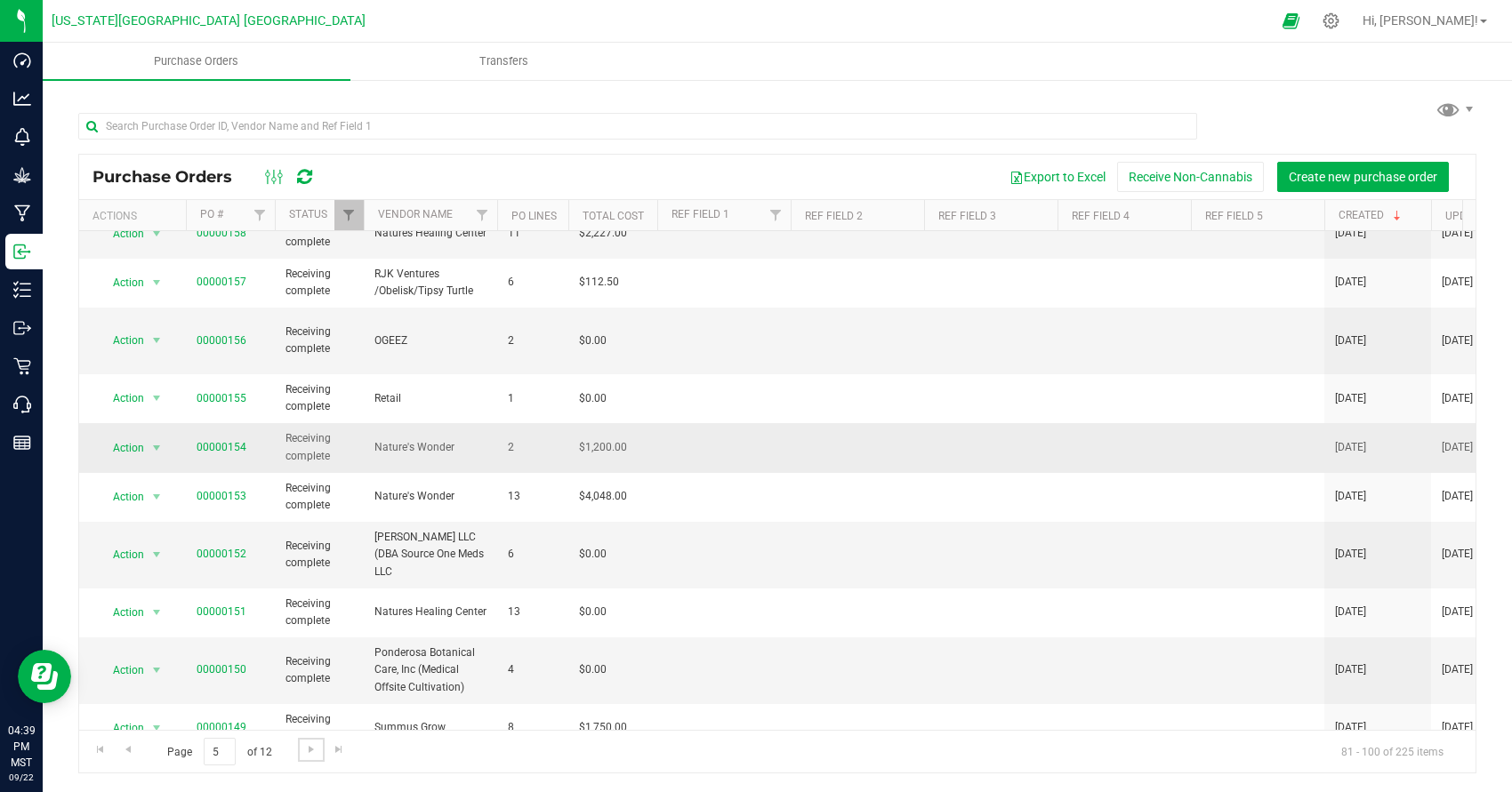
scroll to position [543, 0]
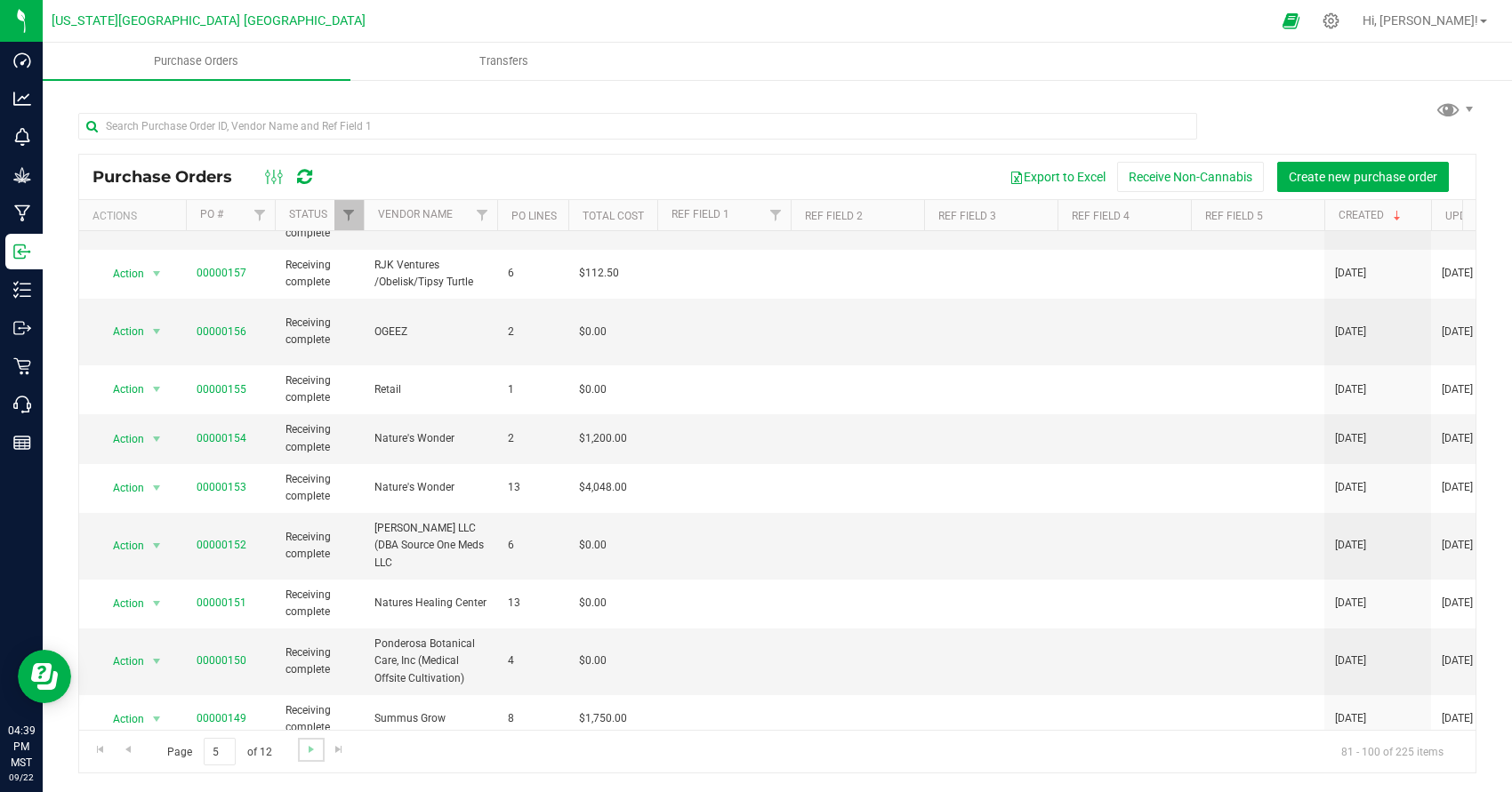
click at [299, 750] on link "Go to the next page" at bounding box center [311, 750] width 26 height 24
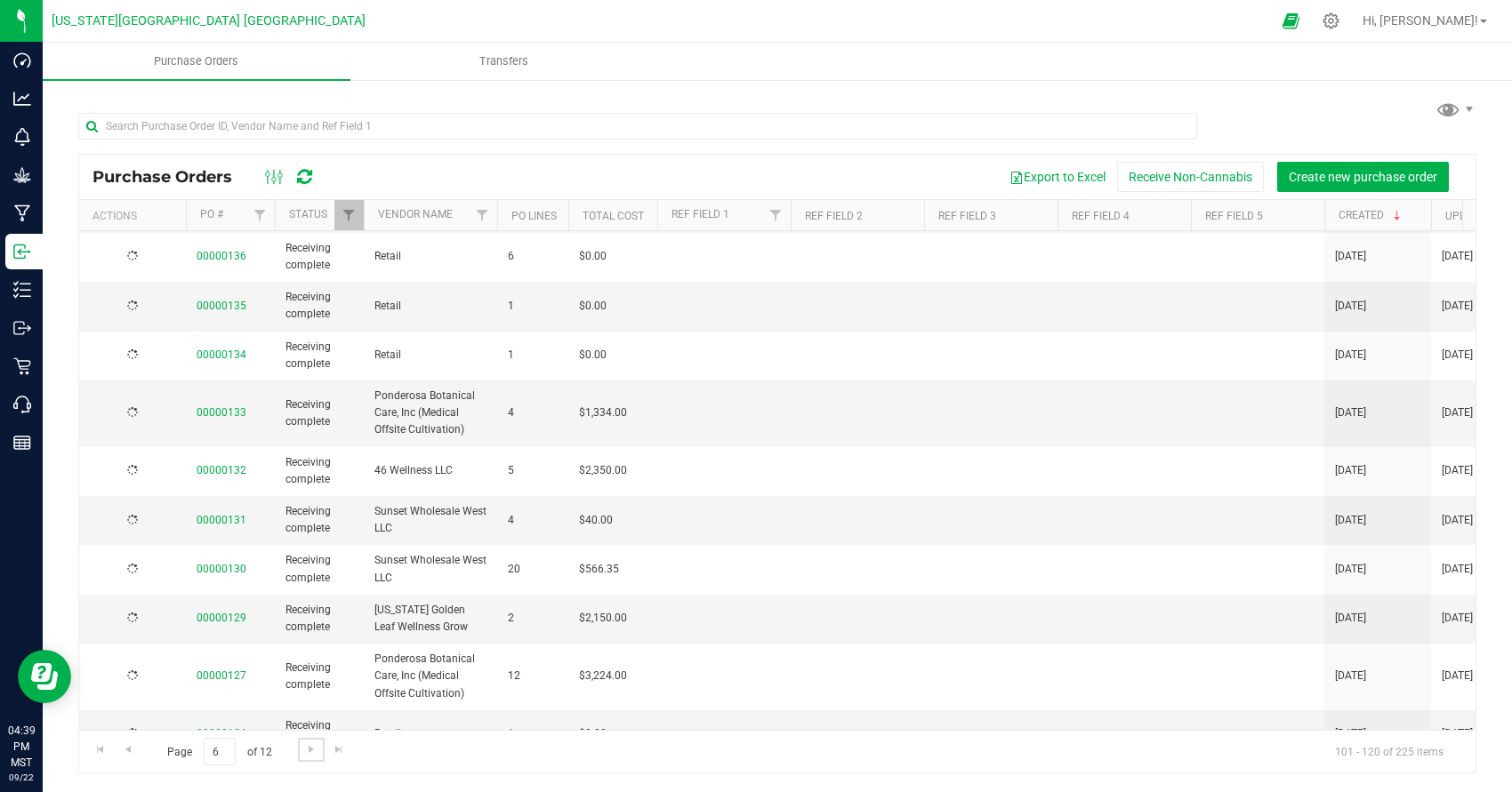
scroll to position [0, 0]
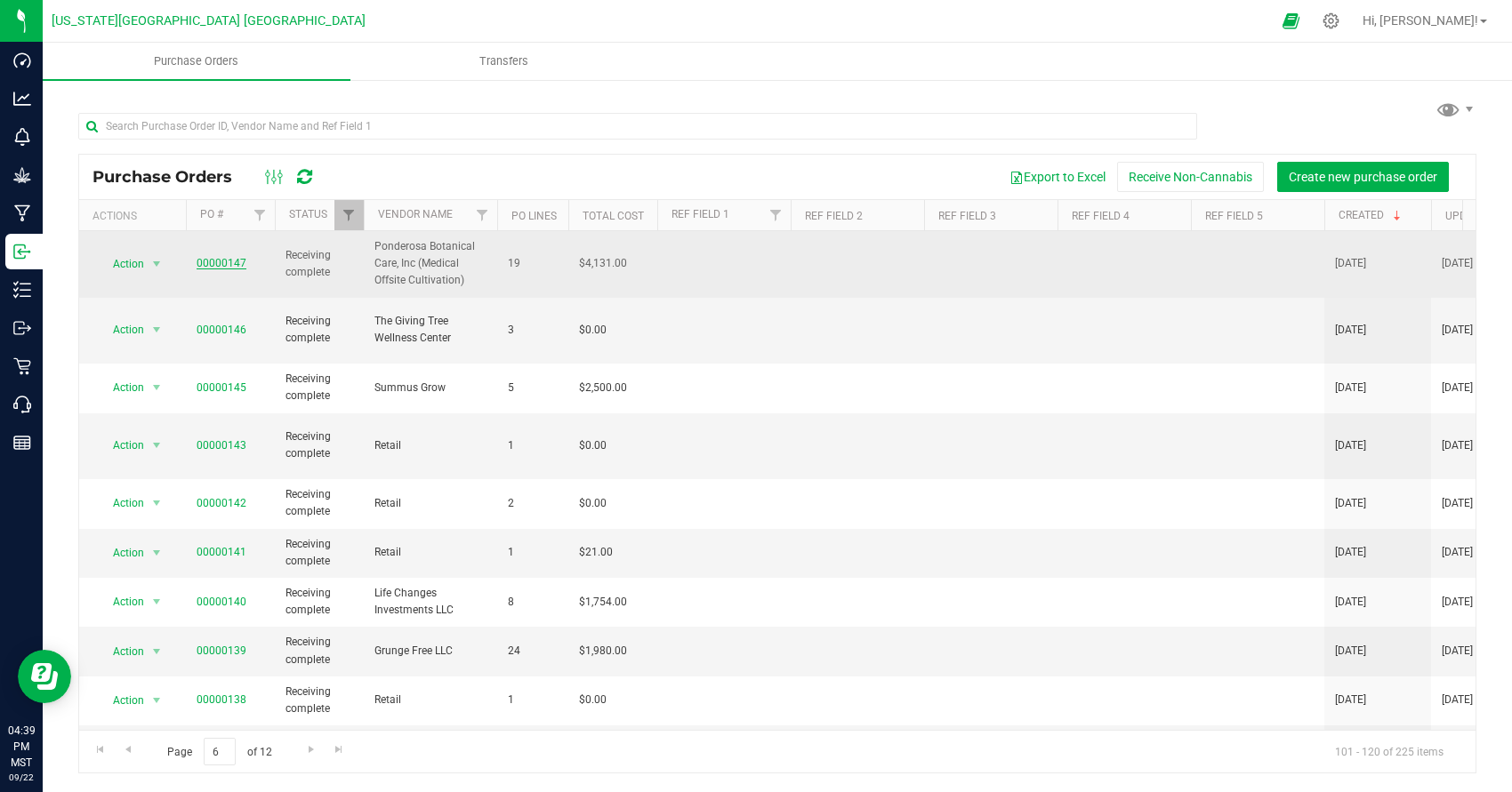
click at [219, 265] on link "00000147" at bounding box center [222, 262] width 50 height 12
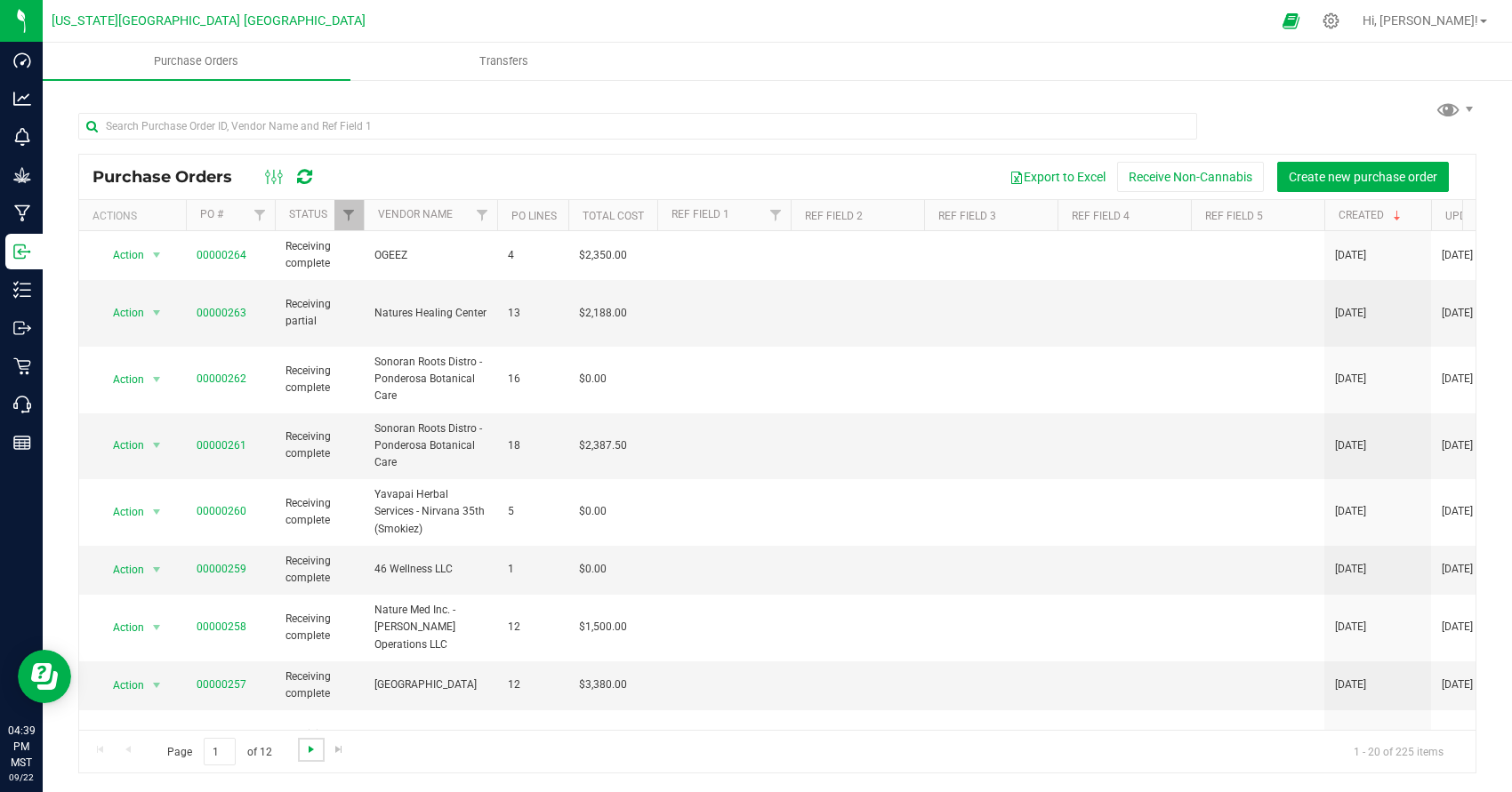
click at [305, 750] on span "Go to the next page" at bounding box center [311, 749] width 14 height 14
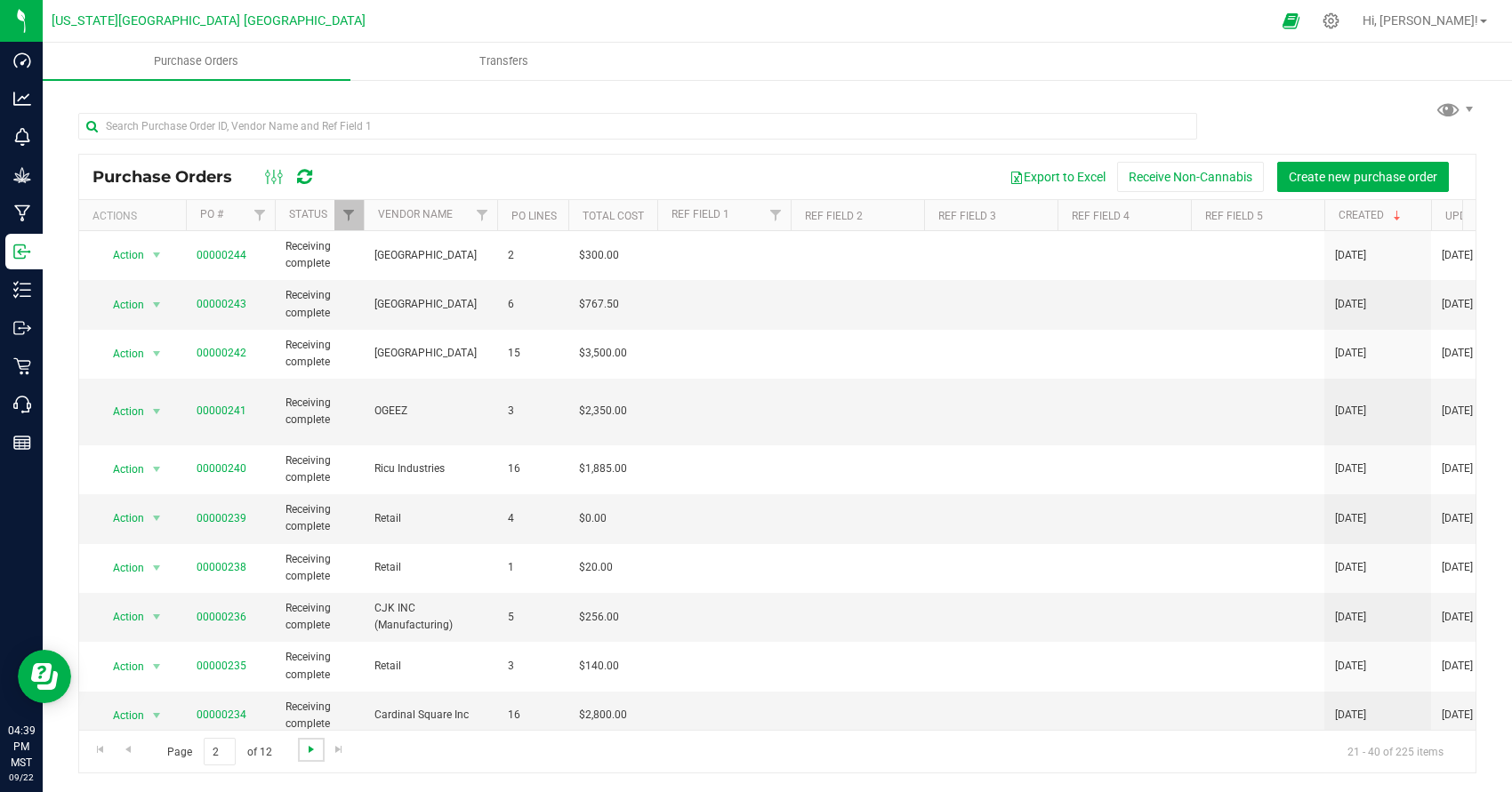
click at [308, 749] on span "Go to the next page" at bounding box center [311, 749] width 14 height 14
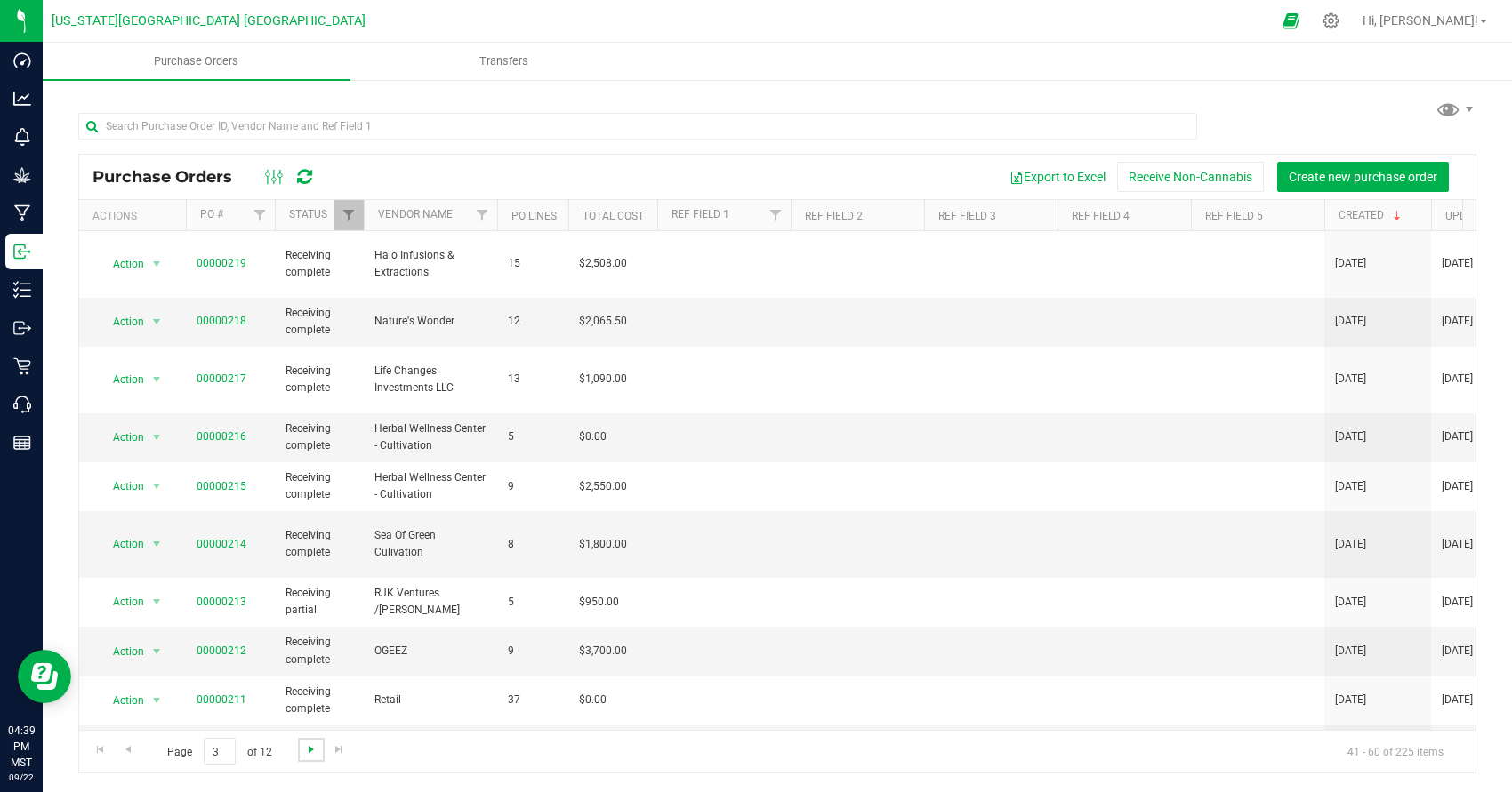
click at [309, 748] on span "Go to the next page" at bounding box center [311, 749] width 14 height 14
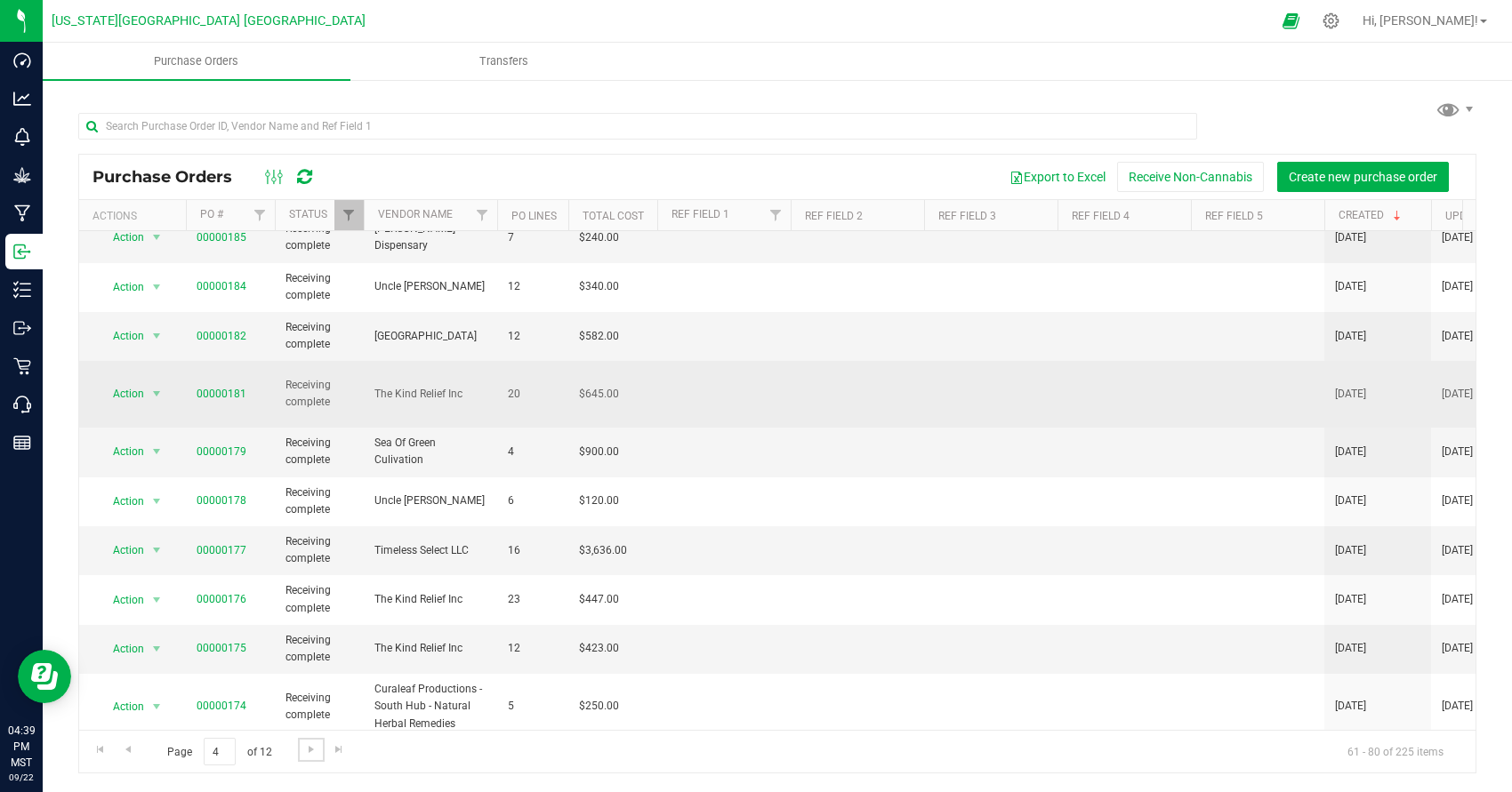
scroll to position [526, 0]
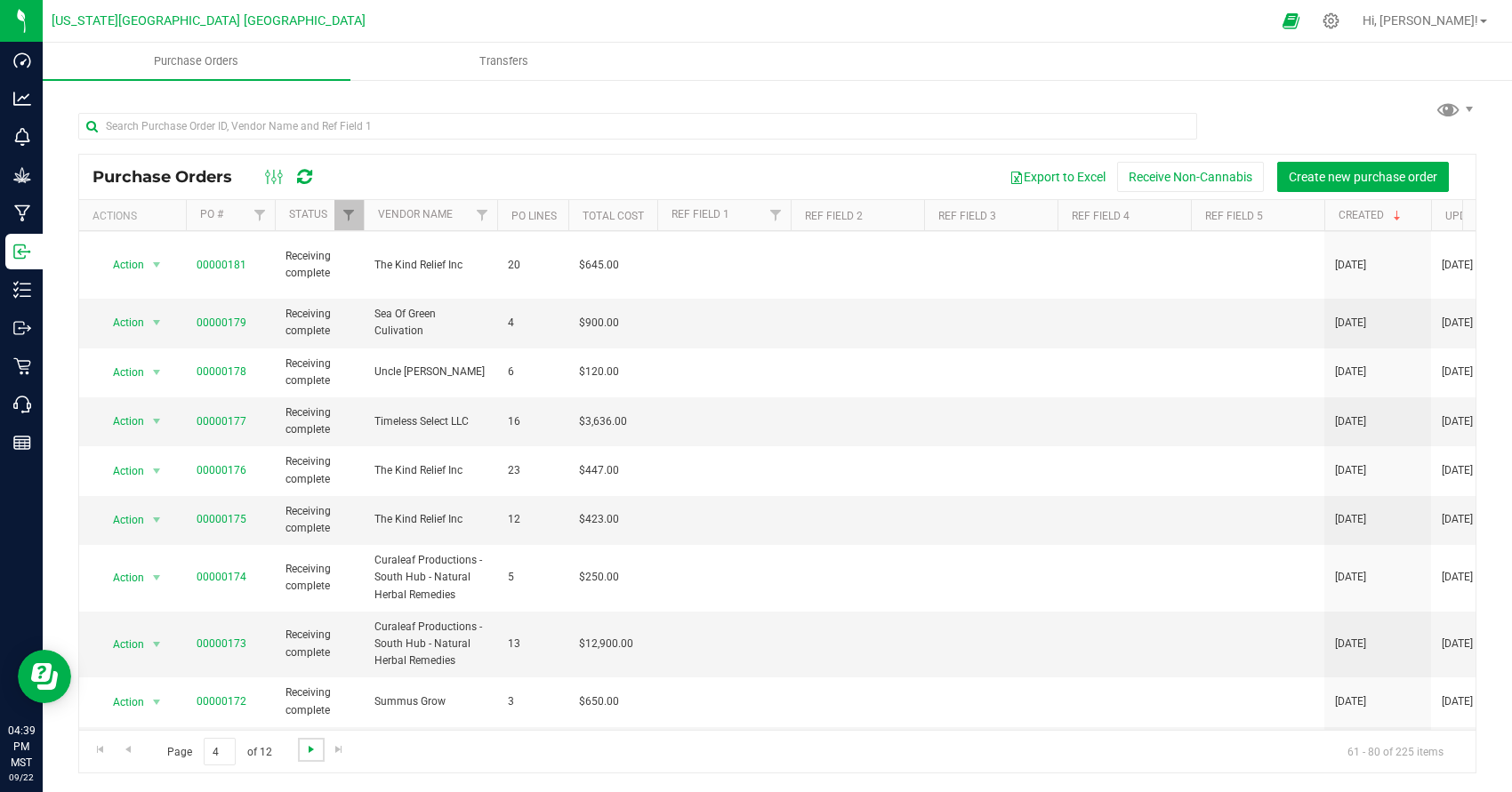
click at [304, 755] on span "Go to the next page" at bounding box center [311, 749] width 14 height 14
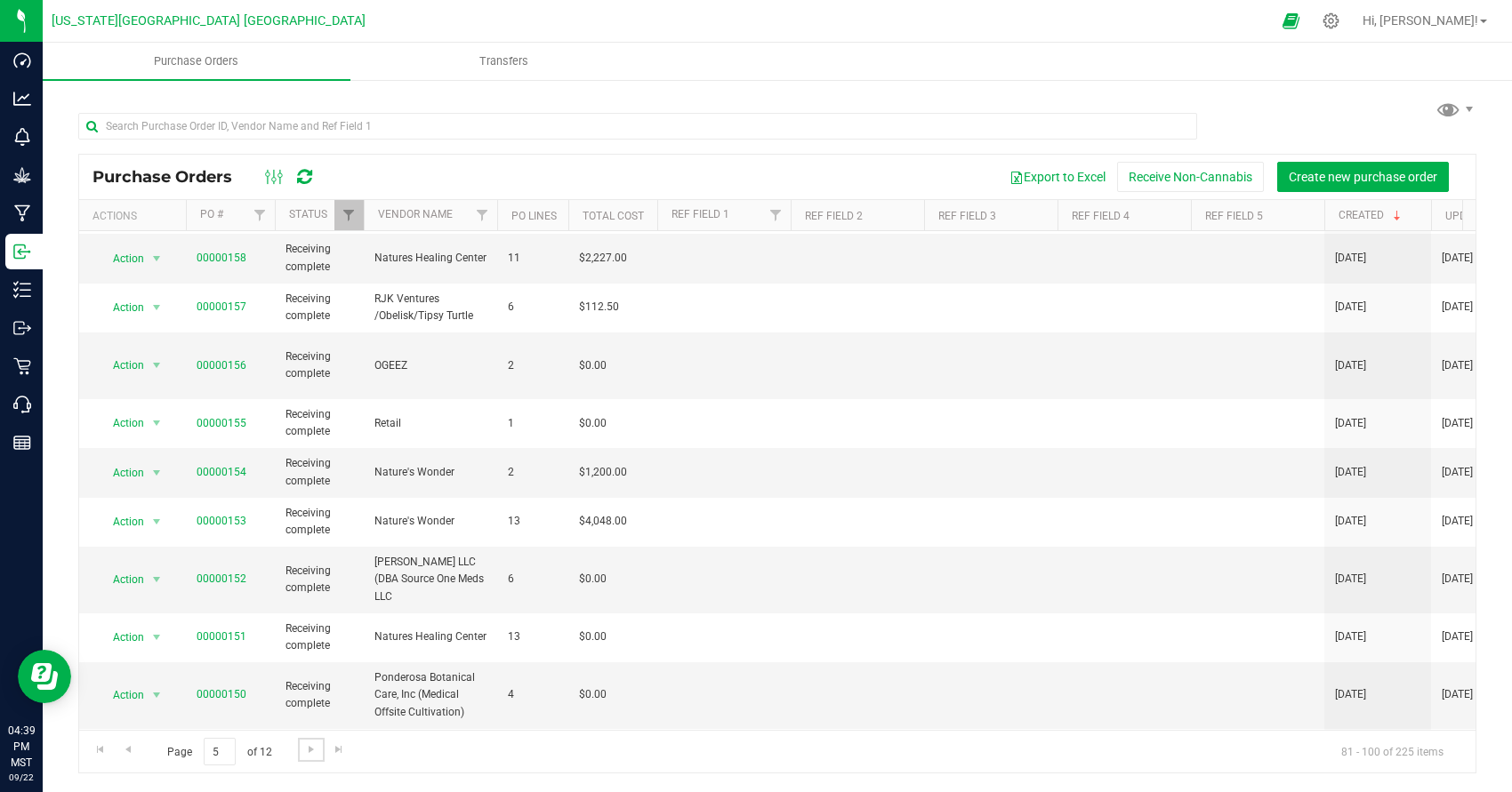
scroll to position [519, 0]
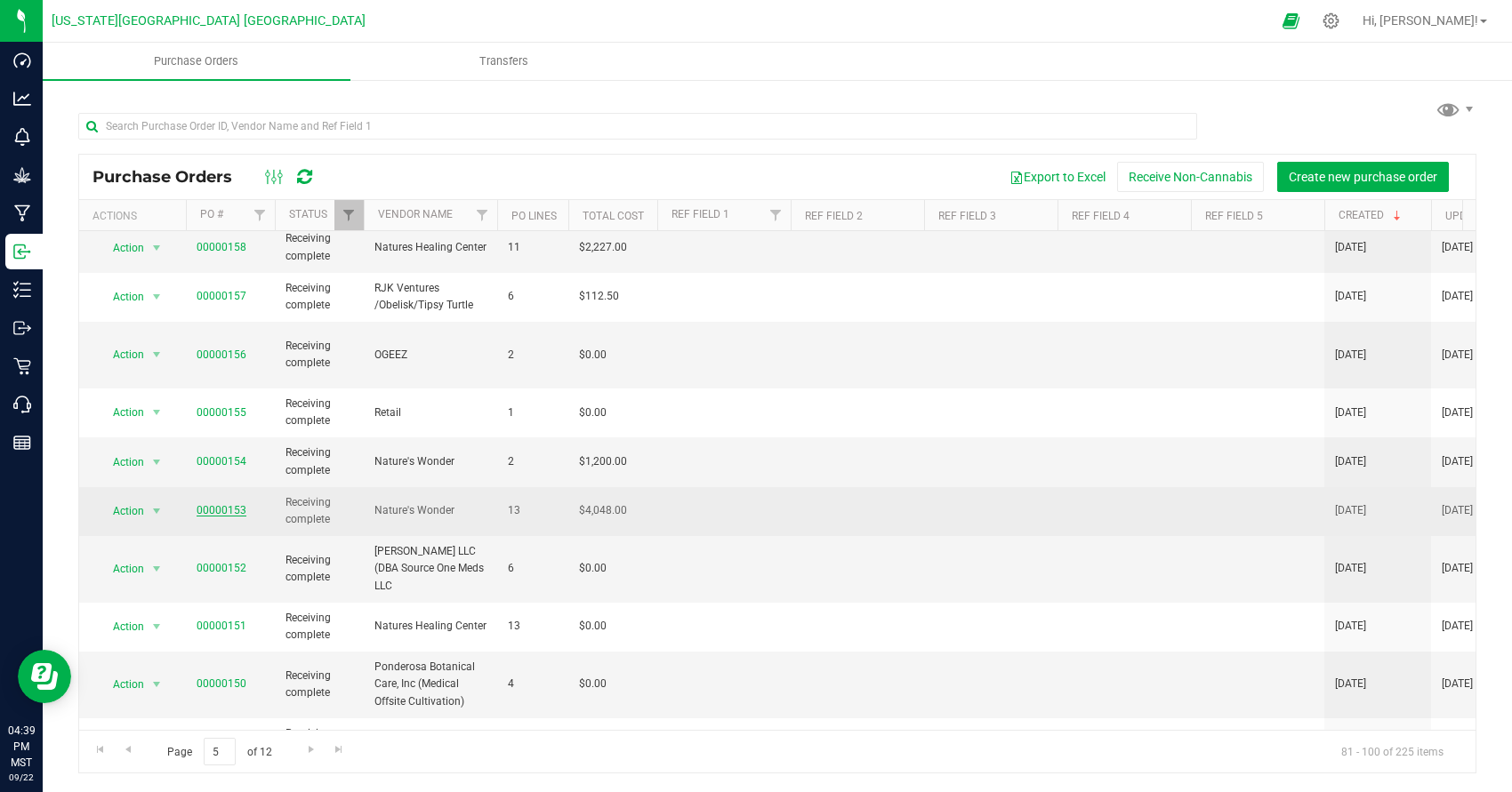
click at [232, 504] on link "00000153" at bounding box center [222, 510] width 50 height 12
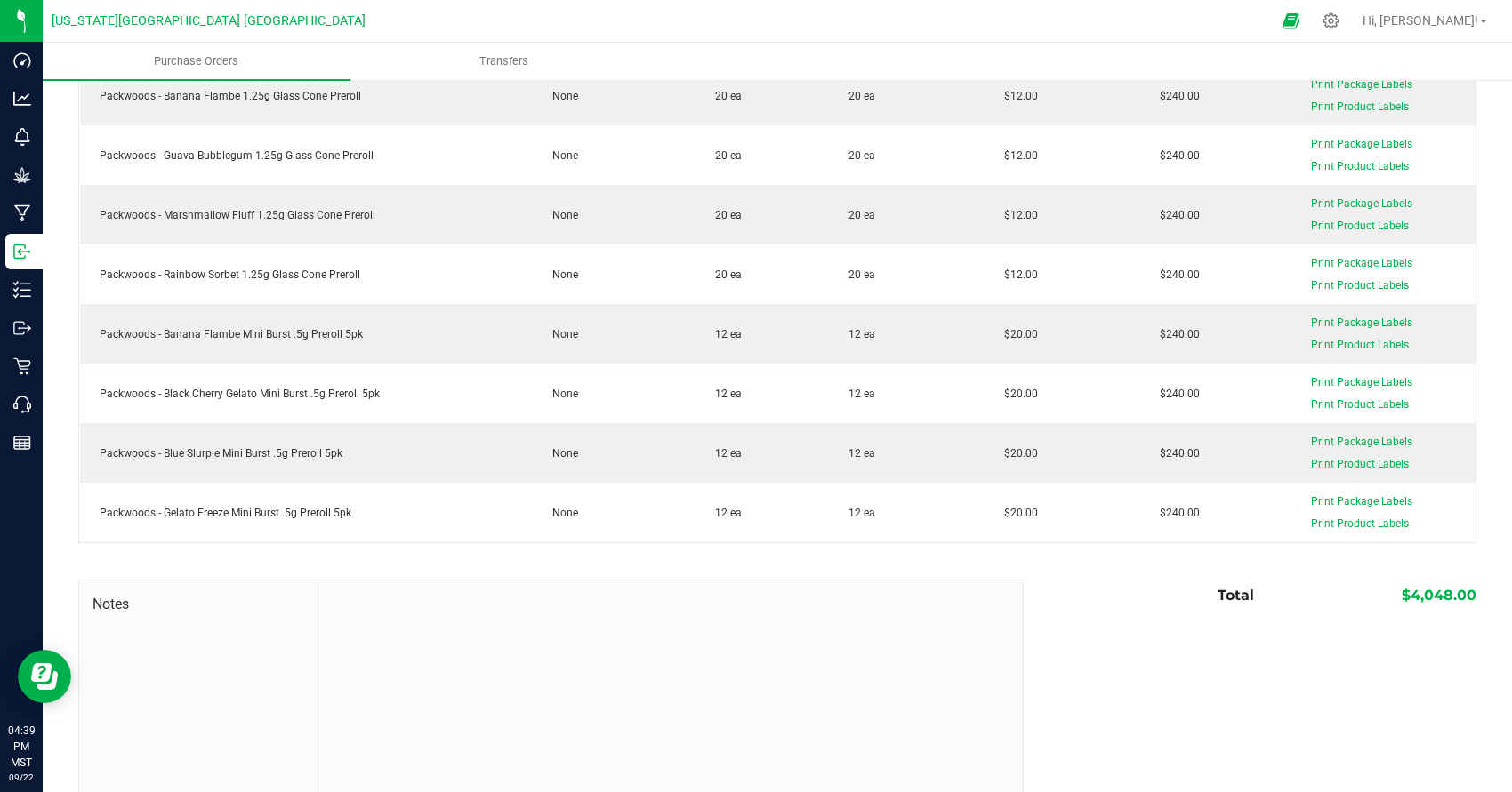
scroll to position [637, 0]
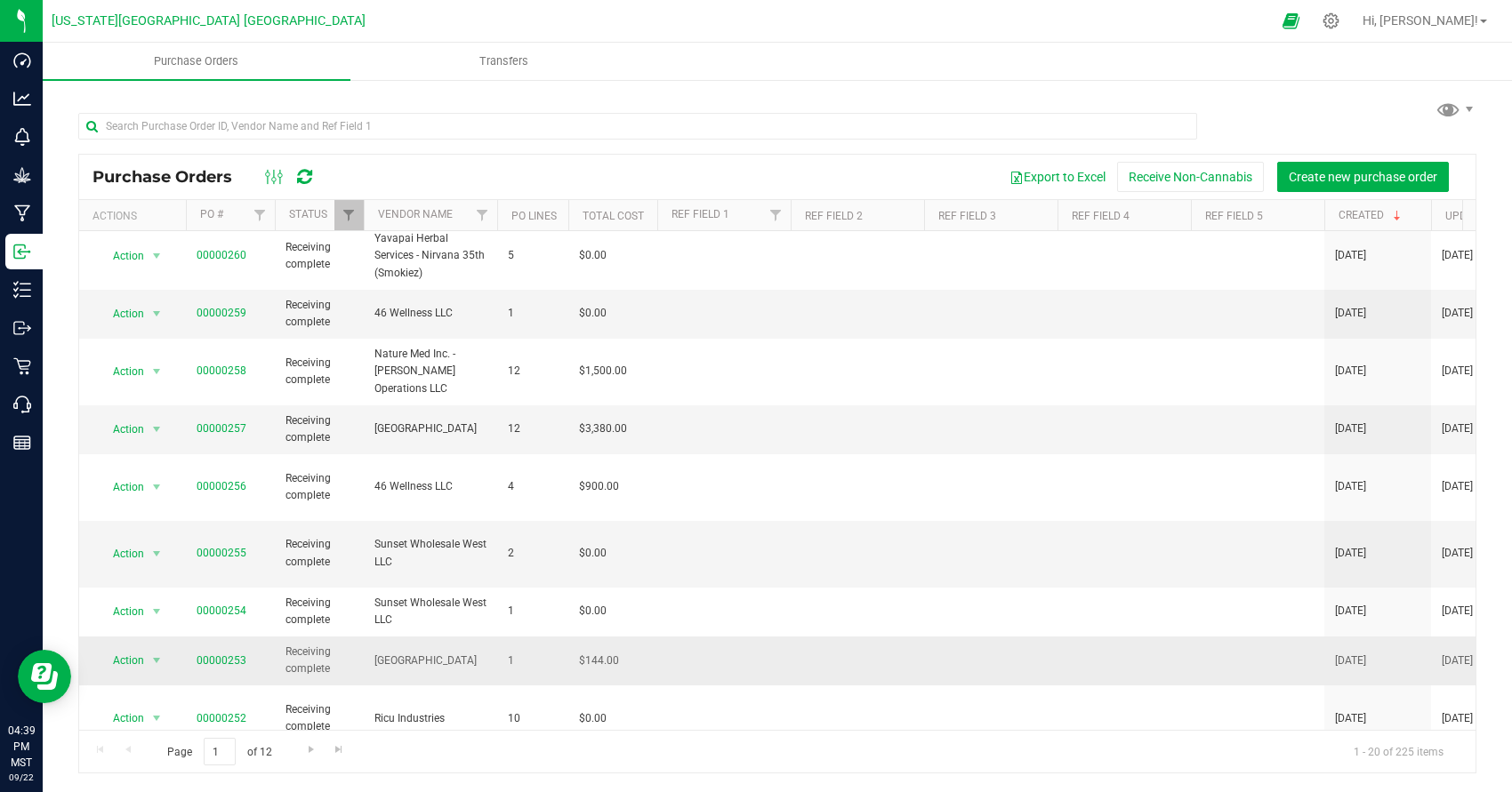
scroll to position [543, 0]
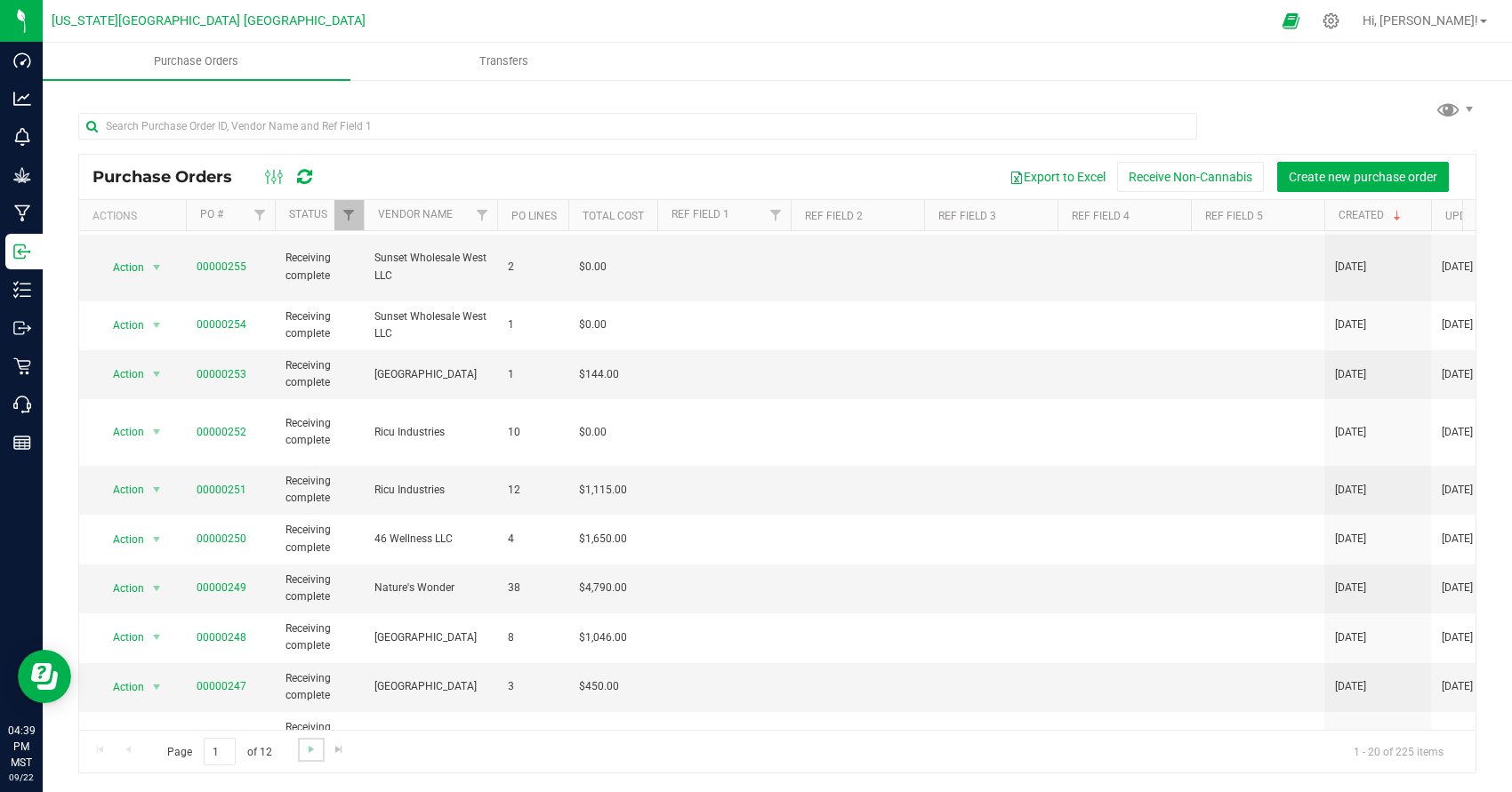
click at [319, 750] on link "Go to the next page" at bounding box center [311, 750] width 26 height 24
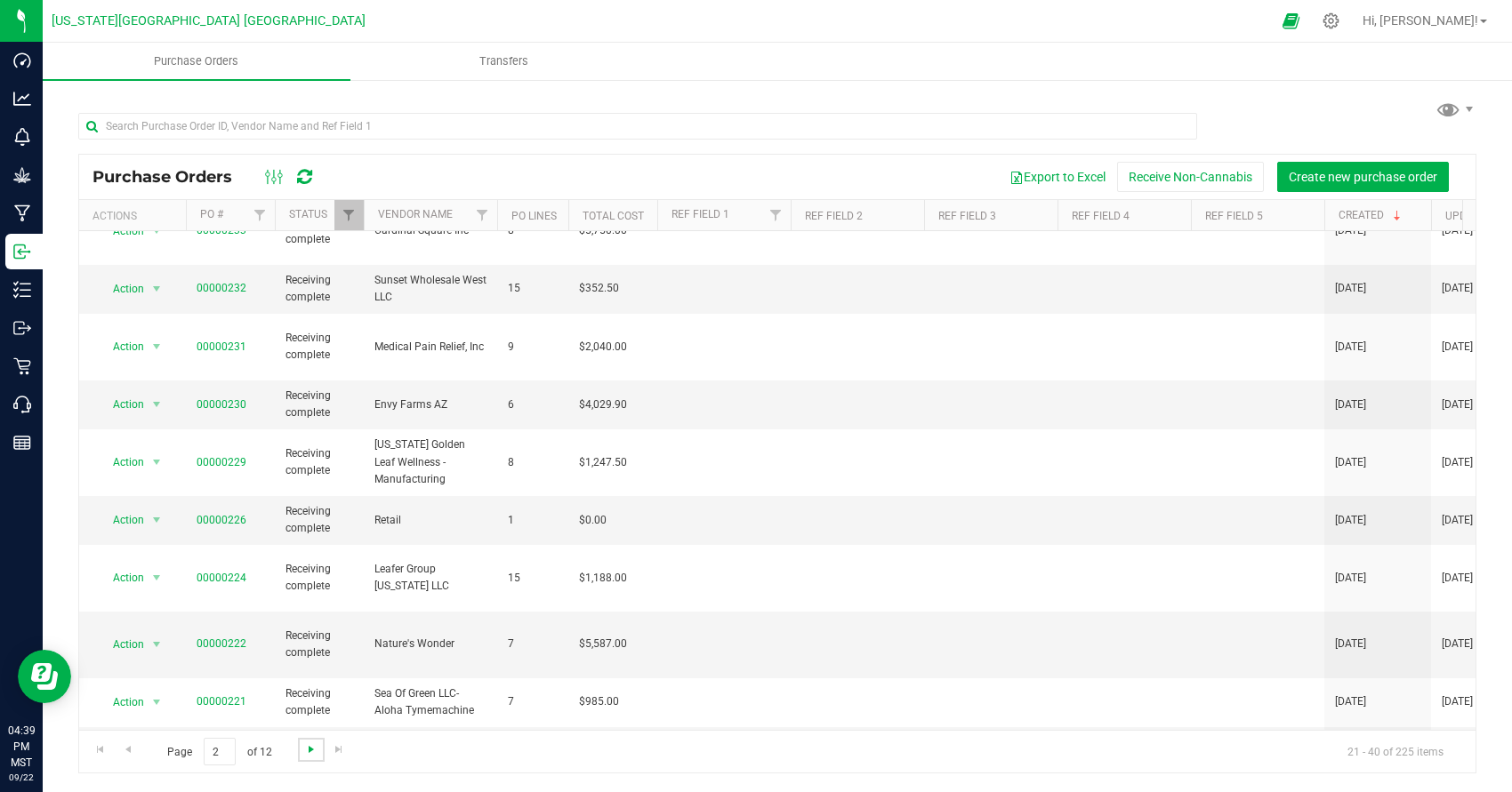
scroll to position [0, 0]
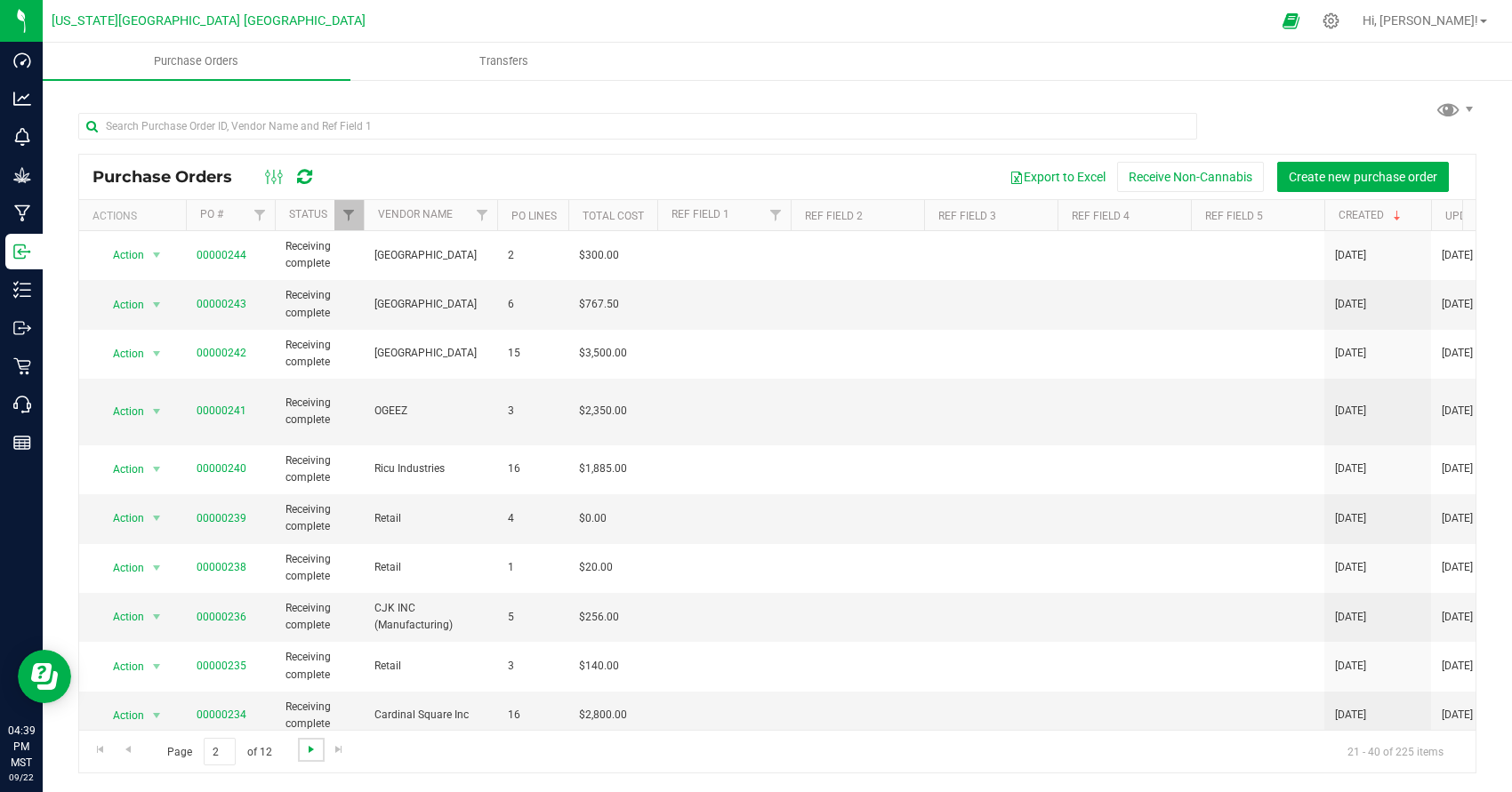
click at [317, 748] on span "Go to the next page" at bounding box center [311, 749] width 14 height 14
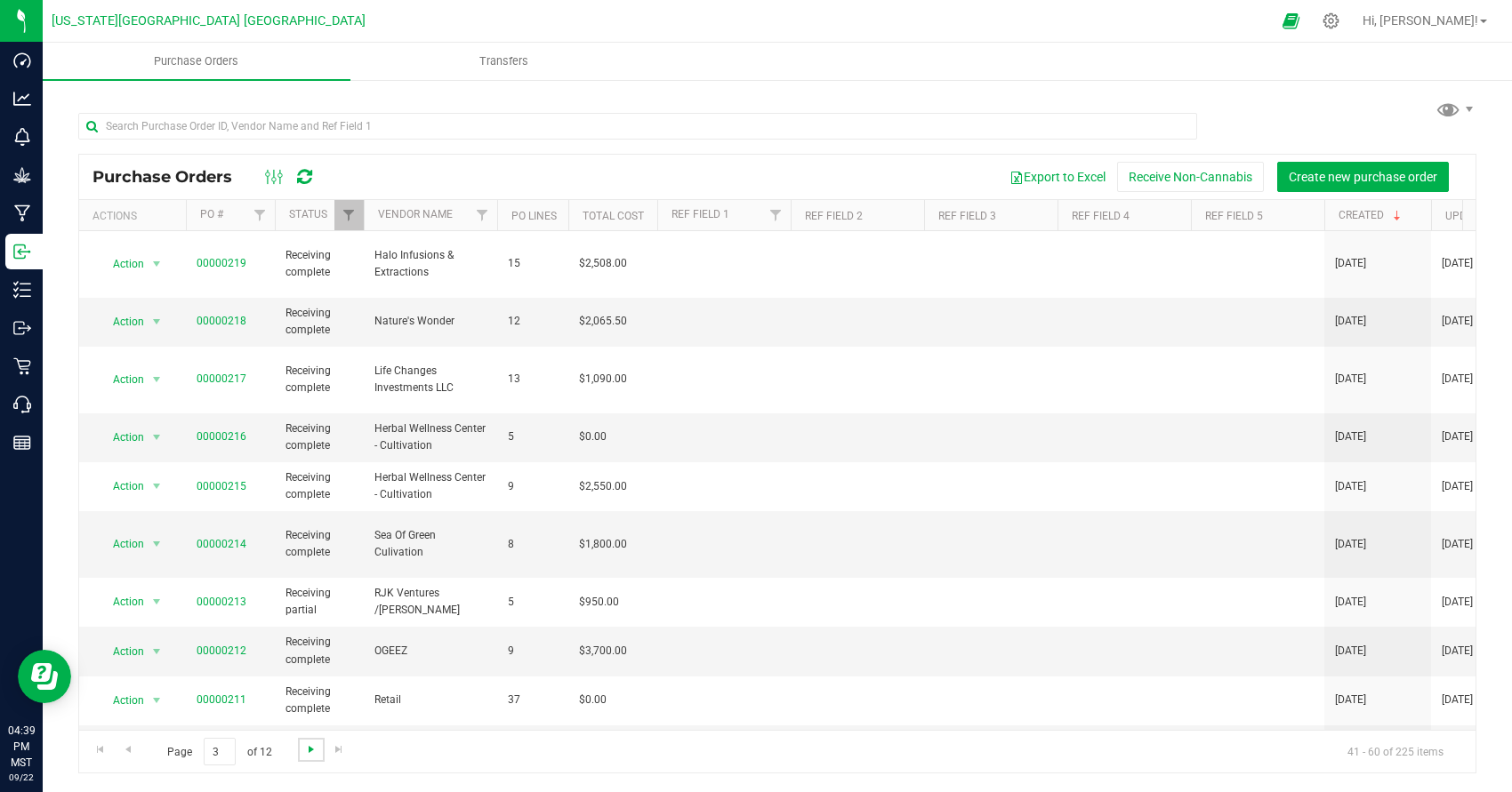
click at [316, 745] on span "Go to the next page" at bounding box center [311, 749] width 14 height 14
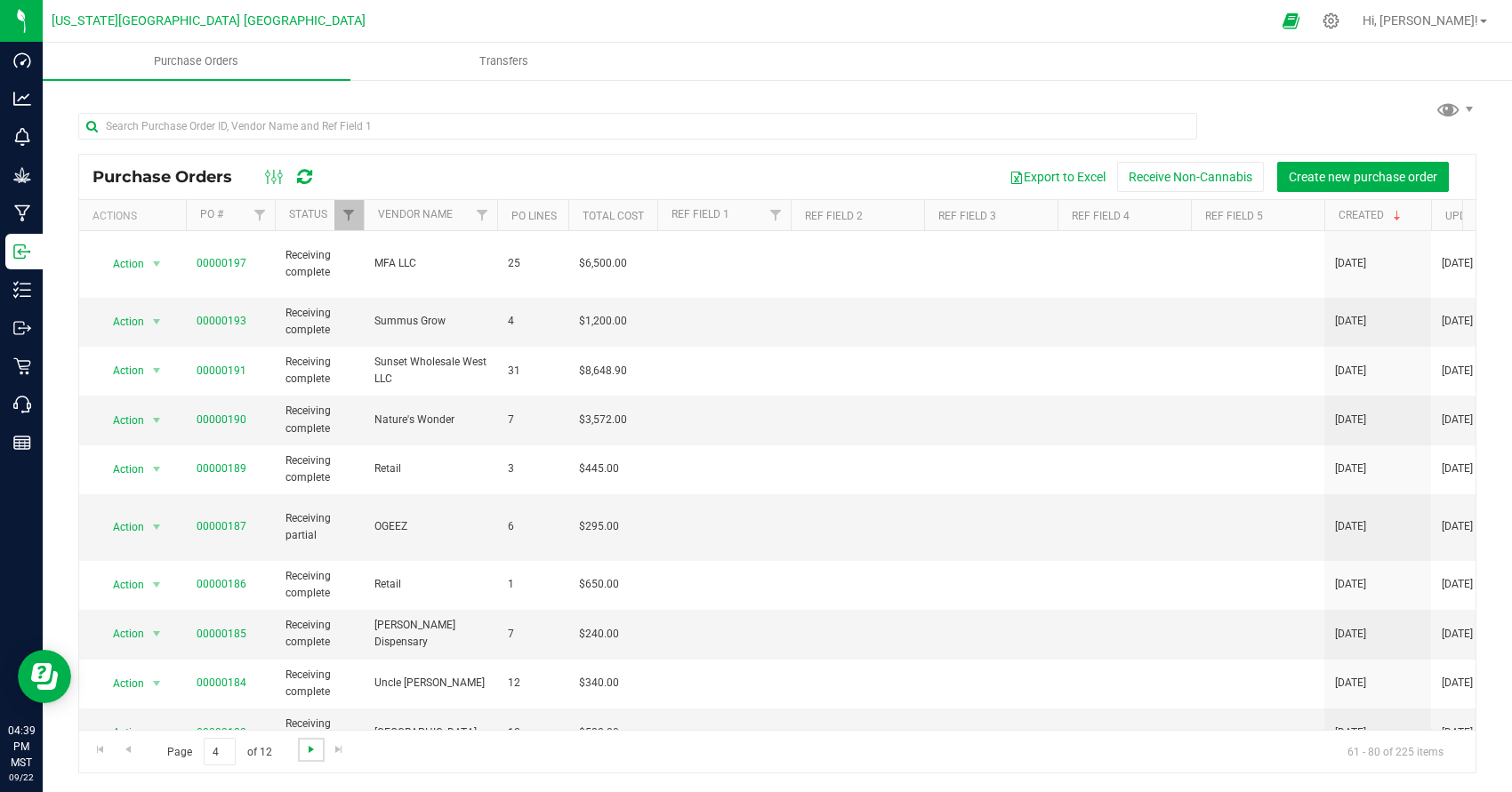
click at [316, 743] on span "Go to the next page" at bounding box center [311, 749] width 14 height 14
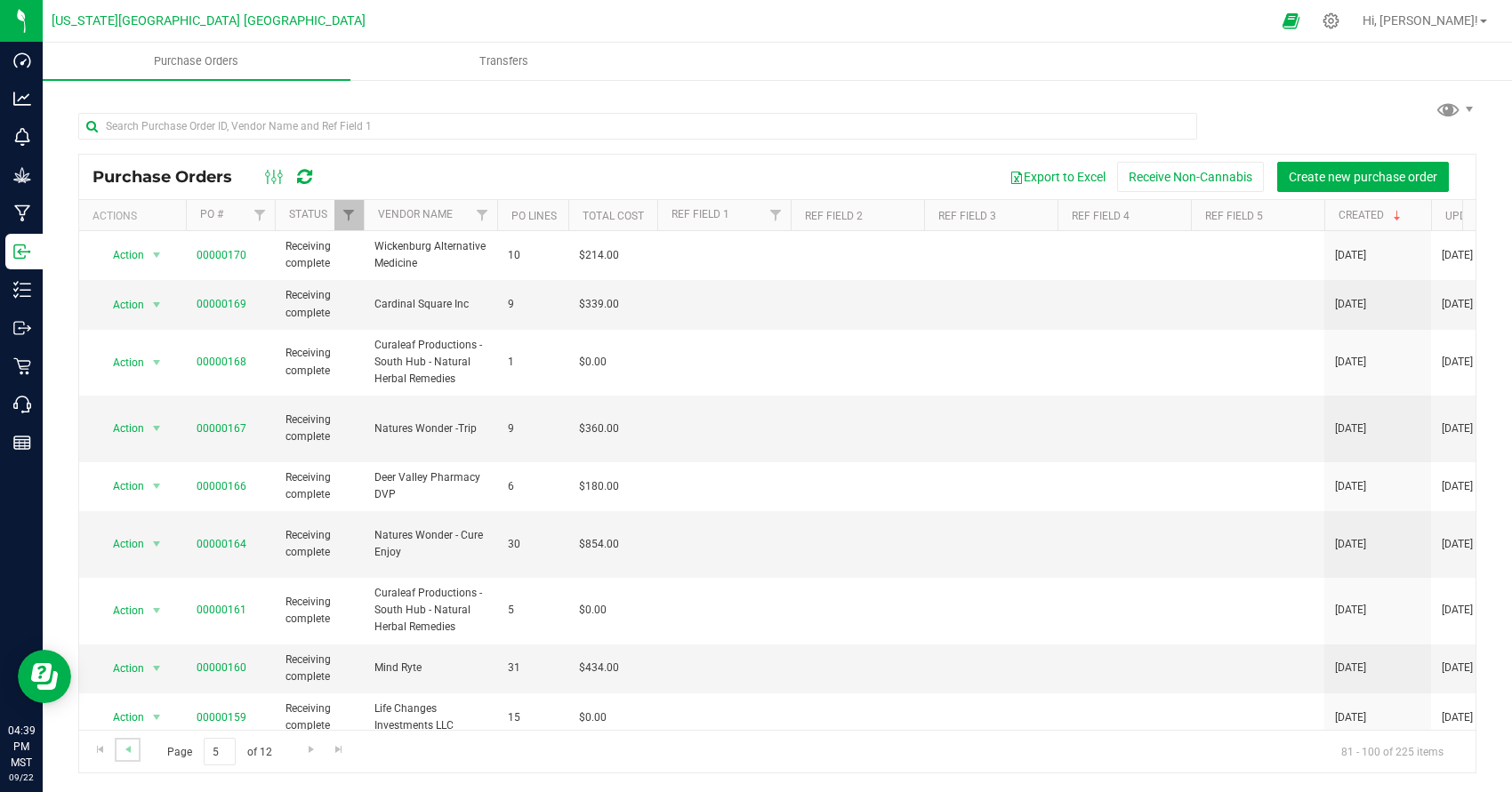
click at [137, 748] on link "Go to the previous page" at bounding box center [128, 750] width 26 height 24
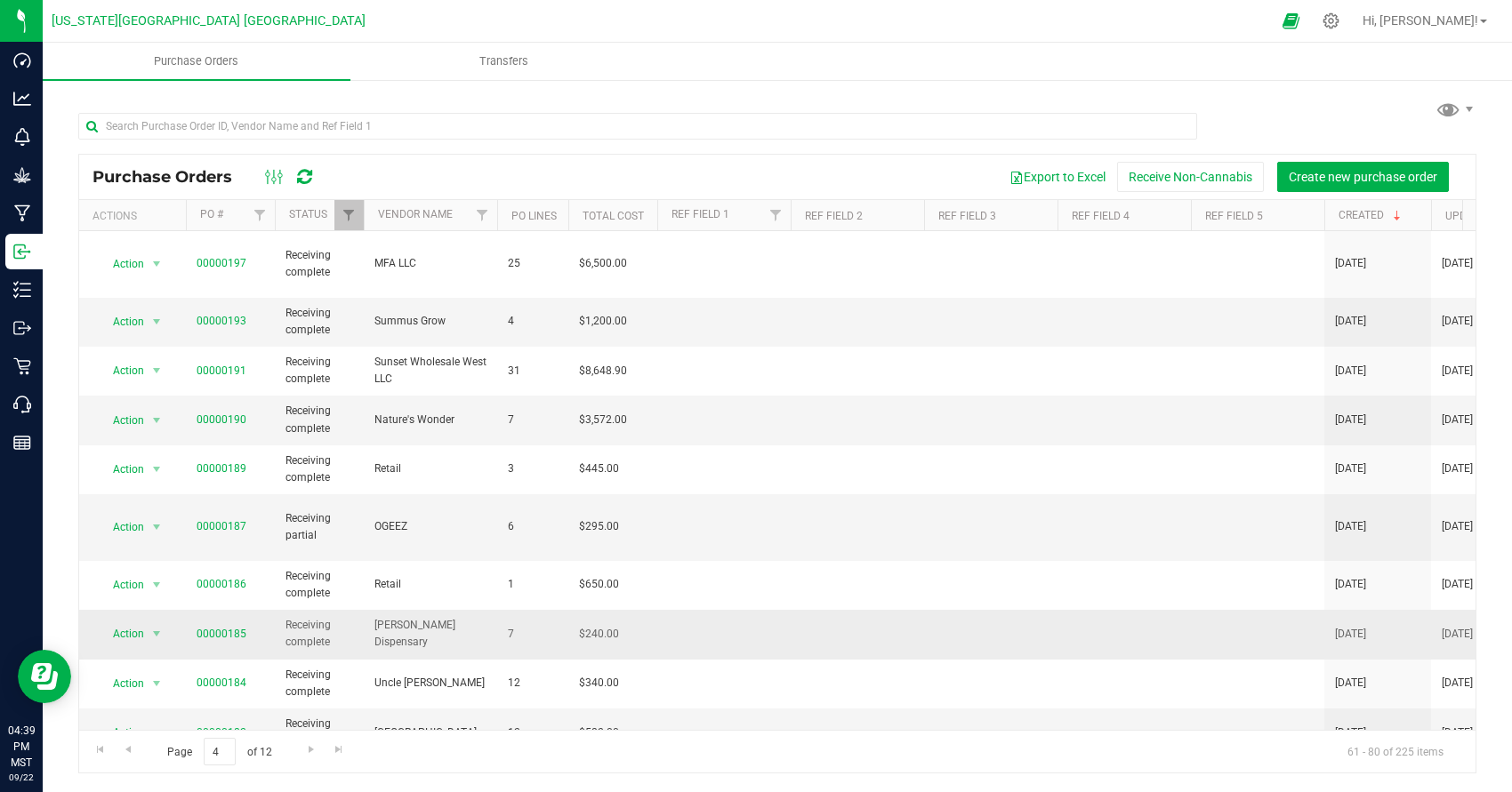
scroll to position [526, 0]
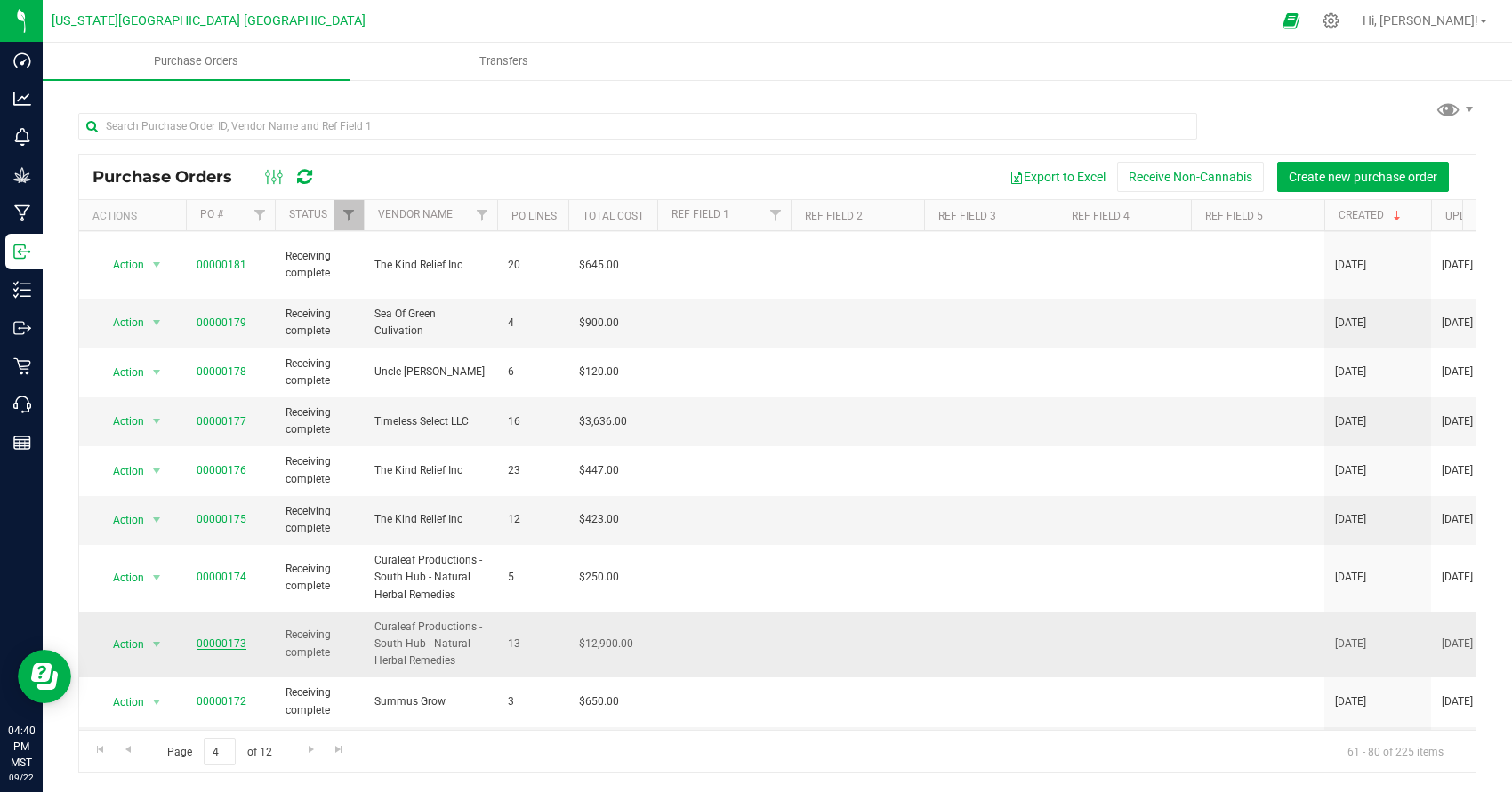
click at [242, 638] on link "00000173" at bounding box center [222, 643] width 50 height 12
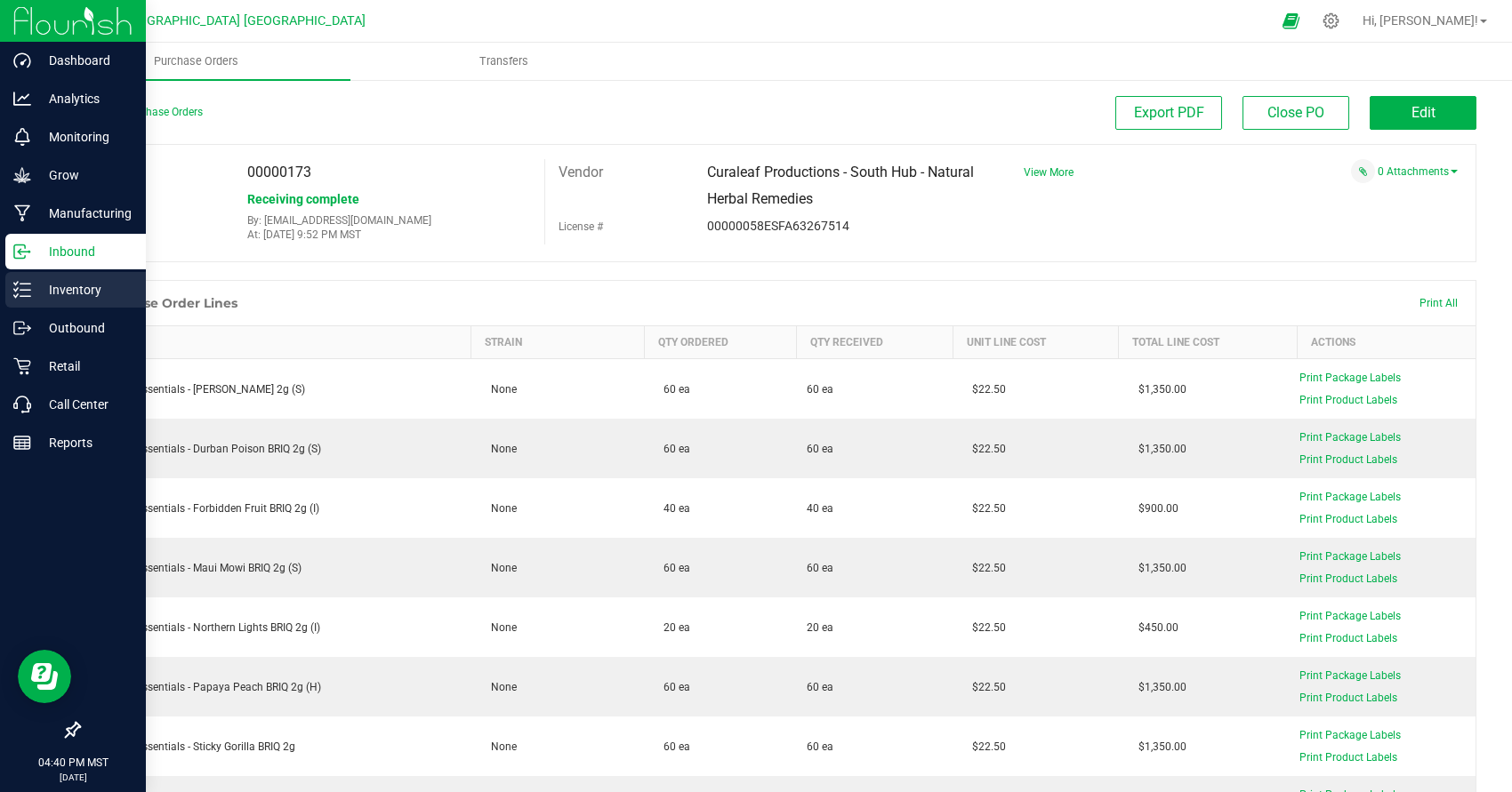
click at [59, 308] on link "Inventory" at bounding box center [73, 290] width 146 height 38
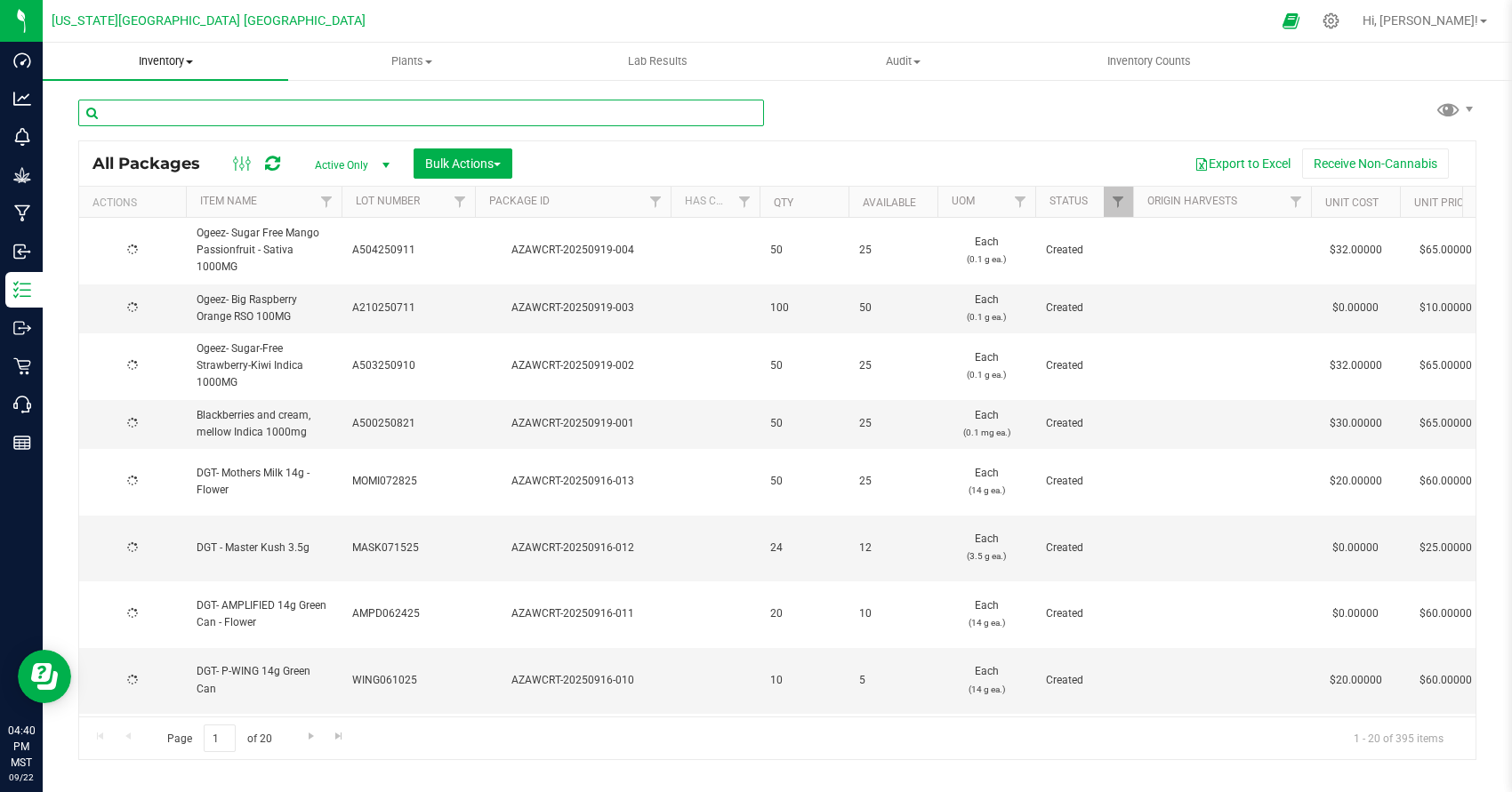
click at [226, 104] on input "text" at bounding box center [421, 113] width 686 height 27
type input "dime"
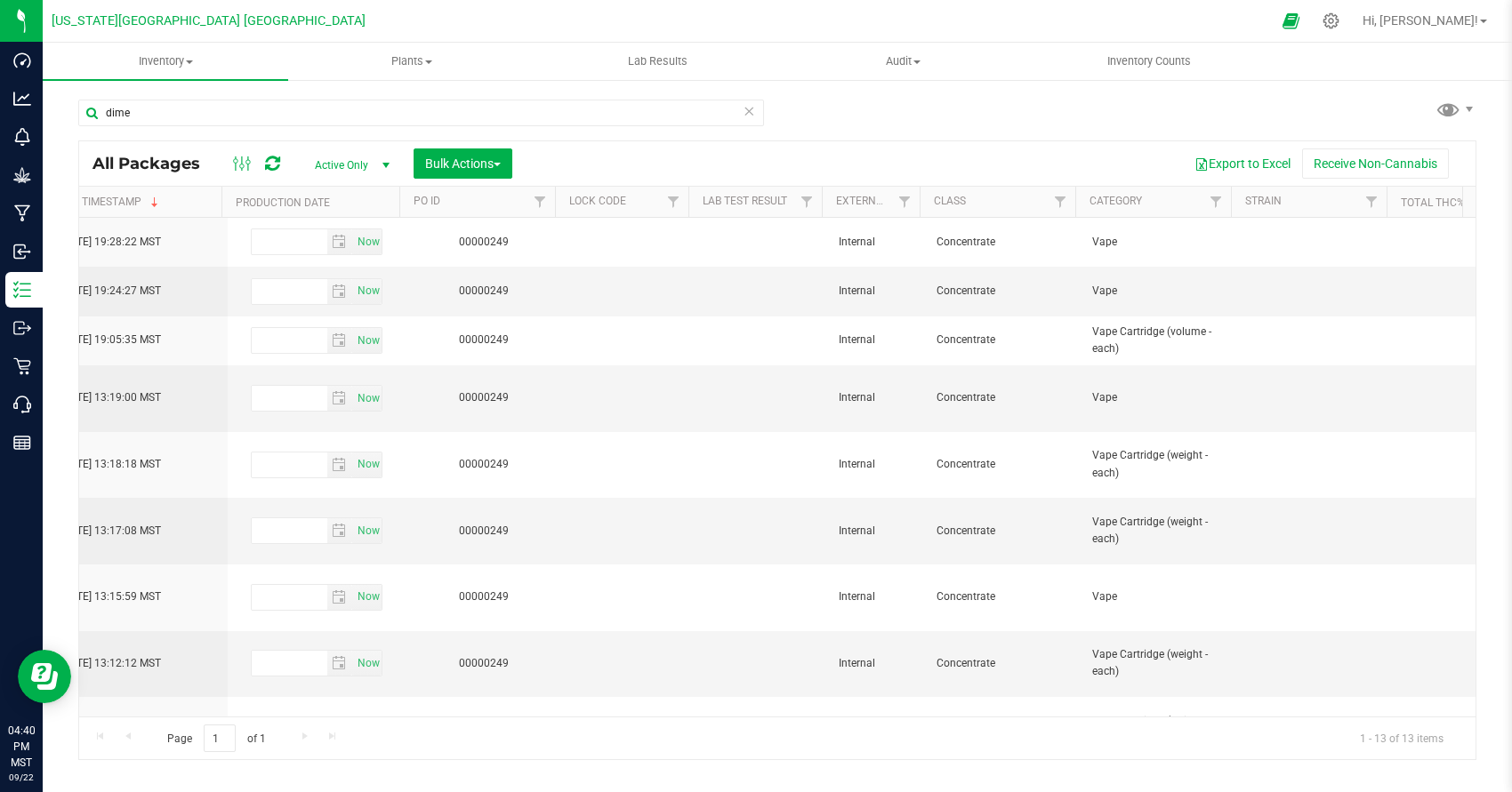
scroll to position [0, 3064]
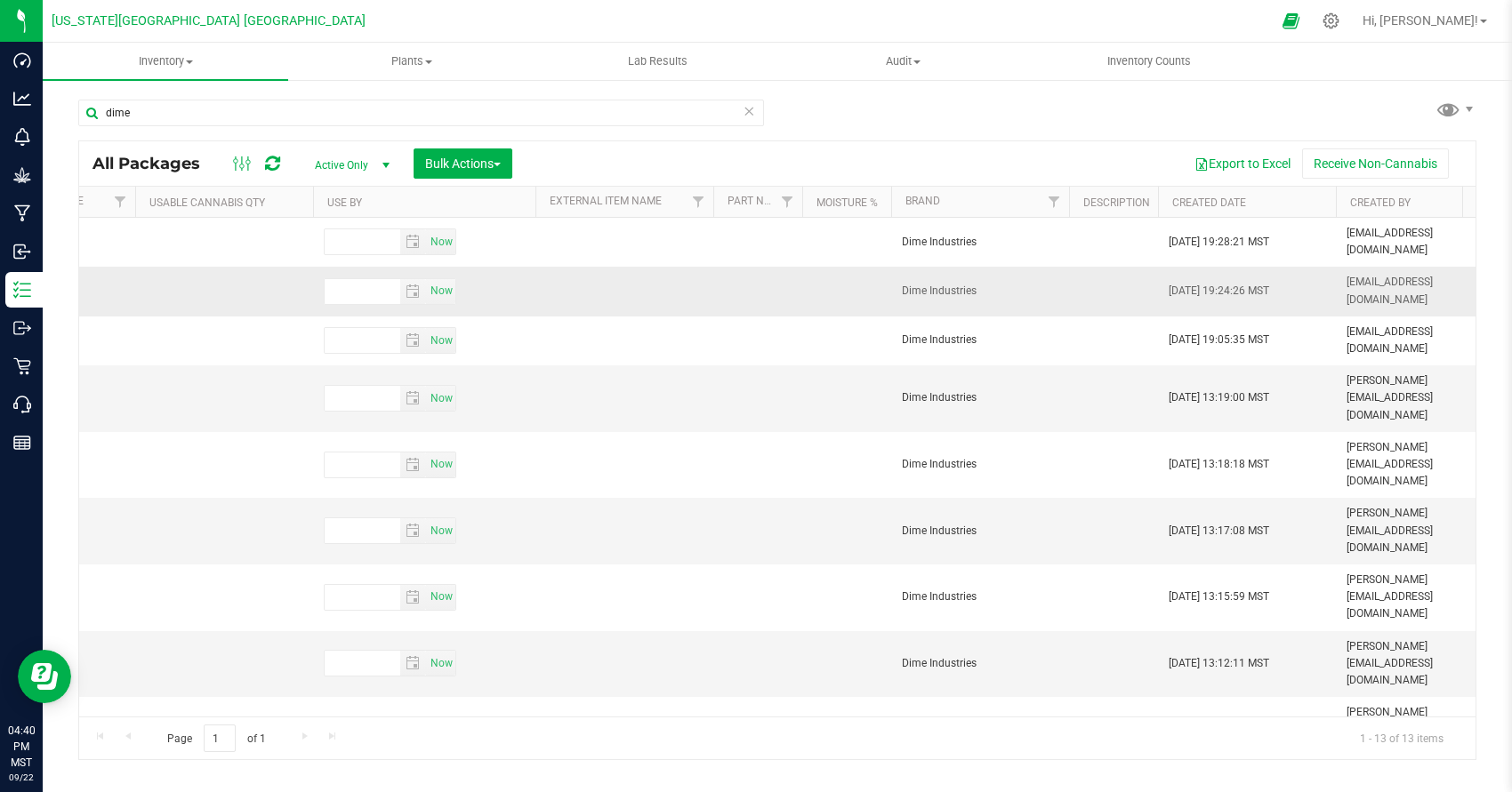
click at [919, 290] on span "Dime Industries" at bounding box center [980, 291] width 156 height 17
click at [1055, 209] on link "Filter" at bounding box center [1055, 202] width 30 height 30
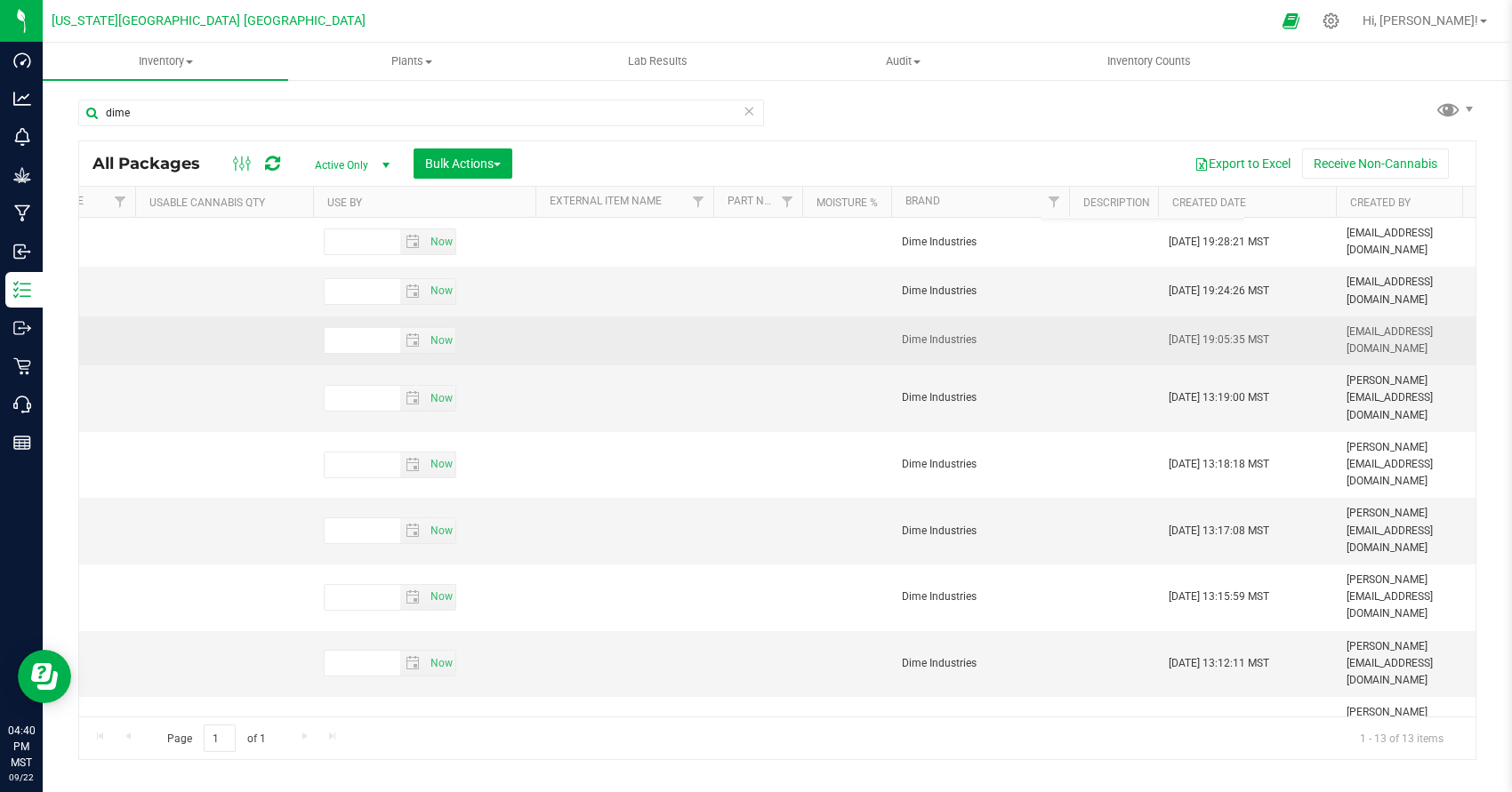
click at [893, 354] on td "Dime Industries" at bounding box center [979, 341] width 178 height 49
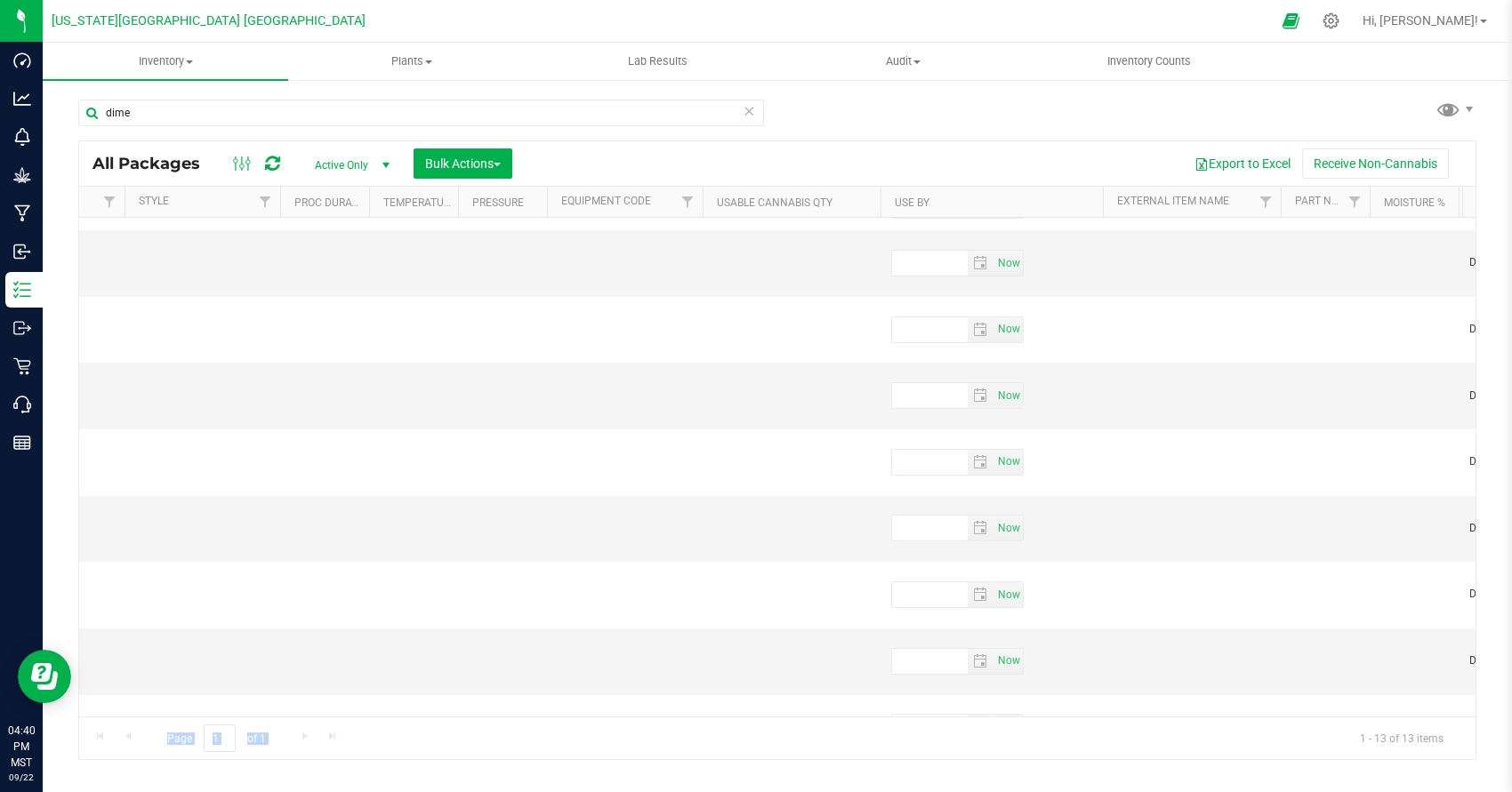
click at [111, 727] on div "Page 1 of 1 1 - 13 of 13 items" at bounding box center [777, 738] width 1397 height 43
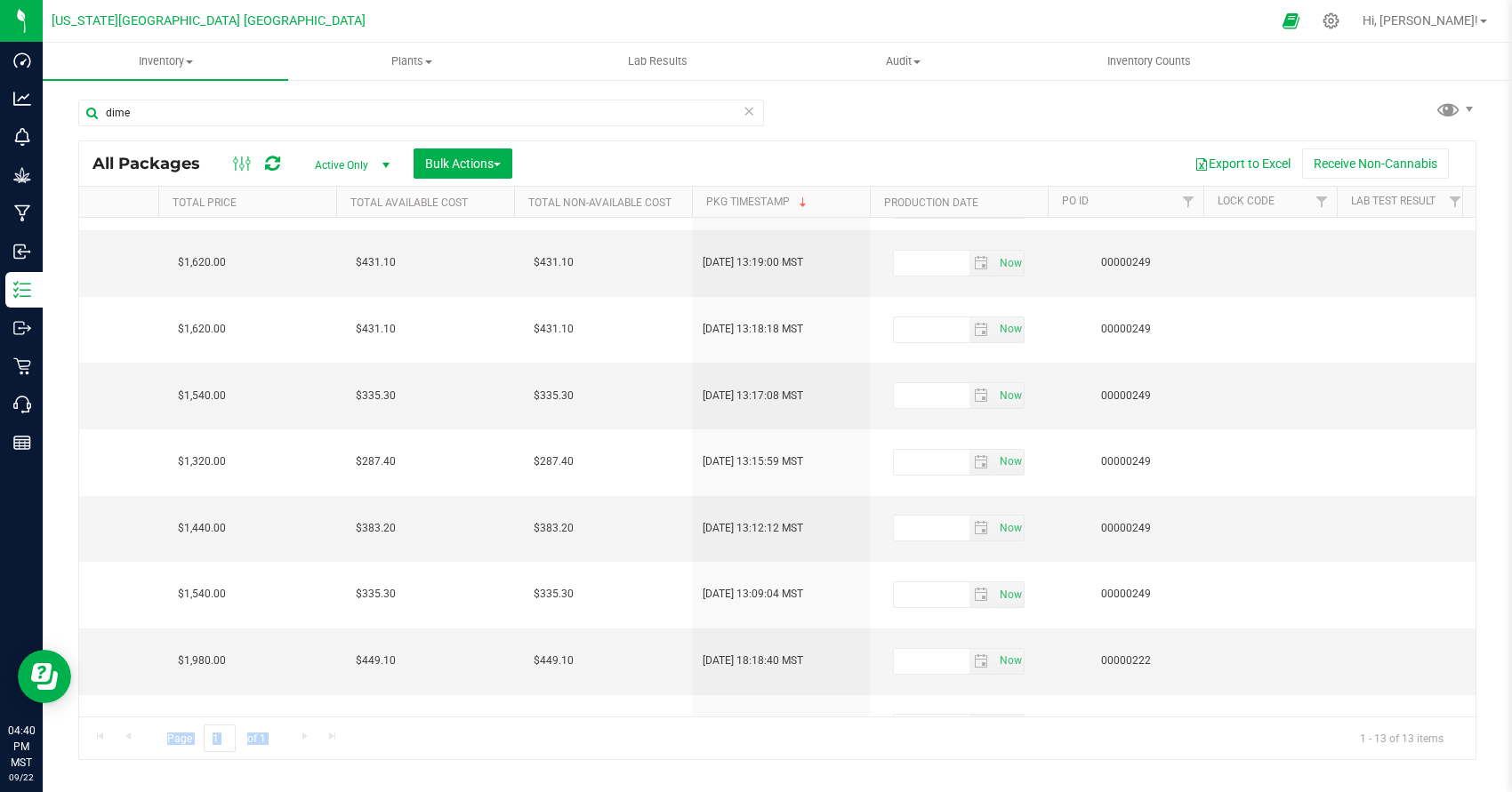
drag, startPoint x: 830, startPoint y: 650, endPoint x: 819, endPoint y: 656, distance: 12.5
click at [834, 761] on td "Jan 24, 2025 18:11:54 MST" at bounding box center [780, 795] width 178 height 67
drag, startPoint x: 630, startPoint y: 663, endPoint x: 608, endPoint y: 708, distance: 50.1
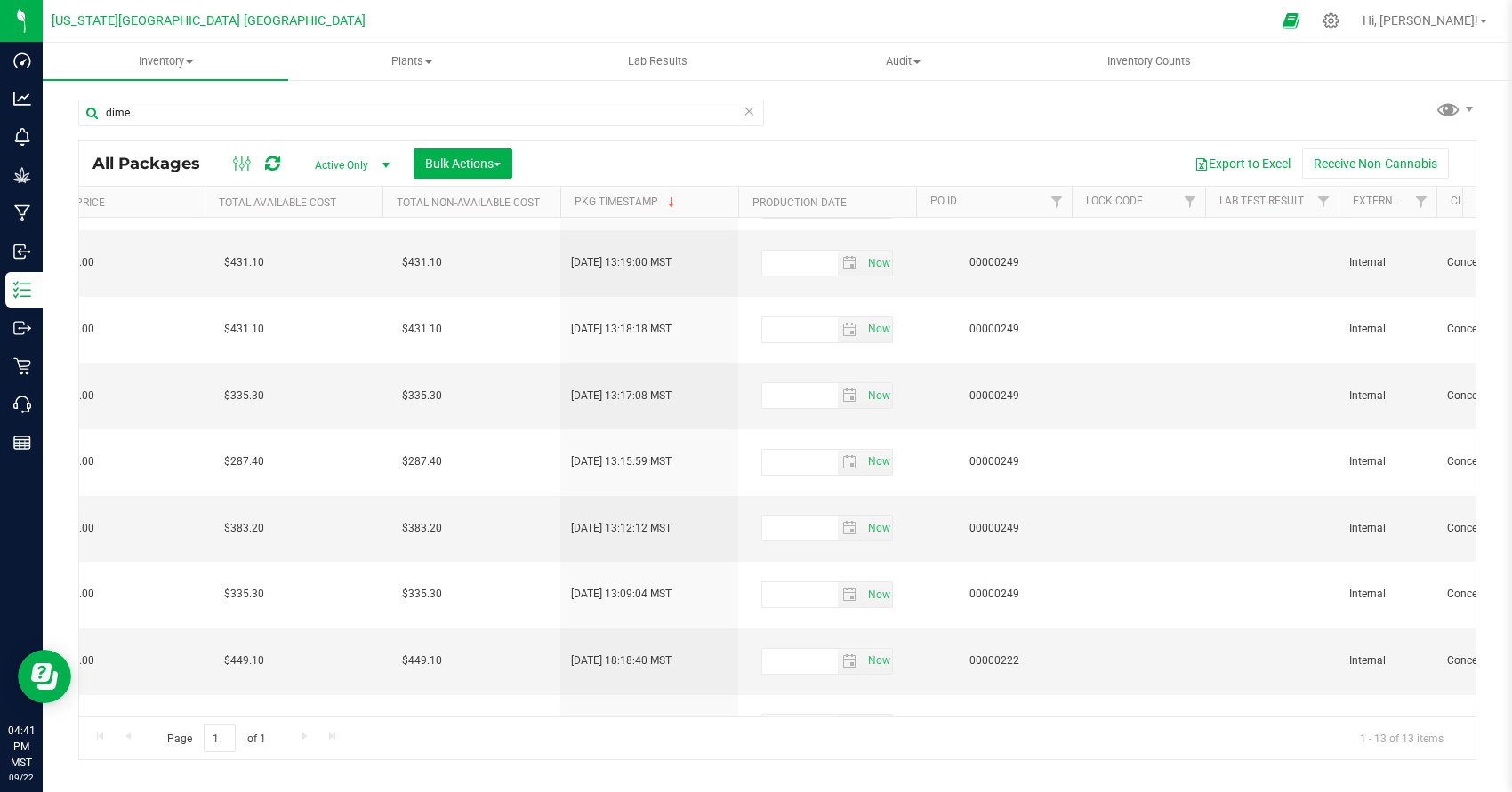
drag, startPoint x: 619, startPoint y: 694, endPoint x: 502, endPoint y: 652, distance: 124.3
click at [556, 761] on td "$159.50" at bounding box center [471, 795] width 178 height 67
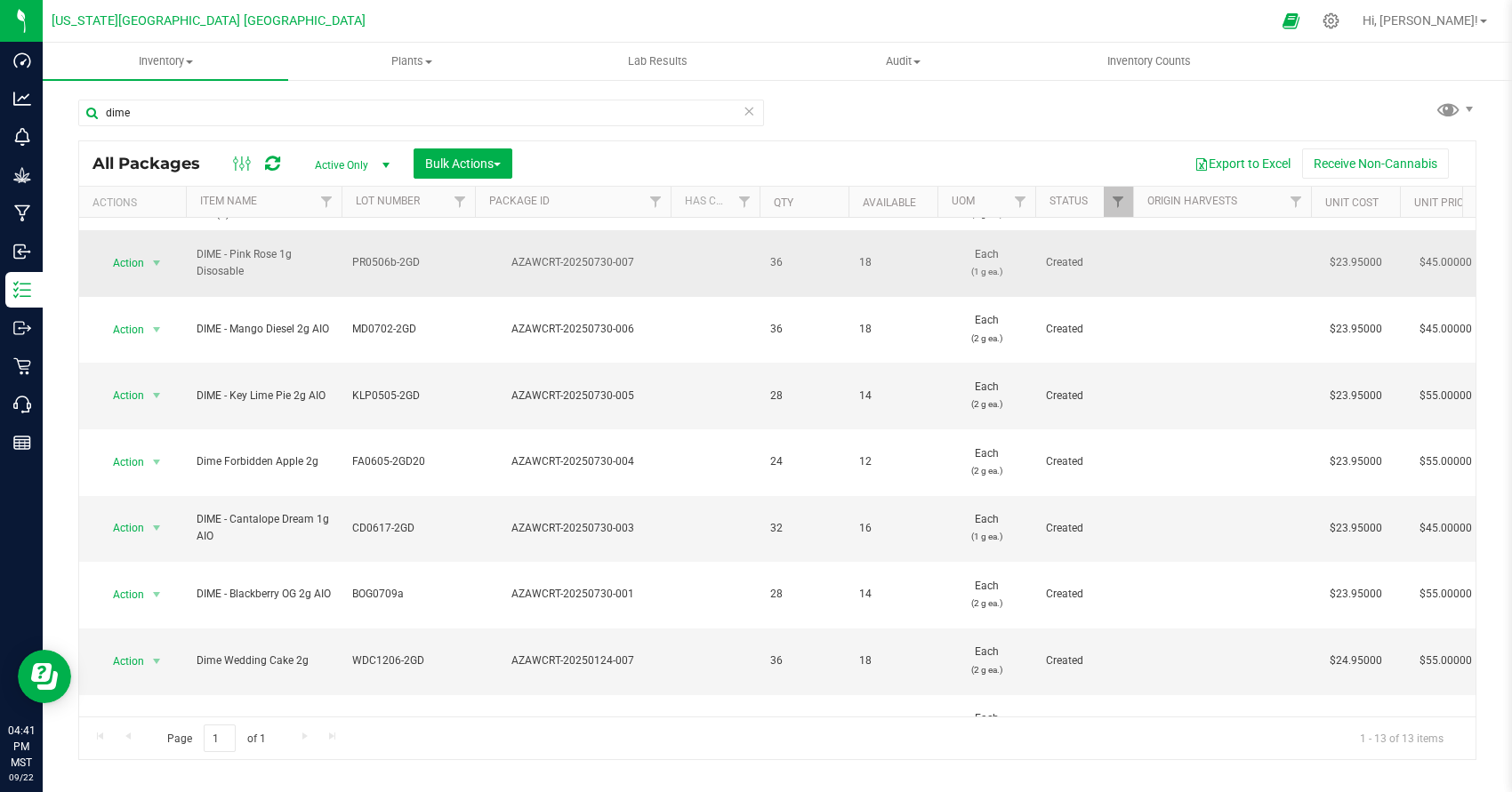
click at [222, 247] on span "DIME - Pink Rose 1g Disosable" at bounding box center [263, 263] width 134 height 34
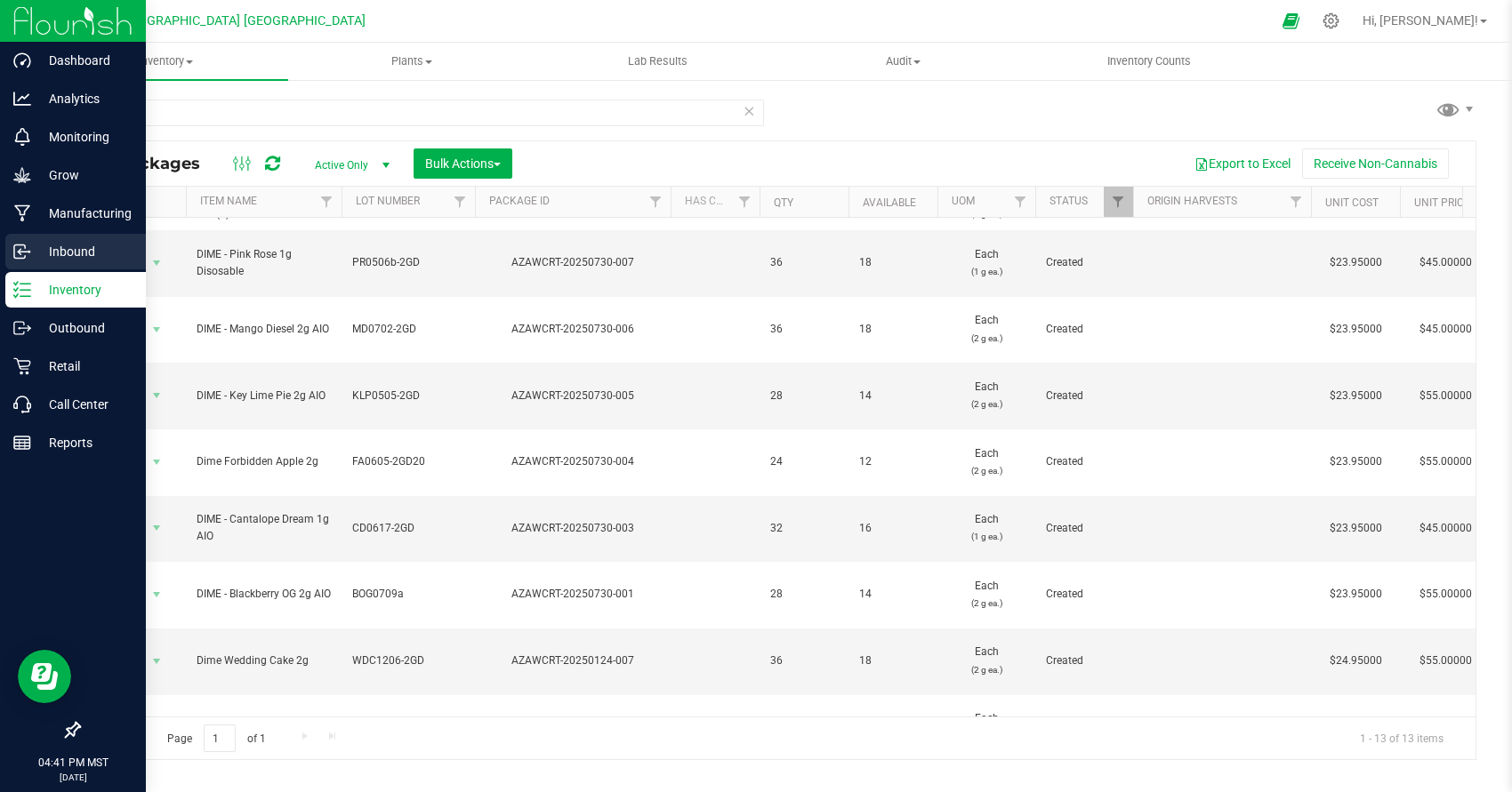
click at [71, 237] on div "Inbound" at bounding box center [75, 251] width 141 height 35
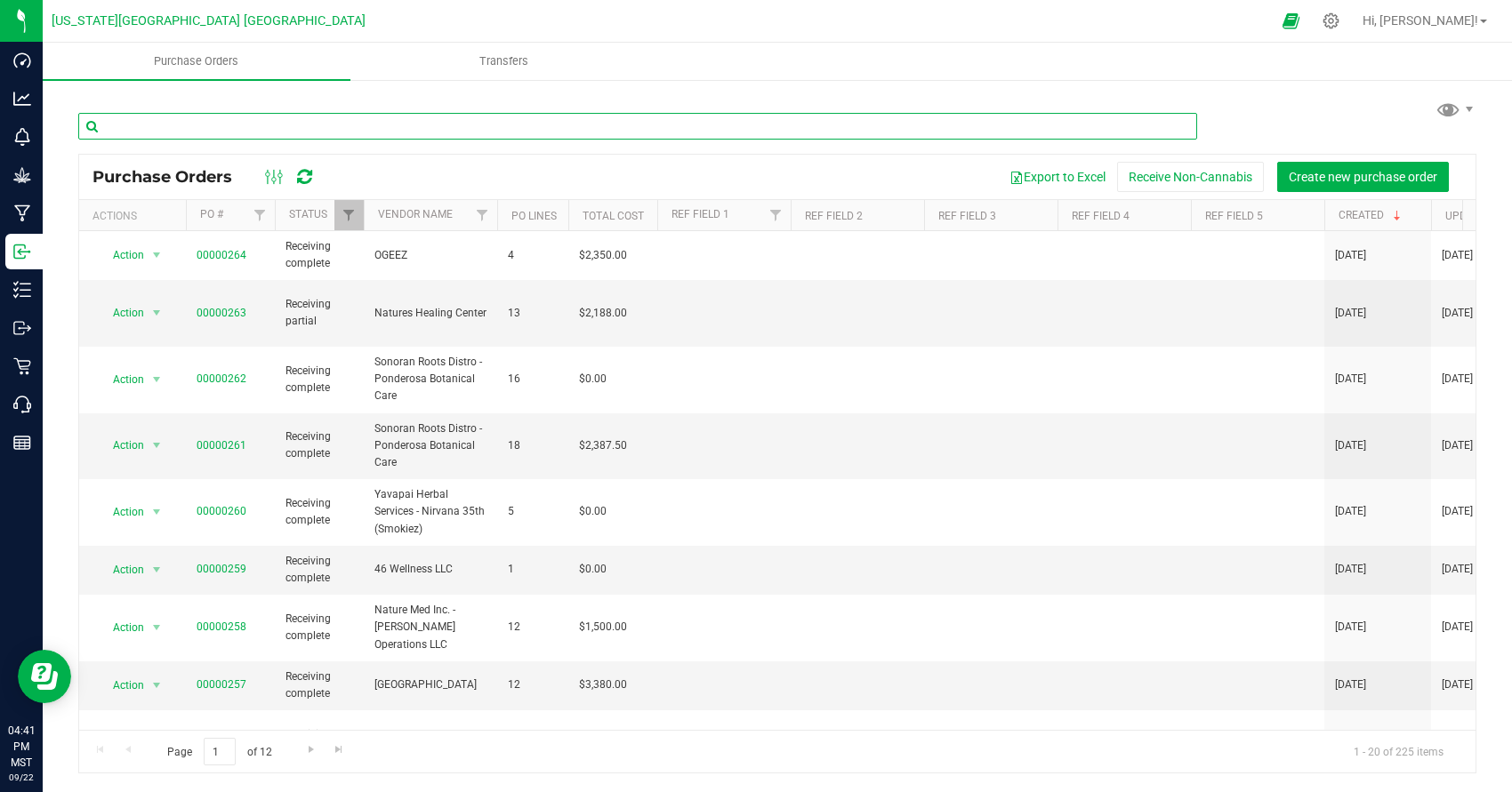
click at [412, 127] on input "text" at bounding box center [638, 126] width 1119 height 27
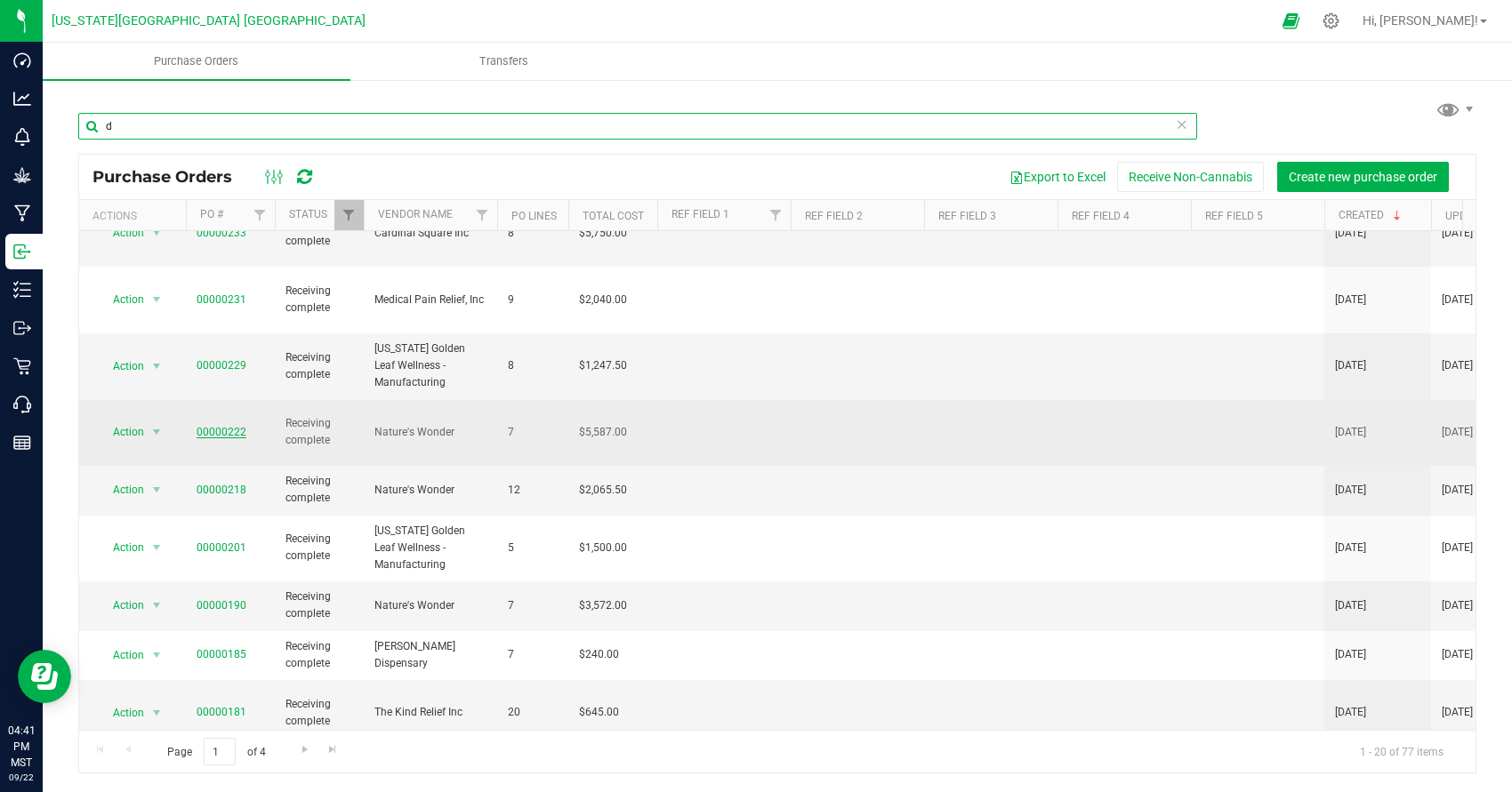
type input "d"
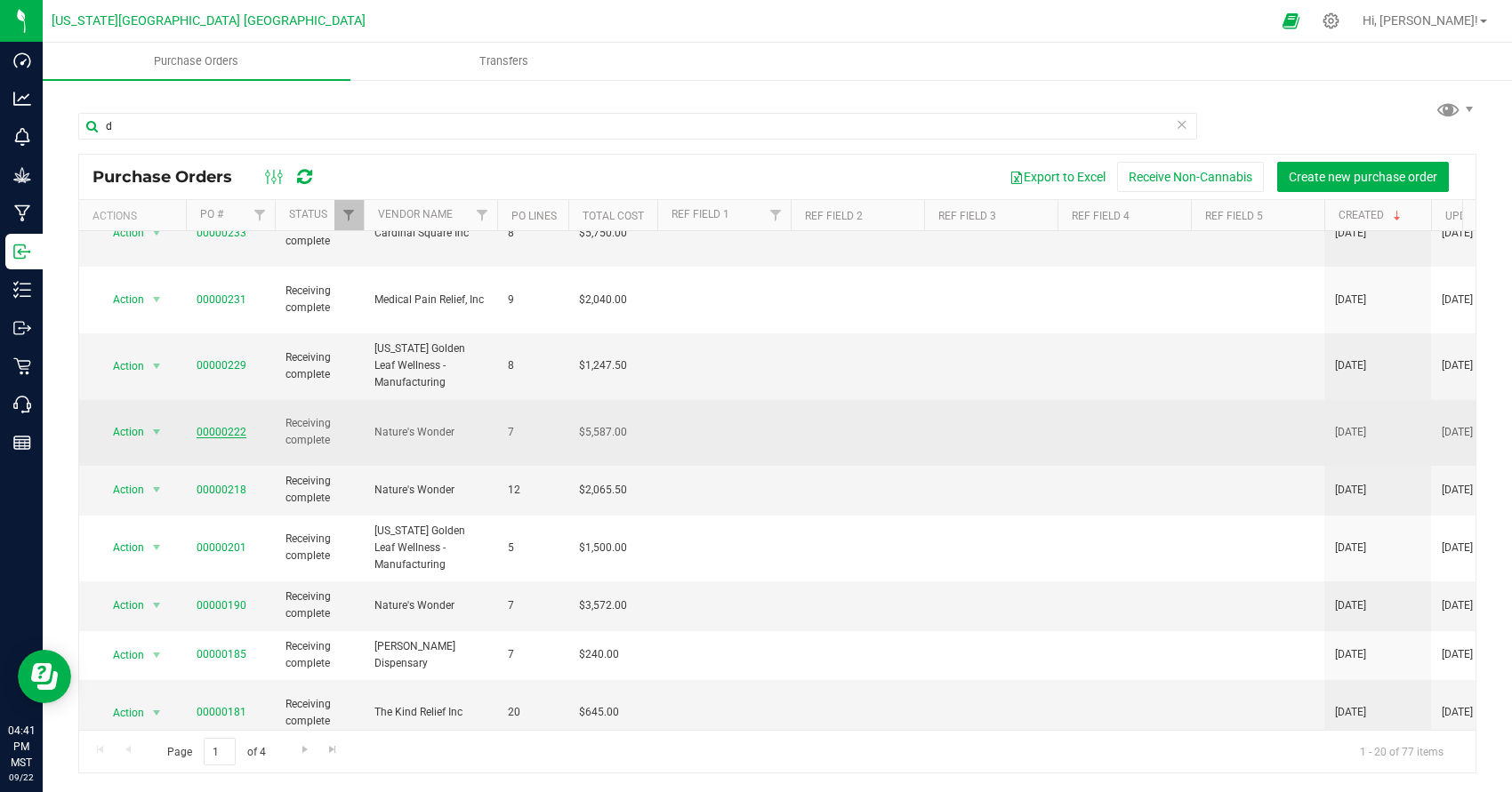
click at [230, 426] on link "00000222" at bounding box center [222, 432] width 50 height 12
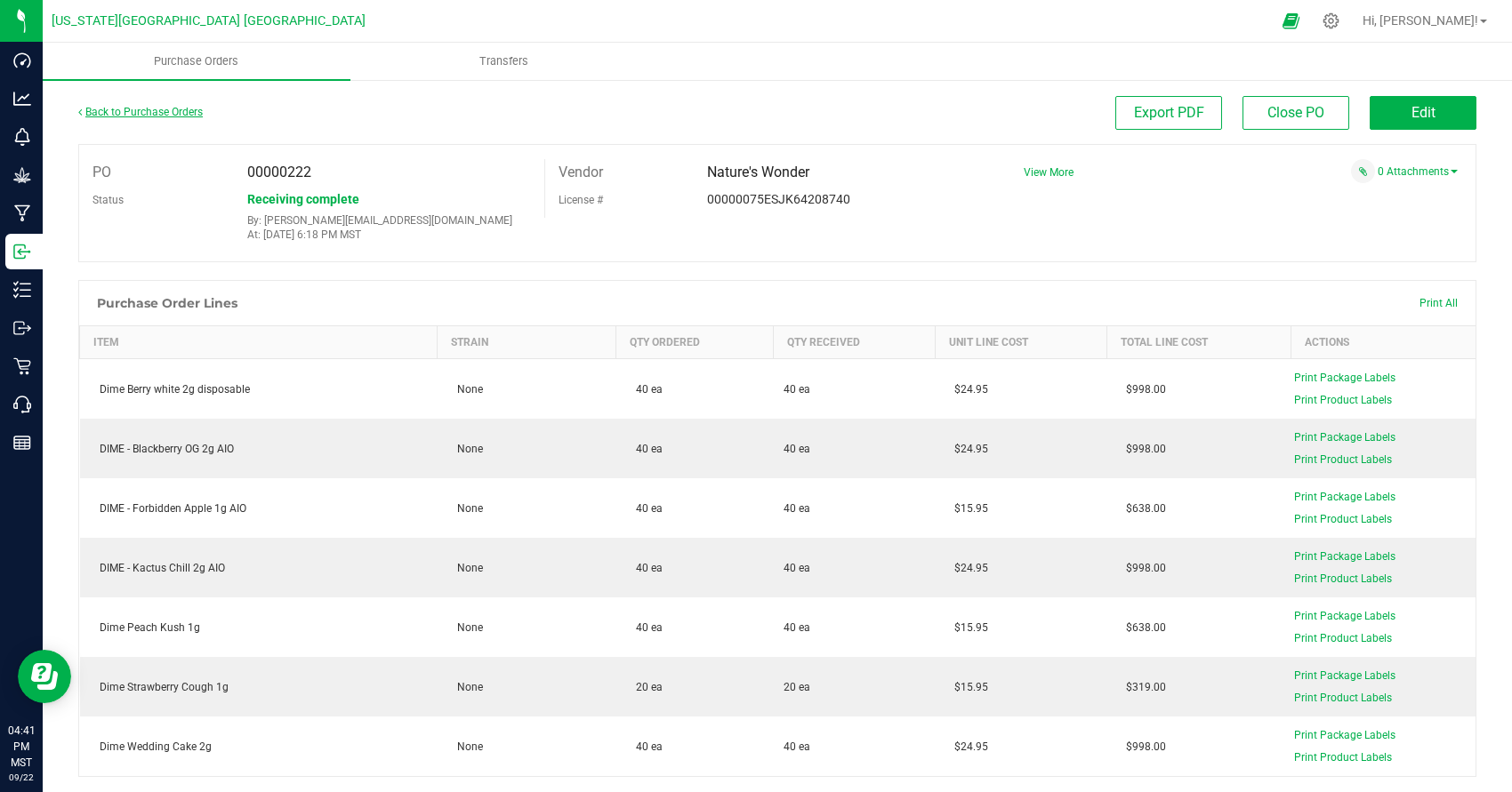
click at [130, 113] on link "Back to Purchase Orders" at bounding box center [141, 112] width 125 height 12
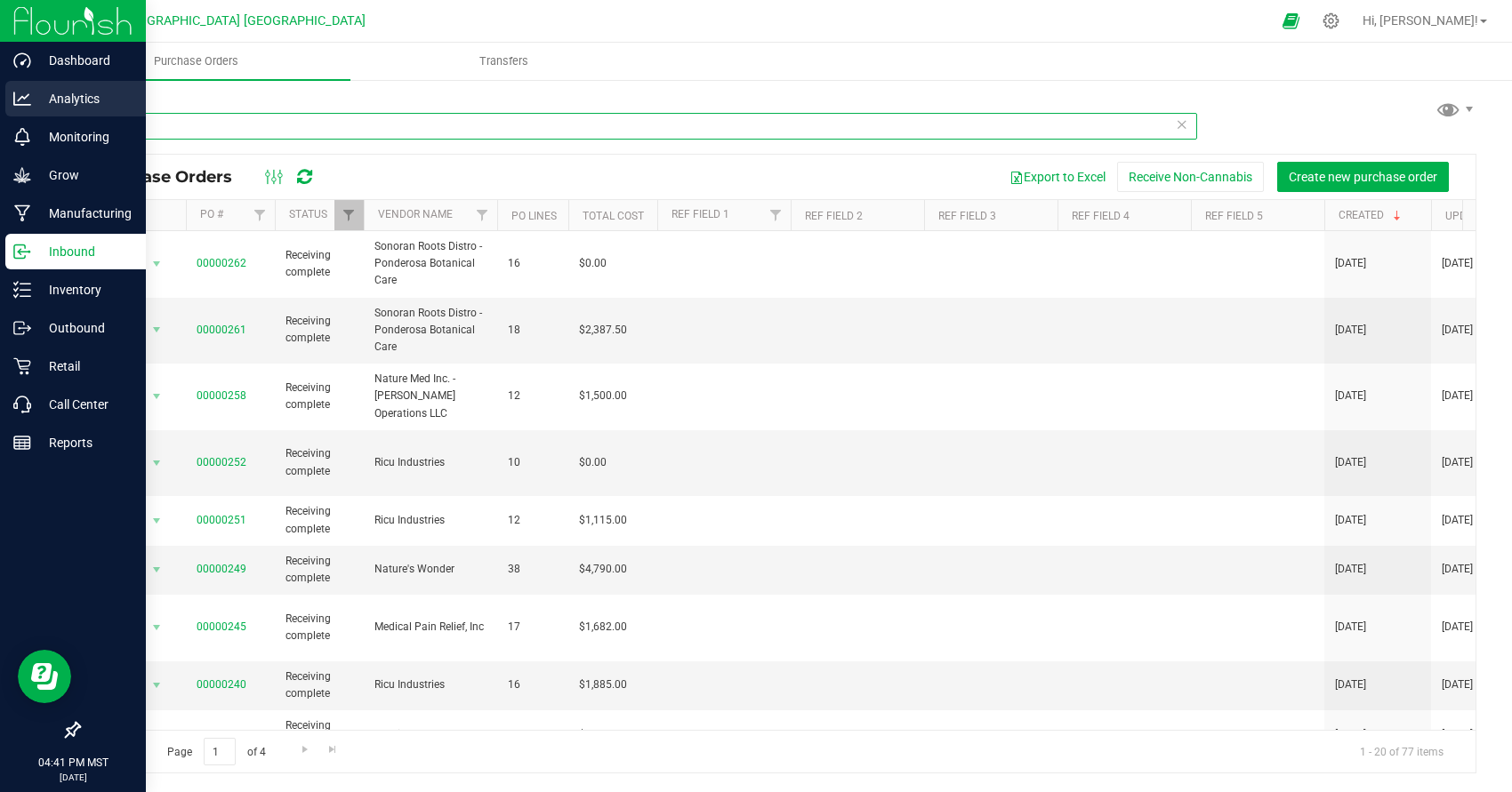
drag, startPoint x: 270, startPoint y: 120, endPoint x: 0, endPoint y: 108, distance: 270.3
click at [0, 108] on div "Dashboard Analytics Monitoring Grow Manufacturing Inbound Inventory Outbound Re…" at bounding box center [756, 396] width 1512 height 792
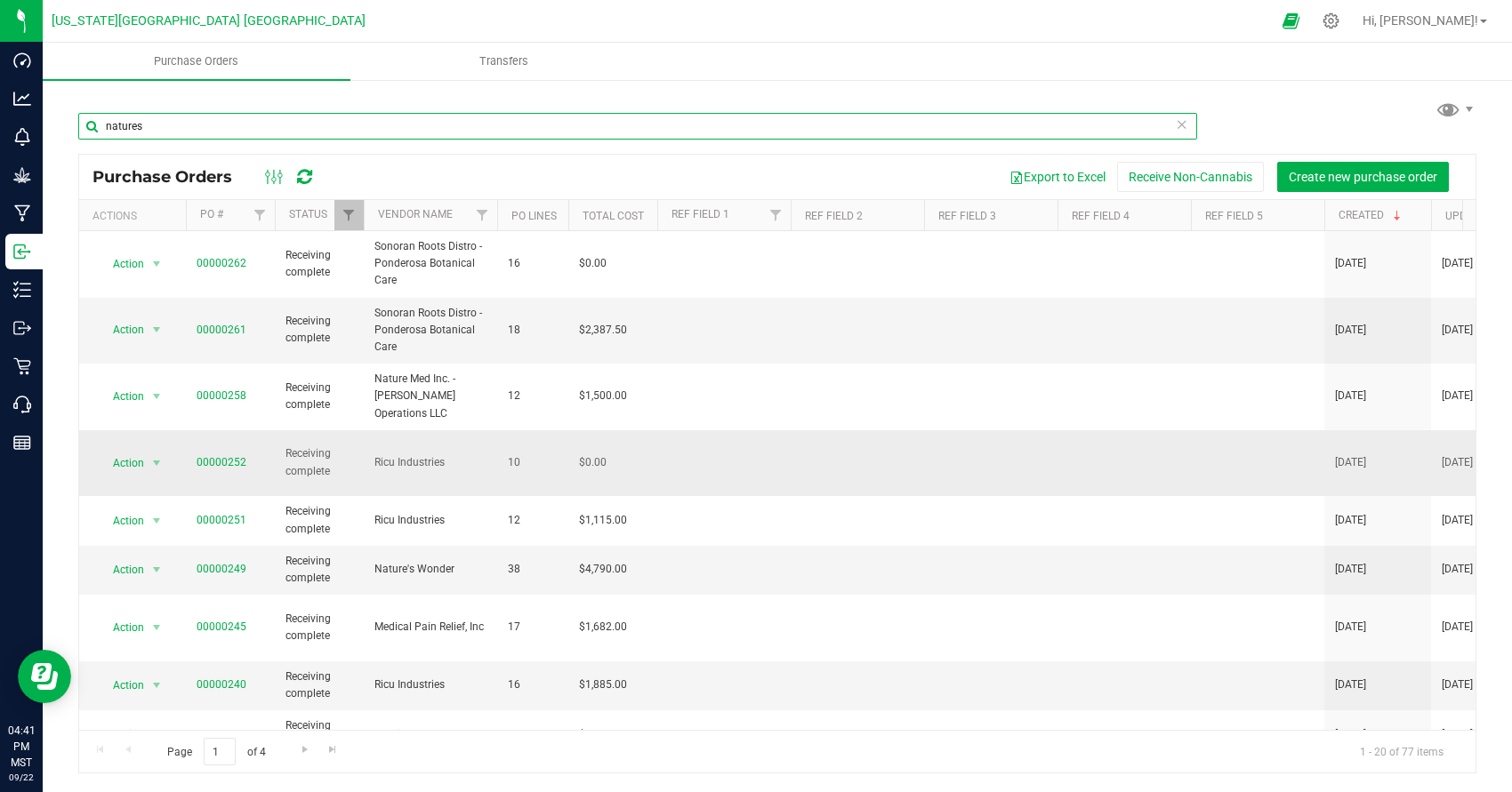
type input "natures"
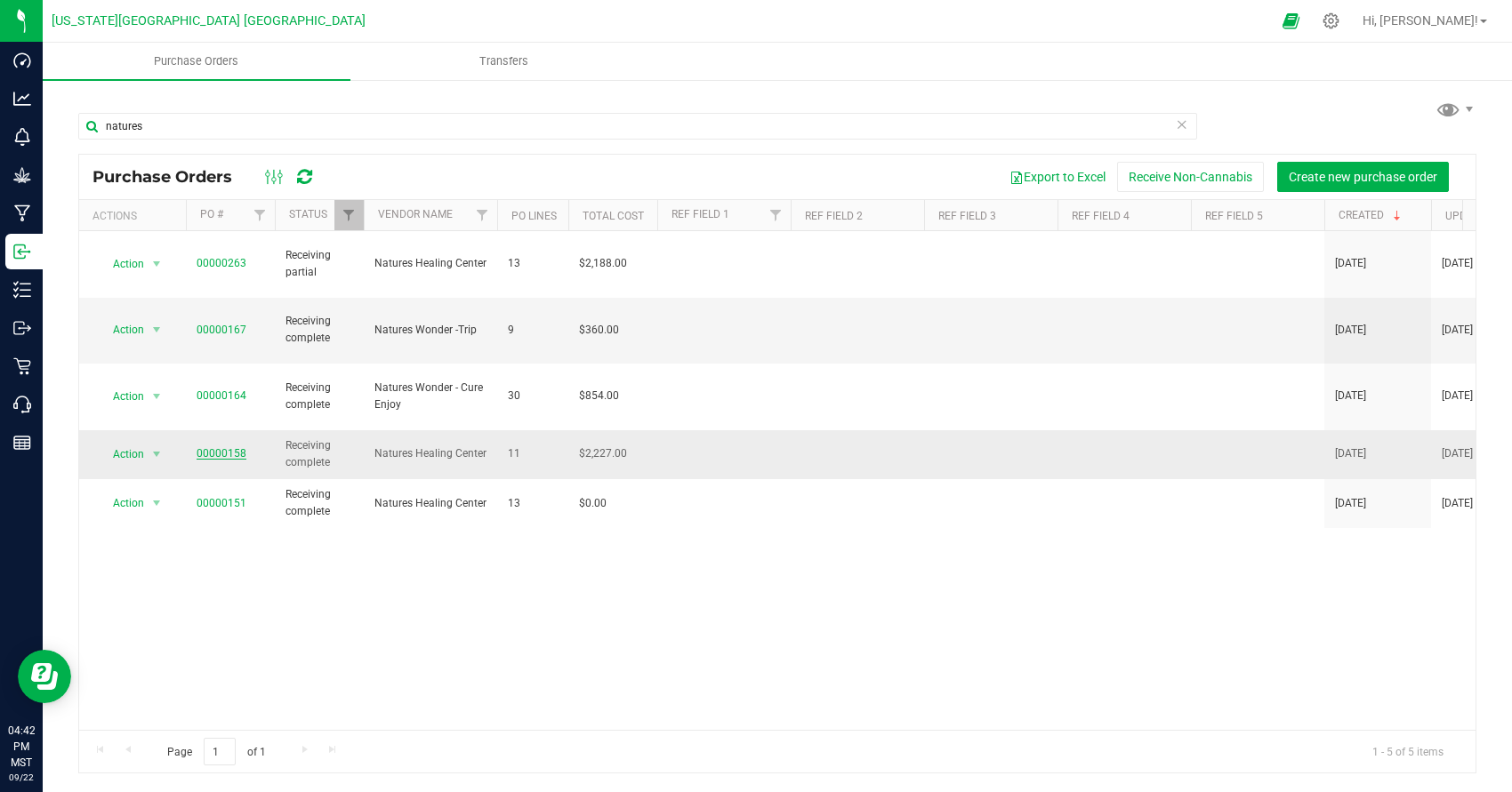
click at [226, 448] on link "00000158" at bounding box center [222, 453] width 50 height 12
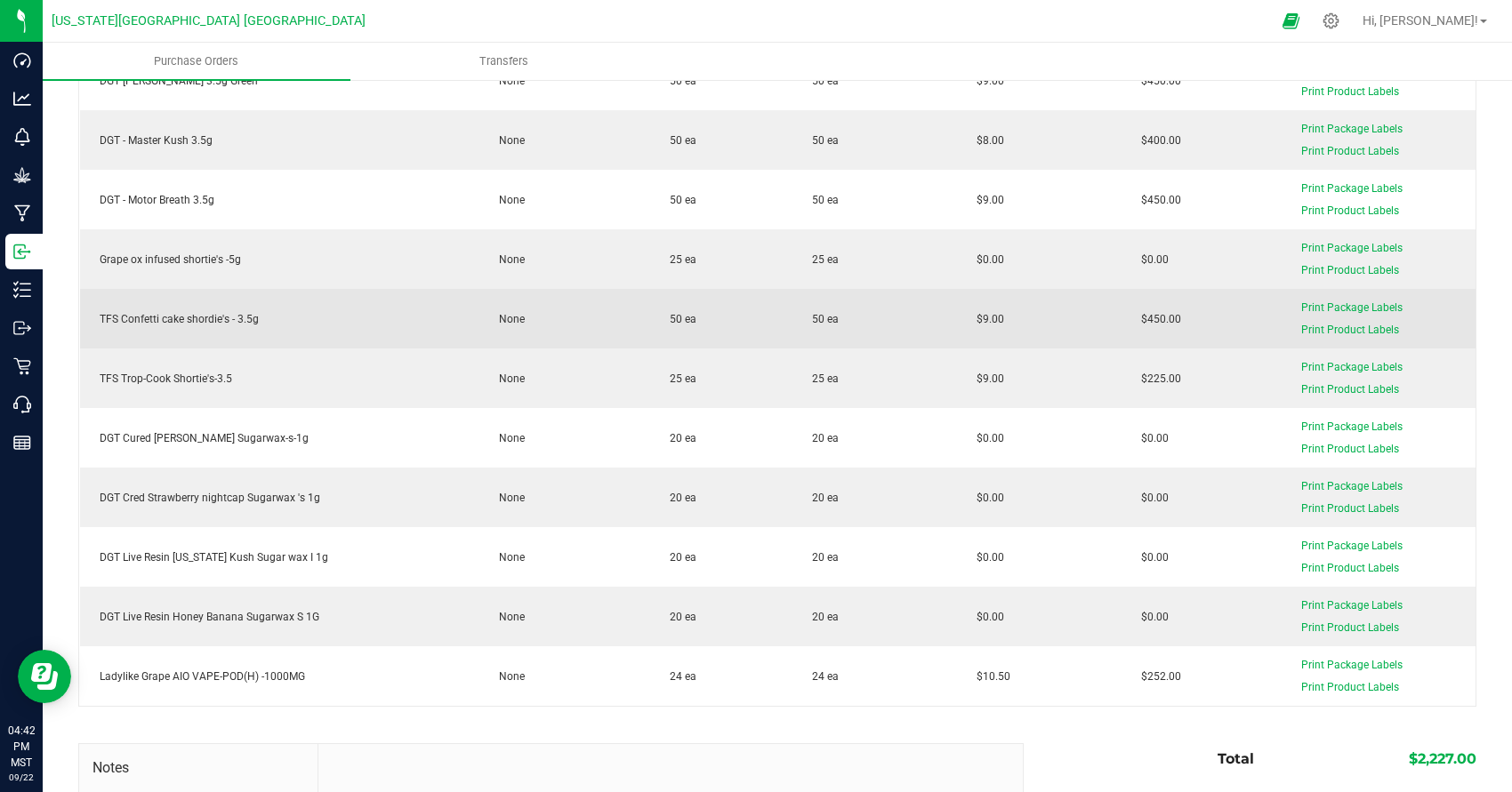
scroll to position [335, 0]
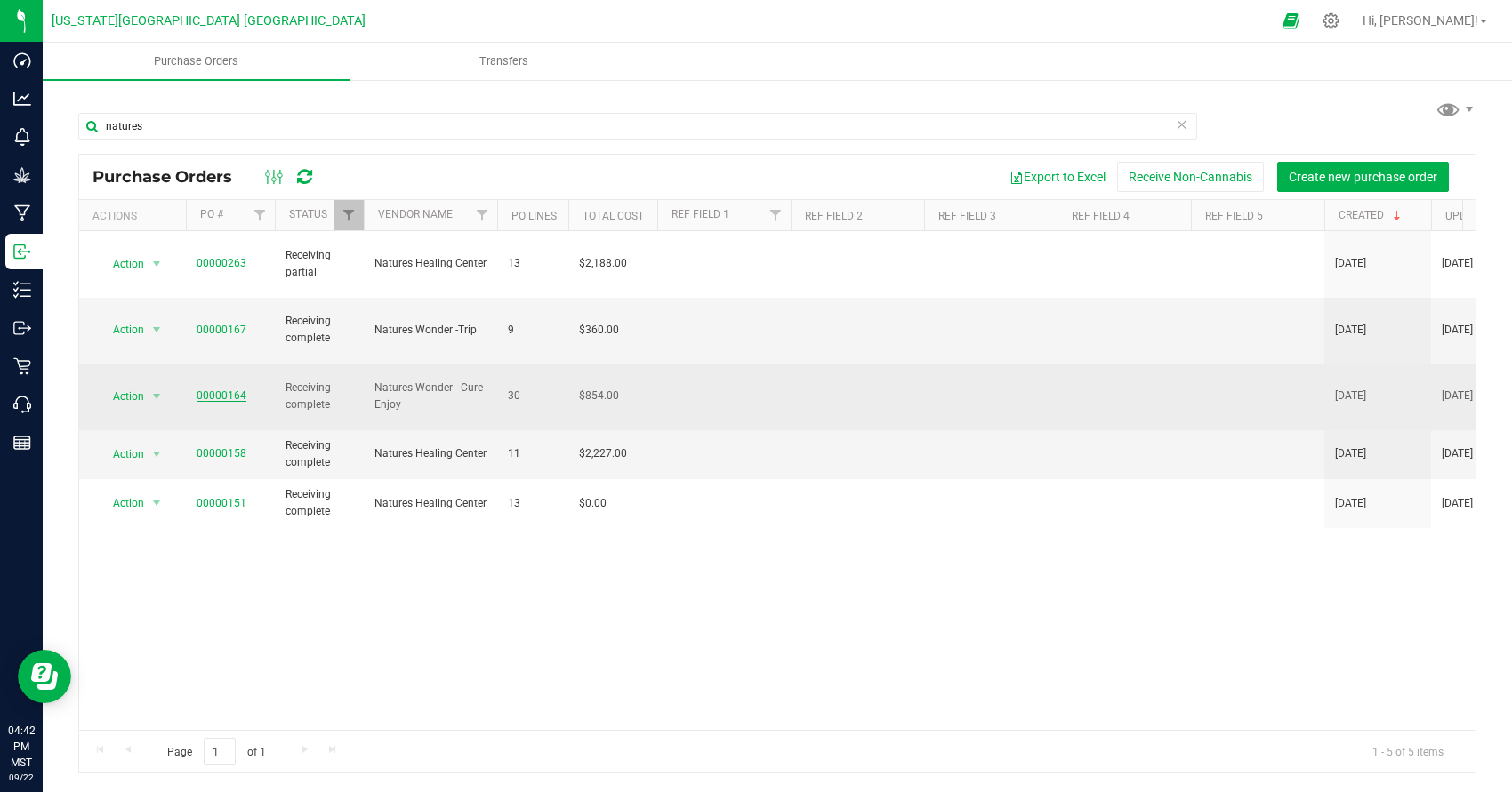
click at [209, 390] on link "00000164" at bounding box center [222, 396] width 50 height 12
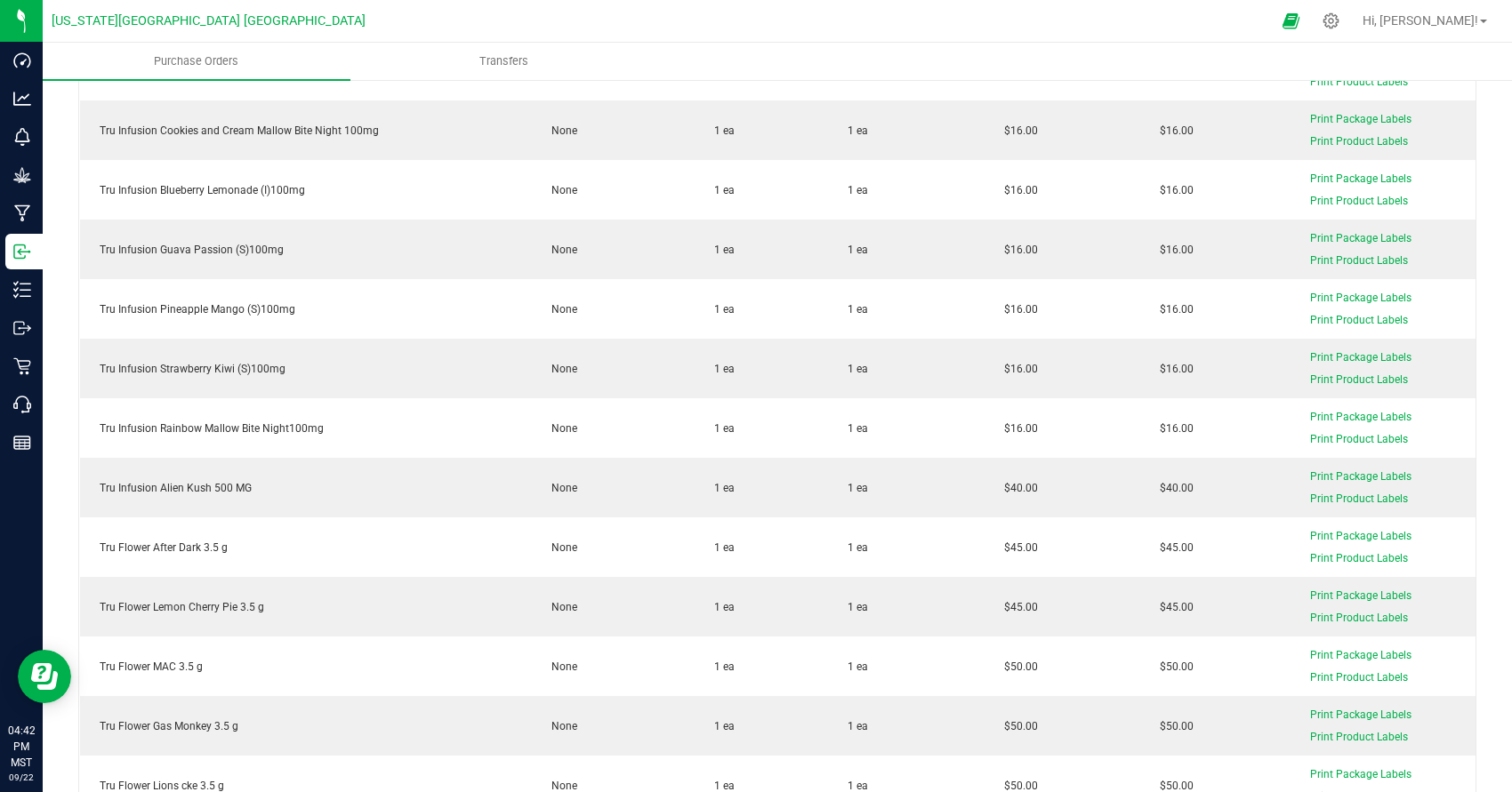
scroll to position [1410, 0]
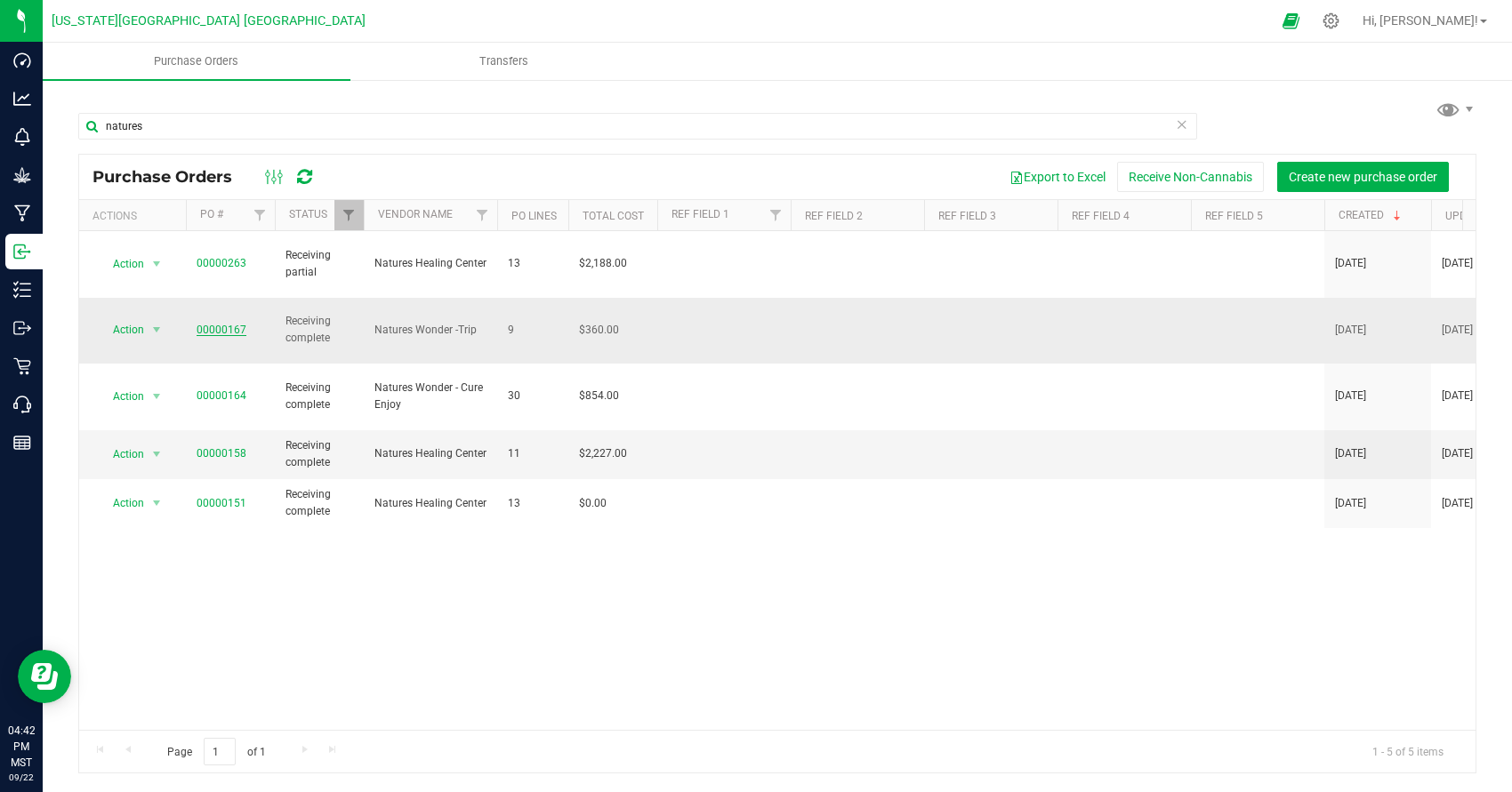
click at [223, 324] on link "00000167" at bounding box center [222, 329] width 50 height 12
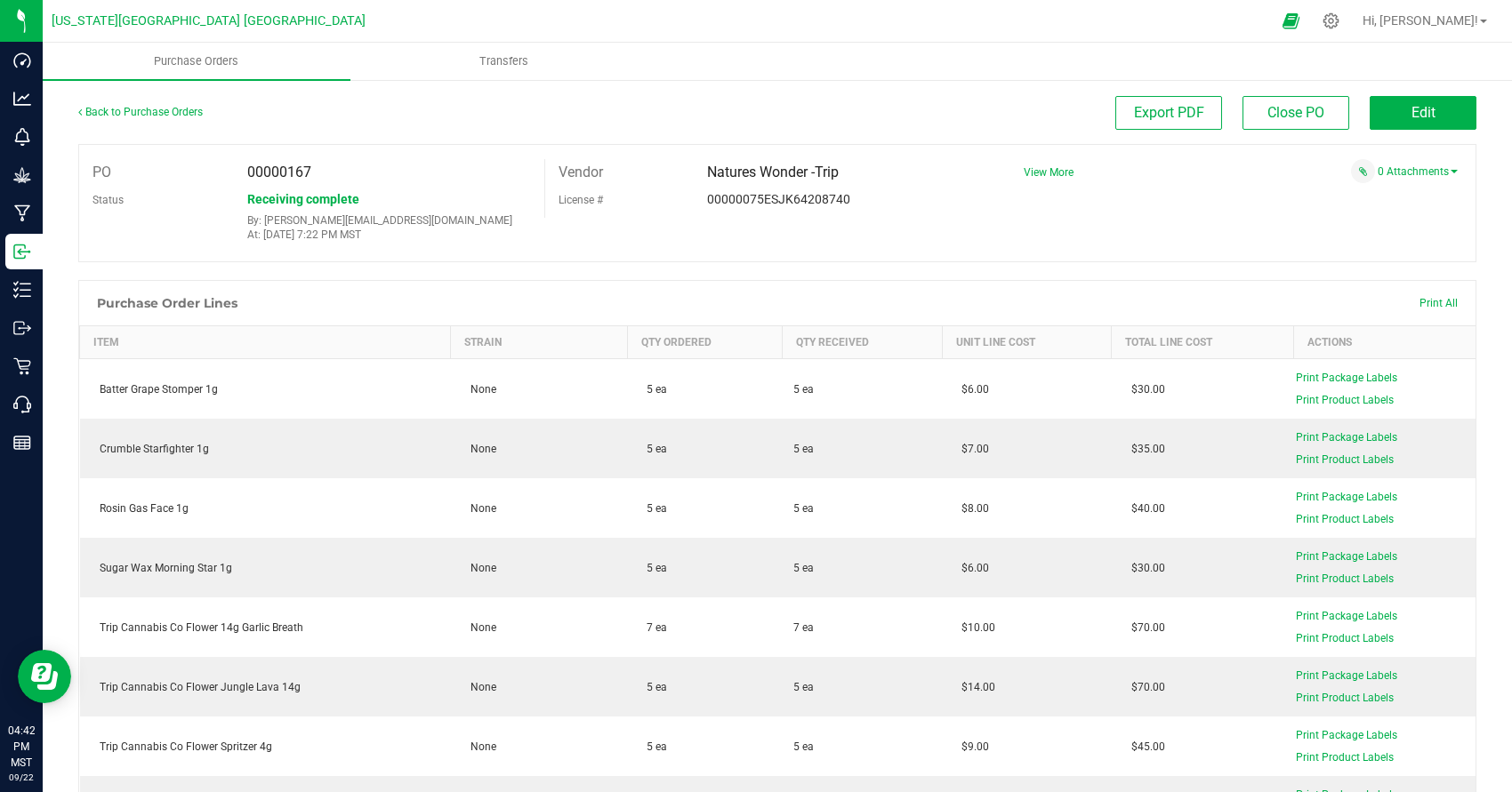
scroll to position [398, 0]
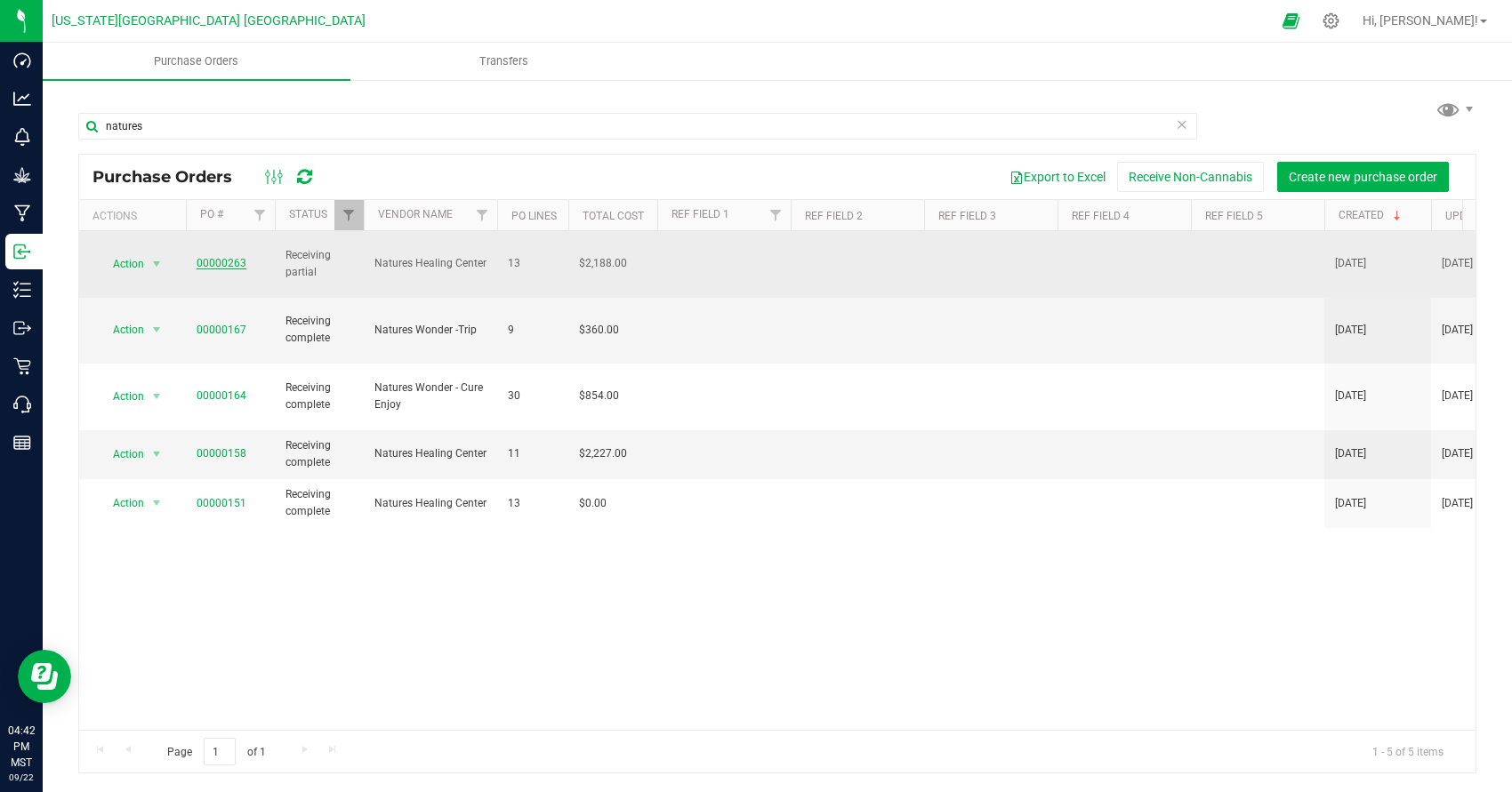
click at [196, 257] on link "00000263" at bounding box center [222, 262] width 50 height 12
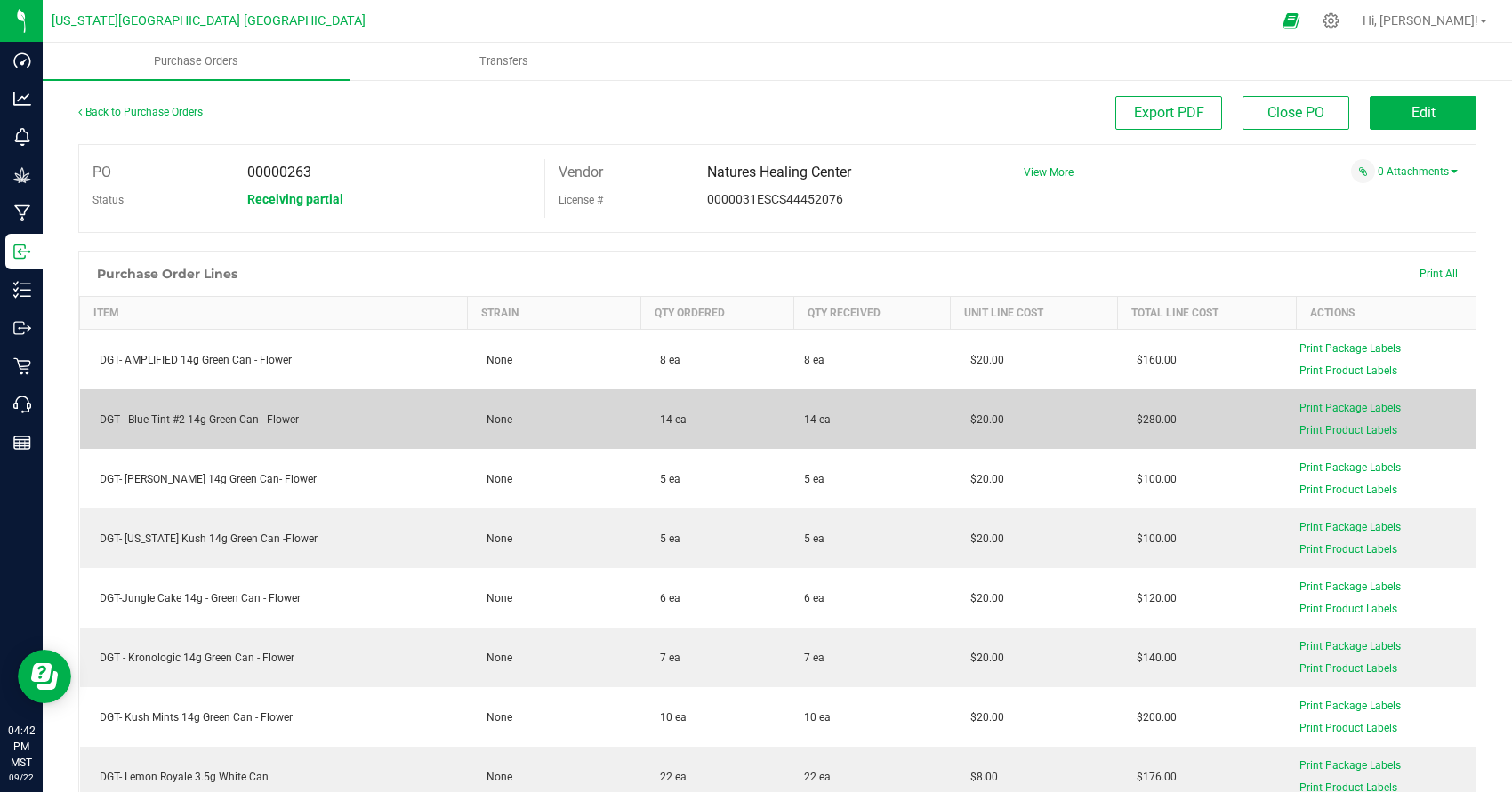
scroll to position [608, 0]
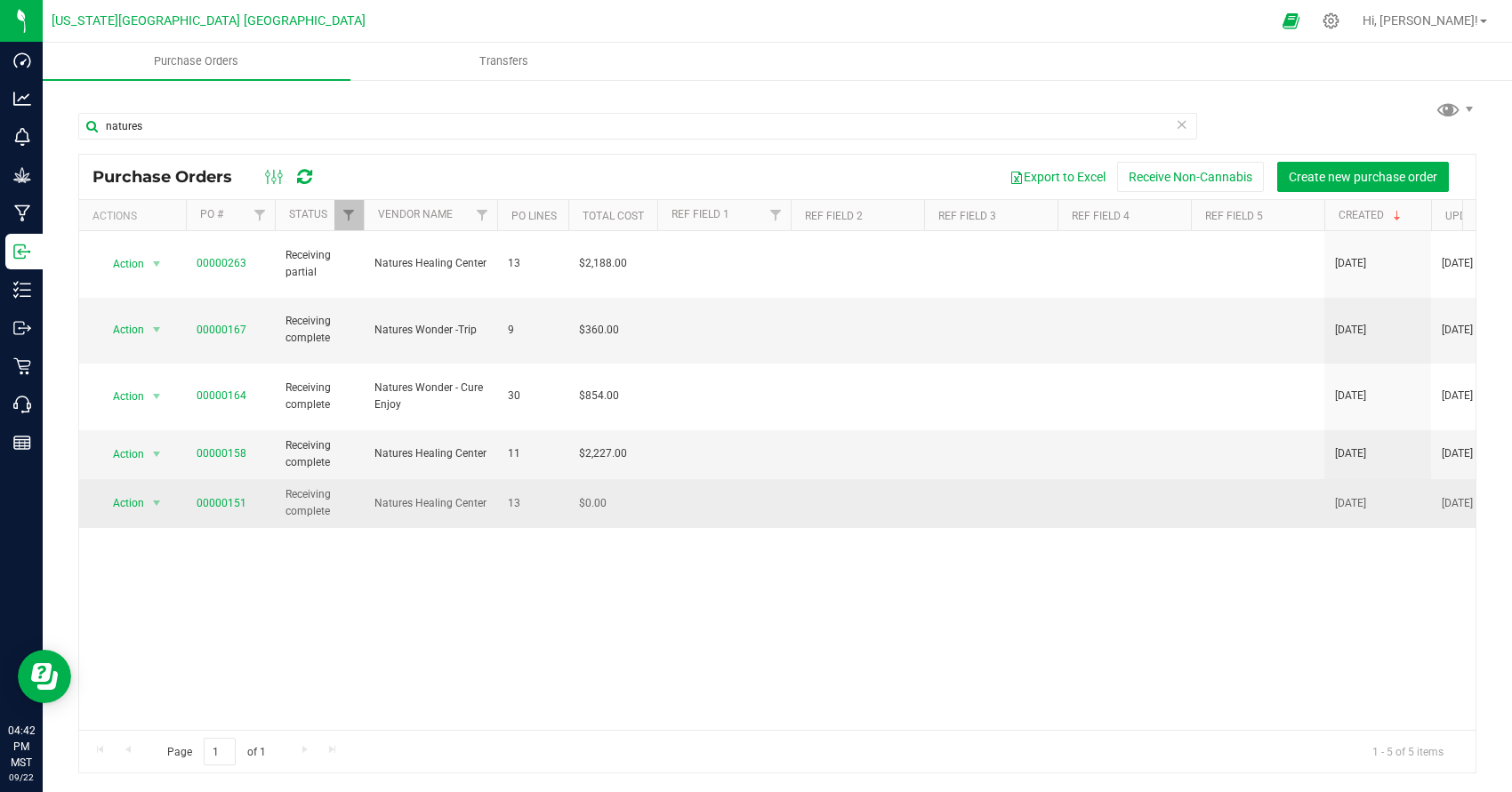
click at [218, 495] on span "00000151" at bounding box center [222, 503] width 50 height 17
click at [219, 497] on link "00000151" at bounding box center [222, 503] width 50 height 12
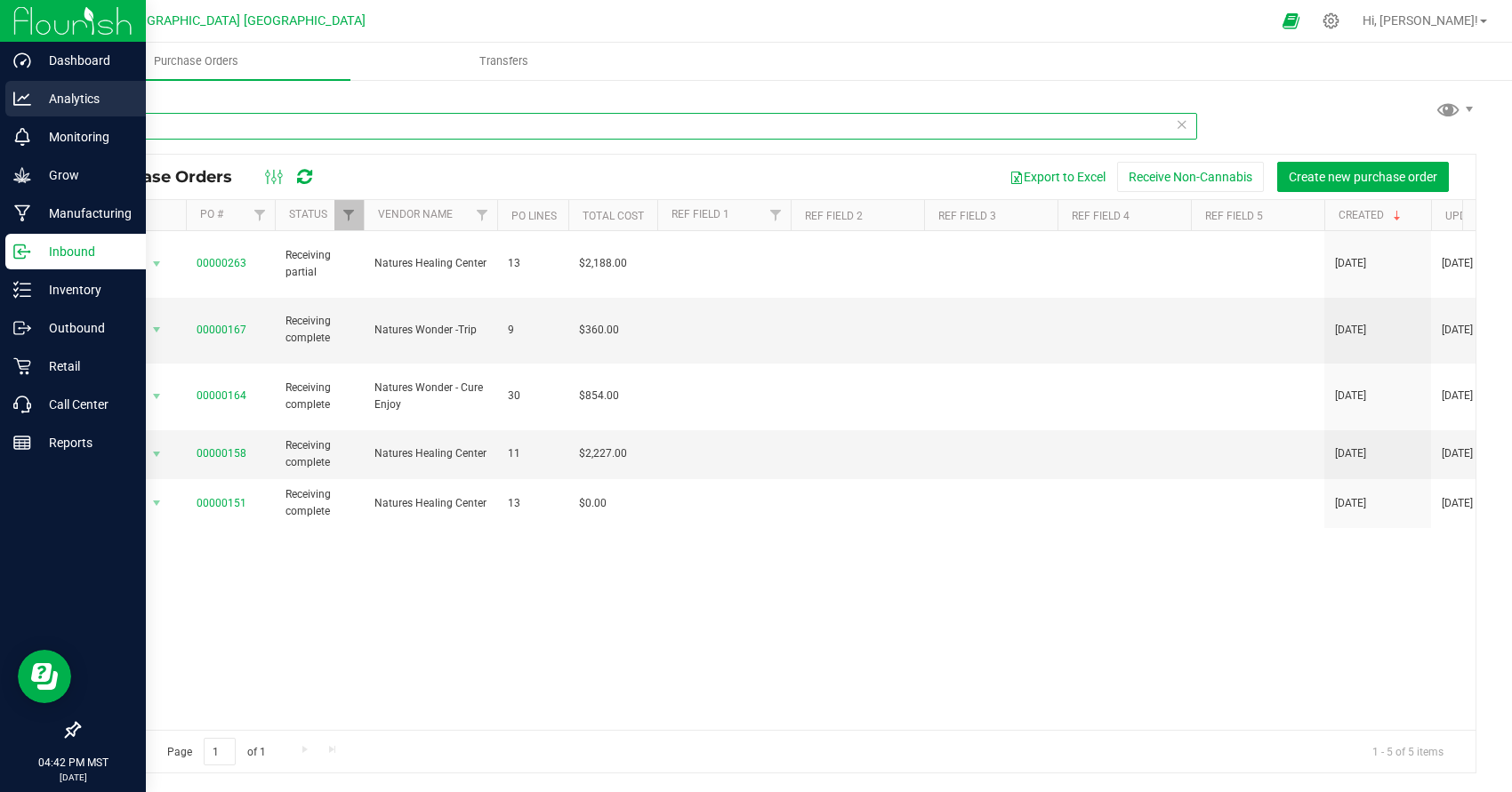
drag, startPoint x: 150, startPoint y: 130, endPoint x: 0, endPoint y: 105, distance: 152.1
click at [0, 105] on div "Dashboard Analytics Monitoring Grow Manufacturing Inbound Inventory Outbound Re…" at bounding box center [756, 396] width 1512 height 792
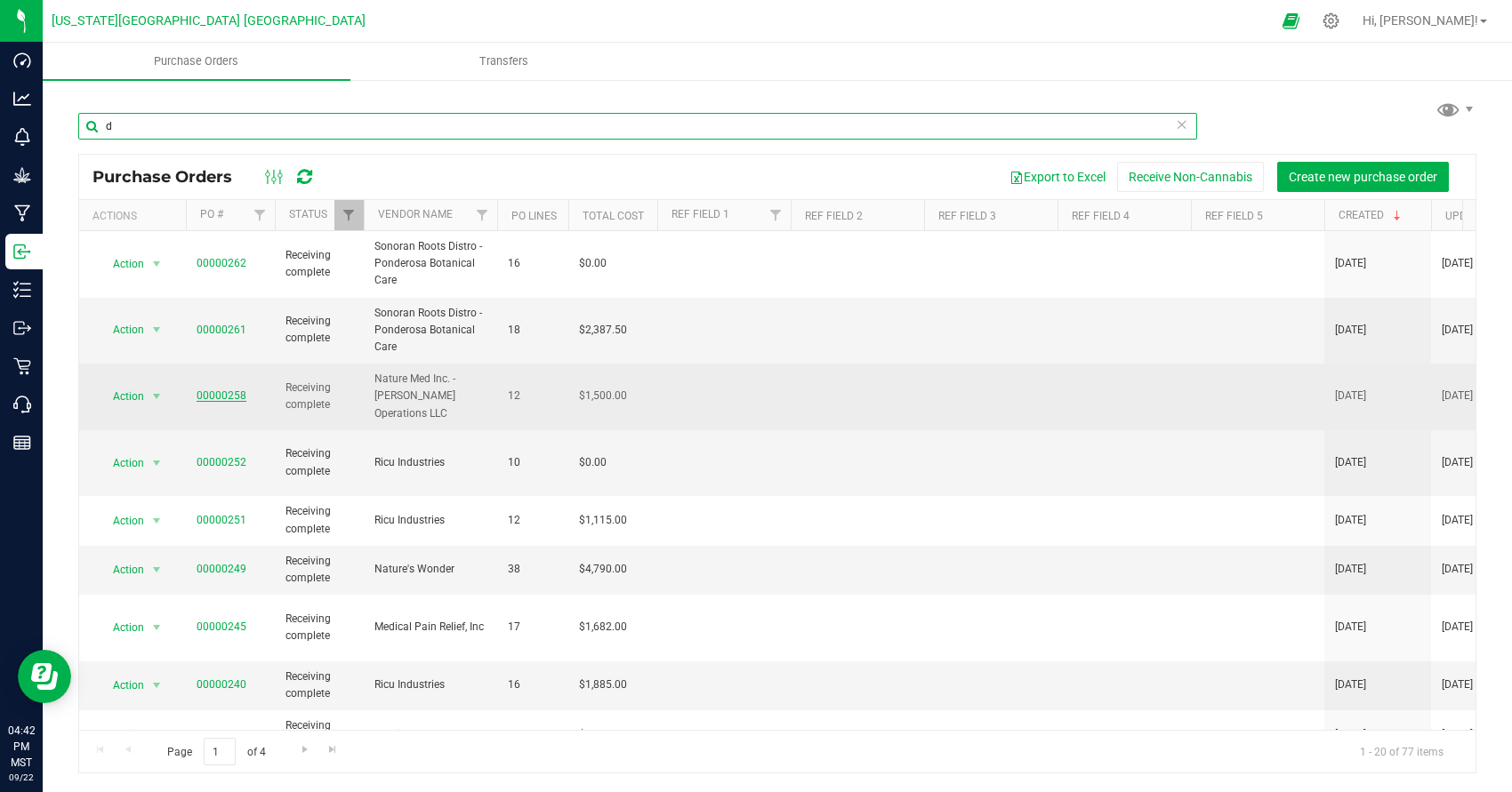
type input "d"
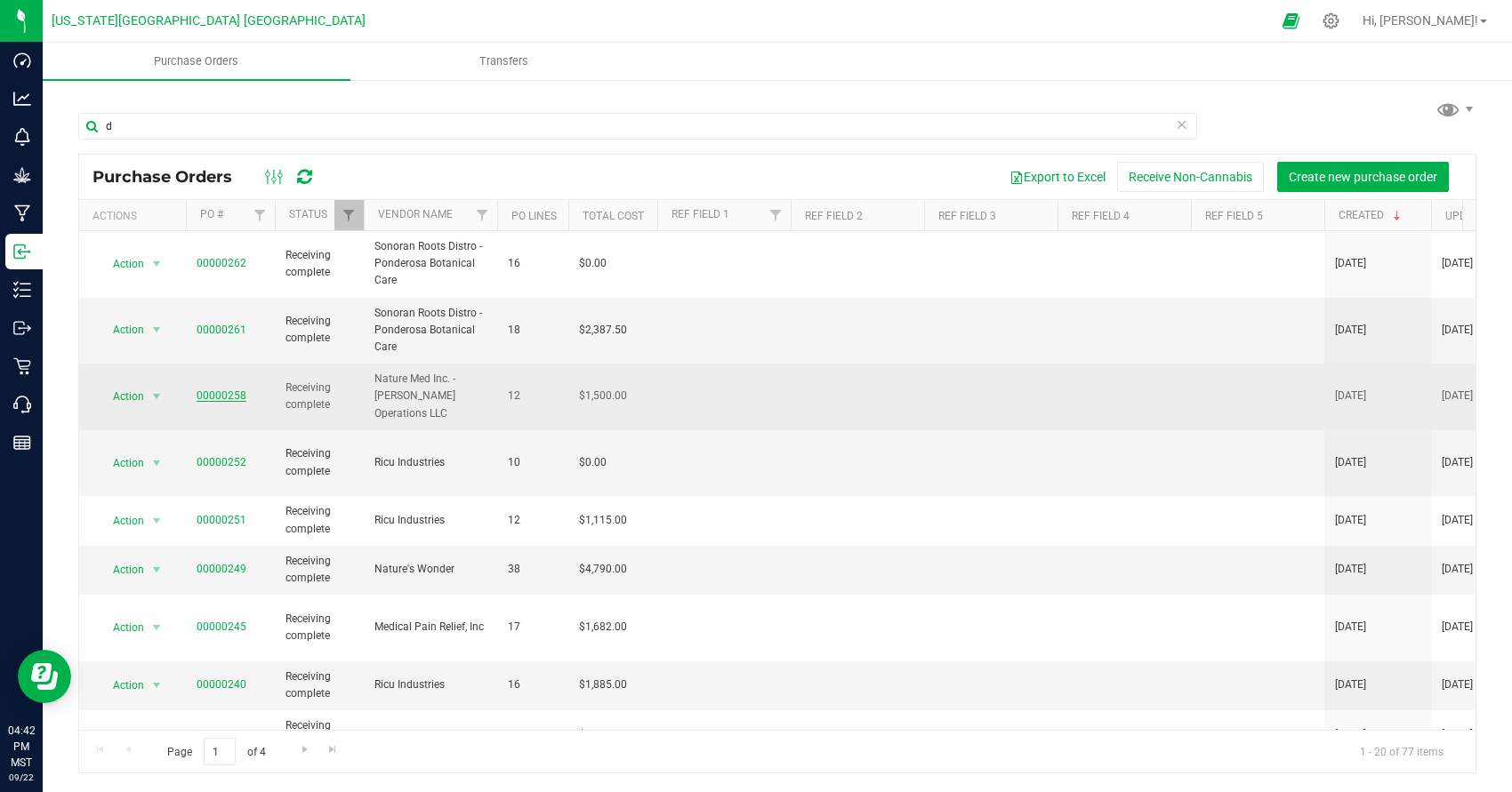
click at [228, 392] on link "00000258" at bounding box center [222, 396] width 50 height 12
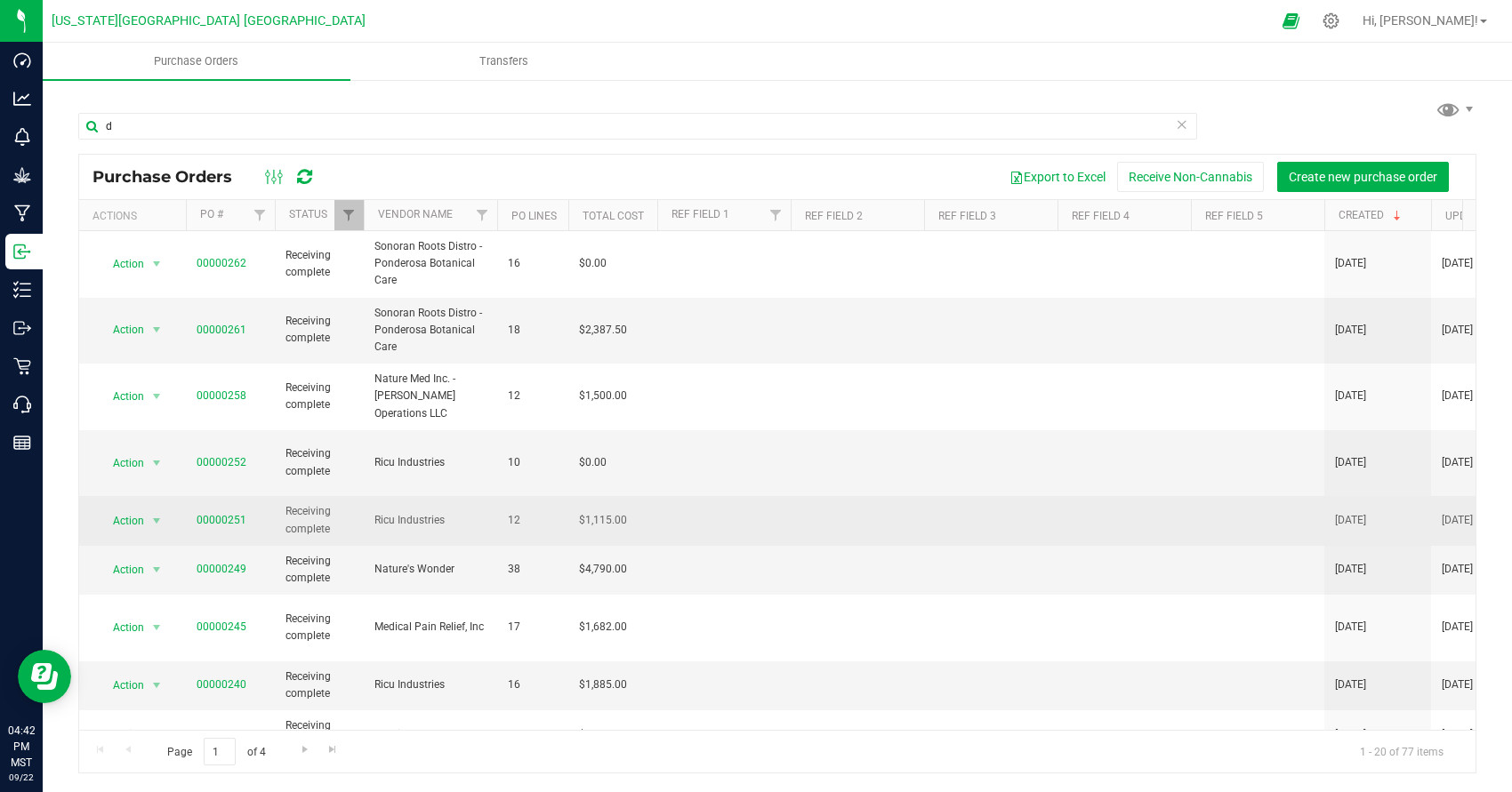
scroll to position [7, 0]
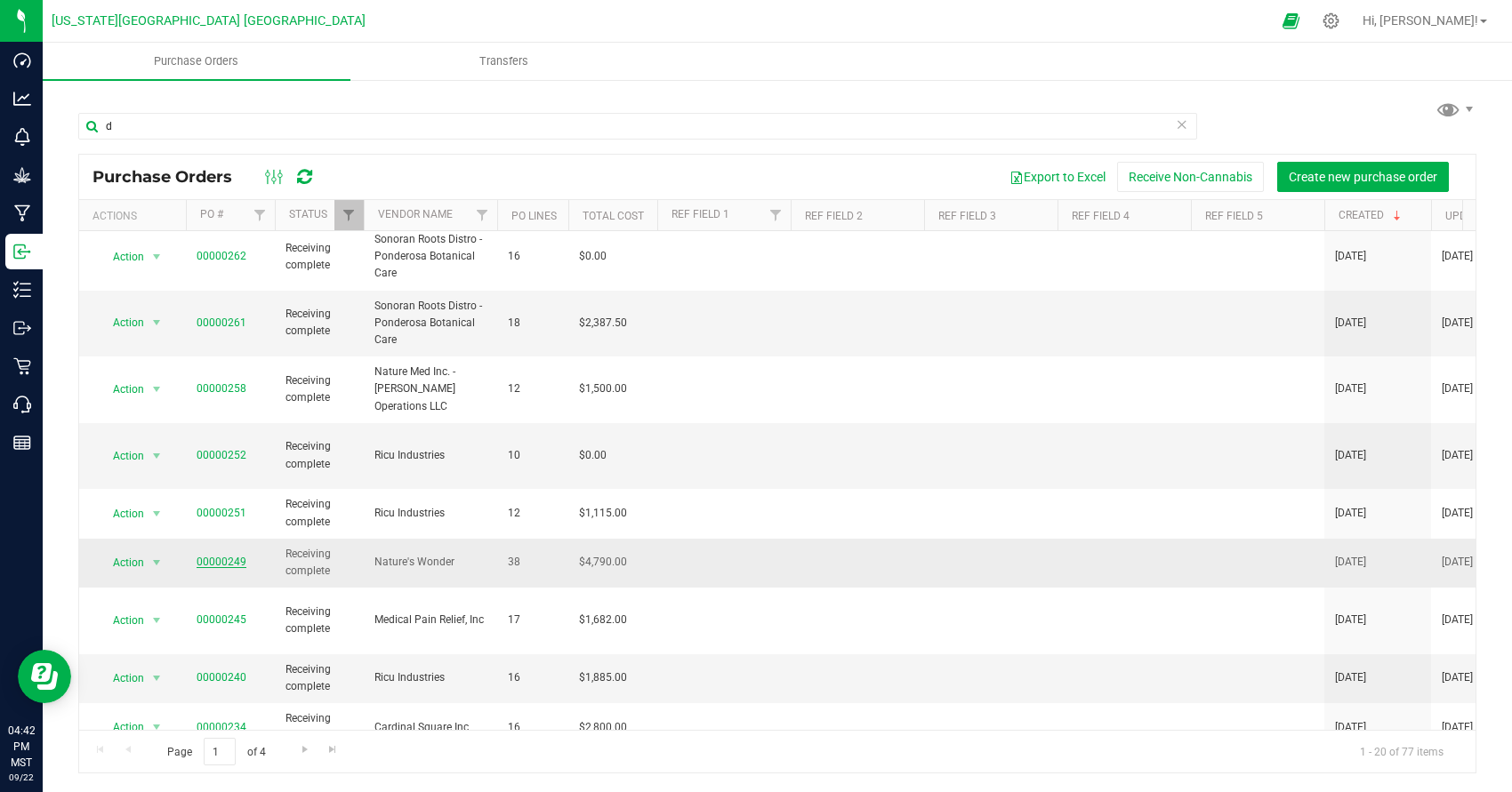
click at [225, 556] on link "00000249" at bounding box center [222, 561] width 50 height 12
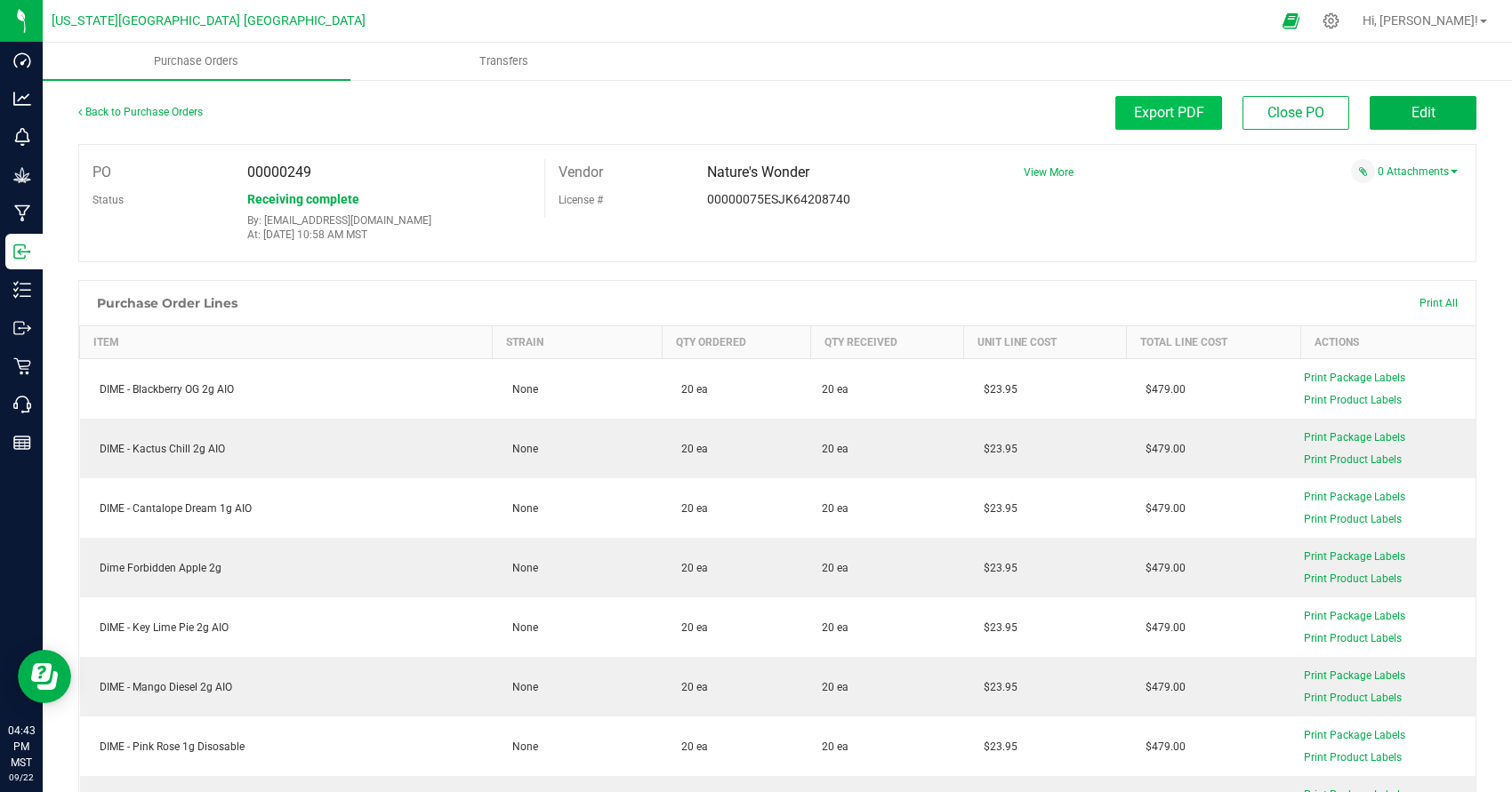
click at [1202, 106] on button "Export PDF" at bounding box center [1168, 113] width 107 height 34
